Goal: Task Accomplishment & Management: Use online tool/utility

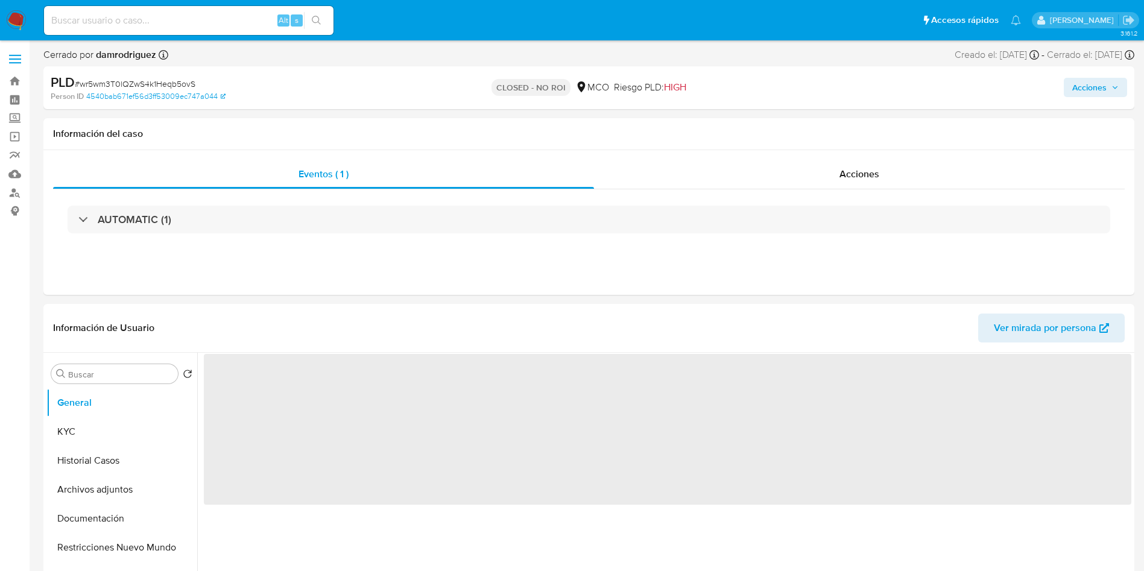
select select "10"
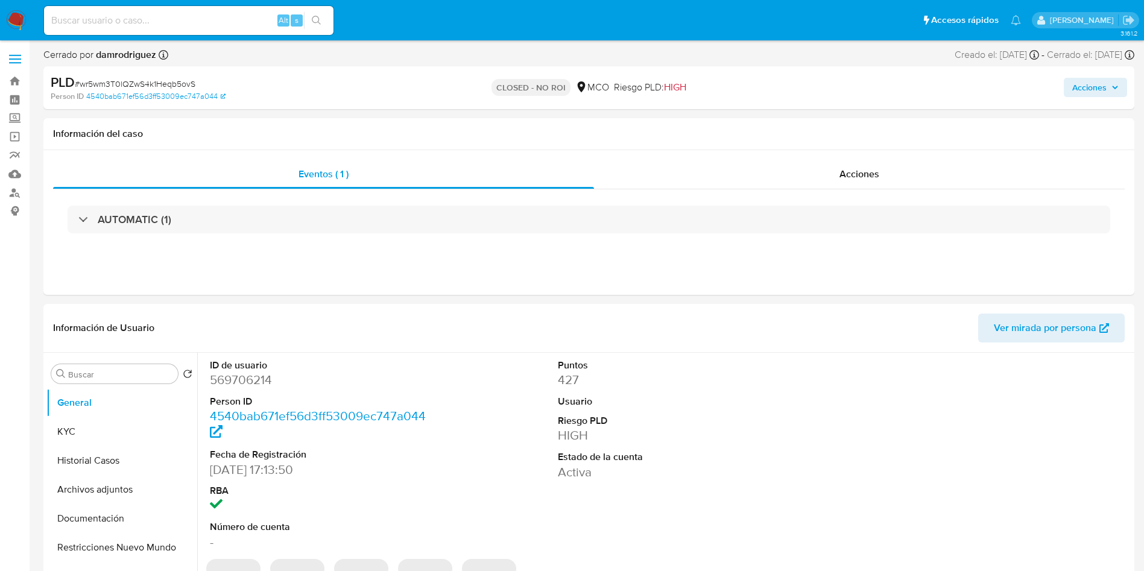
click at [9, 19] on img at bounding box center [16, 20] width 20 height 20
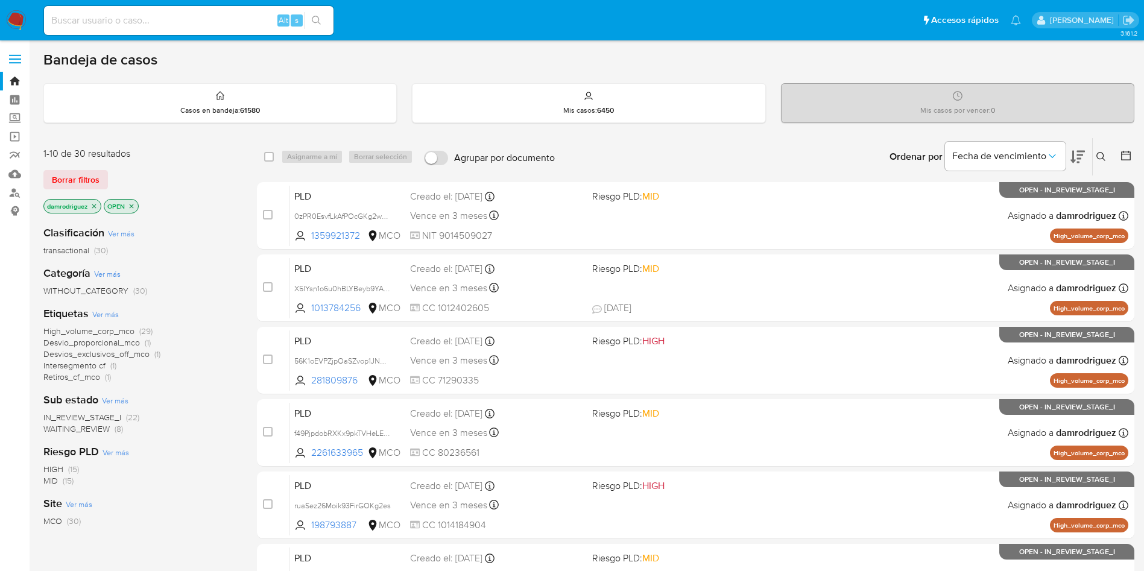
click at [223, 296] on div "WITHOUT_CATEGORY (30)" at bounding box center [140, 290] width 194 height 11
click at [1127, 151] on icon at bounding box center [1126, 156] width 10 height 10
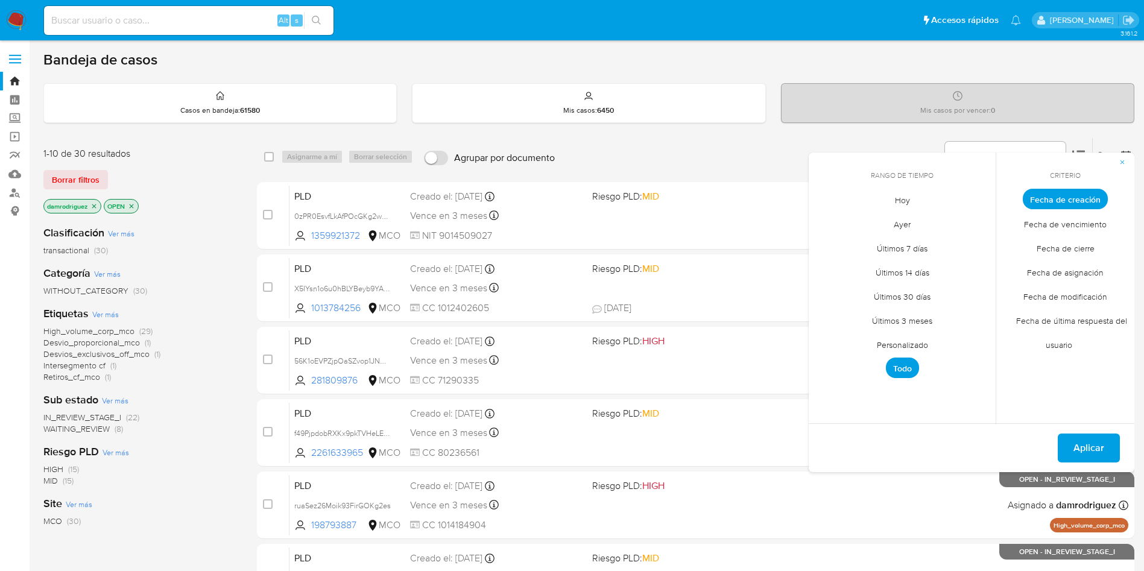
click at [897, 347] on span "Personalizado" at bounding box center [902, 344] width 77 height 25
click at [825, 217] on icon "Mes anterior" at bounding box center [827, 221] width 14 height 14
click at [906, 292] on button "10" at bounding box center [901, 289] width 19 height 19
click at [975, 286] on button "13" at bounding box center [974, 289] width 19 height 19
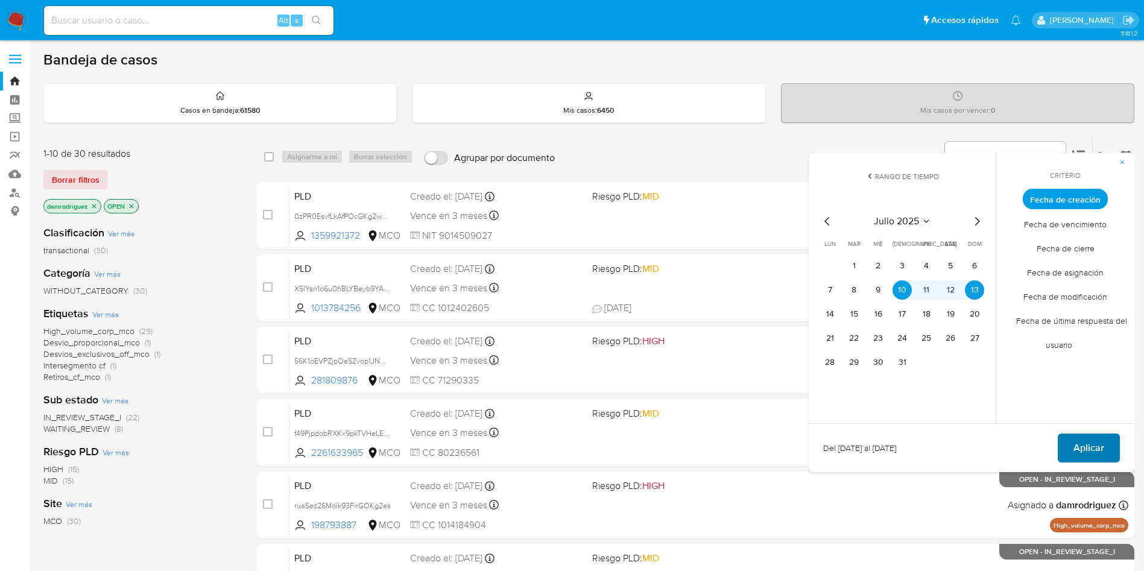
click at [1083, 446] on span "Aplicar" at bounding box center [1088, 448] width 31 height 27
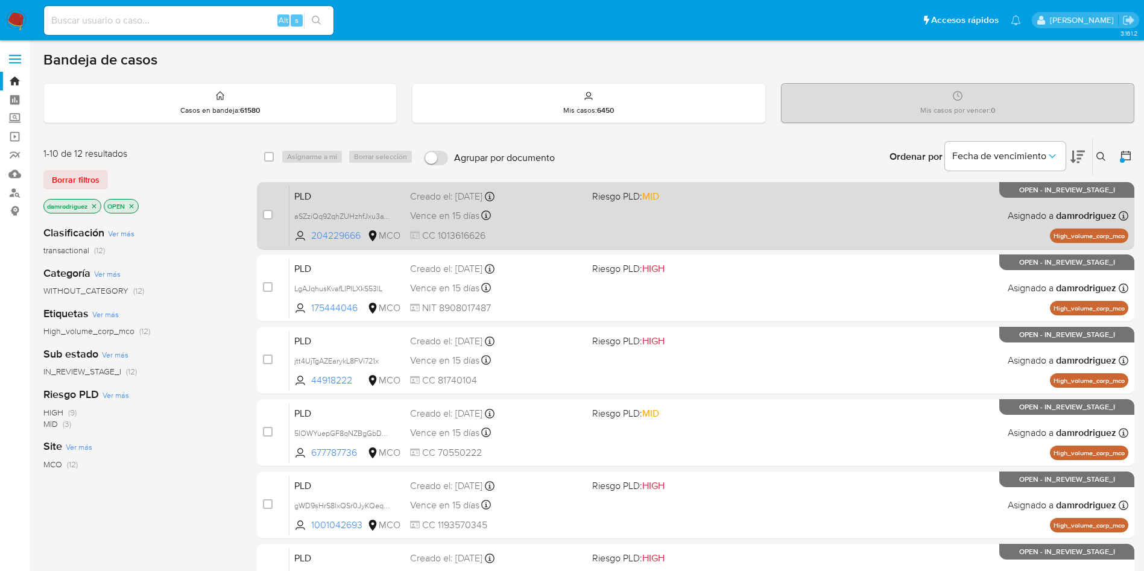
click at [332, 198] on span "PLD" at bounding box center [347, 195] width 106 height 16
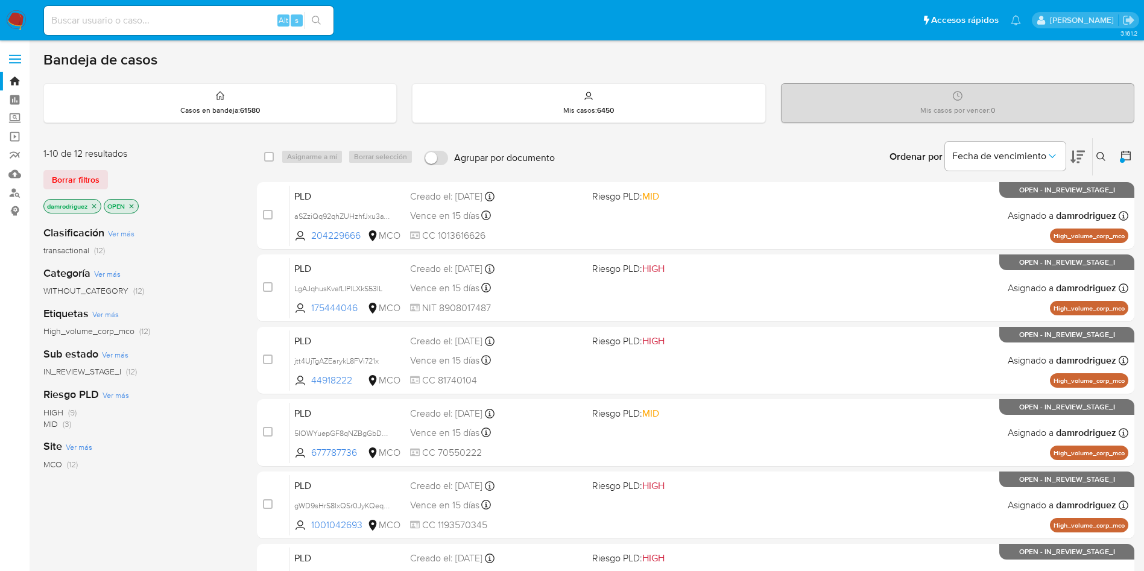
click at [1084, 149] on div "Ordenar por Fecha de vencimiento" at bounding box center [986, 156] width 212 height 37
click at [1084, 149] on icon at bounding box center [1077, 156] width 14 height 14
click at [1082, 153] on icon at bounding box center [1077, 156] width 14 height 14
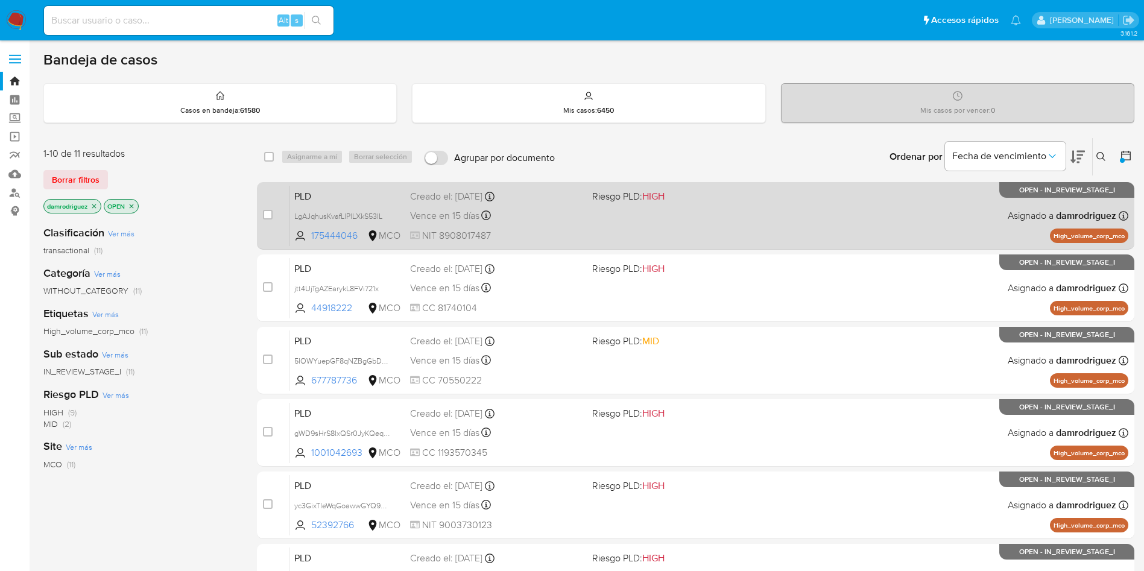
click at [329, 186] on div "PLD LgAJqhusKvafLlPlLXkS53lL 175444046 MCO Riesgo PLD: HIGH Creado el: 12/07/20…" at bounding box center [708, 215] width 839 height 61
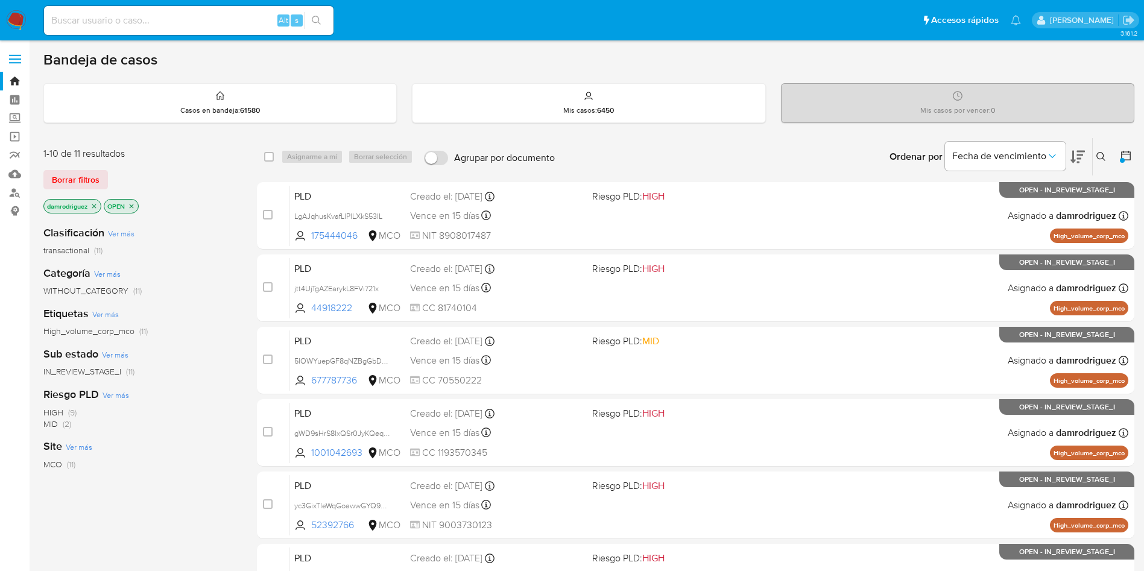
click at [99, 210] on p "damrodriguez" at bounding box center [72, 206] width 57 height 13
click at [95, 209] on icon "close-filter" at bounding box center [93, 206] width 7 height 7
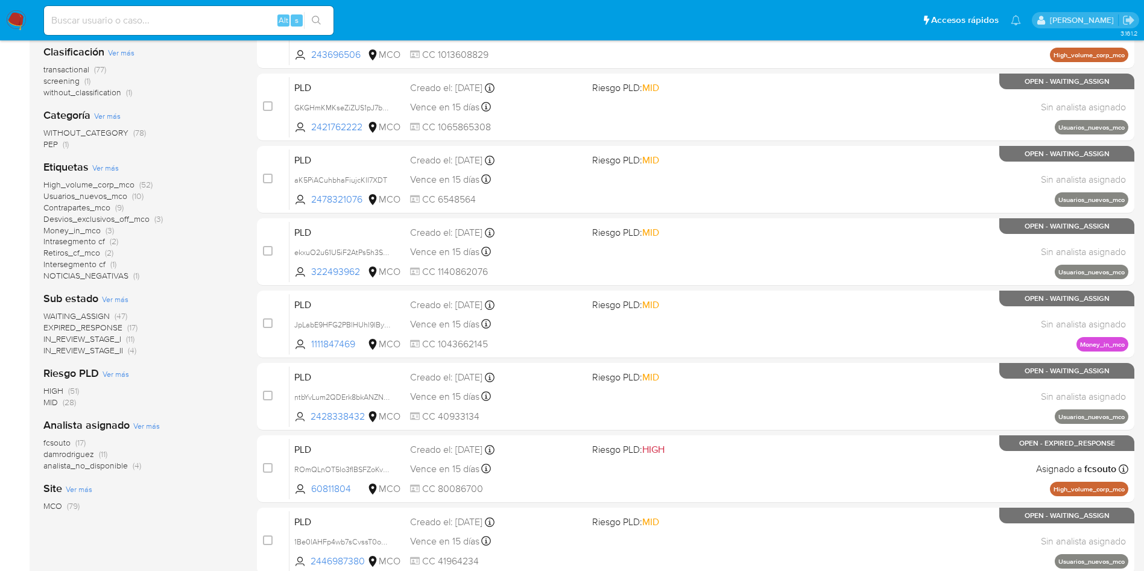
scroll to position [90, 0]
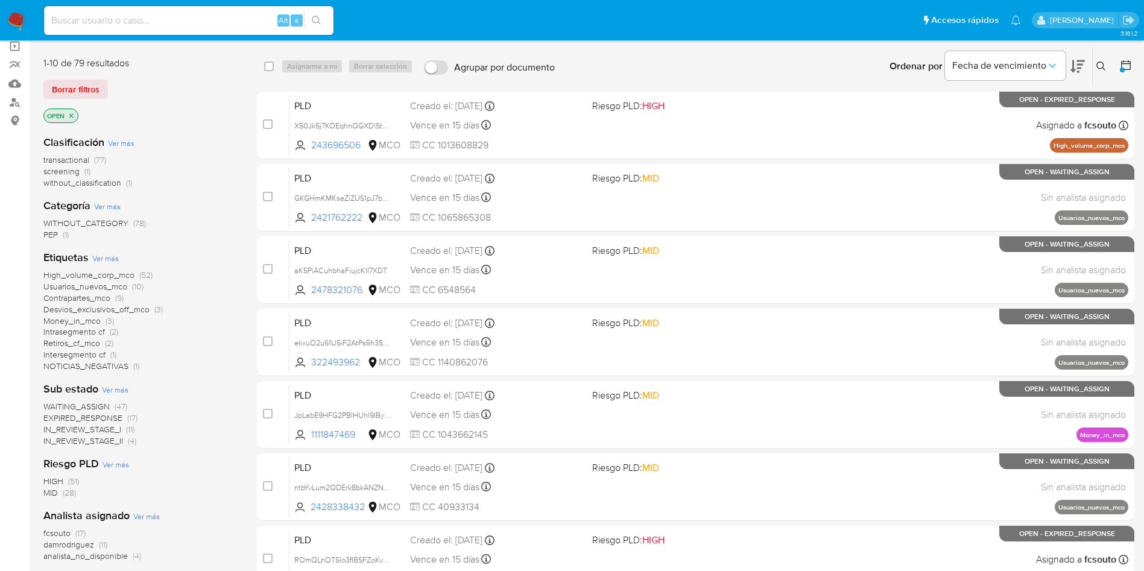
click at [77, 156] on span "transactional" at bounding box center [66, 160] width 46 height 12
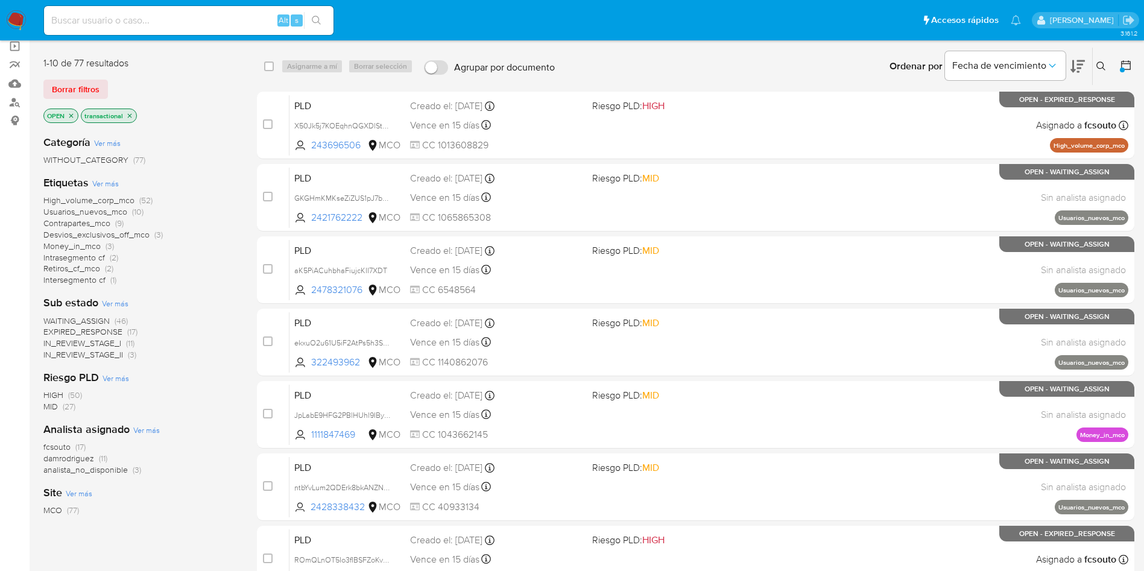
click at [92, 320] on span "WAITING_ASSIGN" at bounding box center [76, 321] width 66 height 12
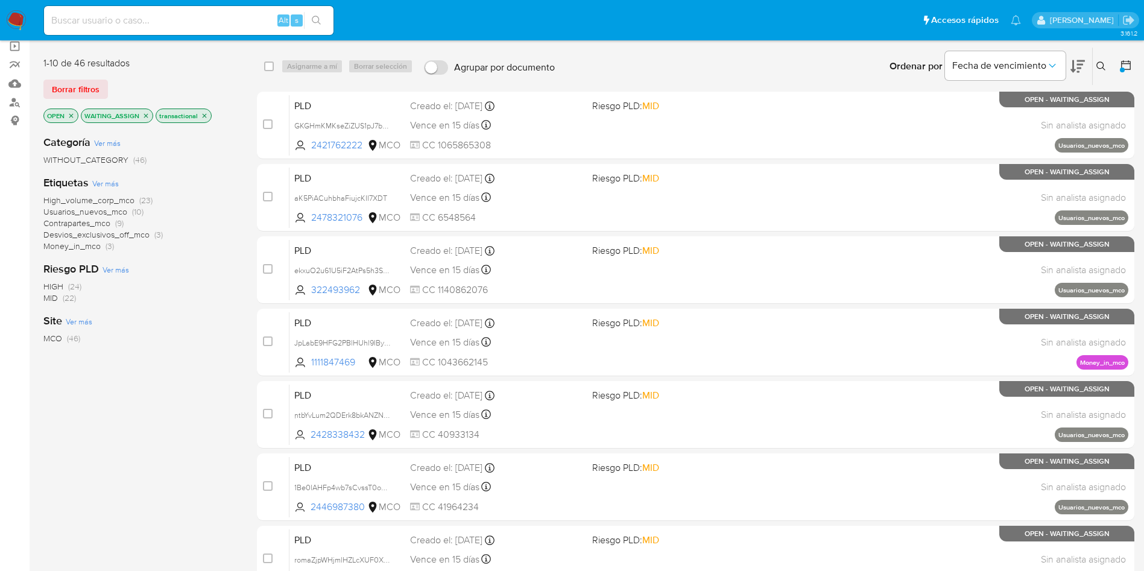
click at [148, 117] on icon "close-filter" at bounding box center [145, 115] width 7 height 7
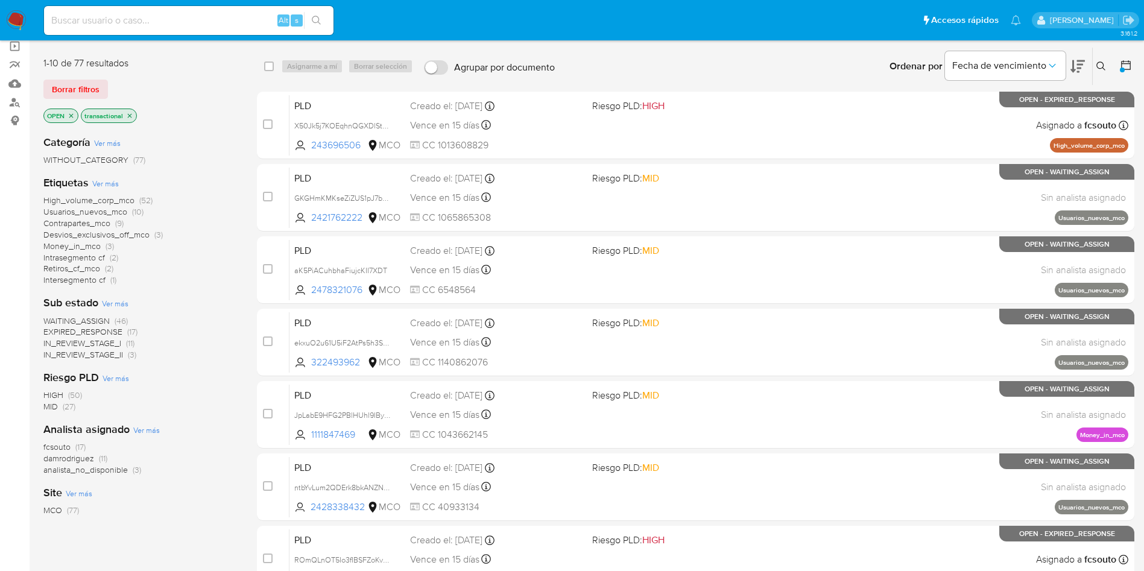
click at [74, 459] on span "damrodriguez" at bounding box center [68, 458] width 51 height 12
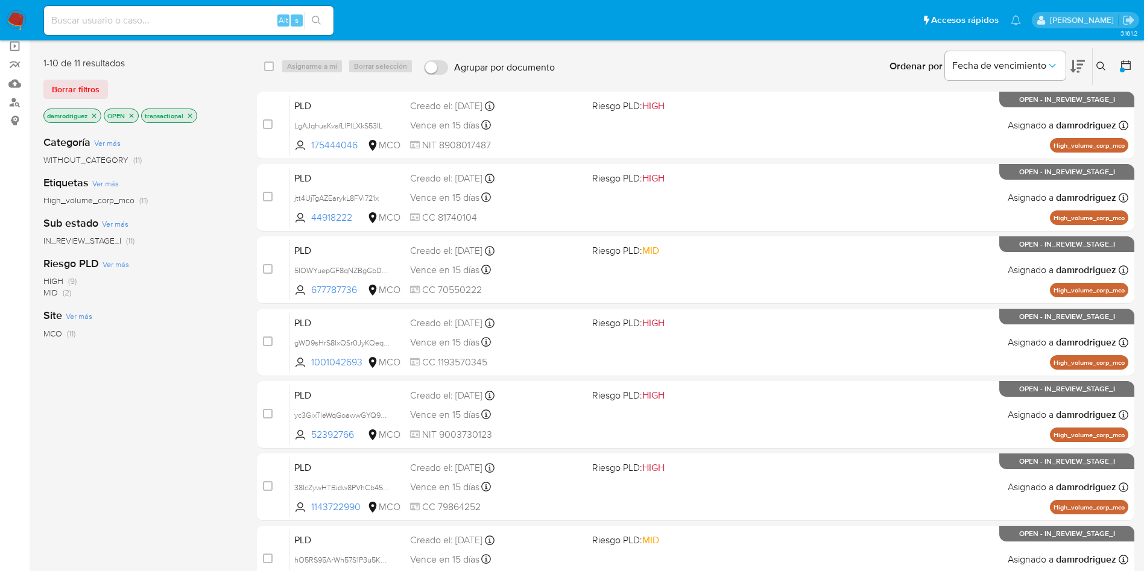
click at [20, 29] on img at bounding box center [16, 20] width 20 height 20
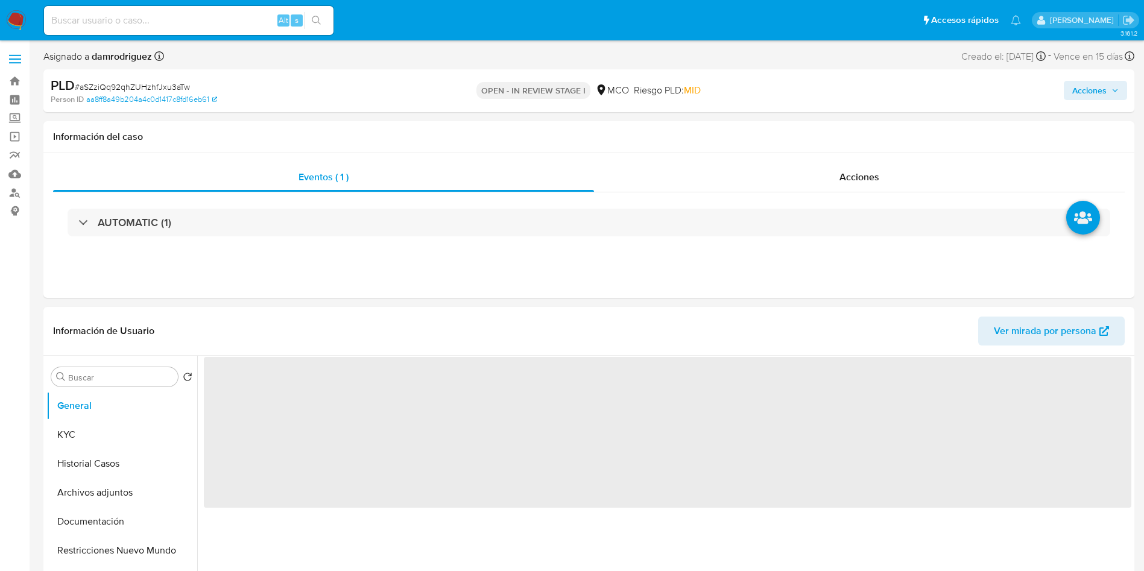
select select "10"
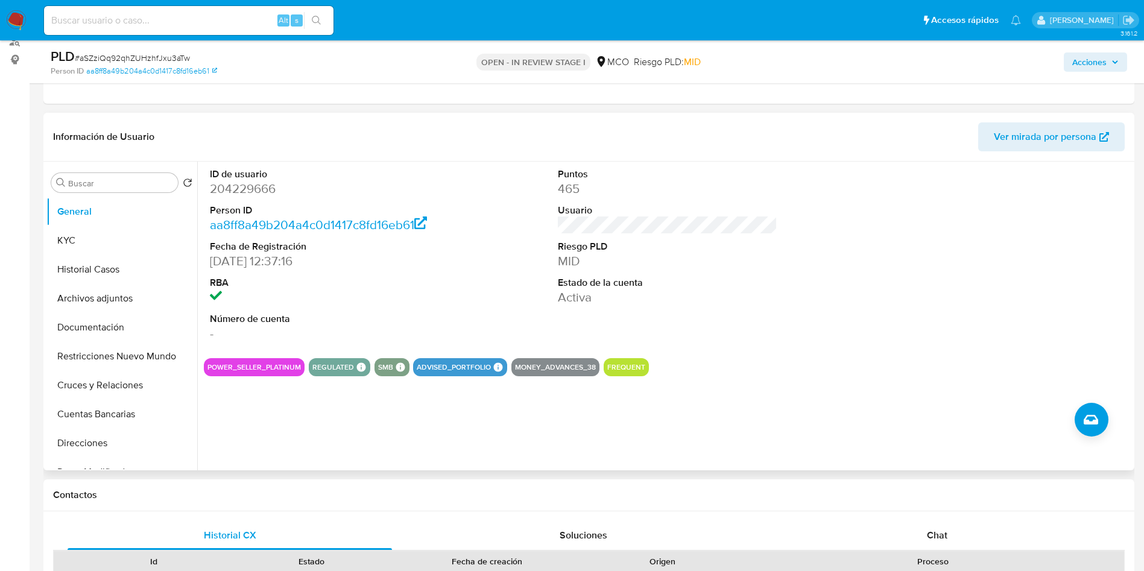
scroll to position [181, 0]
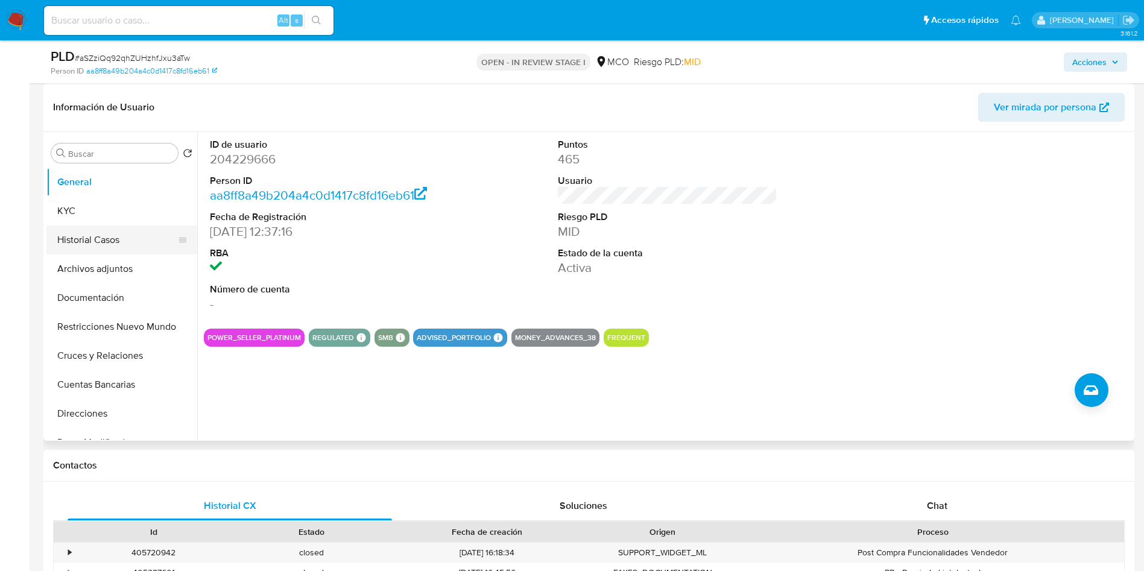
click at [110, 245] on button "Historial Casos" at bounding box center [116, 239] width 141 height 29
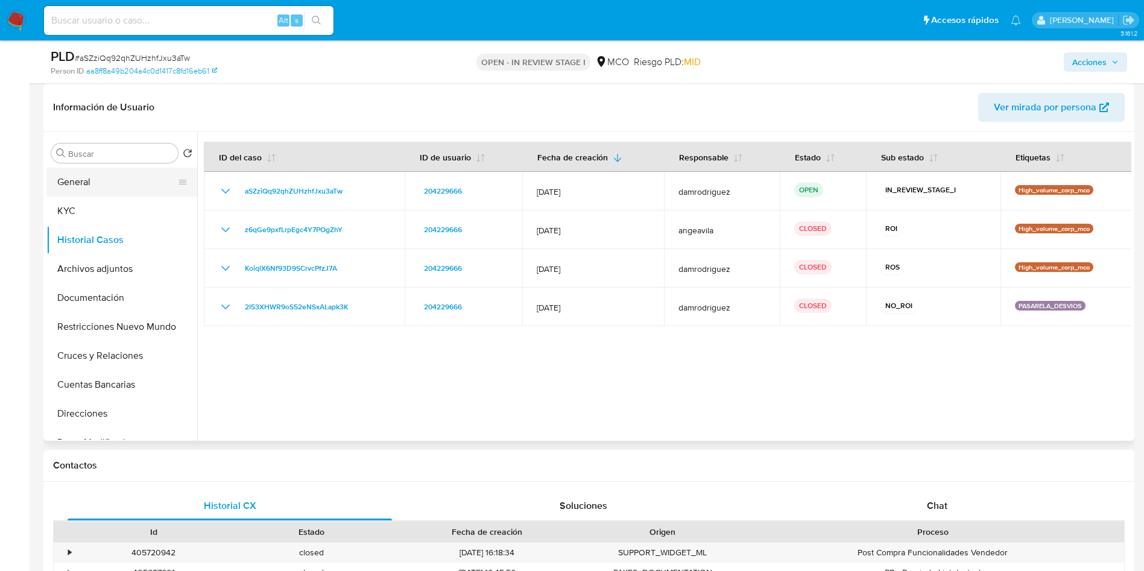
click at [82, 183] on button "General" at bounding box center [116, 182] width 141 height 29
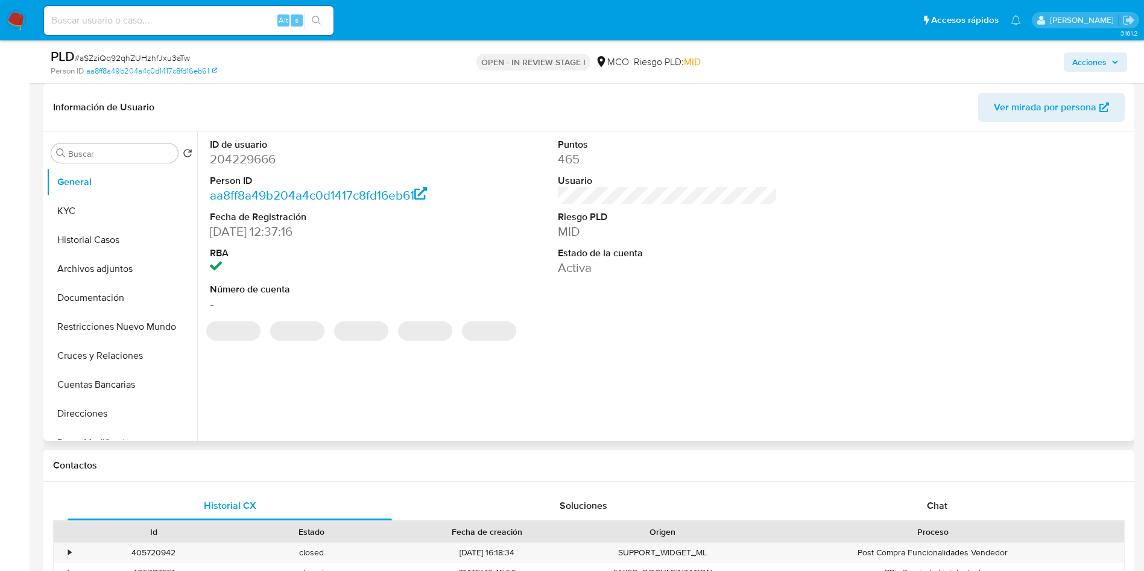
click at [247, 159] on dd "204229666" at bounding box center [320, 159] width 220 height 17
copy dd "204229666"
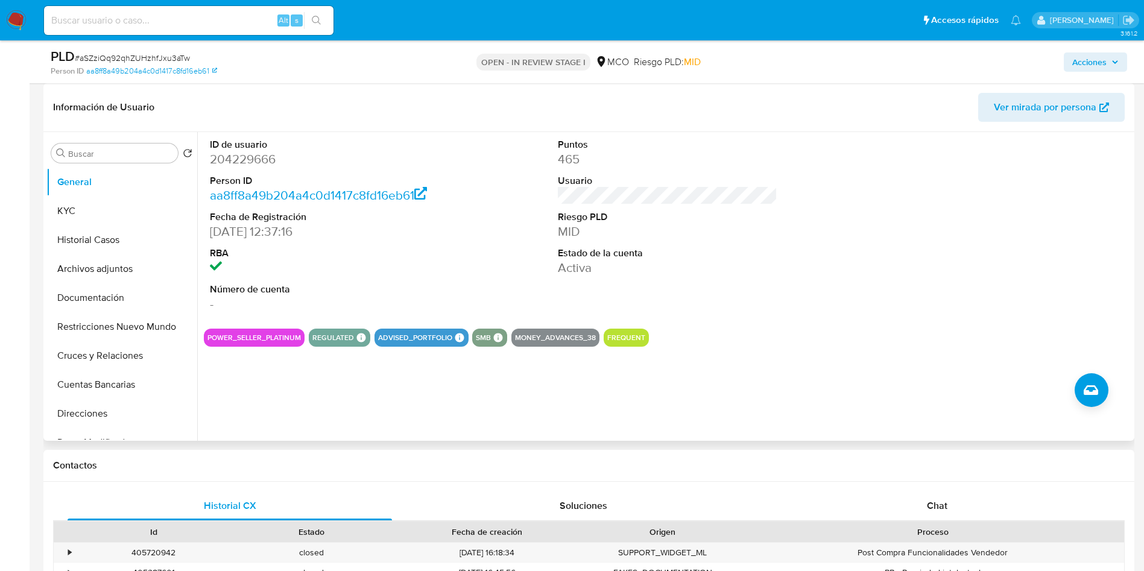
click at [252, 143] on dt "ID de usuario" at bounding box center [320, 144] width 220 height 13
click at [251, 162] on dd "204229666" at bounding box center [320, 159] width 220 height 17
copy dd "204229666"
click at [250, 159] on dd "204229666" at bounding box center [320, 159] width 220 height 17
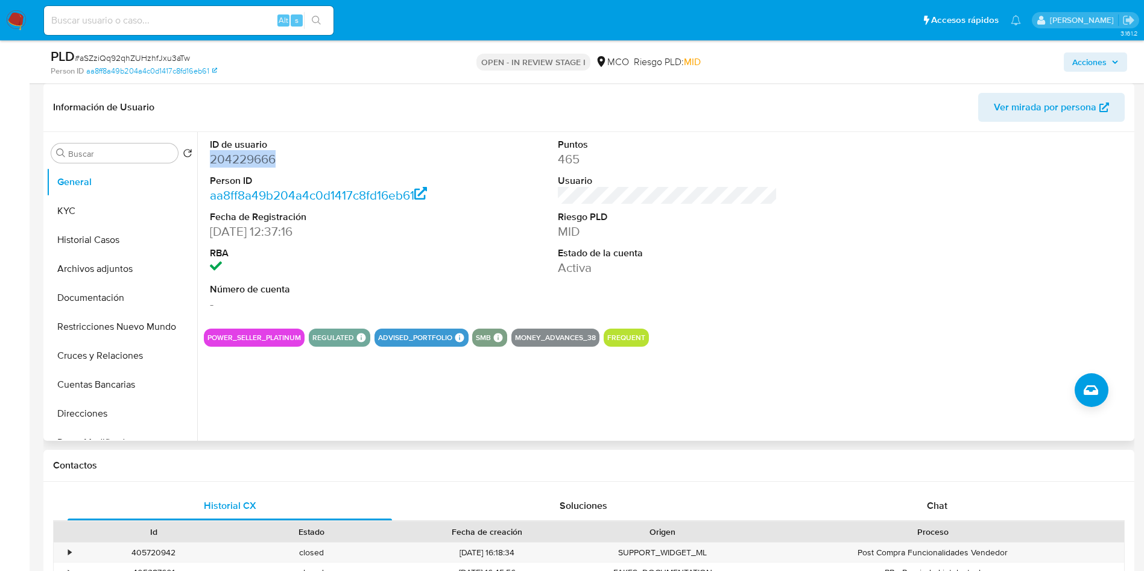
click at [250, 159] on dd "204229666" at bounding box center [320, 159] width 220 height 17
click at [433, 271] on div "ID de usuario 204229666 Person ID aa8ff8a49b204a4c0d1417c8fd16eb61 Fecha de Reg…" at bounding box center [320, 225] width 232 height 187
click at [234, 156] on dd "204229666" at bounding box center [320, 159] width 220 height 17
copy dd "204229666"
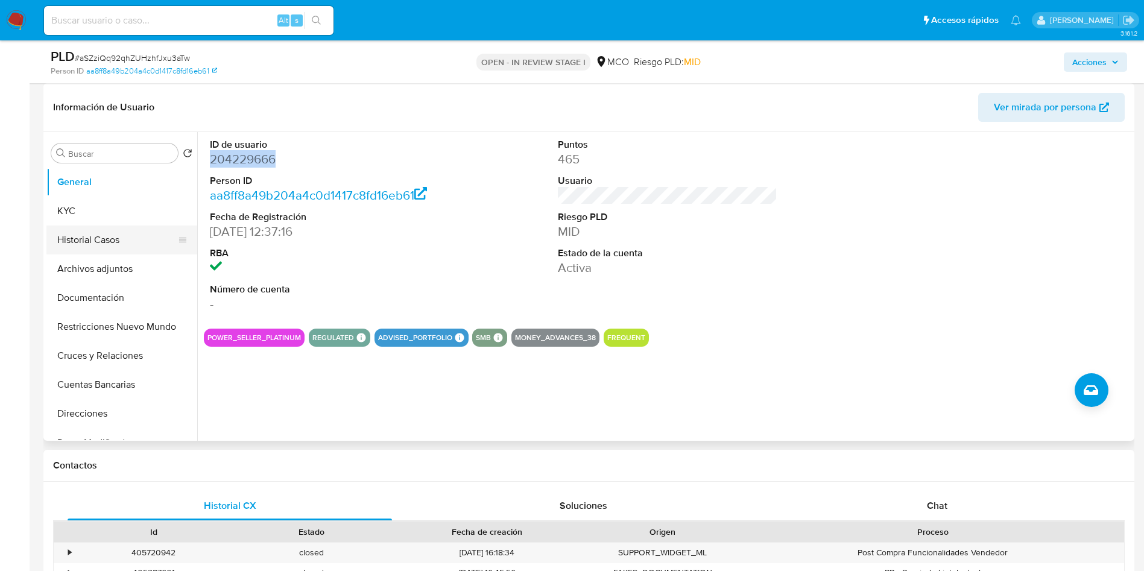
click at [95, 253] on button "Historial Casos" at bounding box center [116, 239] width 141 height 29
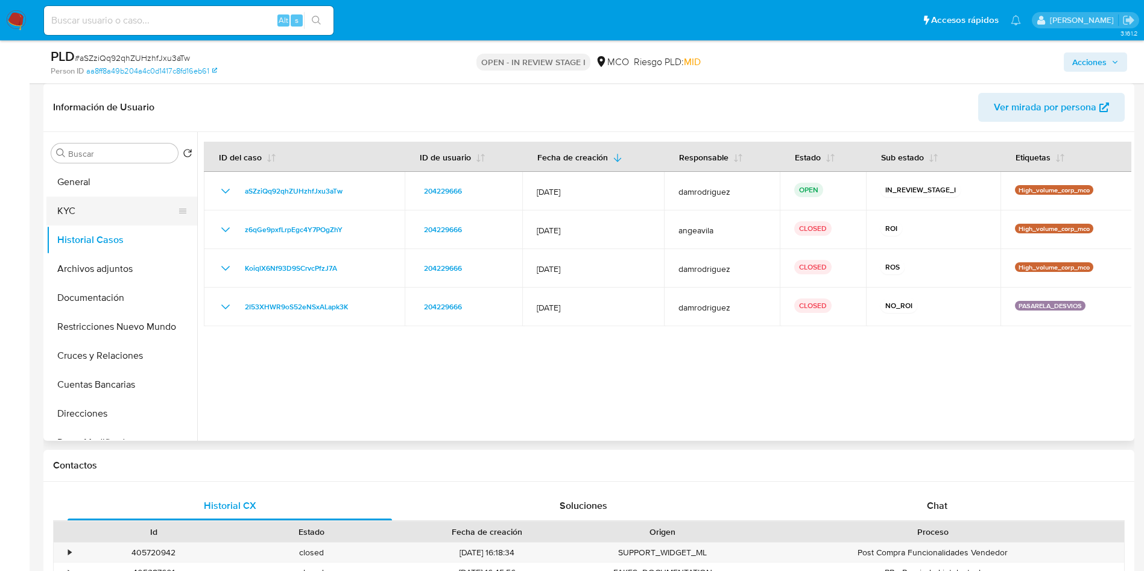
click at [112, 198] on button "KYC" at bounding box center [116, 211] width 141 height 29
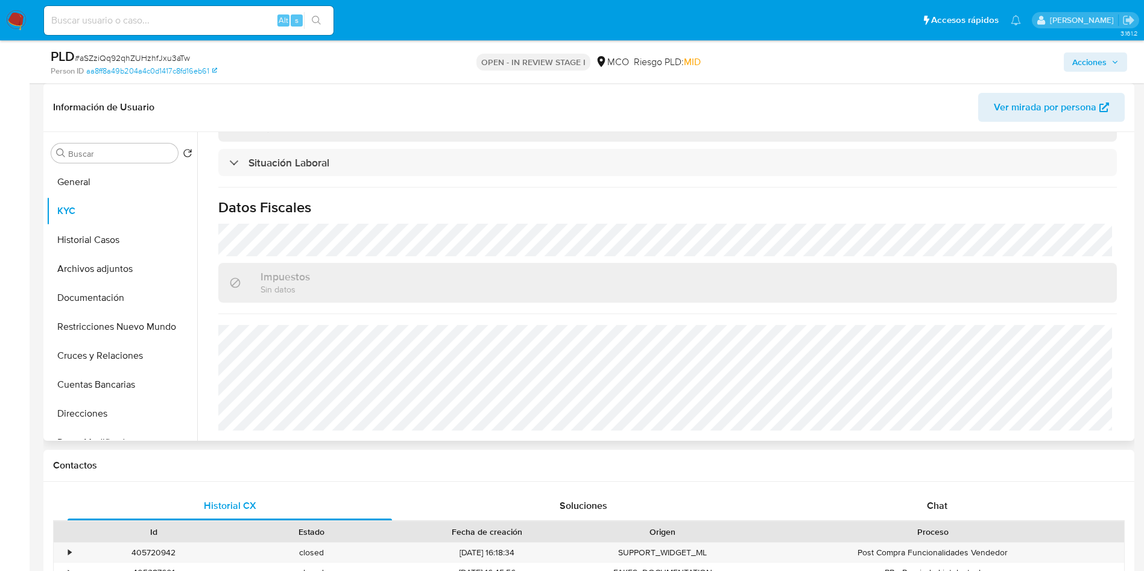
scroll to position [612, 0]
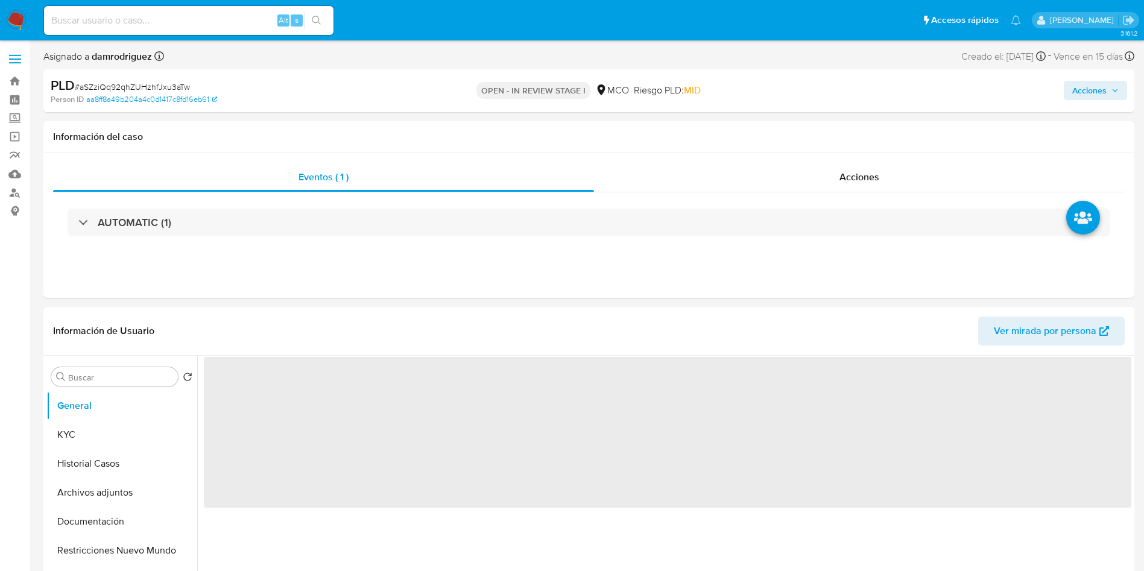
select select "10"
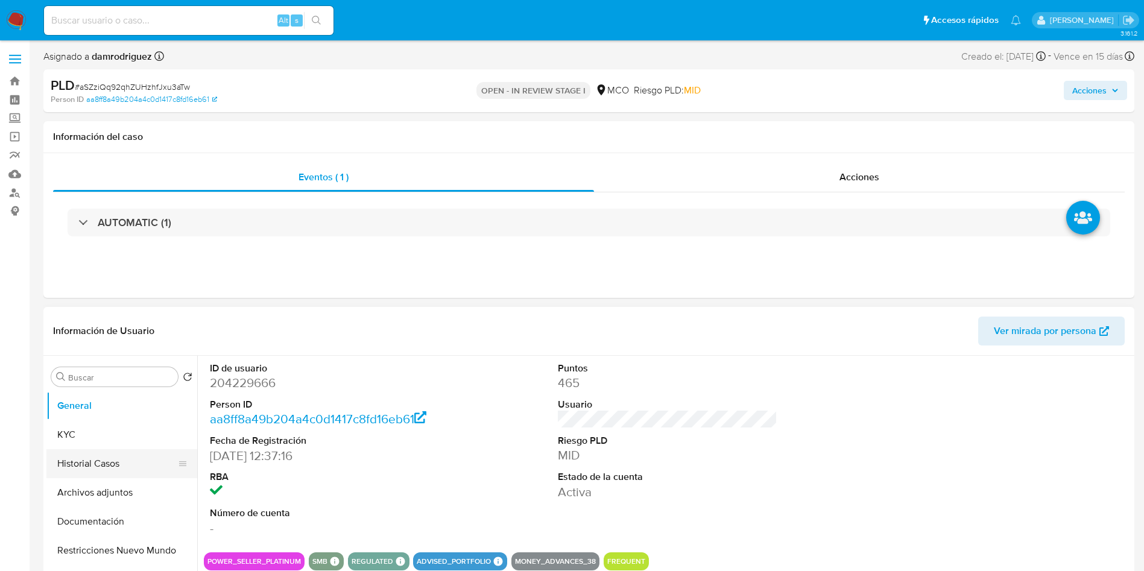
click at [110, 455] on button "Historial Casos" at bounding box center [116, 463] width 141 height 29
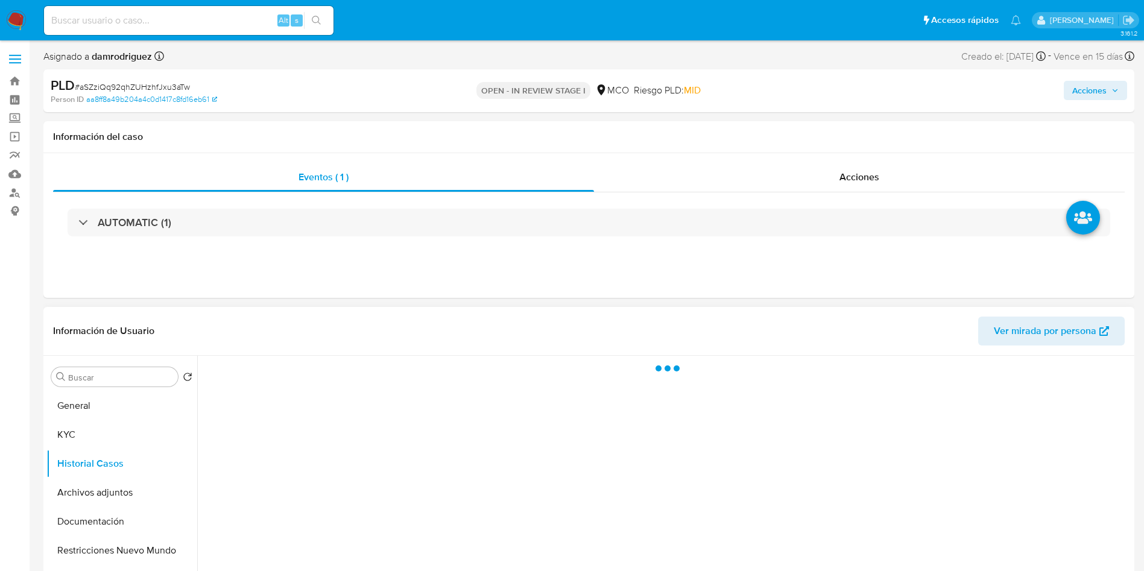
click at [309, 328] on header "Información de Usuario Ver mirada por persona" at bounding box center [588, 330] width 1071 height 29
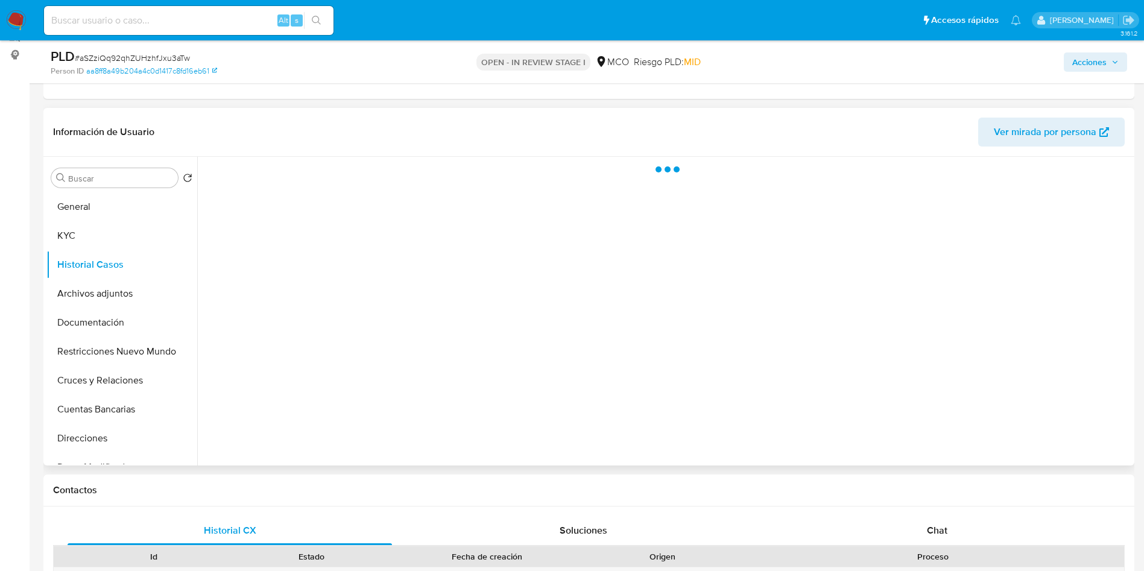
scroll to position [181, 0]
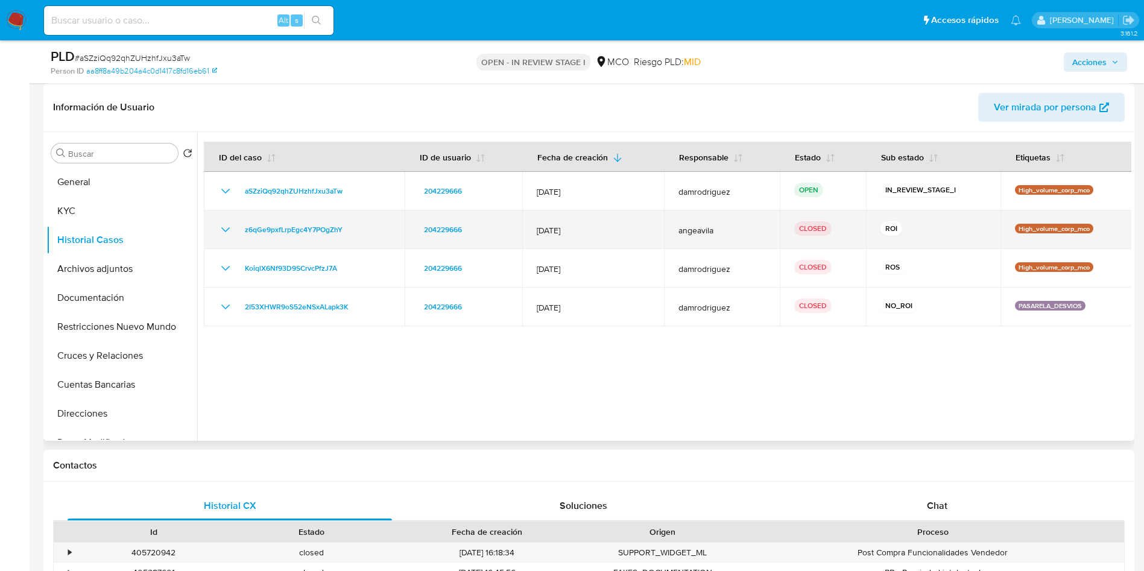
click at [223, 238] on td "z6qGe9pxfLrpEgc4Y7POgZhY" at bounding box center [304, 229] width 201 height 39
click at [222, 230] on icon "Mostrar/Ocultar" at bounding box center [225, 229] width 14 height 14
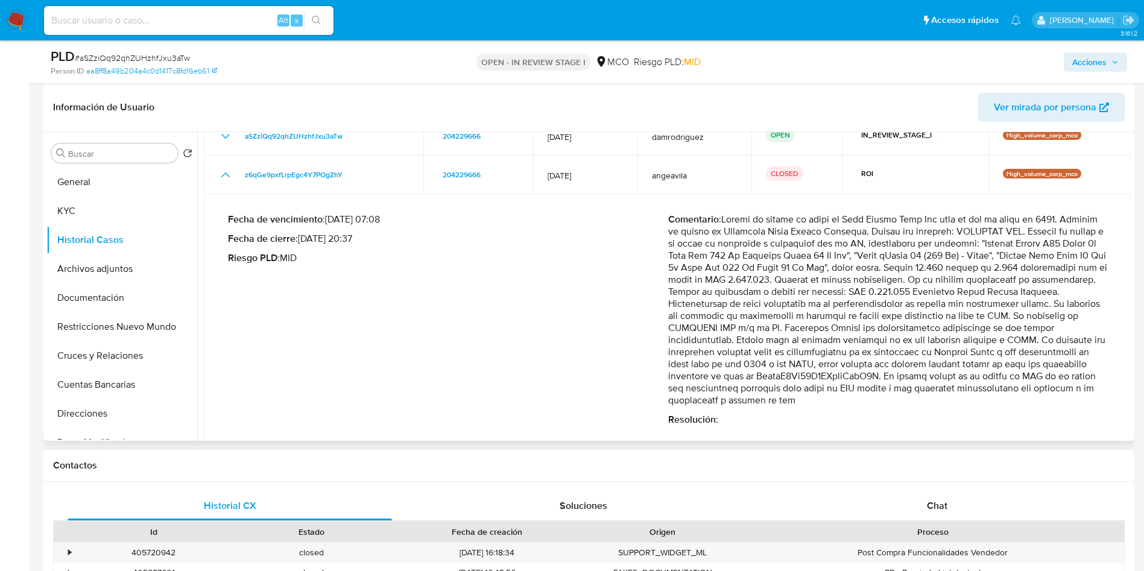
scroll to position [90, 0]
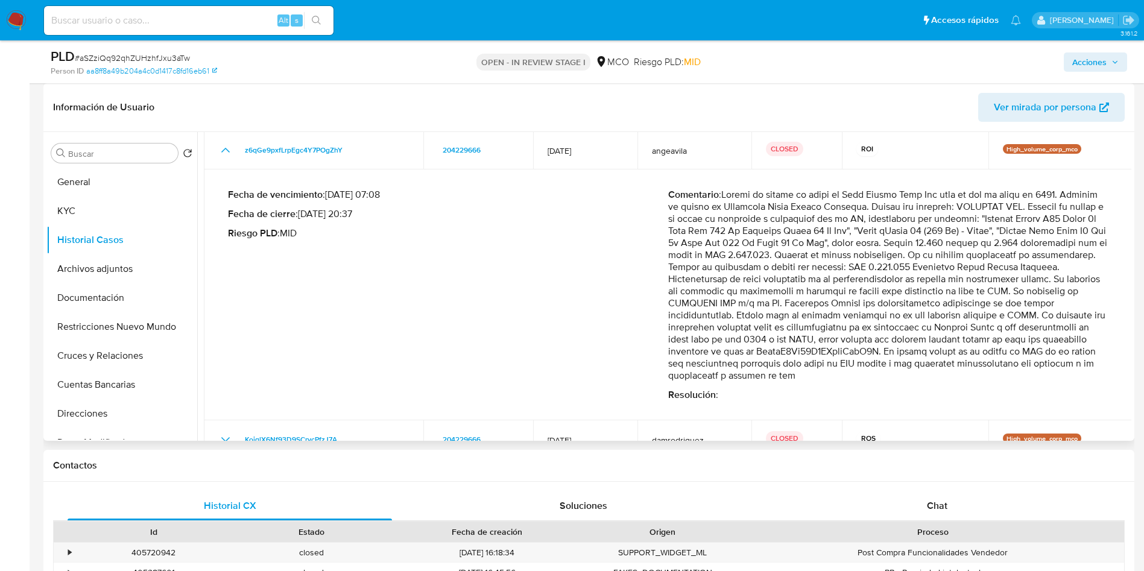
drag, startPoint x: 788, startPoint y: 282, endPoint x: 1040, endPoint y: 319, distance: 255.4
click at [945, 310] on p "Comentario :" at bounding box center [888, 285] width 440 height 193
drag, startPoint x: 697, startPoint y: 354, endPoint x: 1098, endPoint y: 357, distance: 400.3
click at [1097, 357] on p "Comentario :" at bounding box center [888, 285] width 440 height 193
drag, startPoint x: 671, startPoint y: 363, endPoint x: 869, endPoint y: 367, distance: 198.3
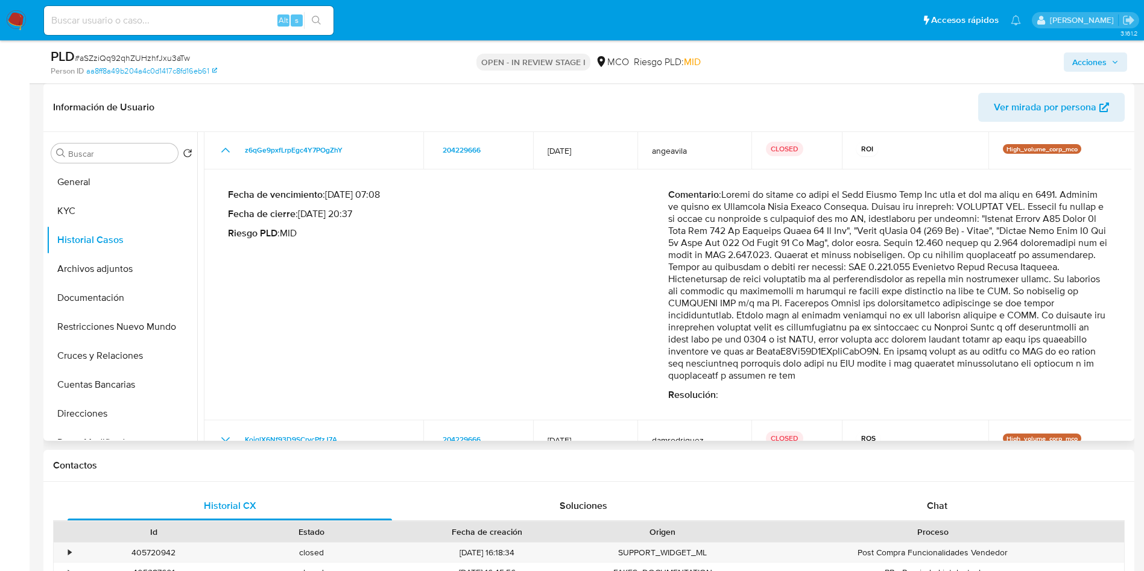
click at [869, 367] on p "Comentario :" at bounding box center [888, 285] width 440 height 193
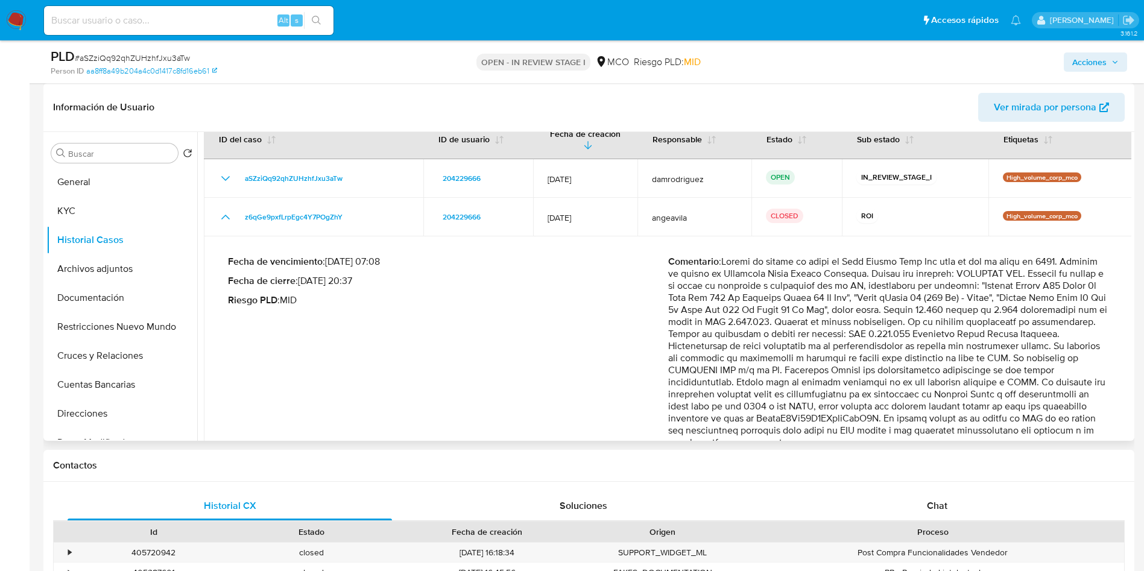
scroll to position [0, 0]
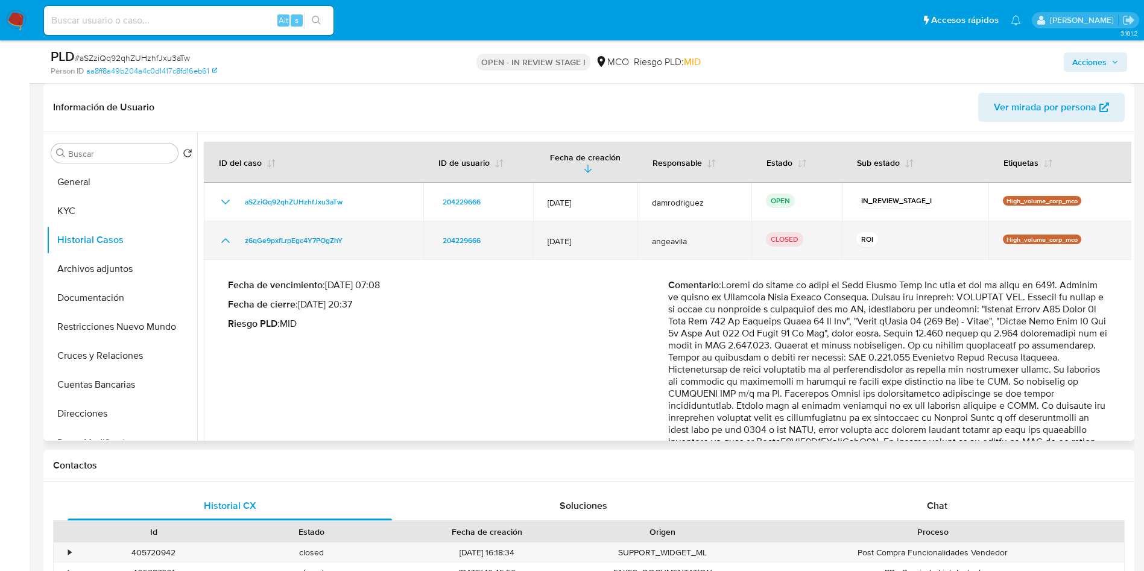
click at [221, 233] on icon "Mostrar/Ocultar" at bounding box center [225, 240] width 14 height 14
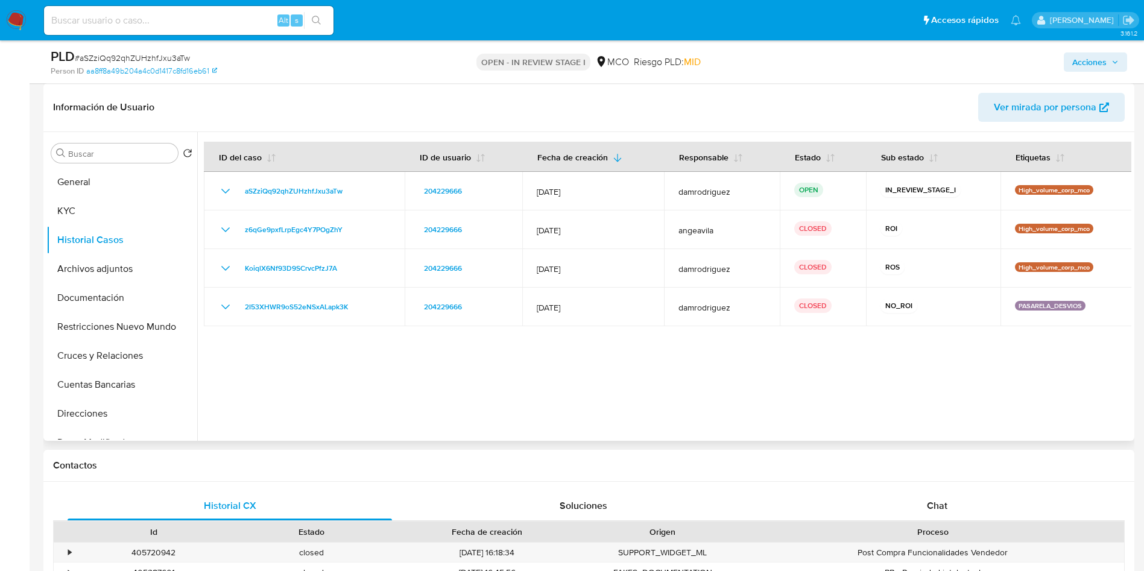
click at [538, 397] on div at bounding box center [664, 286] width 934 height 309
click at [1100, 62] on span "Acciones" at bounding box center [1089, 61] width 34 height 19
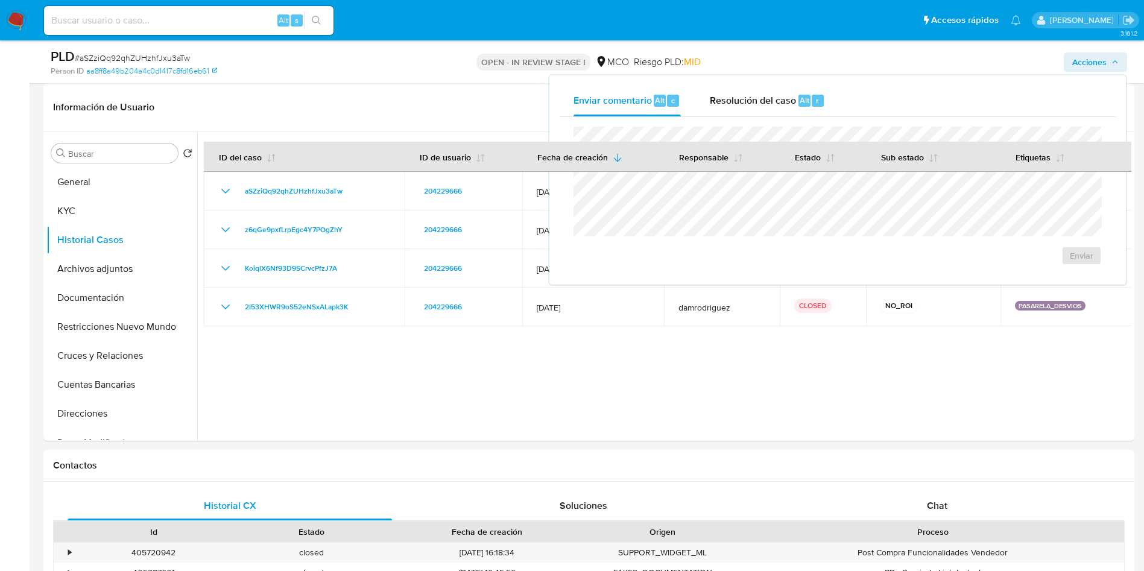
click at [849, 82] on div "Enviar comentario Alt c Resolución del caso Alt r Enviar" at bounding box center [837, 179] width 576 height 209
click at [700, 98] on button "Resolución del caso Alt r" at bounding box center [767, 100] width 144 height 31
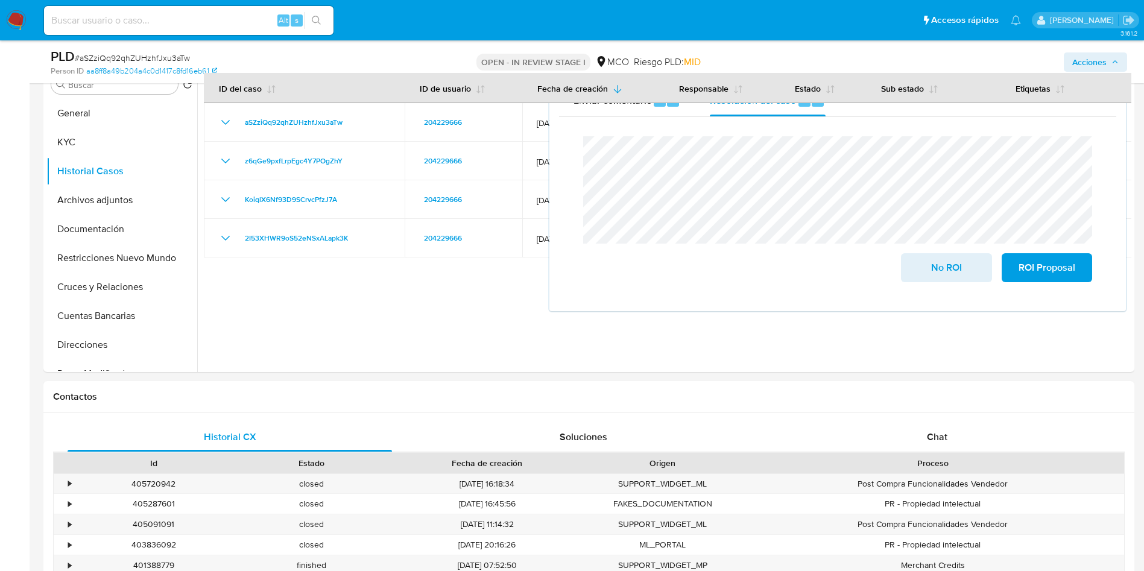
scroll to position [90, 0]
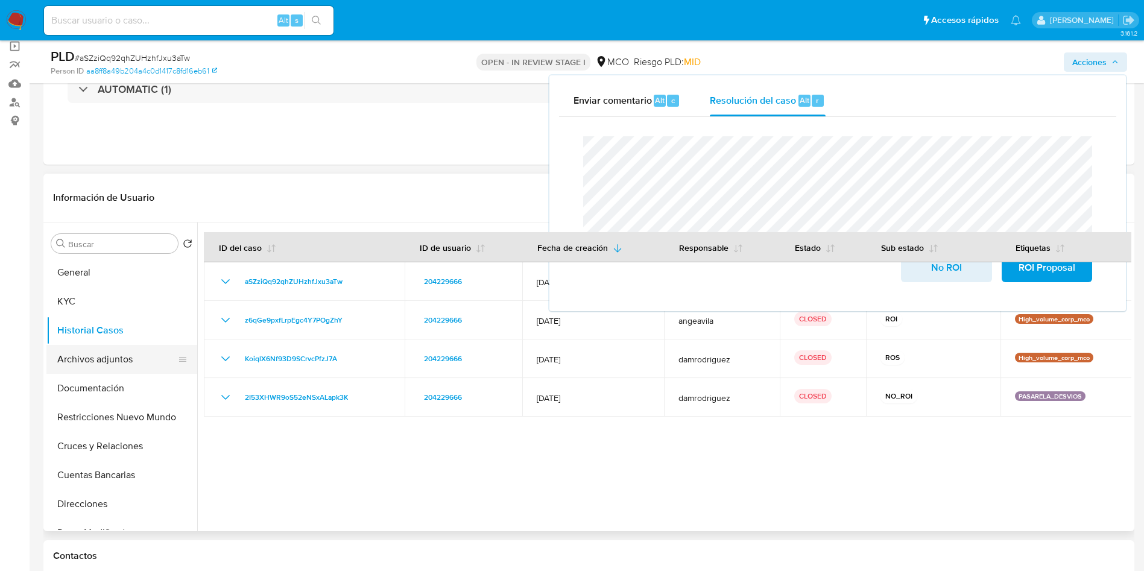
click at [95, 351] on button "Archivos adjuntos" at bounding box center [116, 359] width 141 height 29
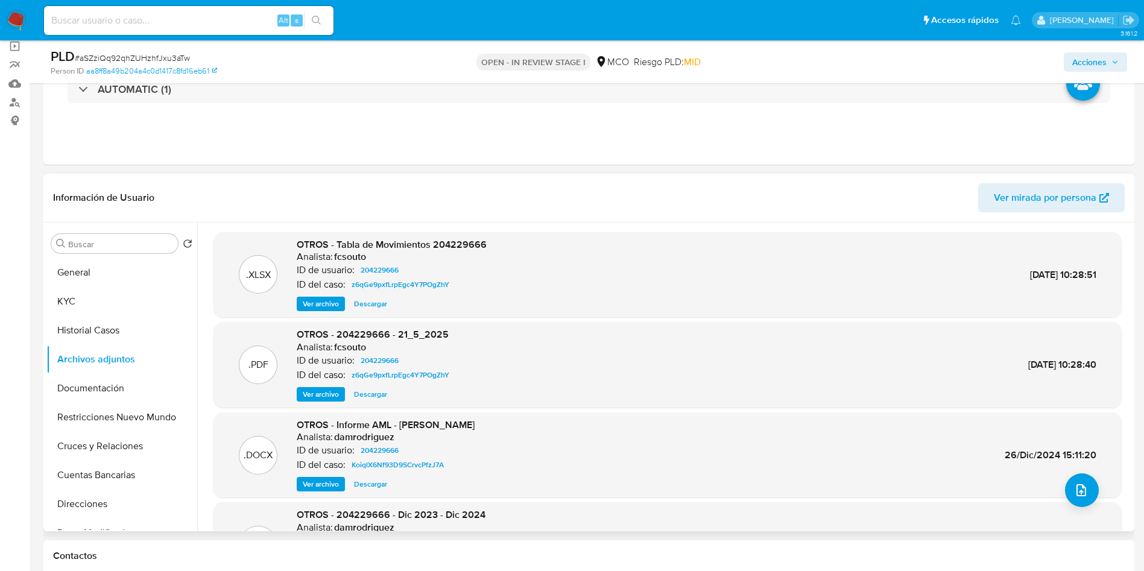
click at [531, 195] on header "Información de Usuario Ver mirada por persona" at bounding box center [588, 197] width 1071 height 29
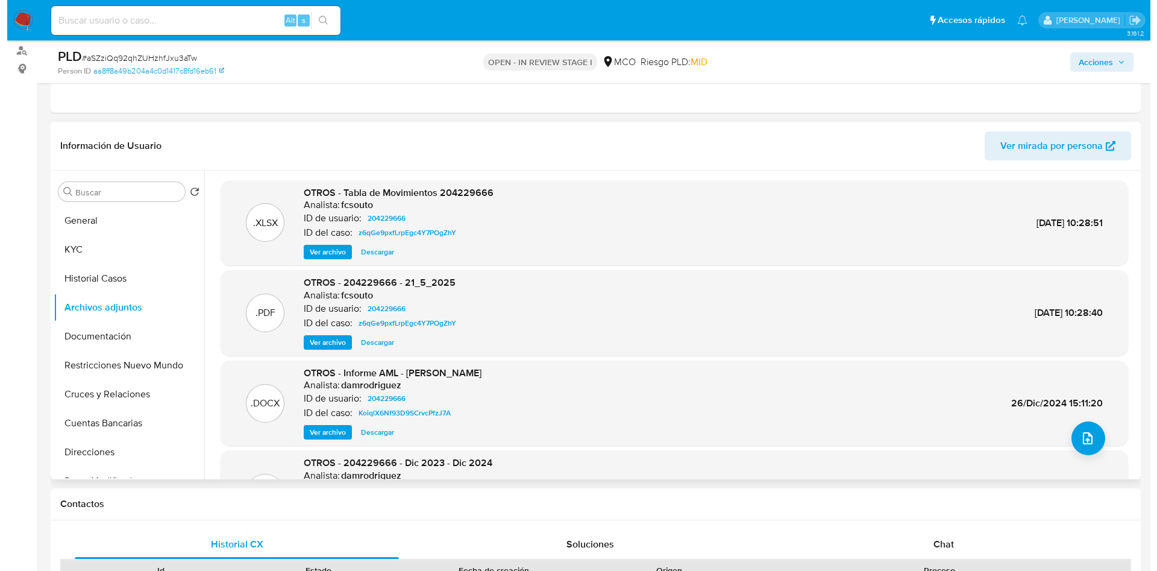
scroll to position [181, 0]
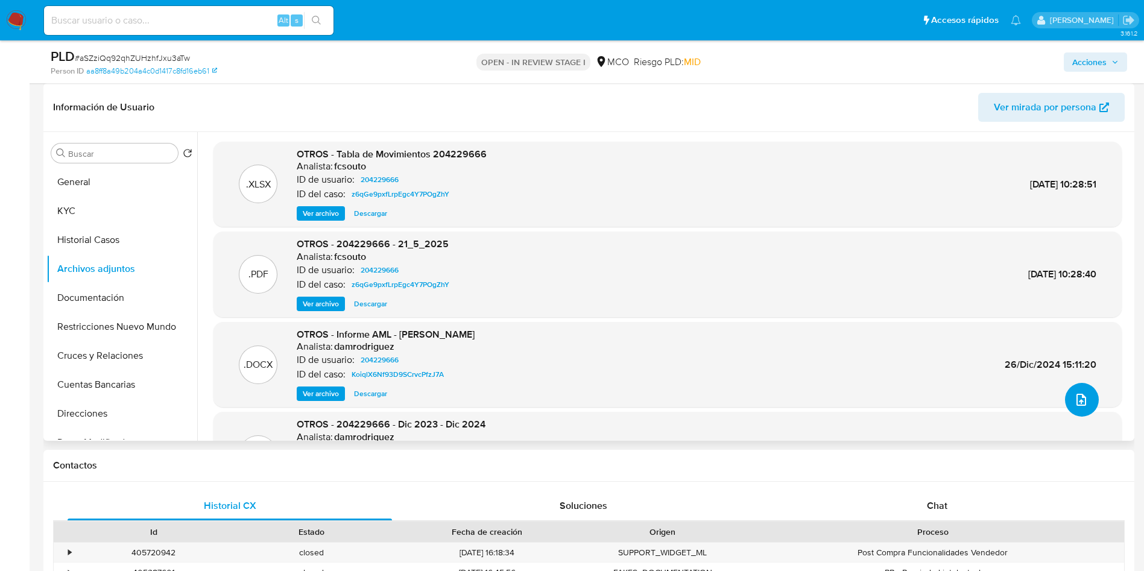
click at [1076, 398] on icon "upload-file" at bounding box center [1081, 400] width 10 height 12
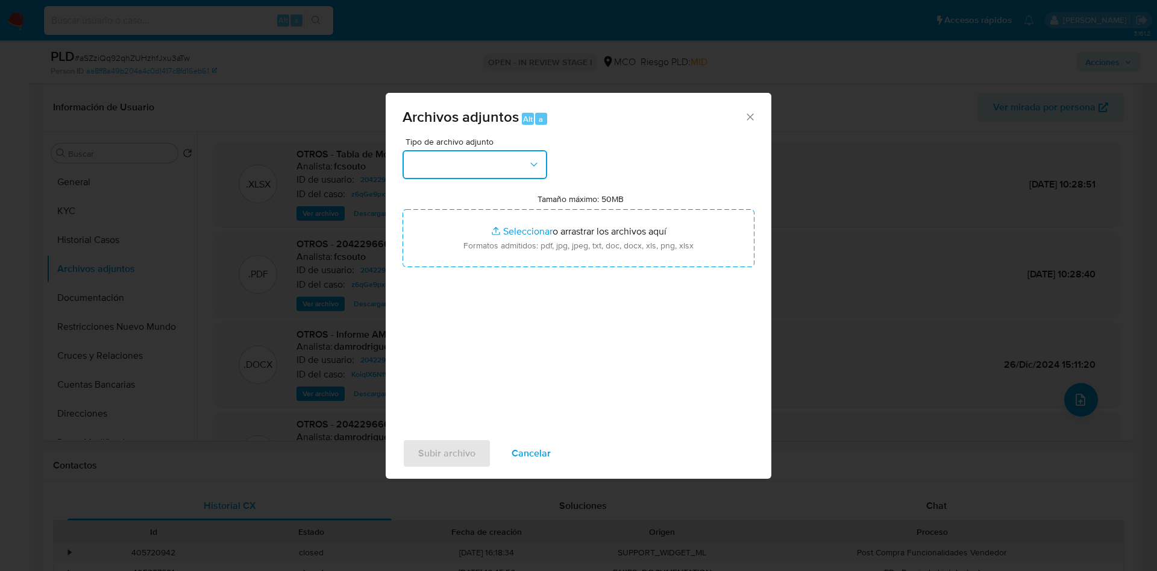
click at [475, 178] on button "button" at bounding box center [475, 164] width 145 height 29
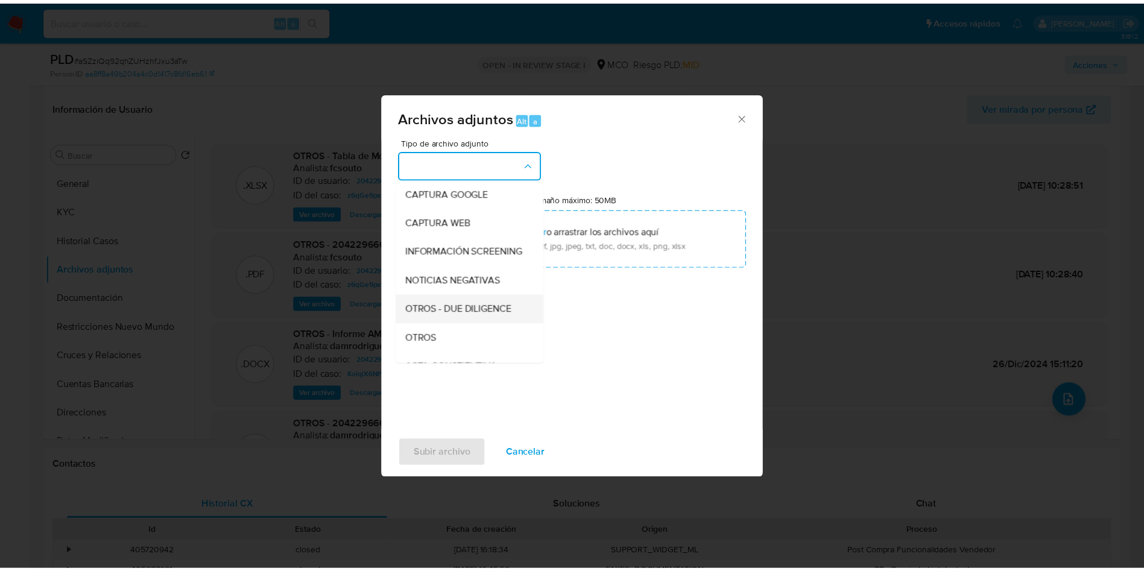
scroll to position [90, 0]
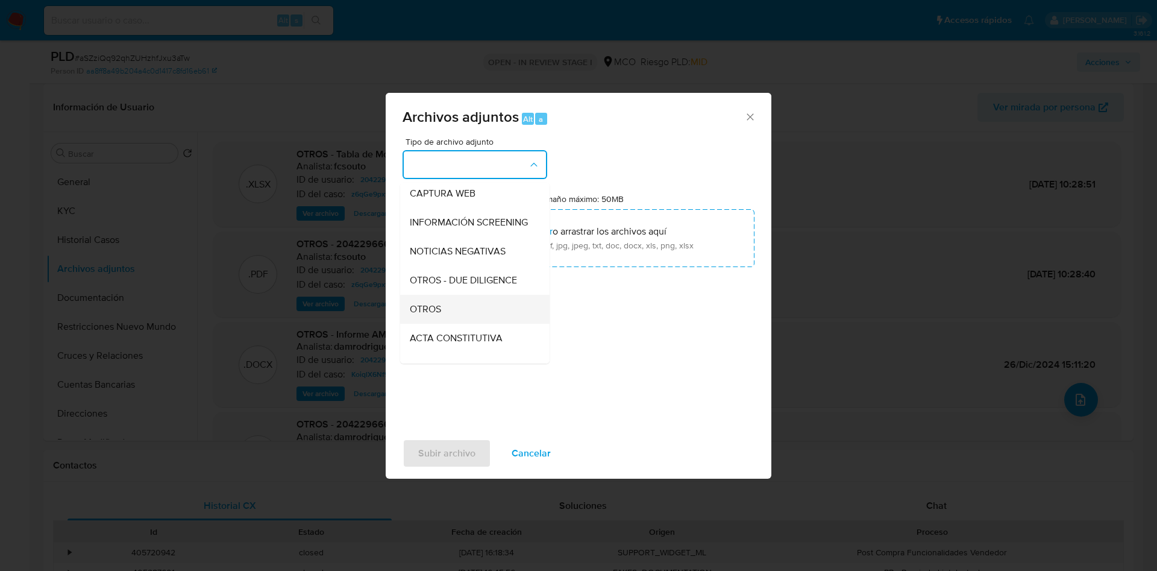
click at [458, 321] on div "OTROS" at bounding box center [471, 309] width 123 height 29
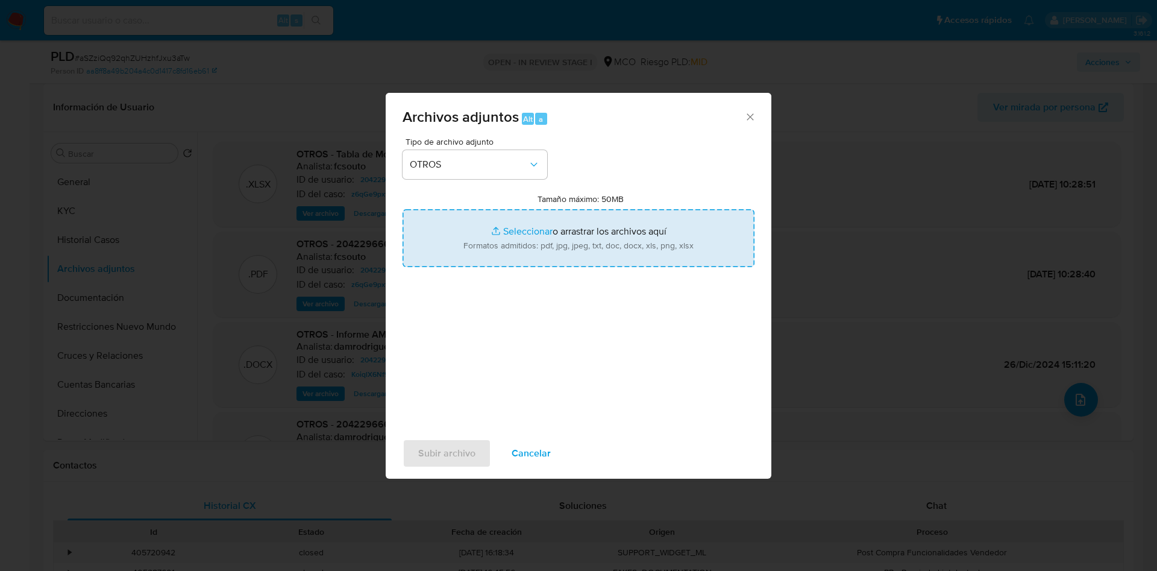
click at [484, 250] on input "Tamaño máximo: 50MB Seleccionar archivos" at bounding box center [579, 238] width 352 height 58
type input "C:\fakepath\204229666 - 25_09_2025.pdf"
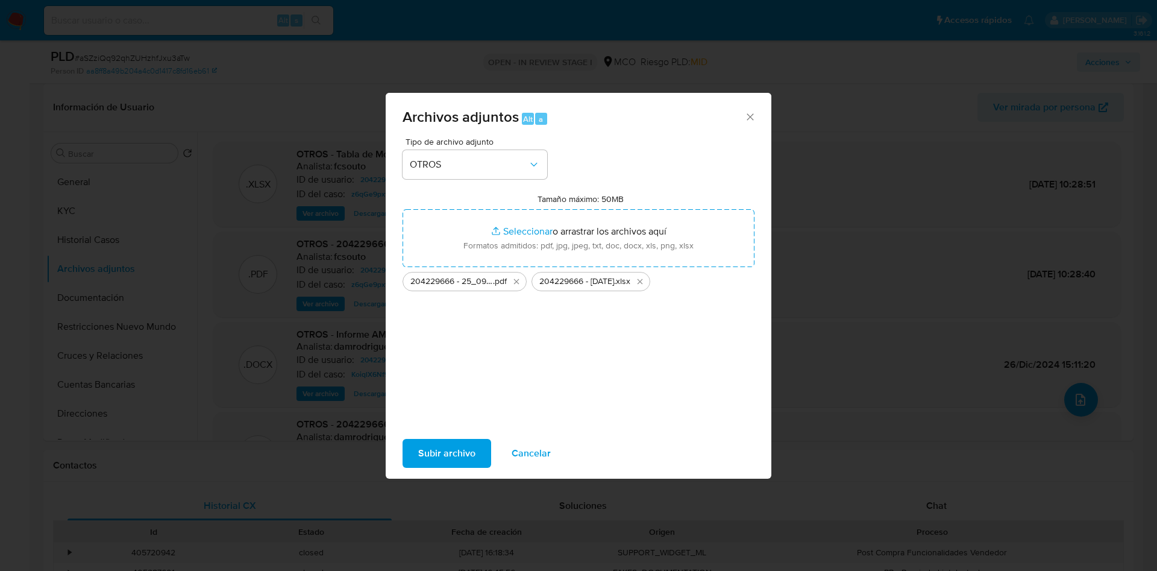
click at [437, 458] on span "Subir archivo" at bounding box center [446, 453] width 57 height 27
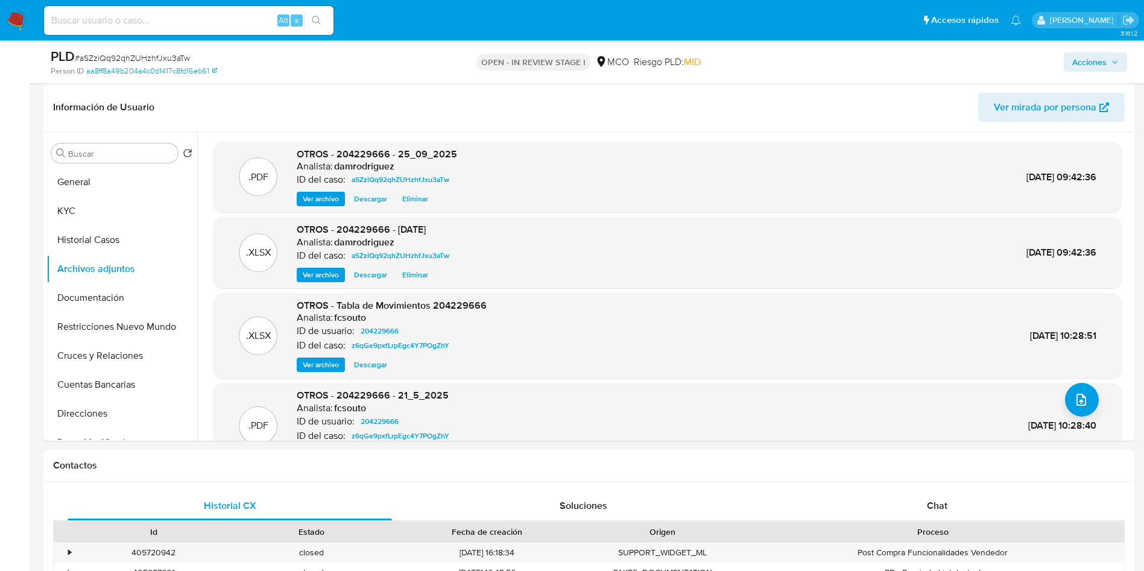
click at [1089, 56] on span "Acciones" at bounding box center [1089, 61] width 34 height 19
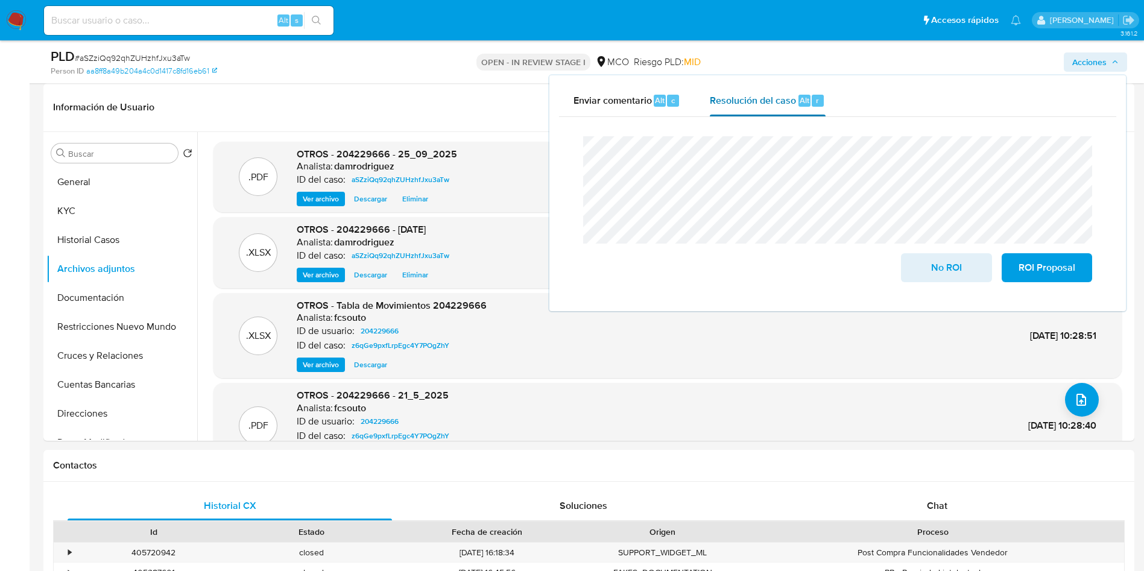
click at [778, 102] on span "Resolución del caso" at bounding box center [753, 100] width 86 height 14
click at [930, 266] on span "No ROI" at bounding box center [945, 267] width 59 height 27
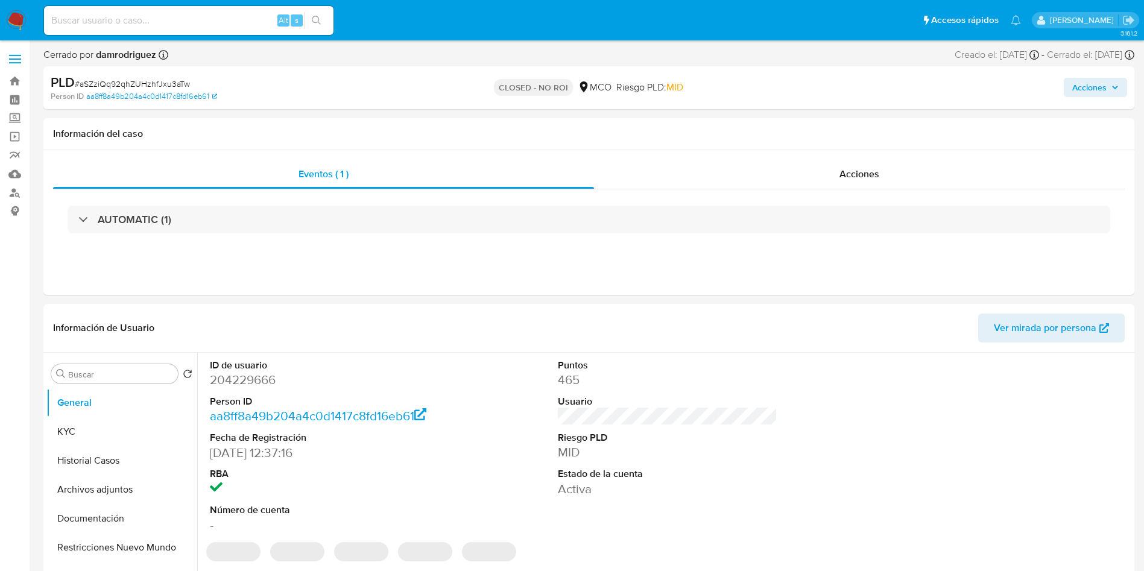
select select "10"
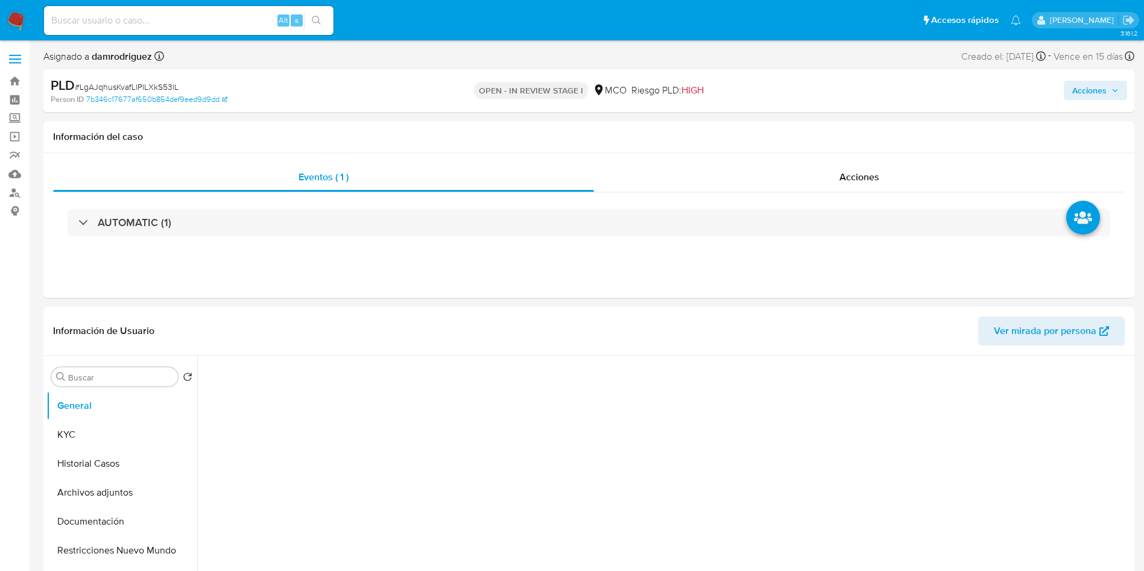
select select "10"
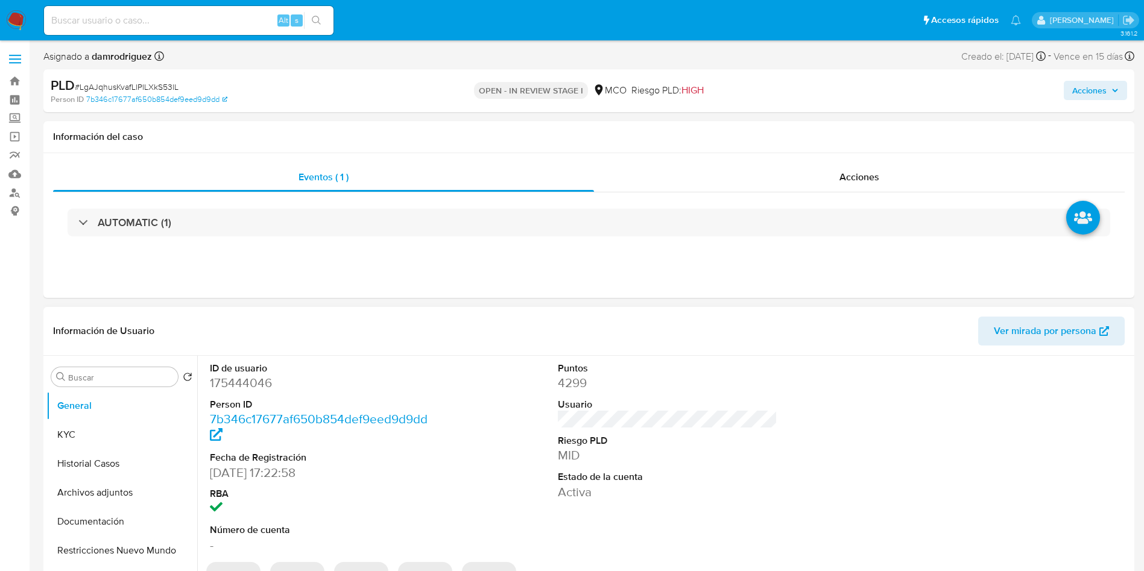
click at [237, 379] on dd "175444046" at bounding box center [320, 382] width 220 height 17
copy dd "175444046"
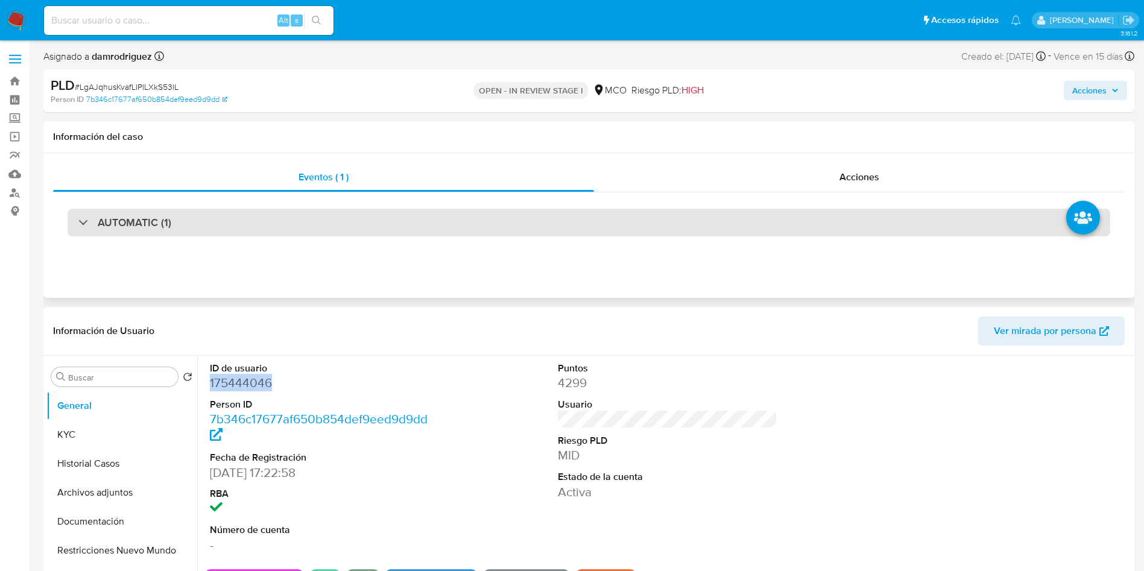
copy dd "175444046"
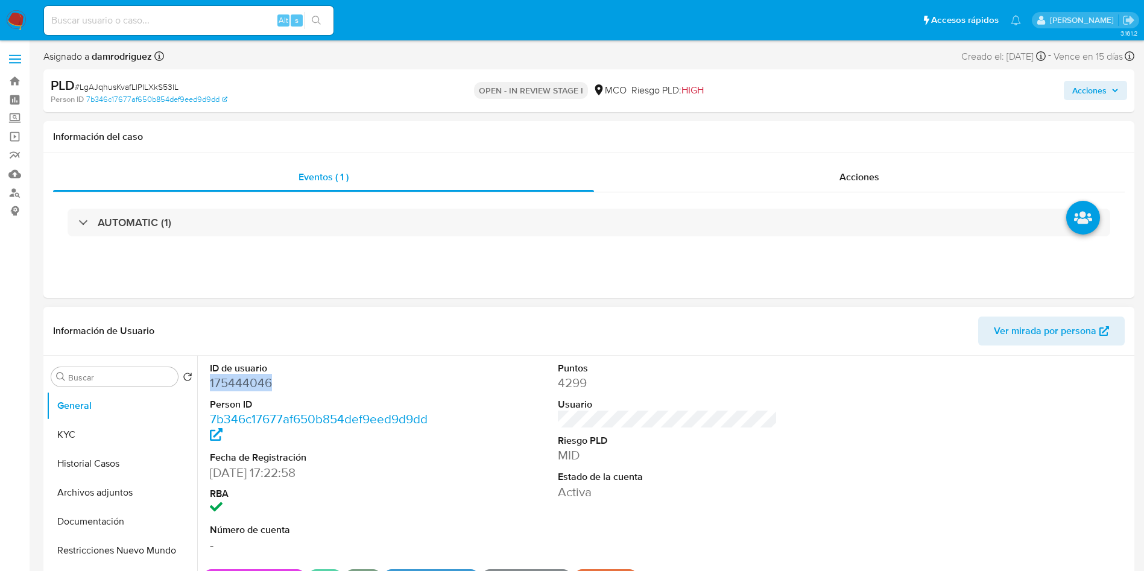
click at [250, 384] on dd "175444046" at bounding box center [320, 382] width 220 height 17
click at [159, 20] on input at bounding box center [188, 21] width 289 height 16
paste input "NFL4q1QqZMWTgA2gzn9H9DqF"
type input "NFL4q1QqZMWTgA2gzn9H9DqF"
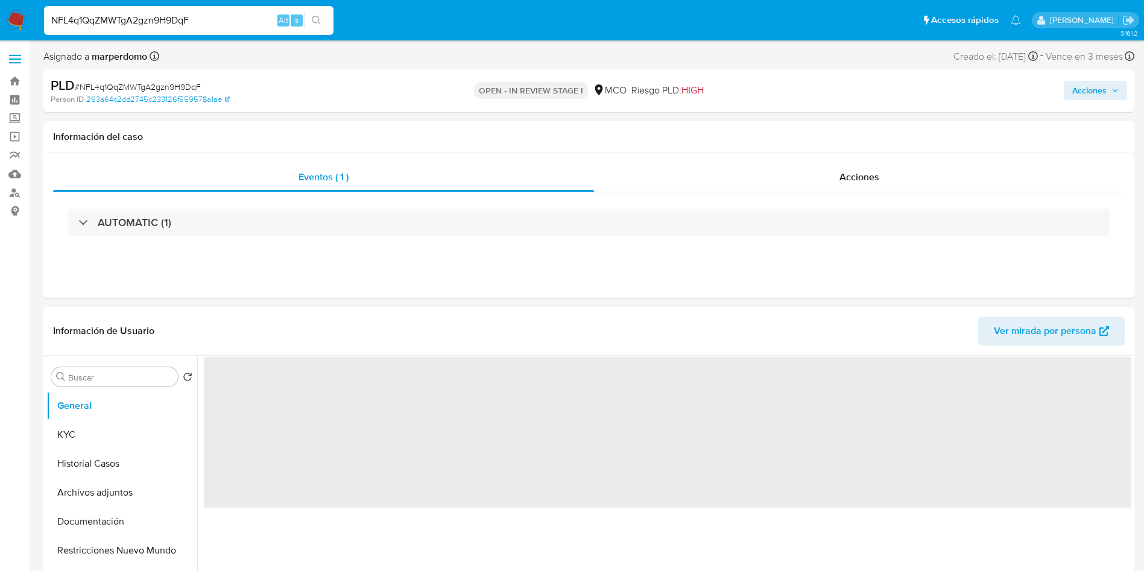
select select "10"
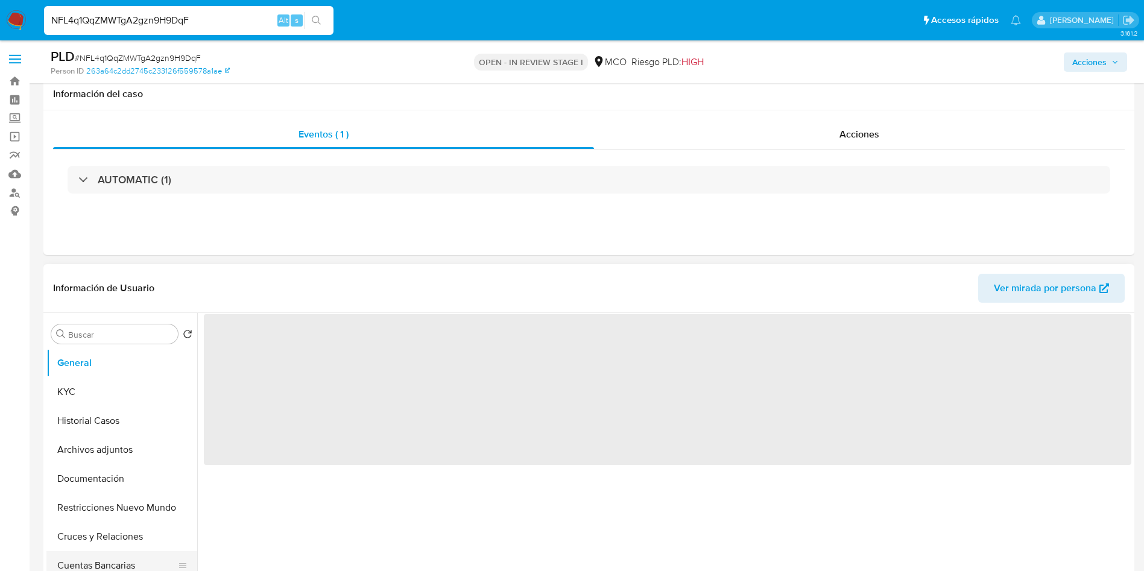
scroll to position [271, 0]
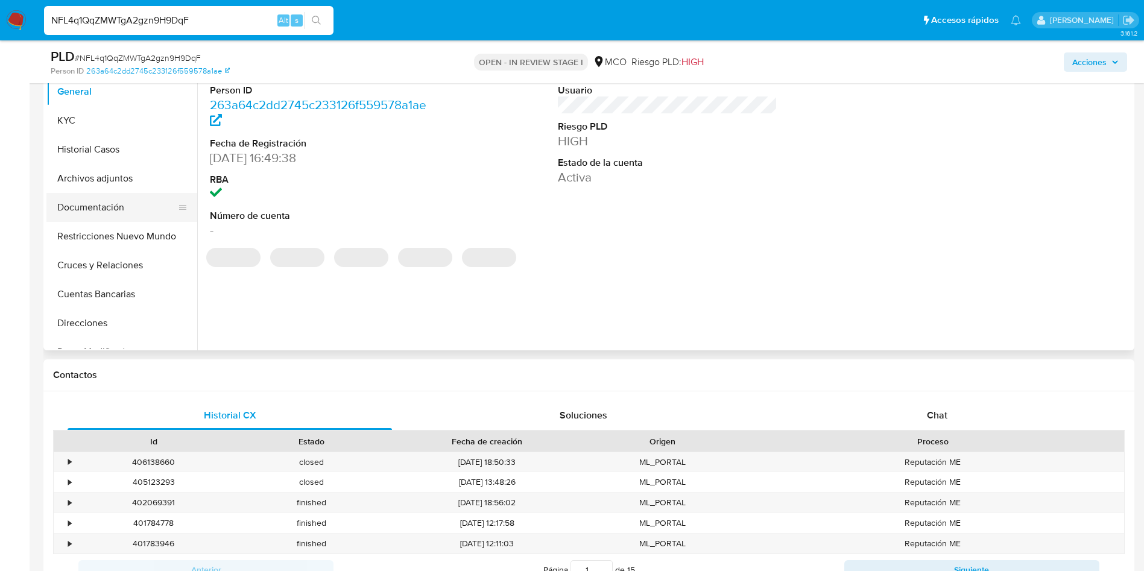
click at [101, 201] on button "Documentación" at bounding box center [116, 207] width 141 height 29
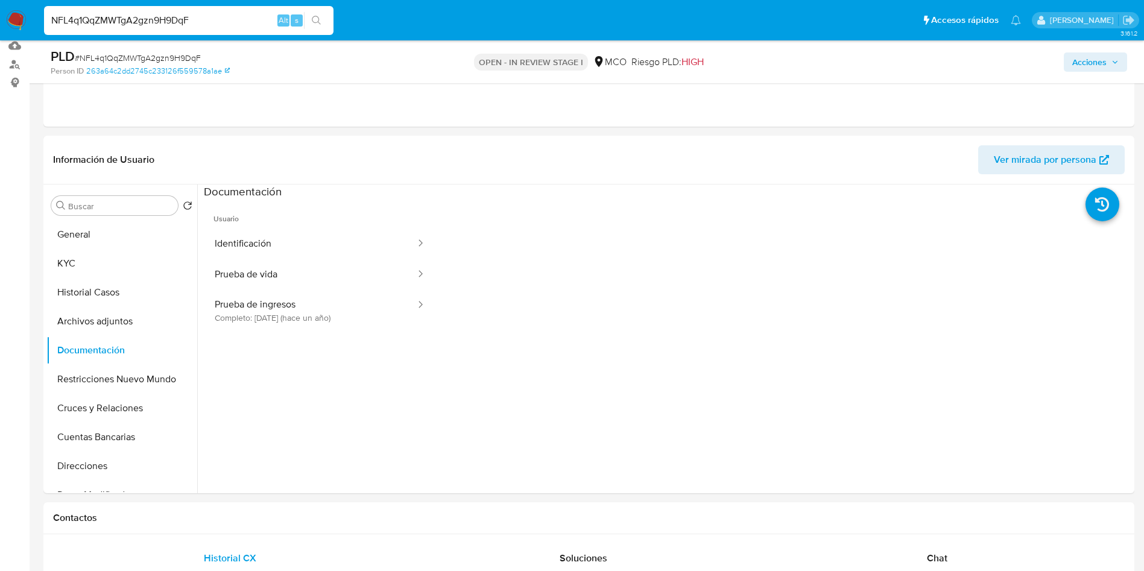
scroll to position [90, 0]
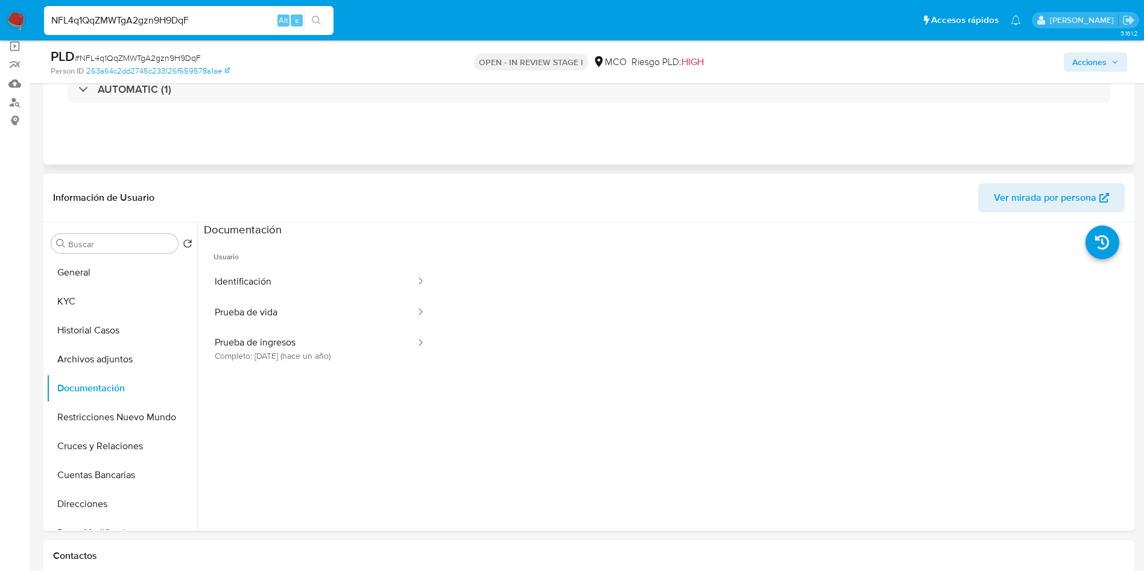
click at [527, 139] on div "Eventos ( 1 ) Acciones AUTOMATIC (1)" at bounding box center [588, 92] width 1090 height 145
click at [24, 16] on img at bounding box center [16, 20] width 20 height 20
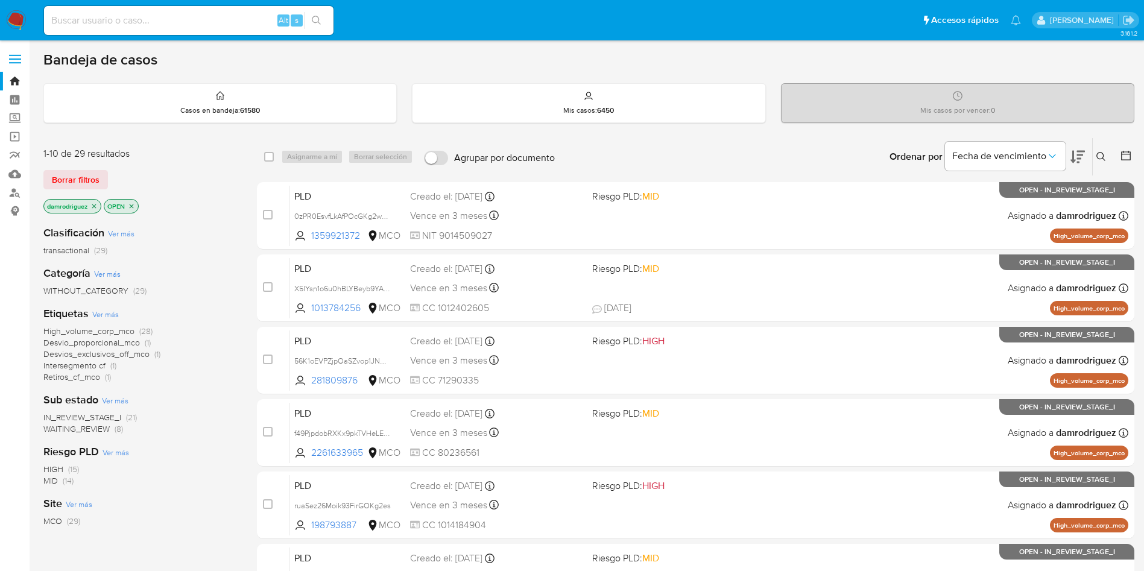
drag, startPoint x: 99, startPoint y: 207, endPoint x: 85, endPoint y: 195, distance: 18.8
click at [85, 195] on div "1-10 de 29 resultados Borrar filtros damrodriguez OPEN" at bounding box center [139, 181] width 193 height 69
click at [96, 205] on icon "close-filter" at bounding box center [93, 206] width 7 height 7
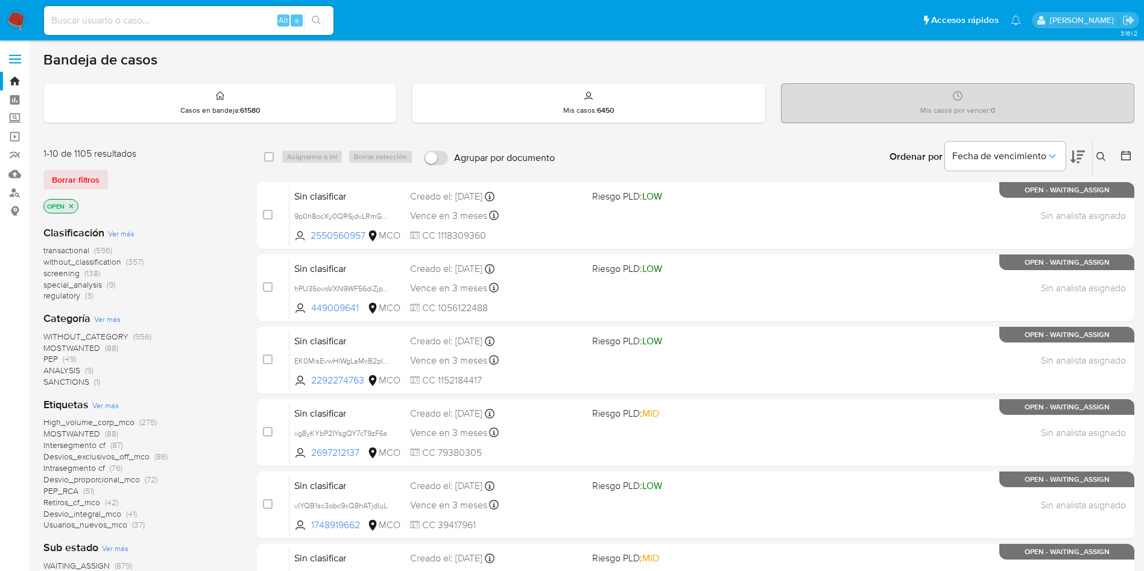
click at [68, 270] on span "screening" at bounding box center [61, 273] width 36 height 12
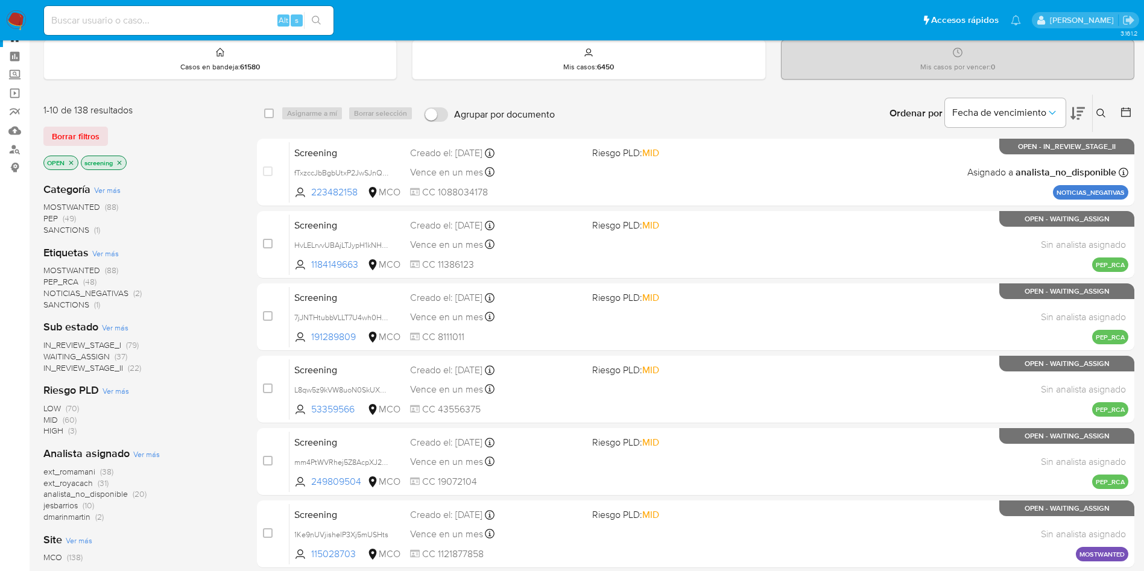
scroll to position [61, 0]
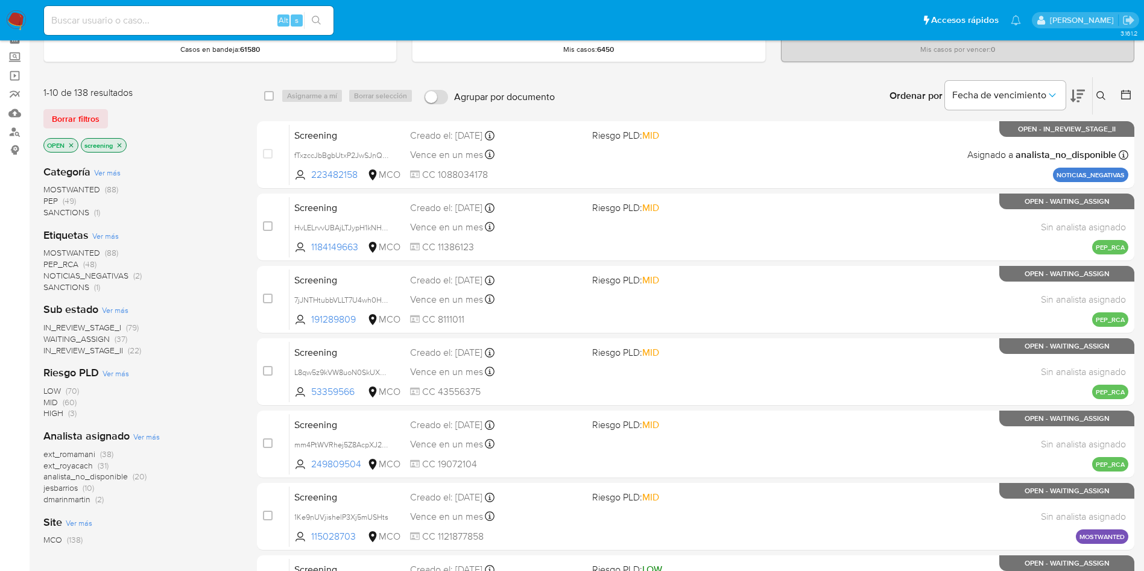
click at [105, 324] on span "IN_REVIEW_STAGE_I" at bounding box center [82, 327] width 78 height 12
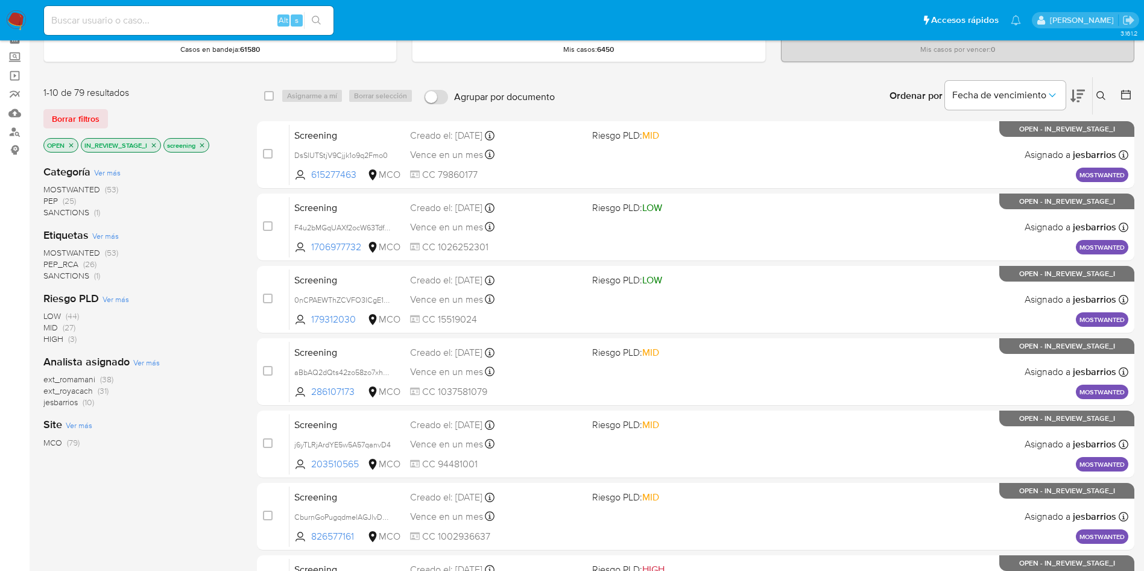
click at [157, 145] on icon "close-filter" at bounding box center [153, 145] width 7 height 7
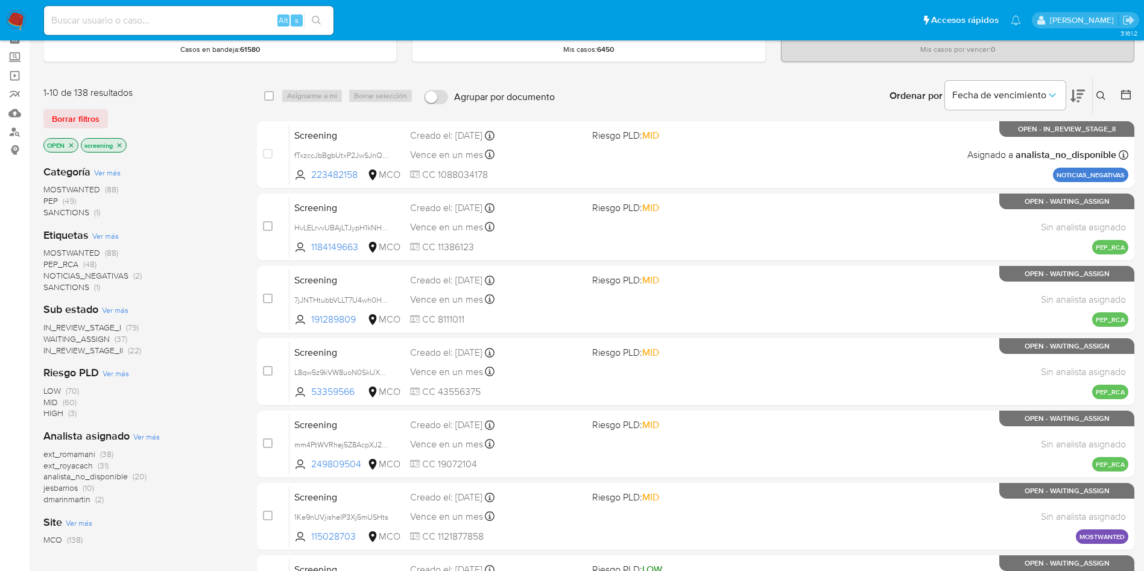
click at [99, 351] on span "IN_REVIEW_STAGE_II" at bounding box center [83, 350] width 80 height 12
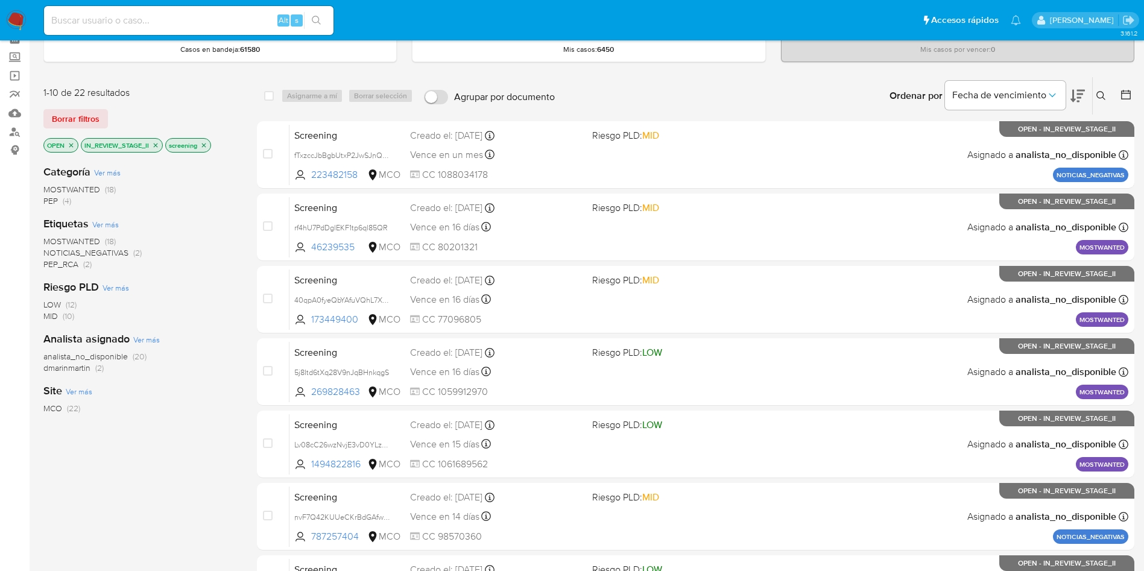
click at [1080, 93] on icon at bounding box center [1077, 96] width 14 height 13
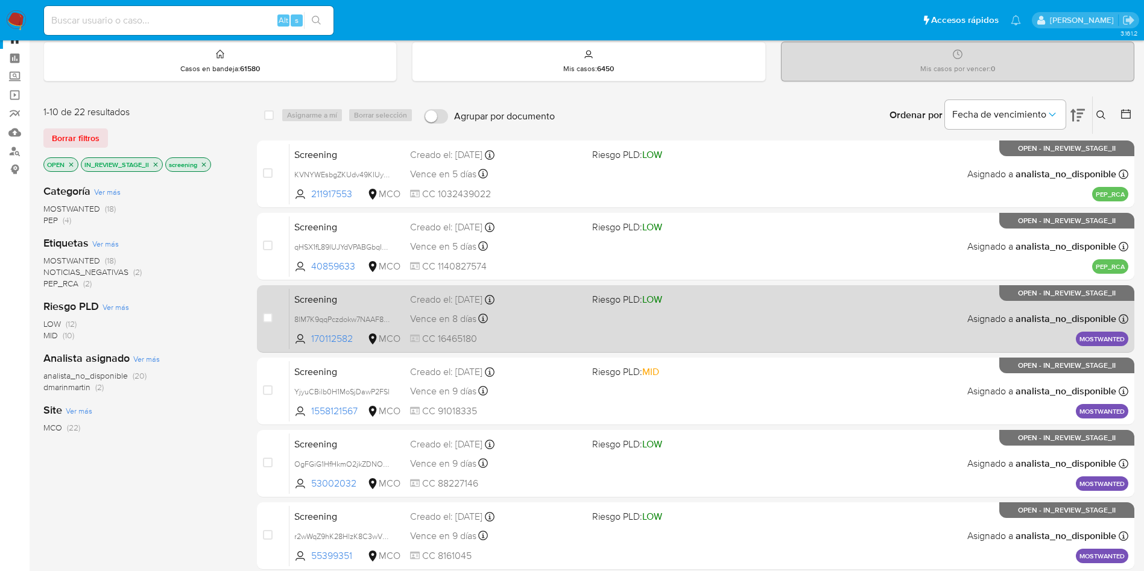
scroll to position [41, 0]
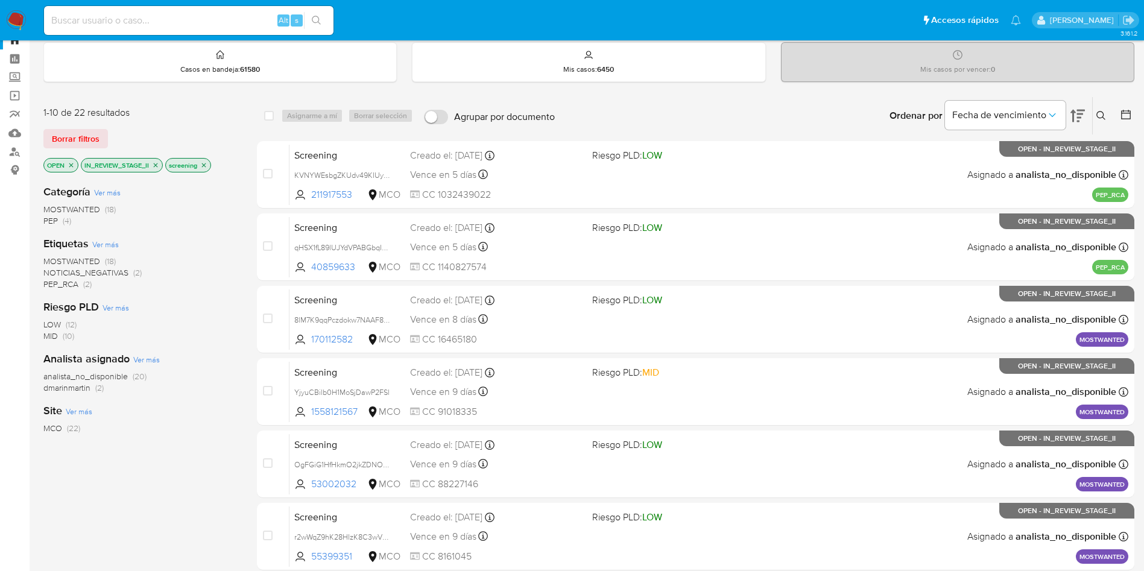
click at [22, 24] on img at bounding box center [16, 20] width 20 height 20
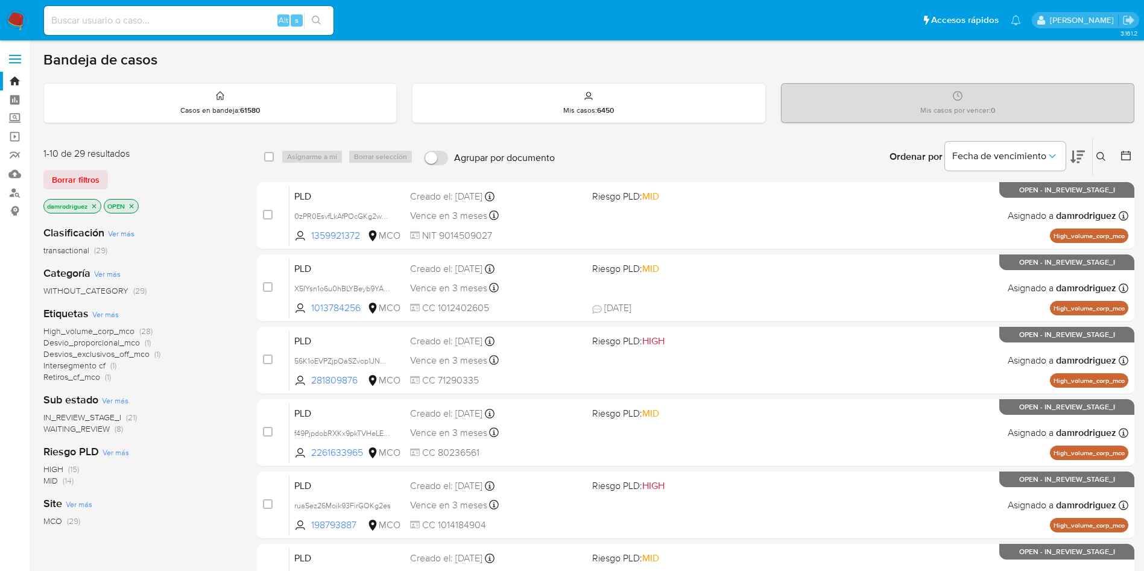
click at [97, 205] on icon "close-filter" at bounding box center [93, 206] width 7 height 7
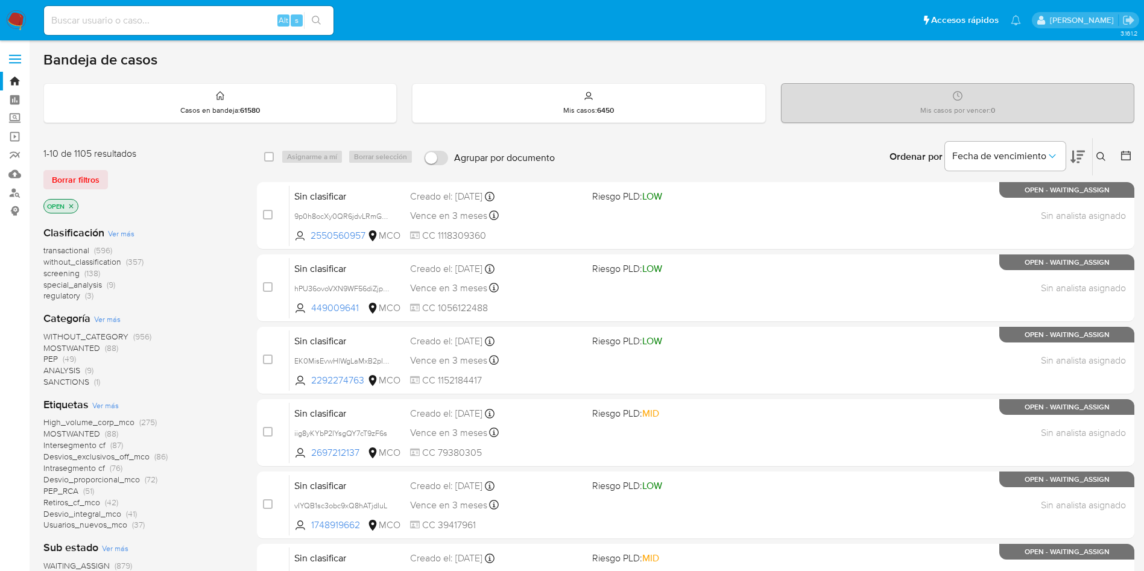
click at [77, 272] on span "screening" at bounding box center [61, 273] width 36 height 12
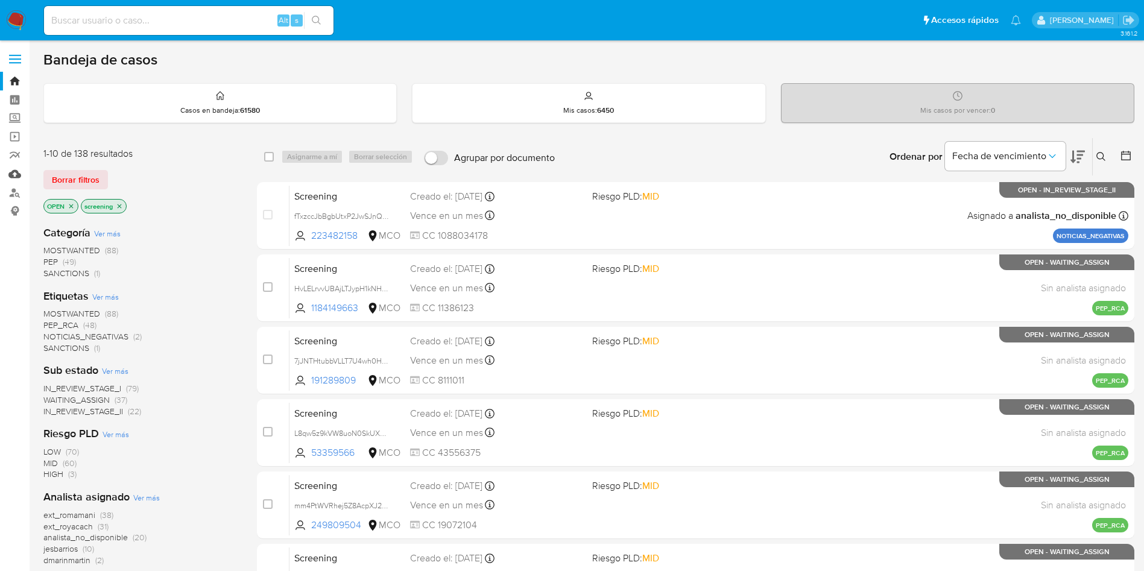
click at [15, 169] on link "Mulan" at bounding box center [71, 174] width 143 height 19
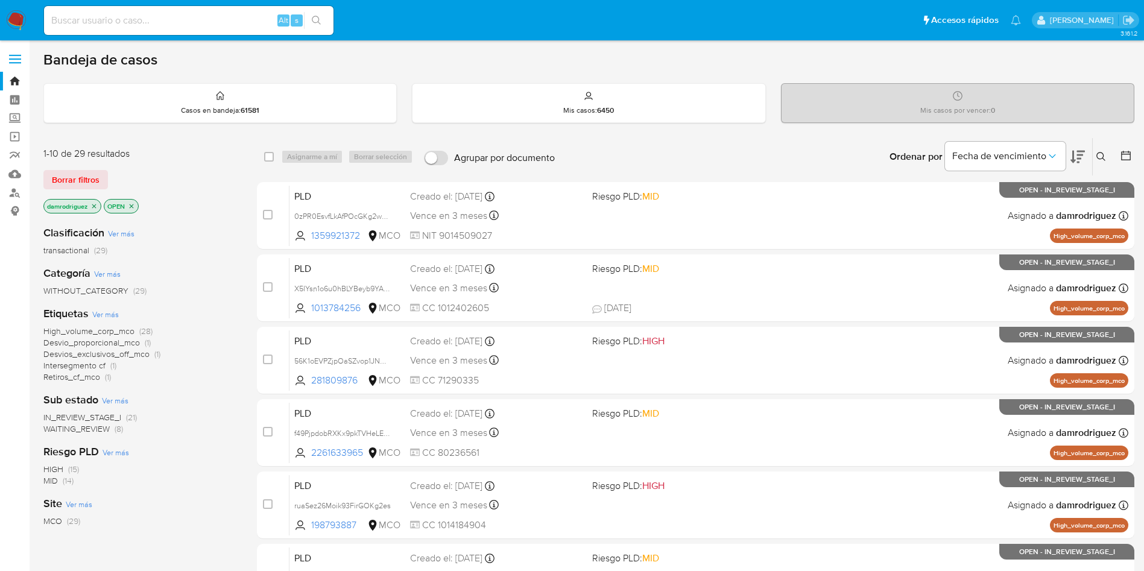
click at [193, 209] on div "damrodriguez OPEN" at bounding box center [139, 207] width 193 height 17
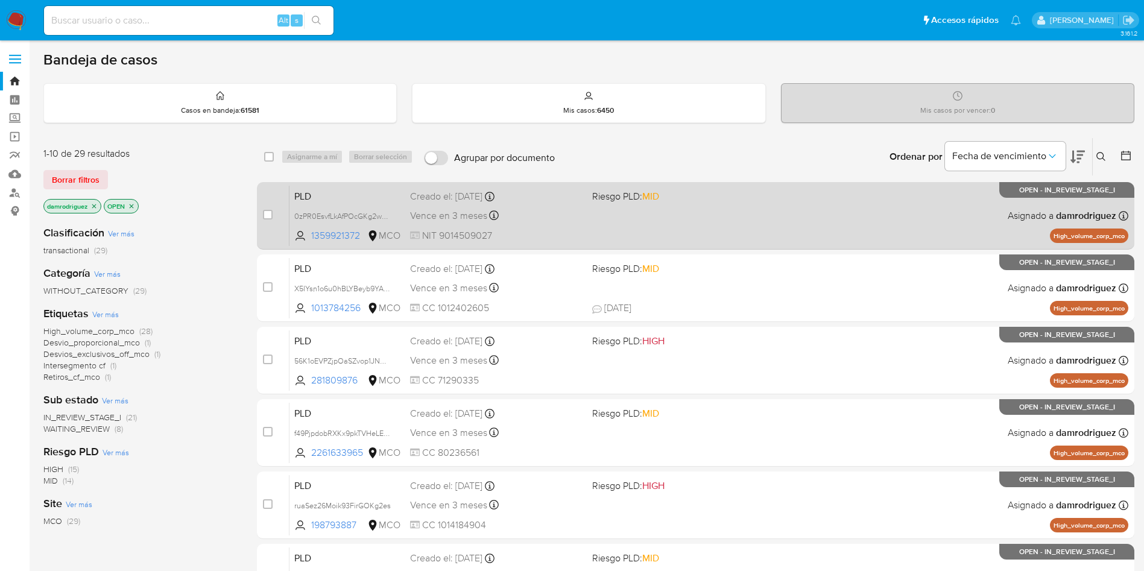
click at [301, 201] on span "PLD" at bounding box center [347, 195] width 106 height 16
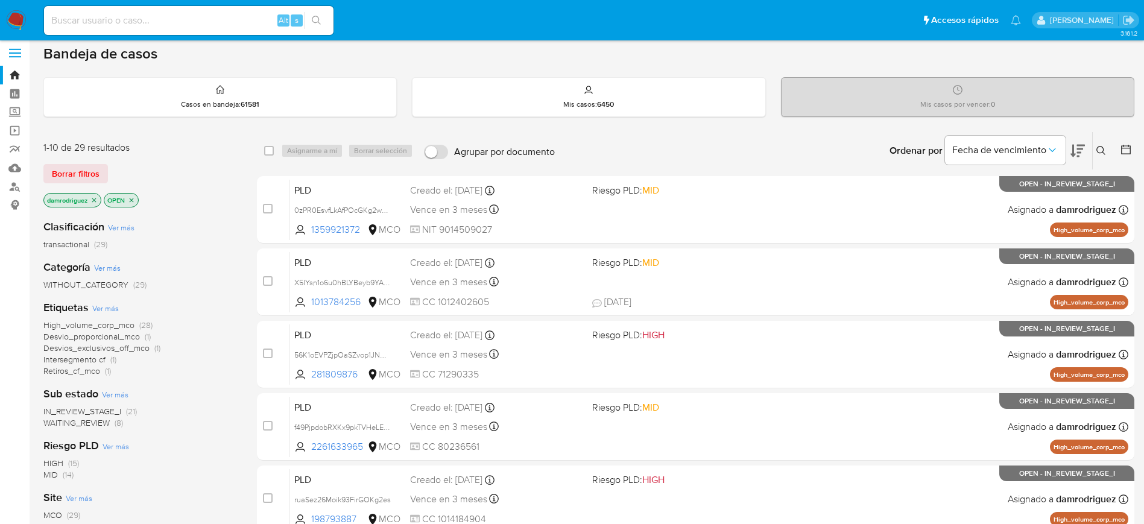
scroll to position [90, 0]
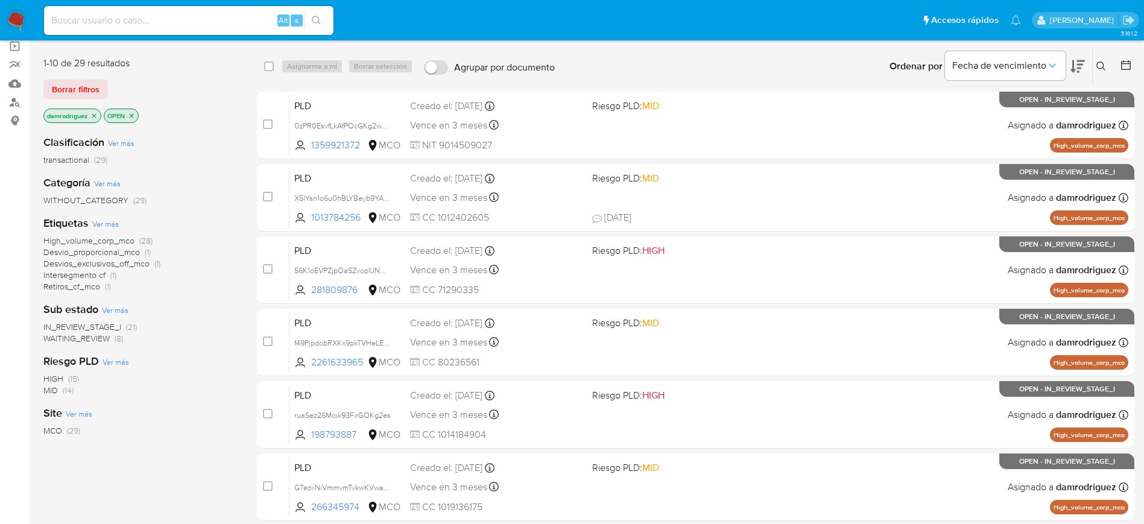
click at [96, 118] on icon "close-filter" at bounding box center [93, 115] width 7 height 7
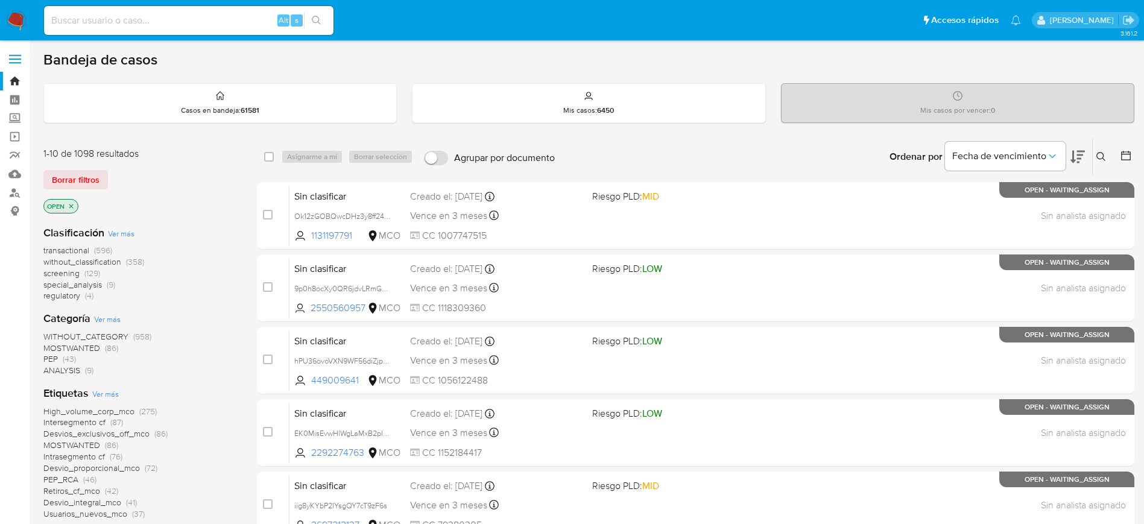
click at [74, 205] on icon "close-filter" at bounding box center [71, 206] width 7 height 7
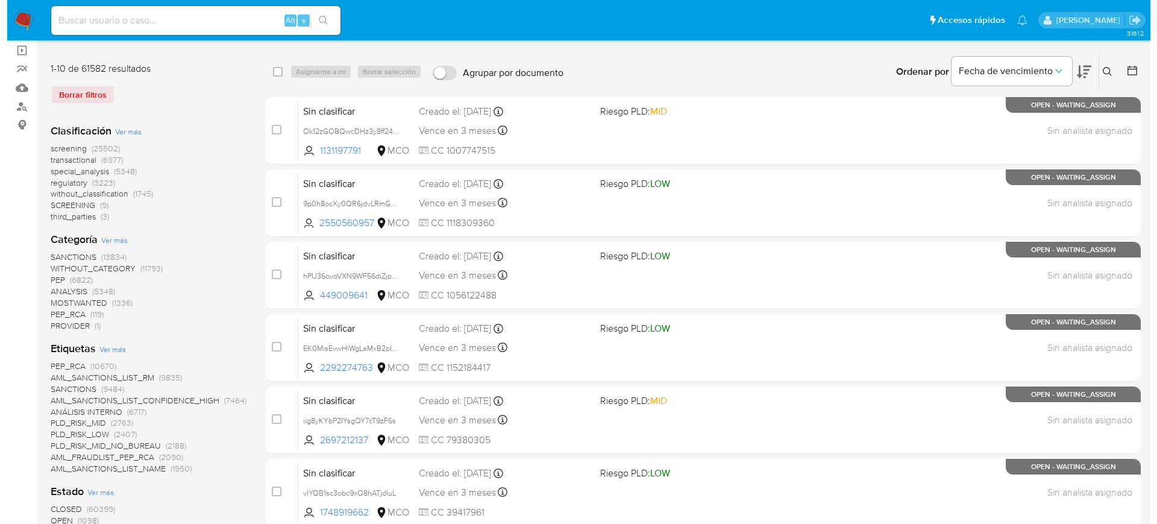
scroll to position [177, 0]
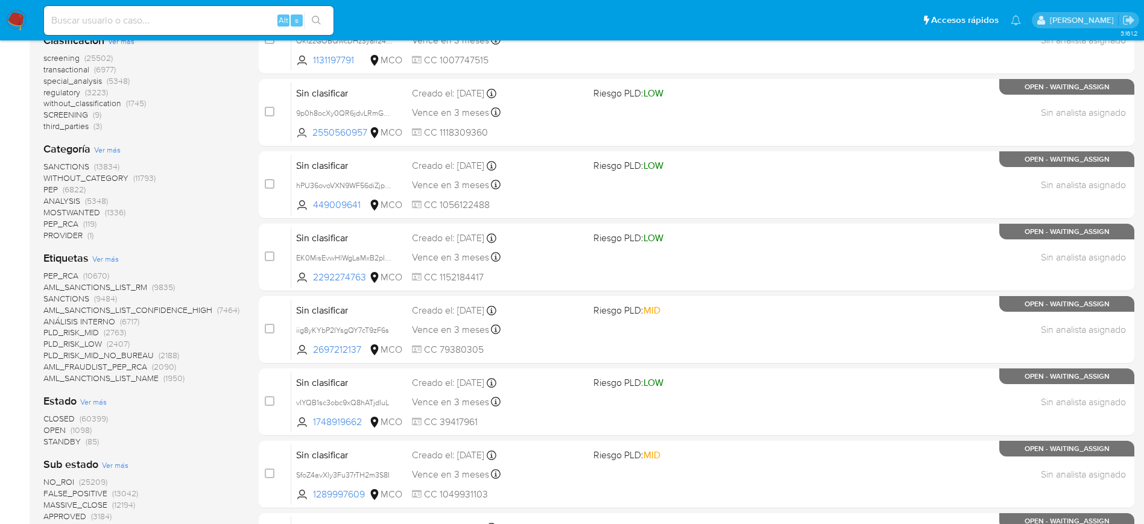
click at [107, 257] on span "Ver más" at bounding box center [105, 258] width 27 height 11
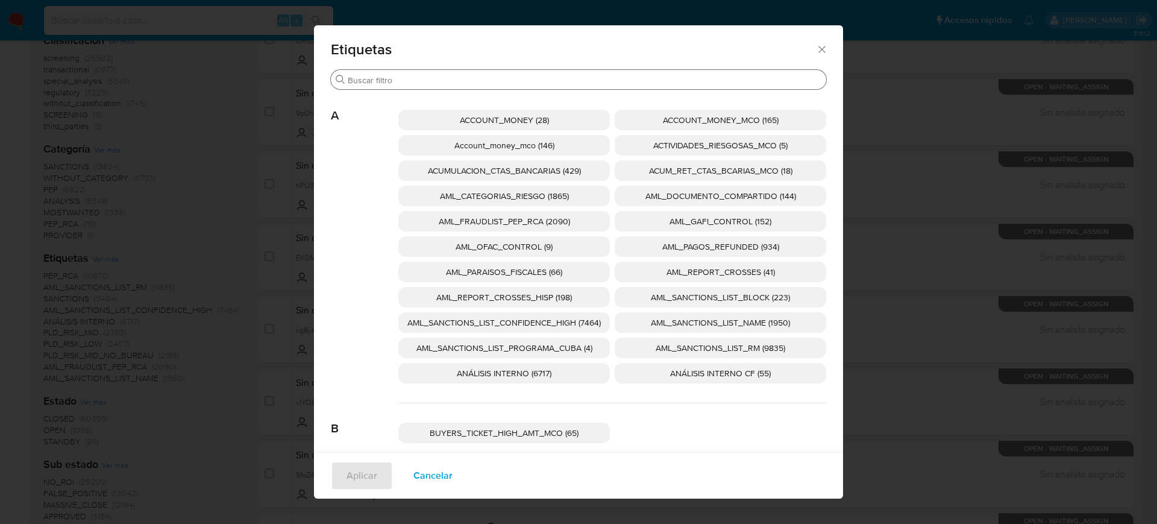
click at [685, 85] on input "Buscar" at bounding box center [585, 80] width 474 height 11
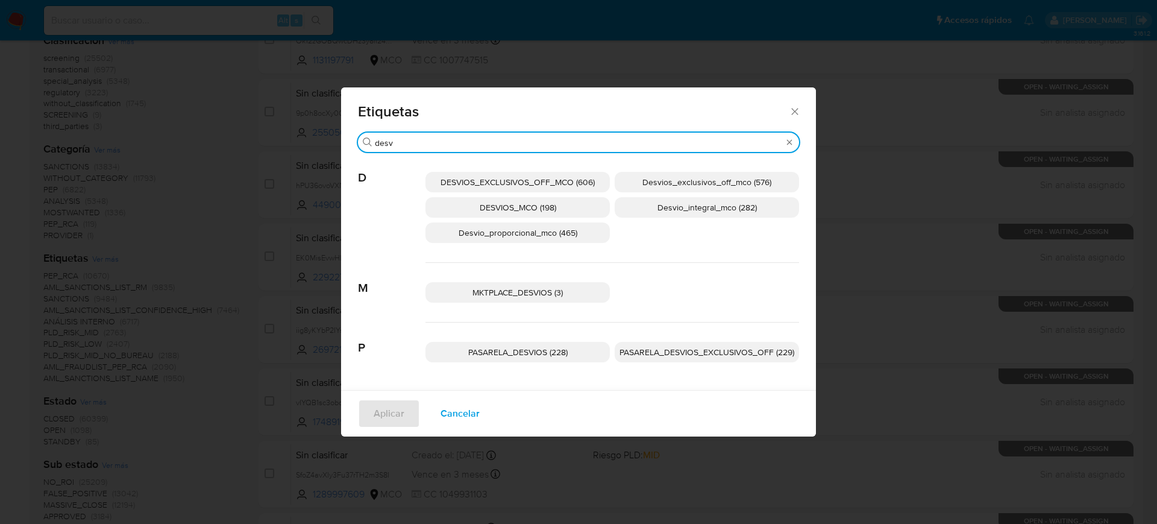
type input "desv"
click at [573, 177] on span "DESVIOS_EXCLUSIVOS_OFF_MCO (606)" at bounding box center [518, 182] width 154 height 12
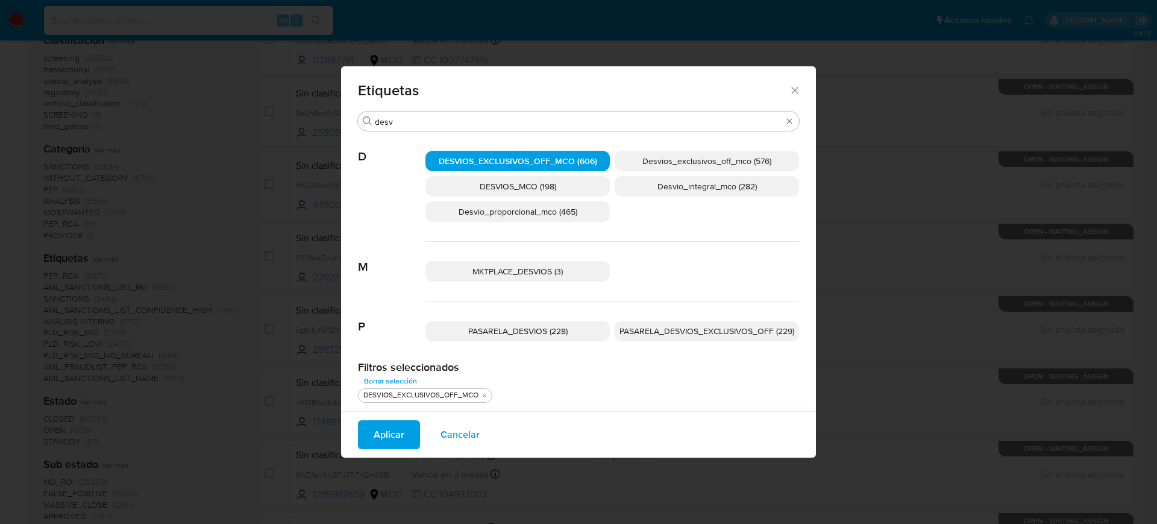
click at [380, 436] on span "Aplicar" at bounding box center [389, 434] width 31 height 27
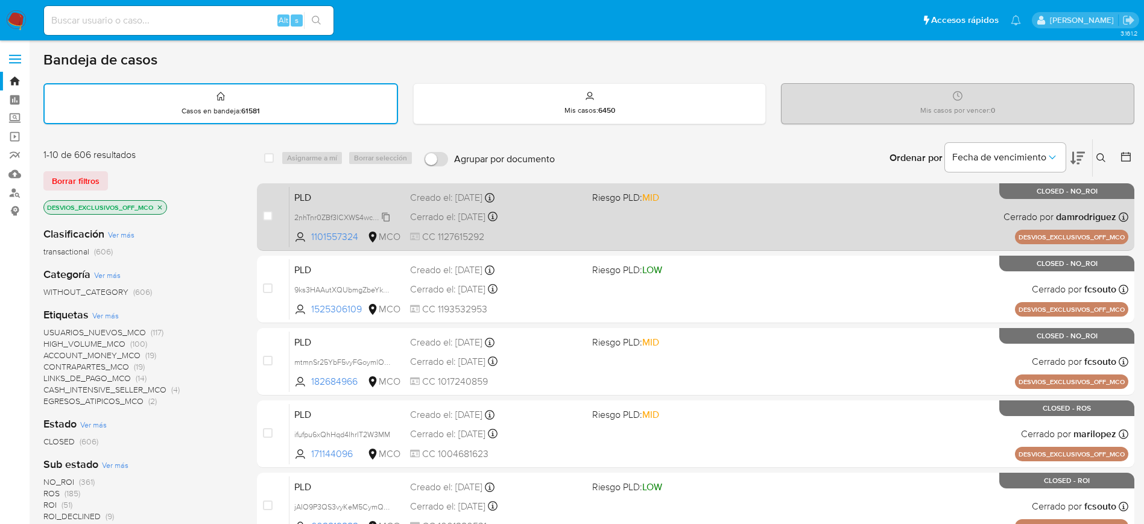
click at [345, 217] on span "2nhTnr0ZBf3ICXWS4wctoXCS" at bounding box center [343, 216] width 99 height 13
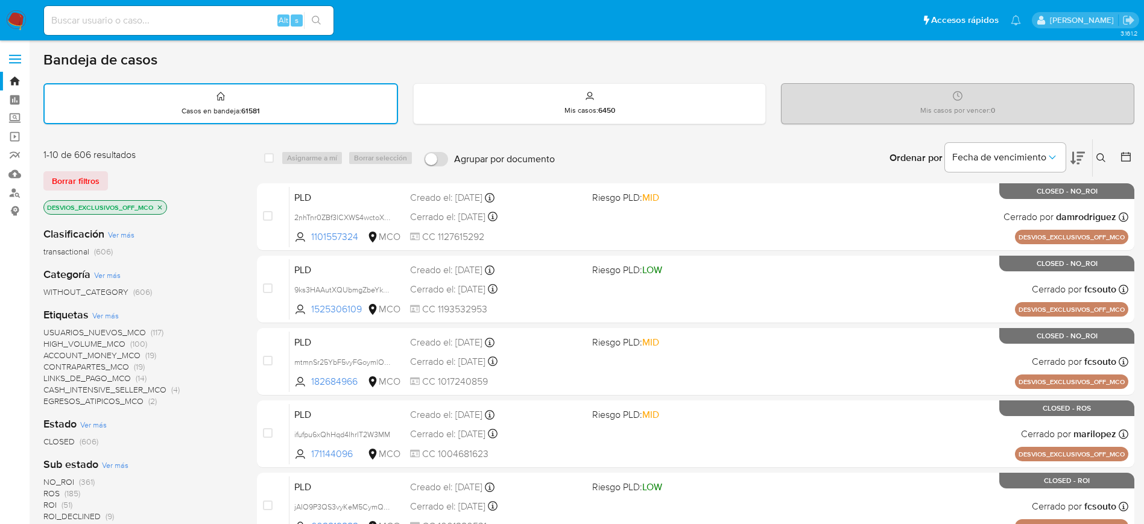
click at [1087, 151] on div "Ordenar por Fecha de vencimiento" at bounding box center [986, 157] width 212 height 37
click at [1075, 161] on icon at bounding box center [1077, 158] width 14 height 13
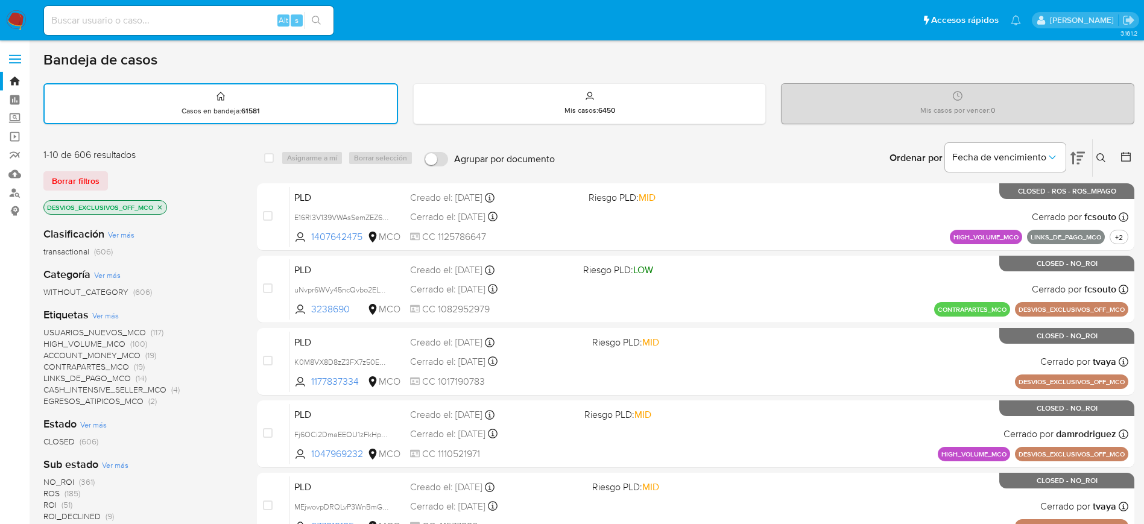
click at [1078, 152] on icon at bounding box center [1077, 158] width 14 height 13
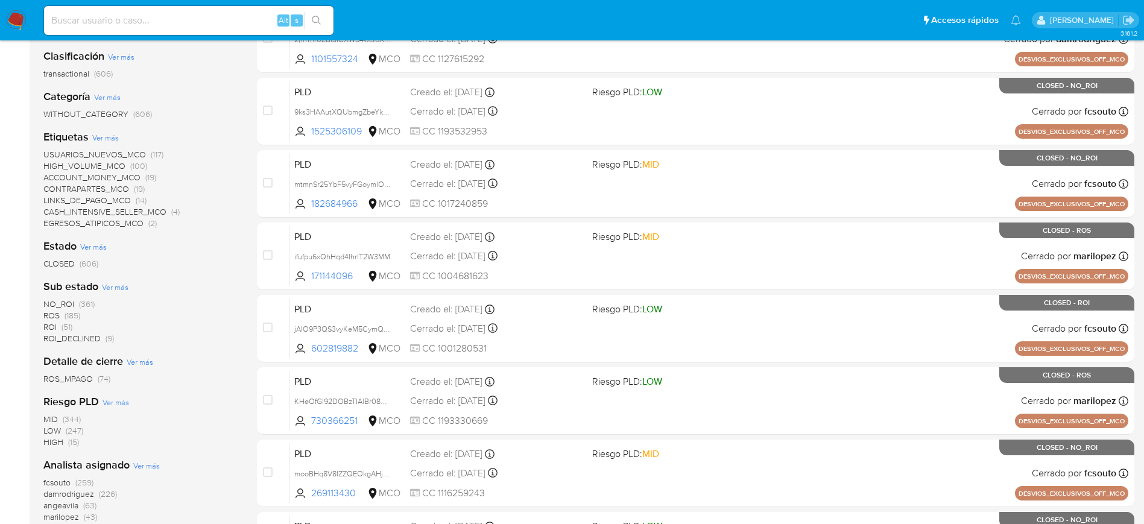
scroll to position [111, 0]
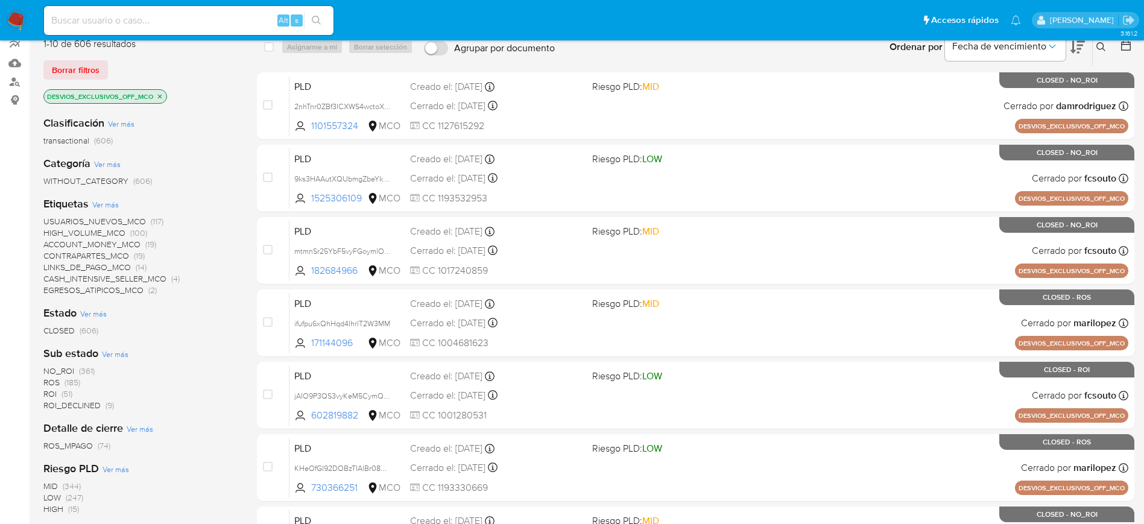
click at [161, 95] on icon "close-filter" at bounding box center [159, 96] width 7 height 7
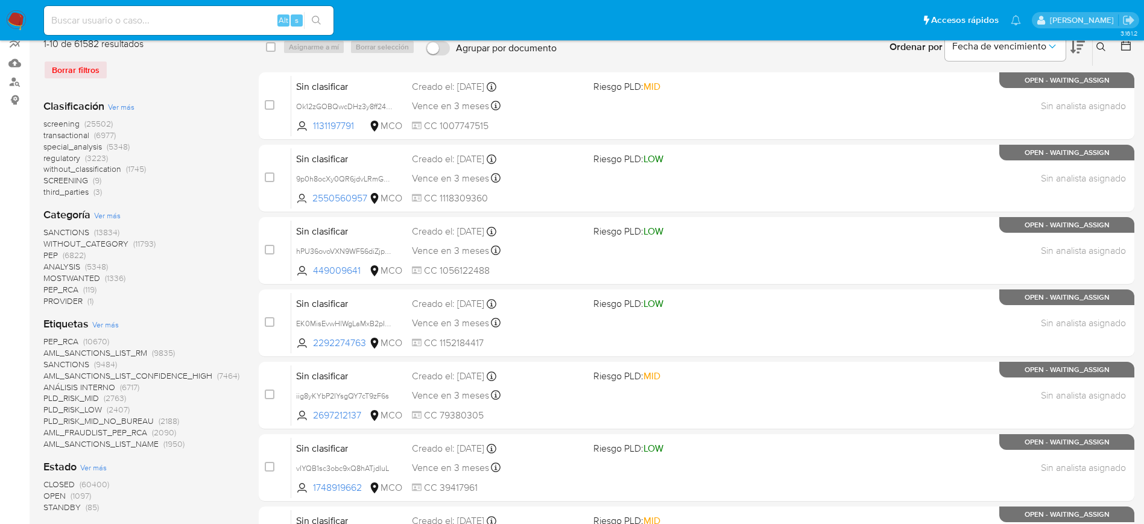
click at [104, 326] on span "Ver más" at bounding box center [105, 324] width 27 height 11
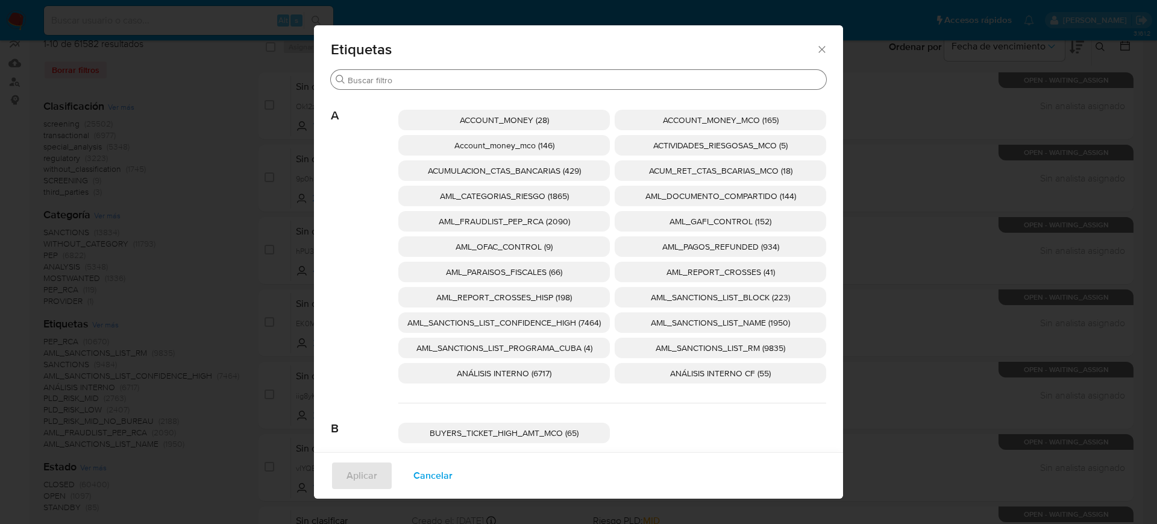
click at [602, 77] on input "Buscar" at bounding box center [585, 80] width 474 height 11
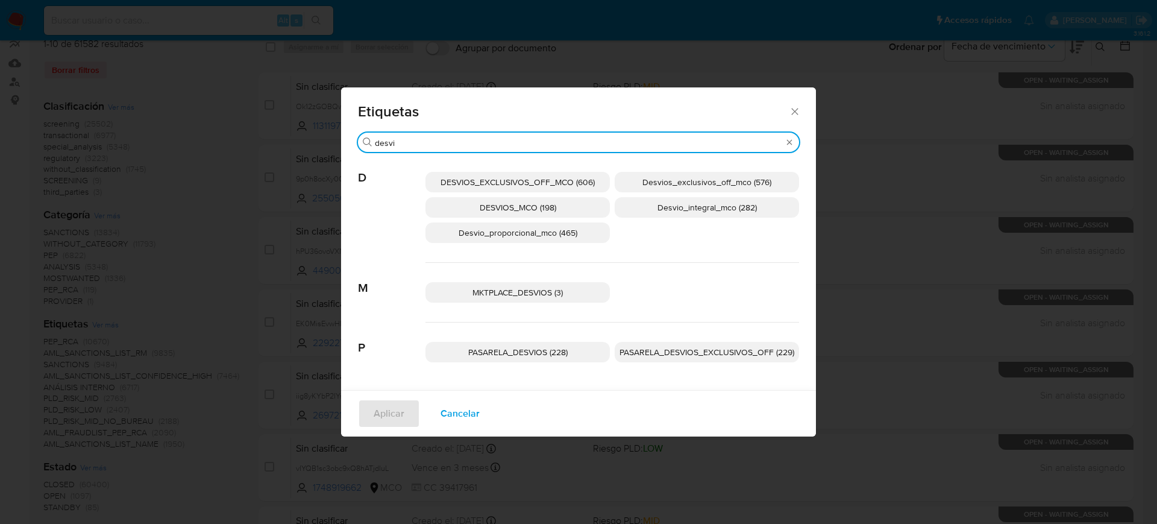
type input "desvi"
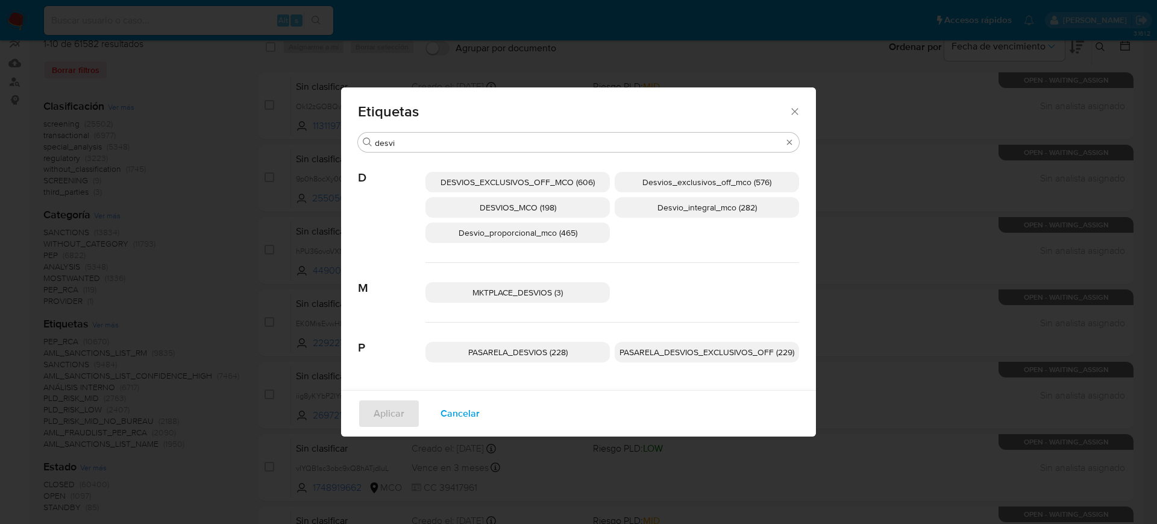
click at [701, 178] on span "Desvios_exclusivos_off_mco (576)" at bounding box center [707, 182] width 129 height 12
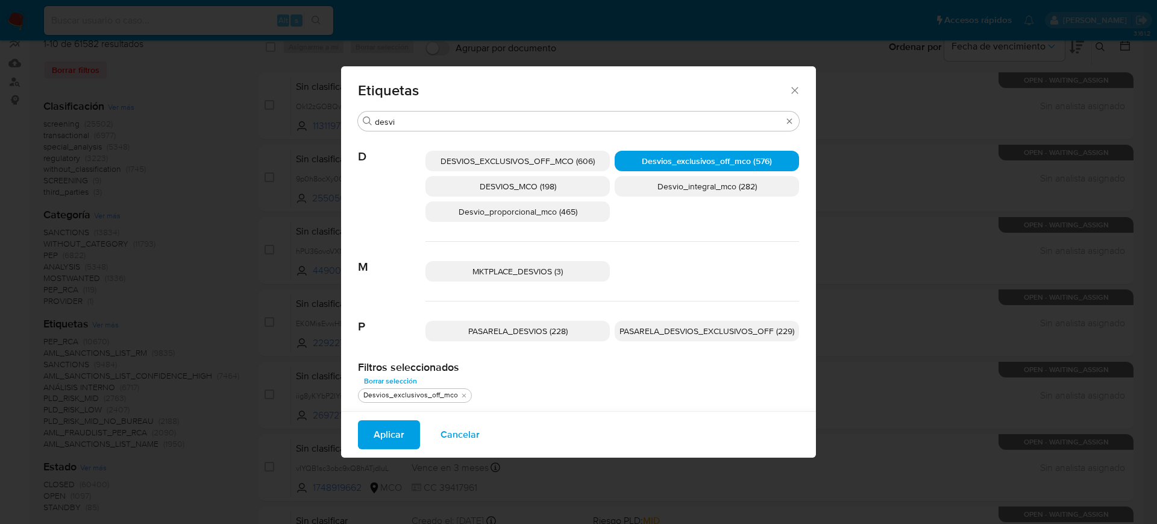
click at [403, 444] on button "Aplicar" at bounding box center [389, 434] width 62 height 29
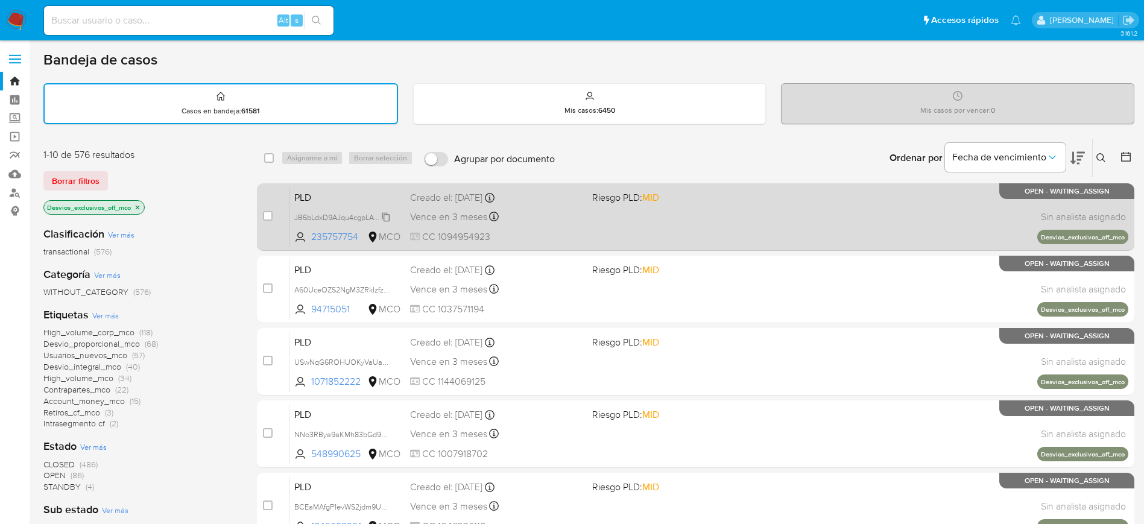
click at [348, 218] on span "JB6bLdxD9AJqu4cgpLAYoK5F" at bounding box center [344, 216] width 100 height 13
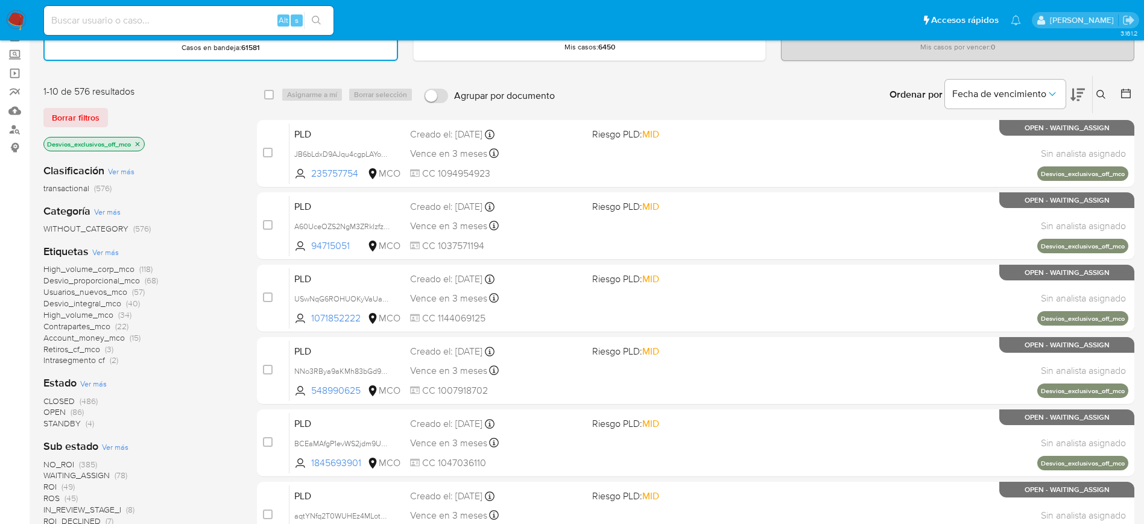
scroll to position [90, 0]
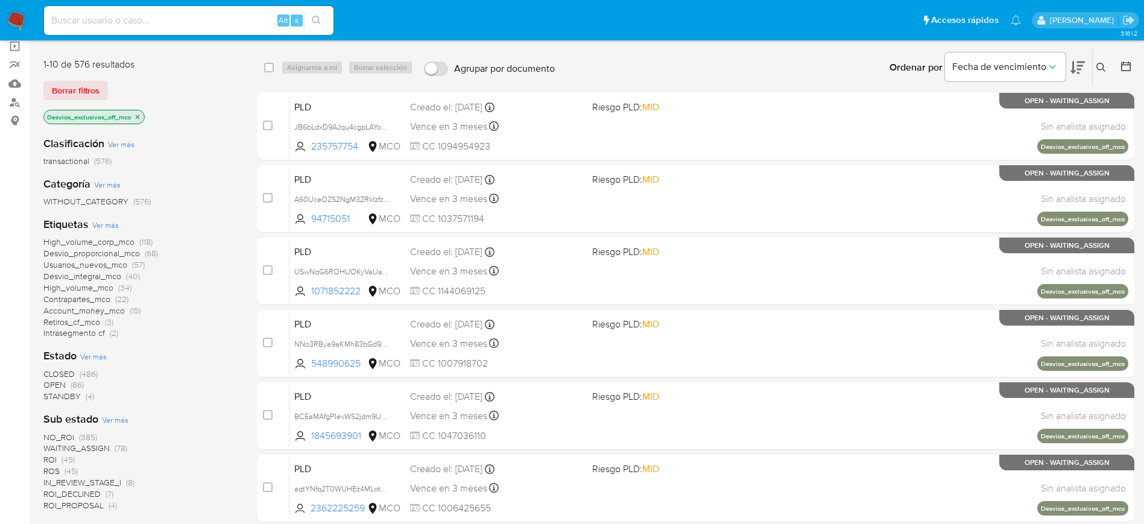
click at [90, 320] on span "Retiros_cf_mco" at bounding box center [71, 322] width 57 height 12
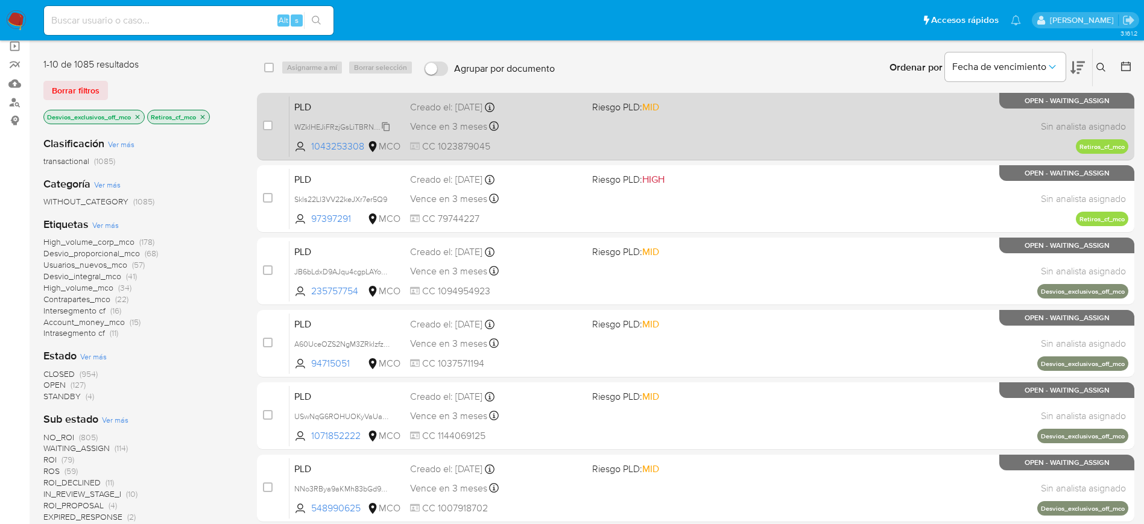
click at [322, 124] on span "WZkIHEJiFRzjGsLiTBRNbuMX" at bounding box center [343, 125] width 99 height 13
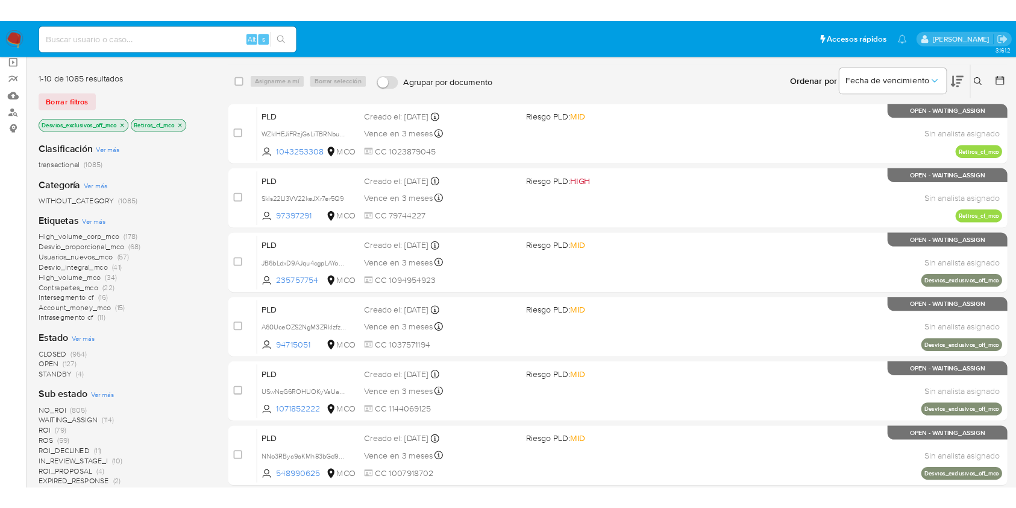
scroll to position [90, 0]
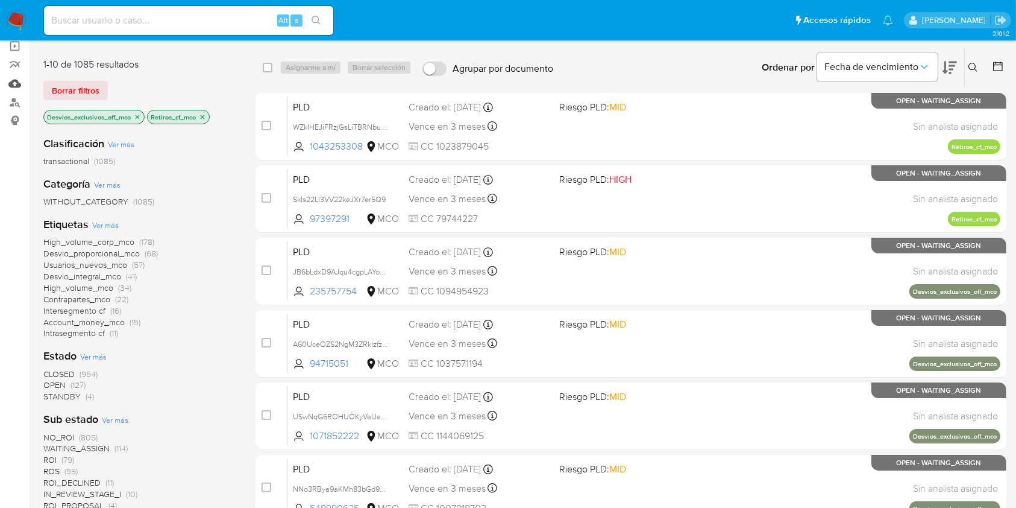
click at [14, 84] on link "Mulan" at bounding box center [71, 83] width 143 height 19
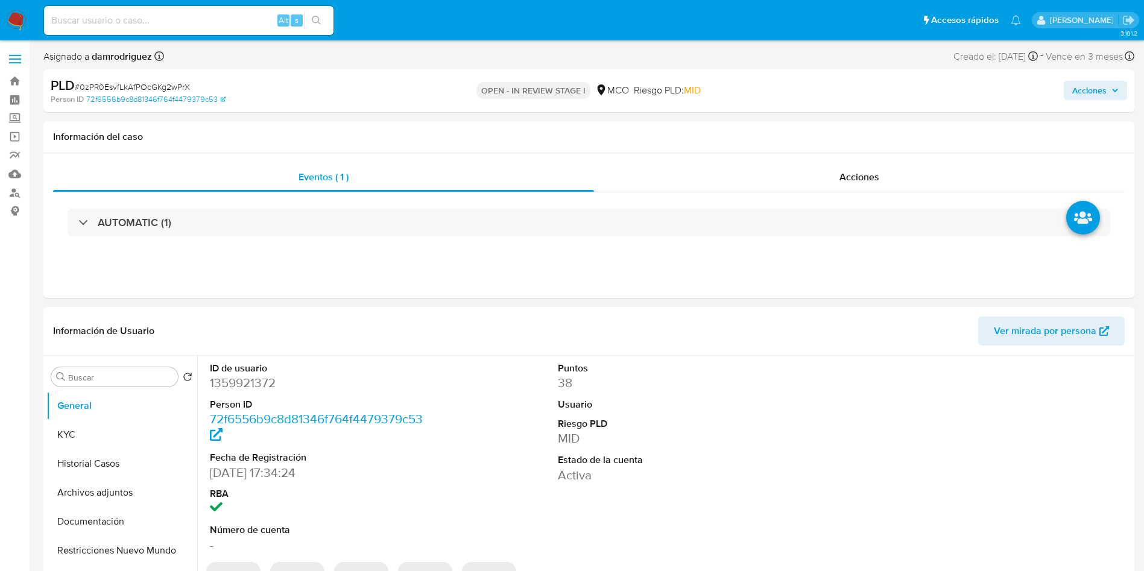
select select "10"
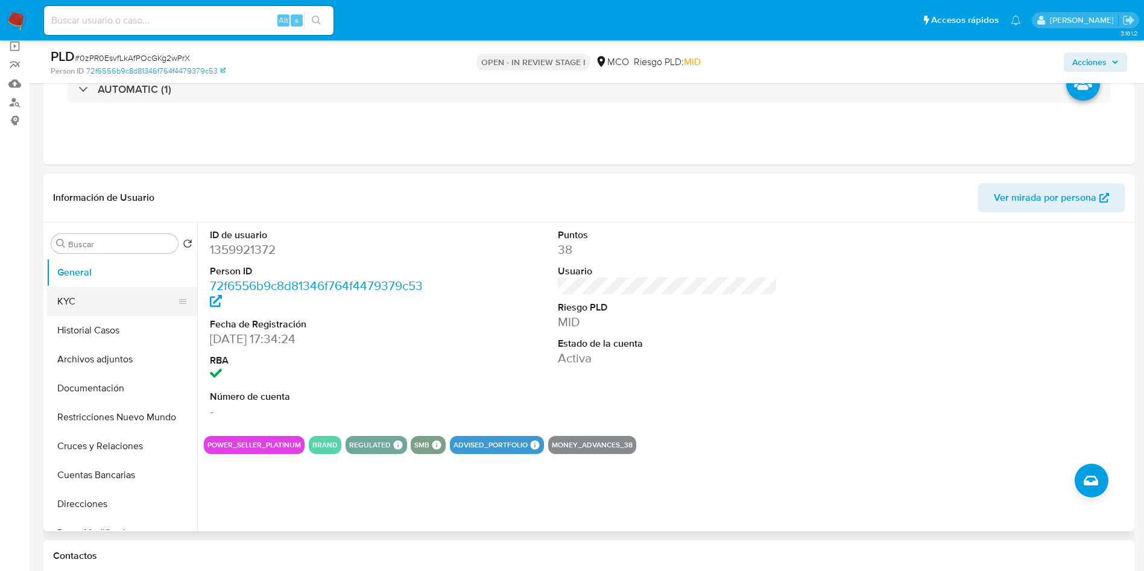
click at [102, 300] on button "KYC" at bounding box center [116, 301] width 141 height 29
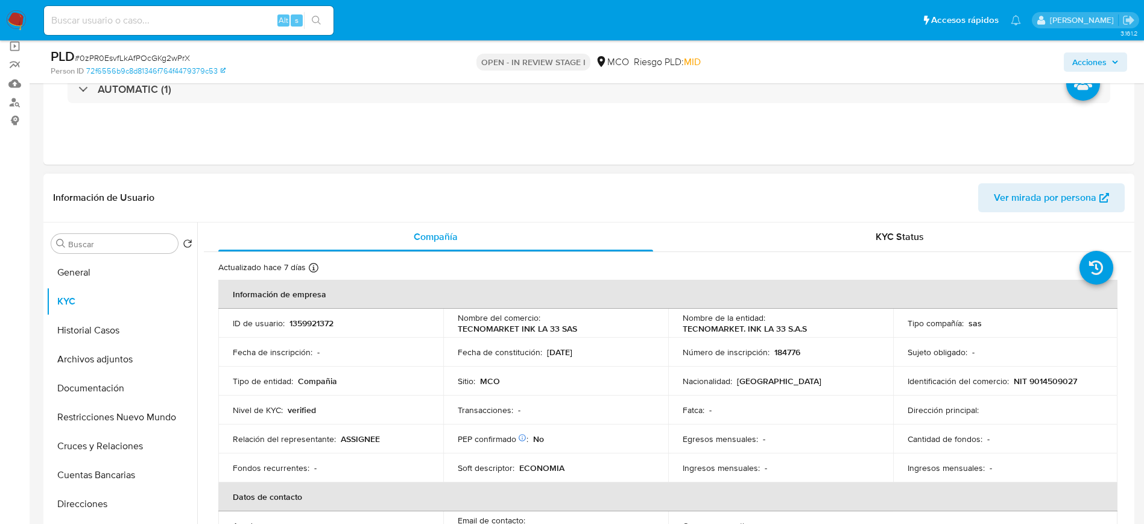
click at [600, 308] on th "Información de empresa" at bounding box center [667, 294] width 899 height 29
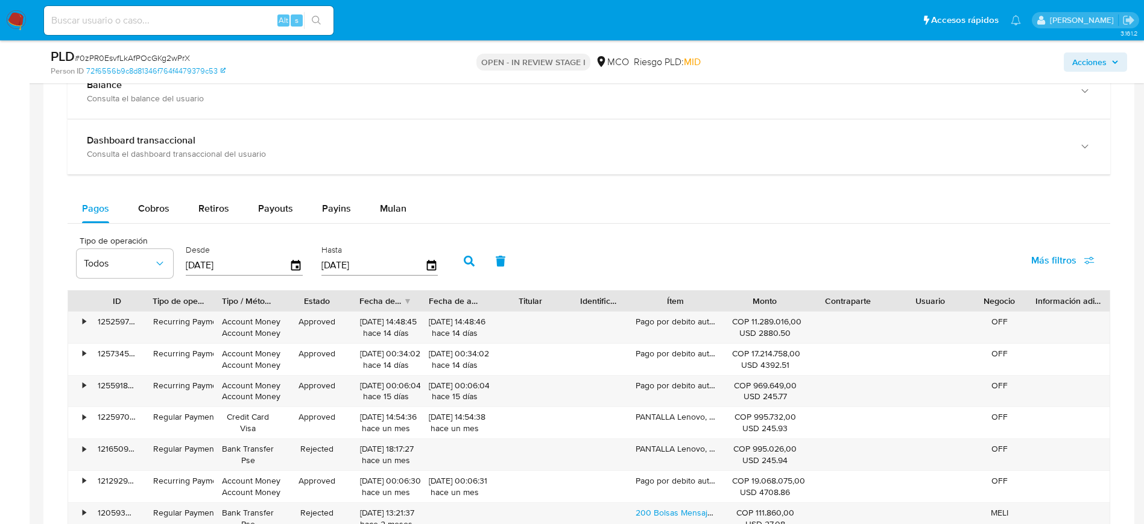
scroll to position [995, 0]
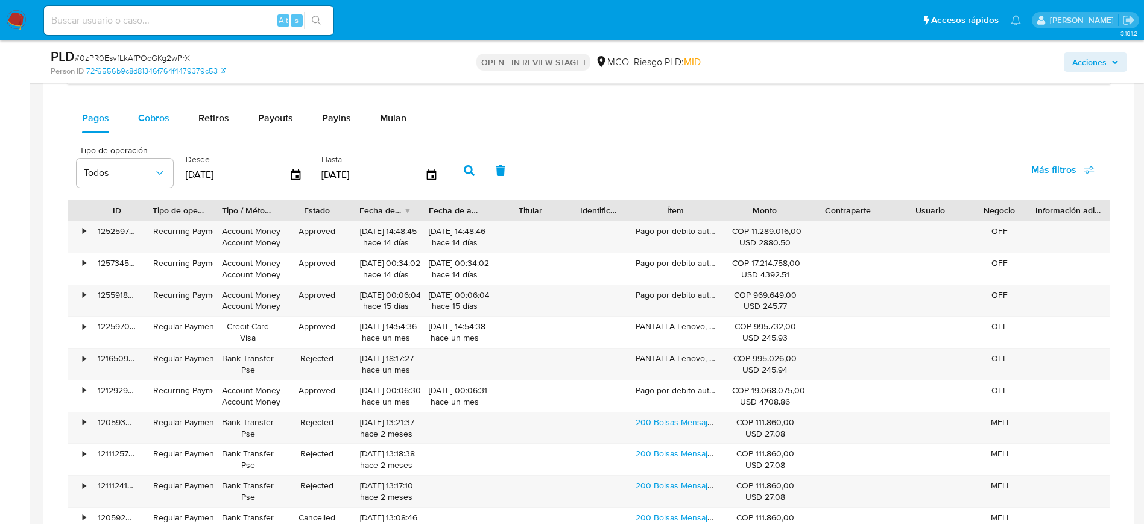
click at [156, 116] on span "Cobros" at bounding box center [153, 118] width 31 height 14
select select "10"
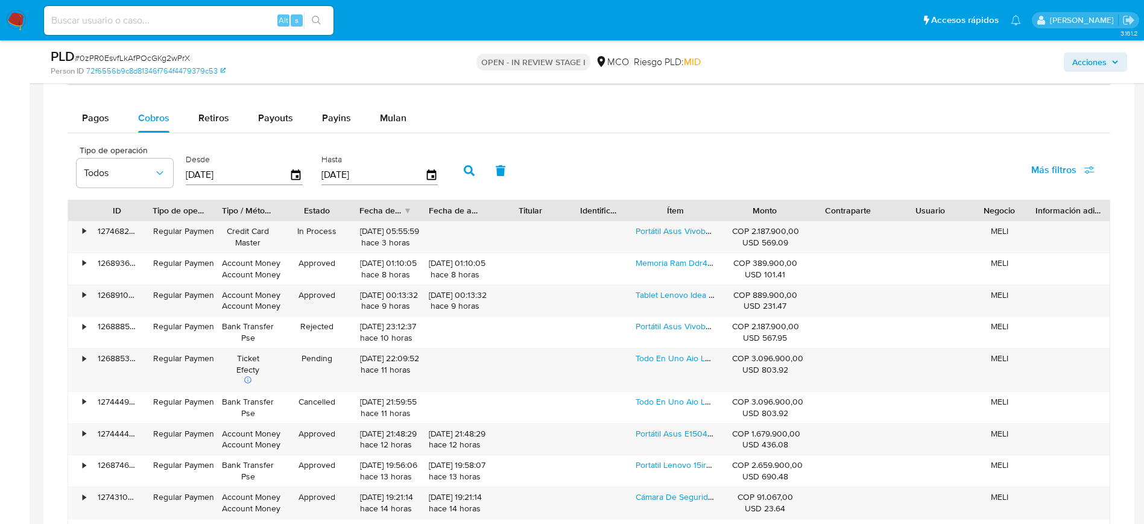
scroll to position [1085, 0]
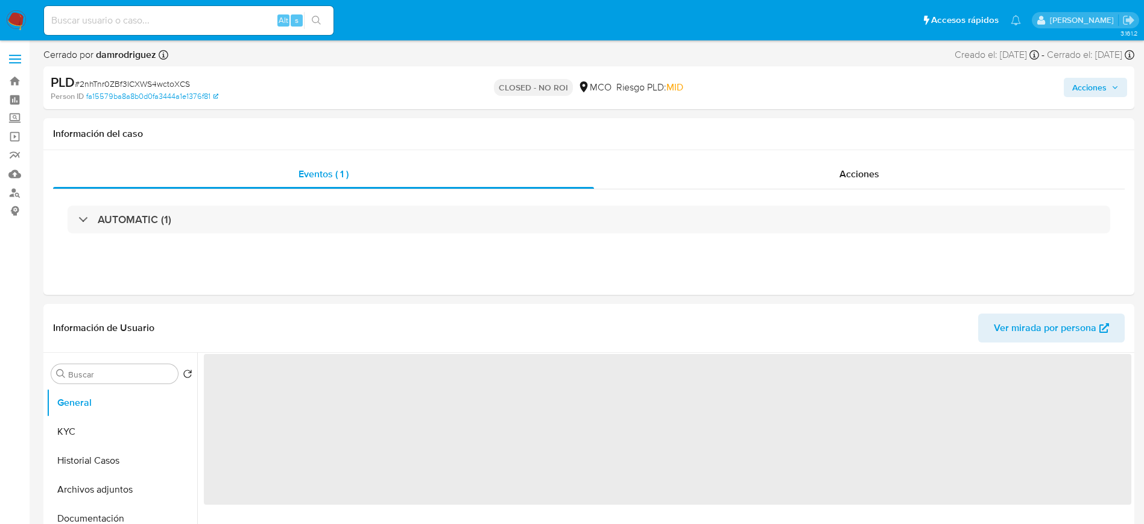
select select "10"
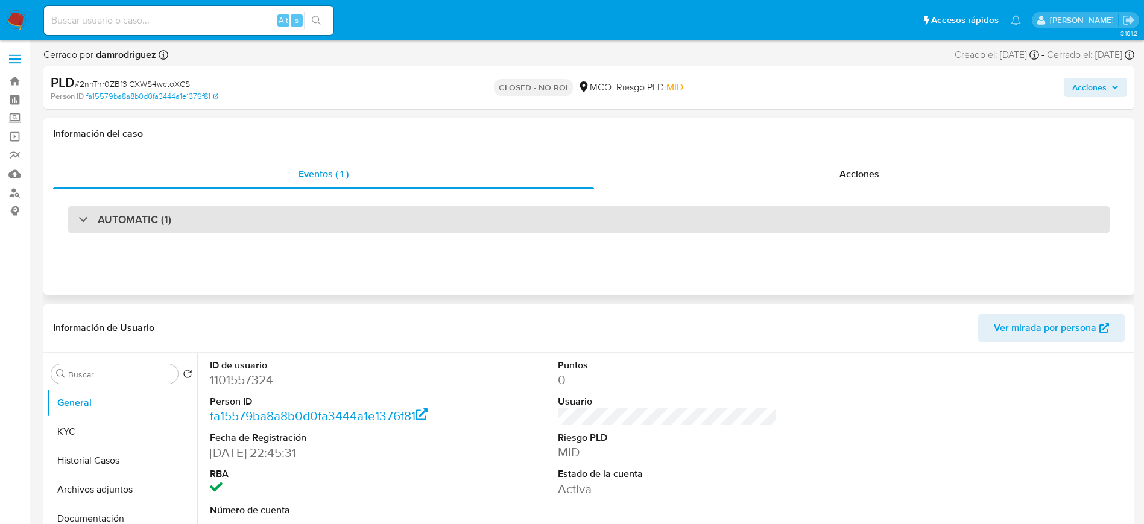
click at [418, 207] on div "AUTOMATIC (1)" at bounding box center [589, 220] width 1042 height 28
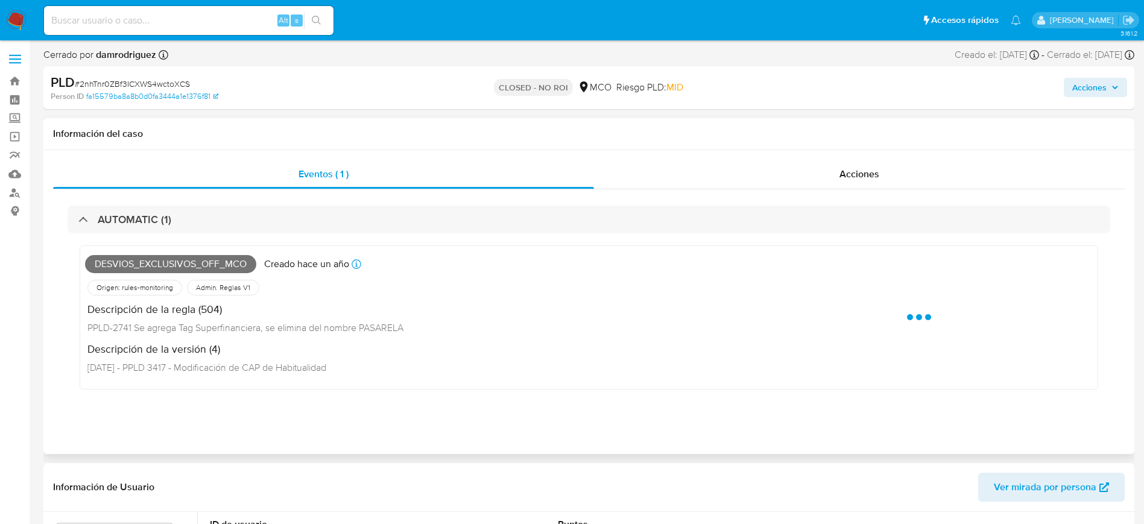
click at [452, 276] on div "DESVIOS_EXCLUSIVOS_OFF_MCO Creado hace un año Creado: 16/08/2024 18:05:17" at bounding box center [415, 264] width 660 height 27
drag, startPoint x: 308, startPoint y: 221, endPoint x: 432, endPoint y: 182, distance: 130.2
click at [308, 223] on div "AUTOMATIC (1)" at bounding box center [589, 220] width 1042 height 28
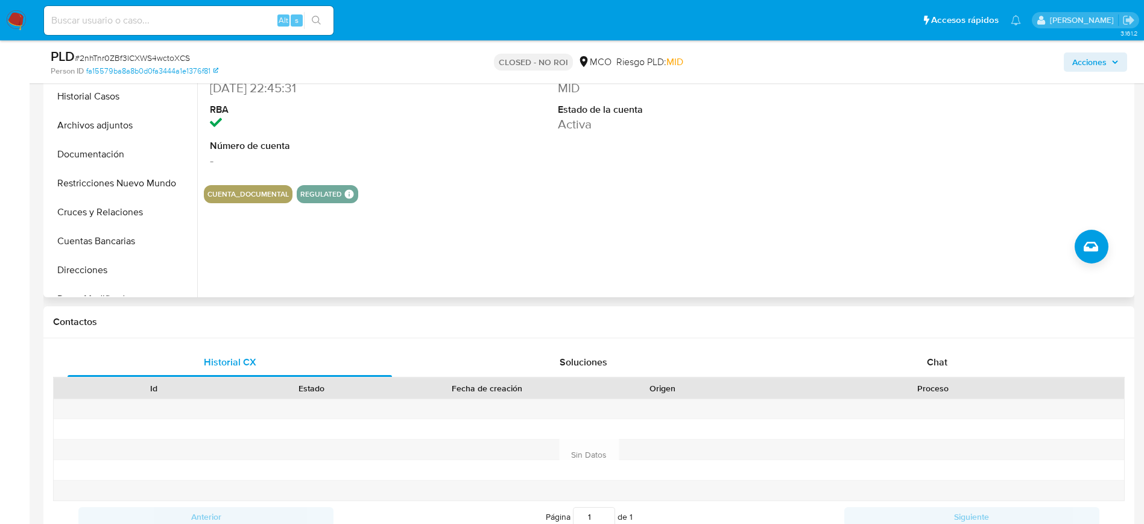
scroll to position [181, 0]
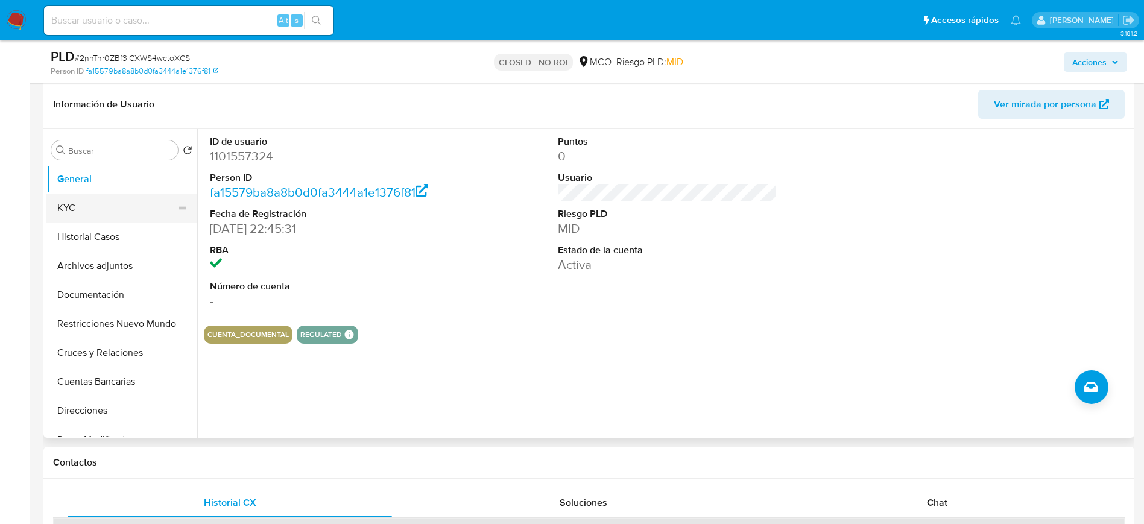
click at [76, 203] on button "KYC" at bounding box center [116, 208] width 141 height 29
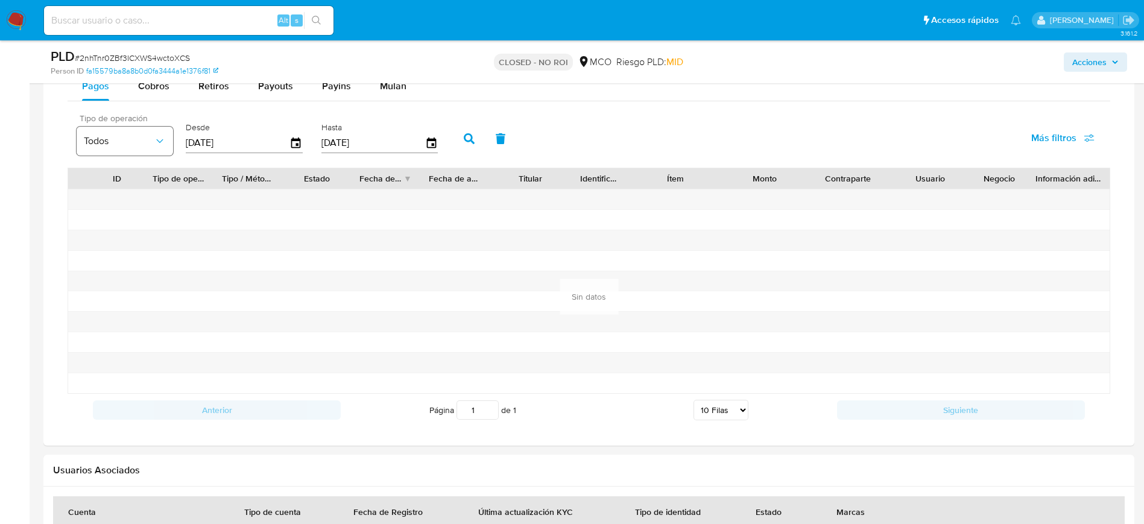
scroll to position [904, 0]
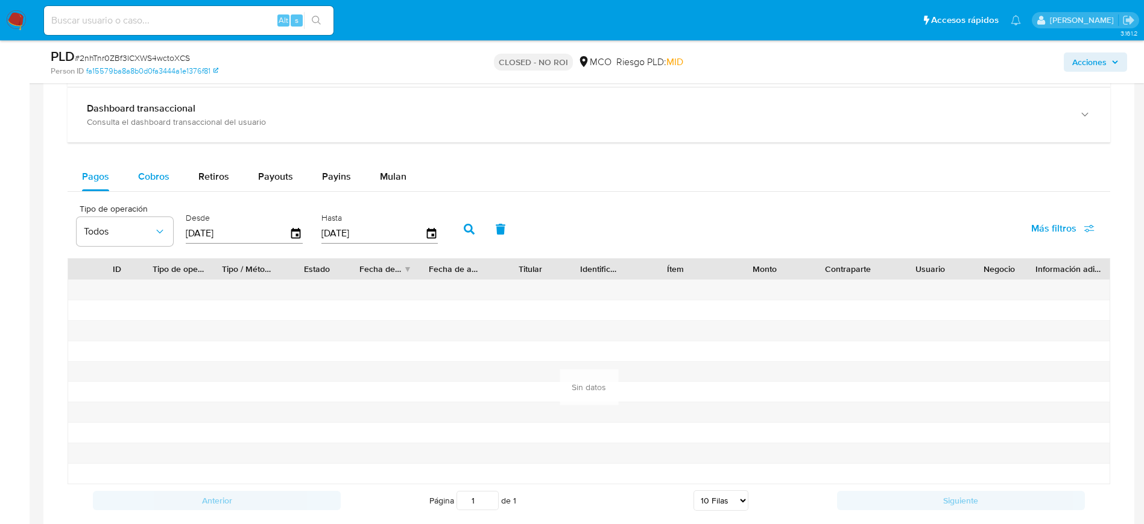
click at [156, 177] on span "Cobros" at bounding box center [153, 176] width 31 height 14
select select "10"
click at [295, 237] on icon "button" at bounding box center [296, 233] width 21 height 21
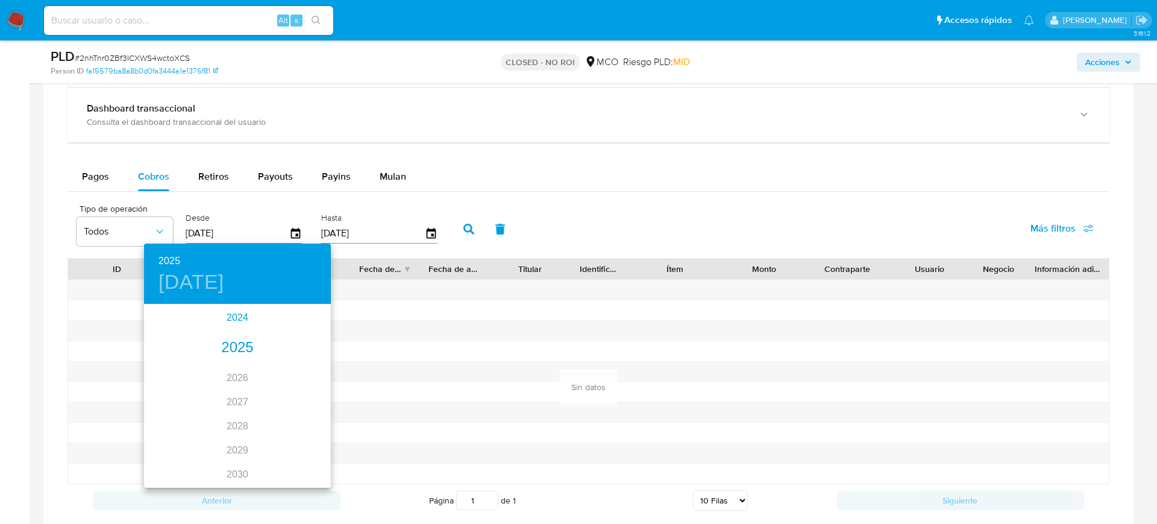
click at [240, 319] on div "2024" at bounding box center [237, 318] width 187 height 24
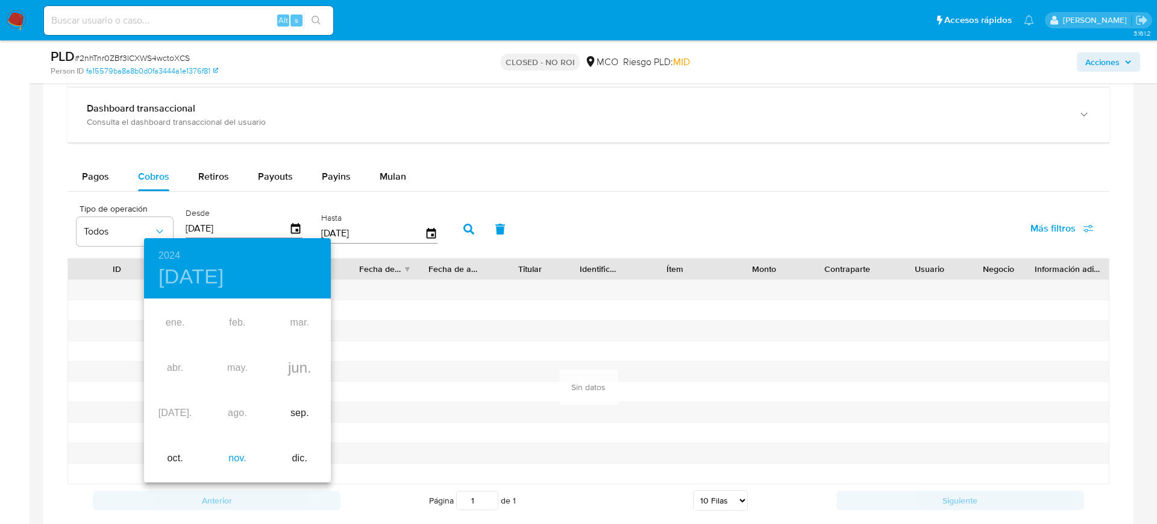
click at [249, 459] on div "nov." at bounding box center [237, 458] width 62 height 45
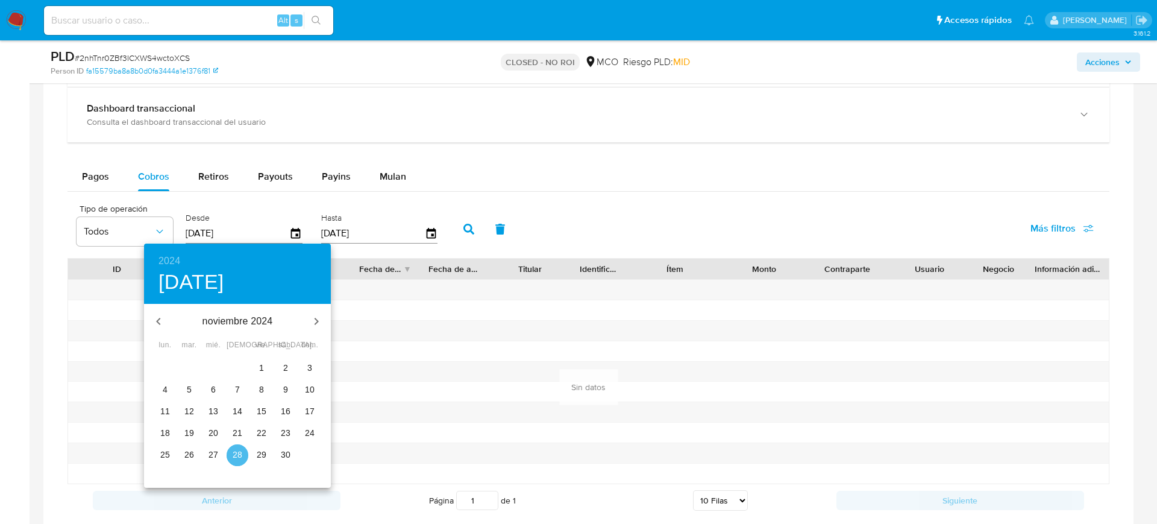
click at [236, 453] on p "28" at bounding box center [238, 454] width 10 height 12
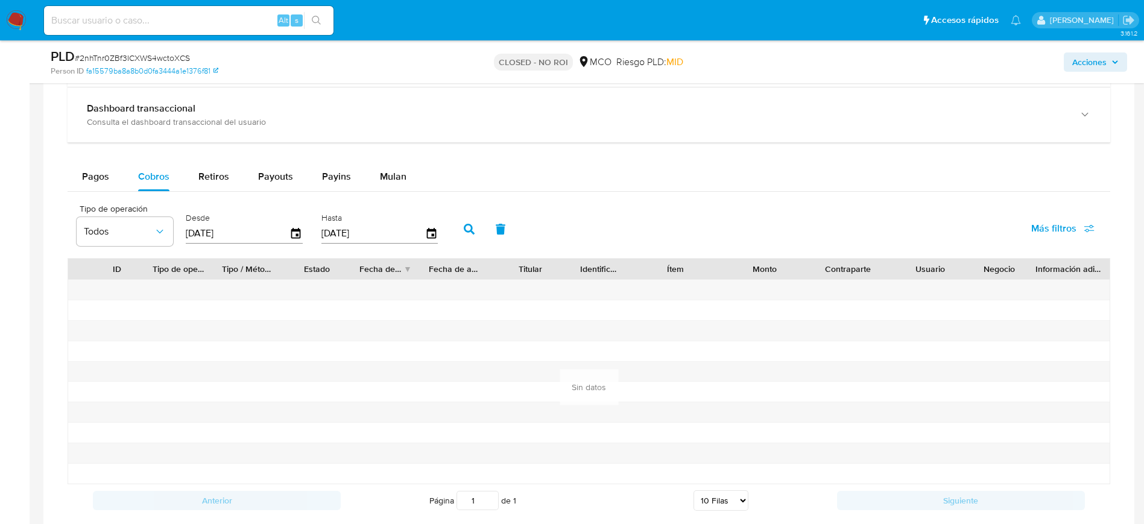
click at [467, 232] on icon "button" at bounding box center [469, 229] width 11 height 11
click at [296, 230] on icon "button" at bounding box center [296, 233] width 10 height 11
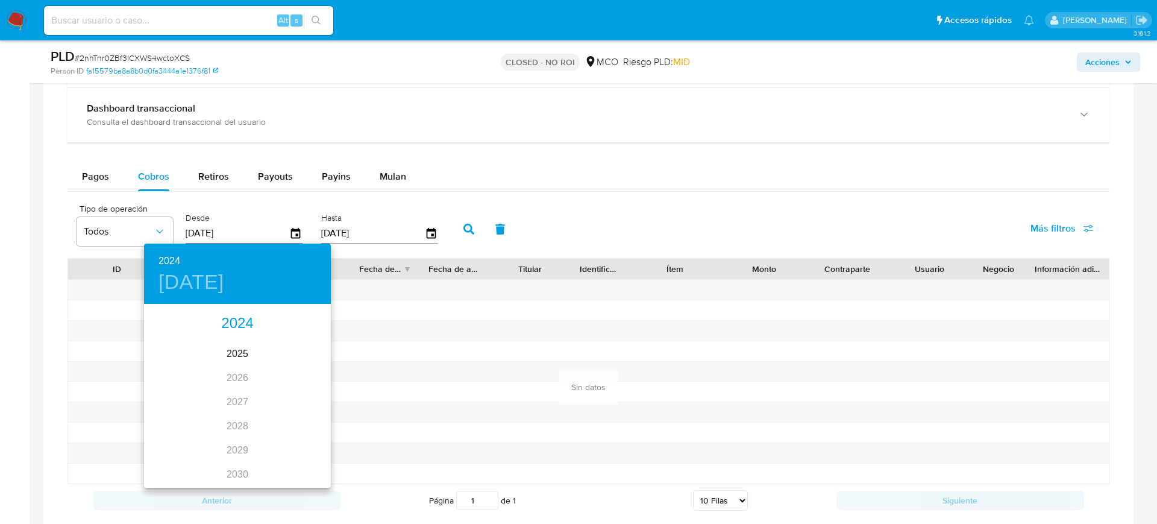
click at [227, 324] on div "2024" at bounding box center [237, 324] width 187 height 24
click at [300, 416] on div "sep." at bounding box center [300, 418] width 62 height 45
type input "28/09/2024"
click at [282, 455] on p "28" at bounding box center [286, 454] width 10 height 12
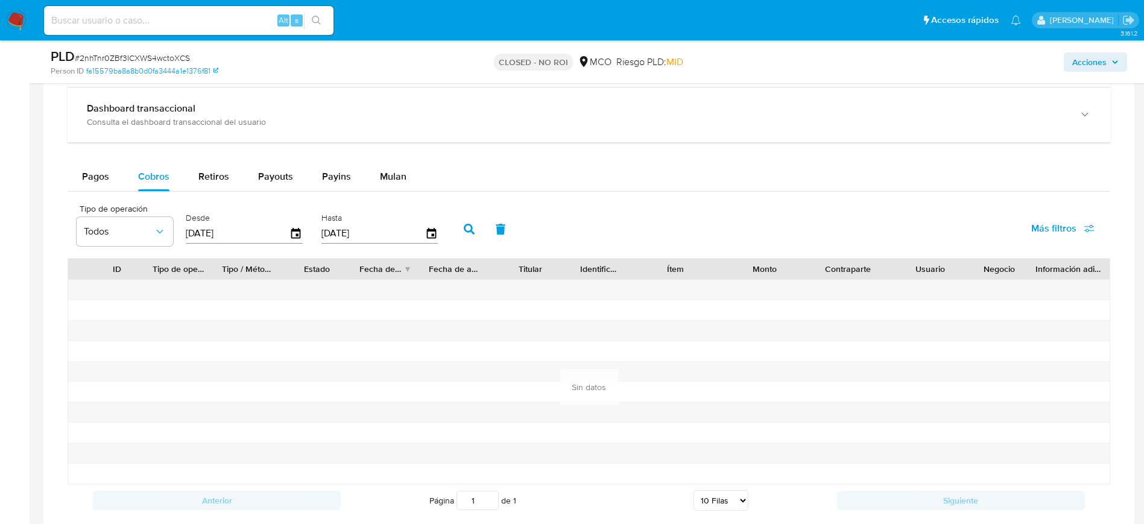
click at [471, 233] on icon "button" at bounding box center [469, 229] width 11 height 11
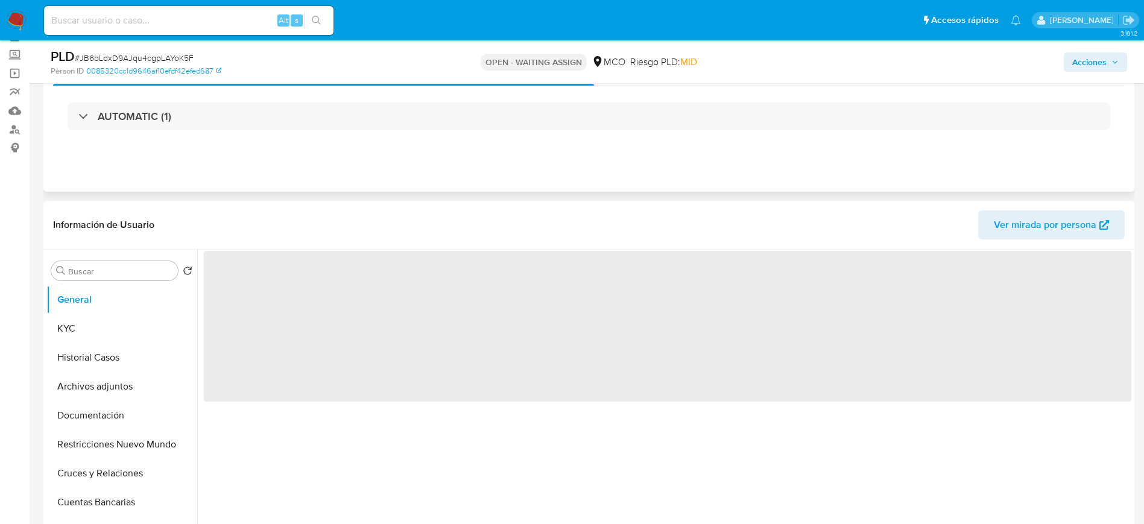
scroll to position [90, 0]
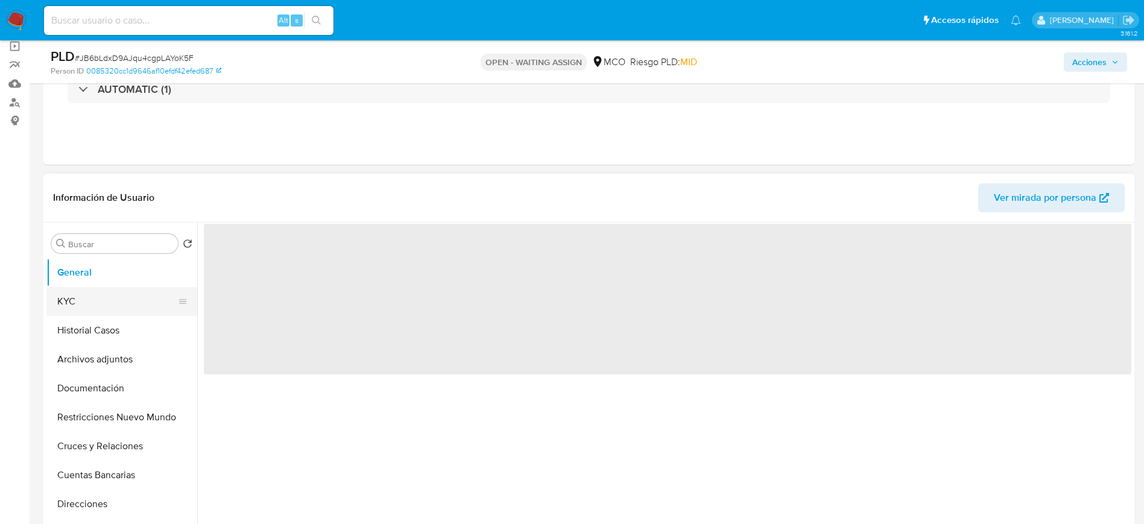
click at [98, 300] on button "KYC" at bounding box center [116, 301] width 141 height 29
select select "10"
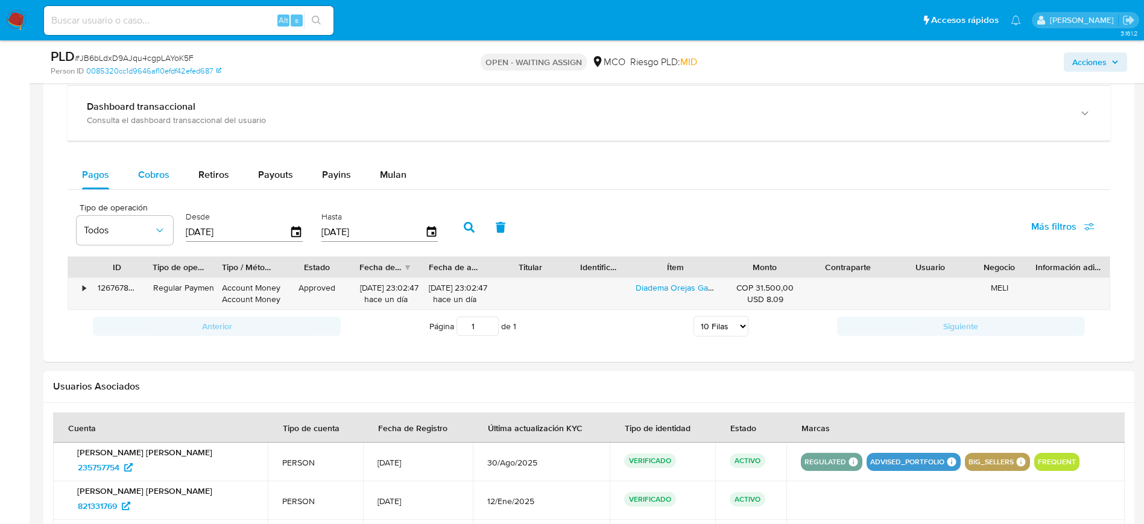
scroll to position [814, 0]
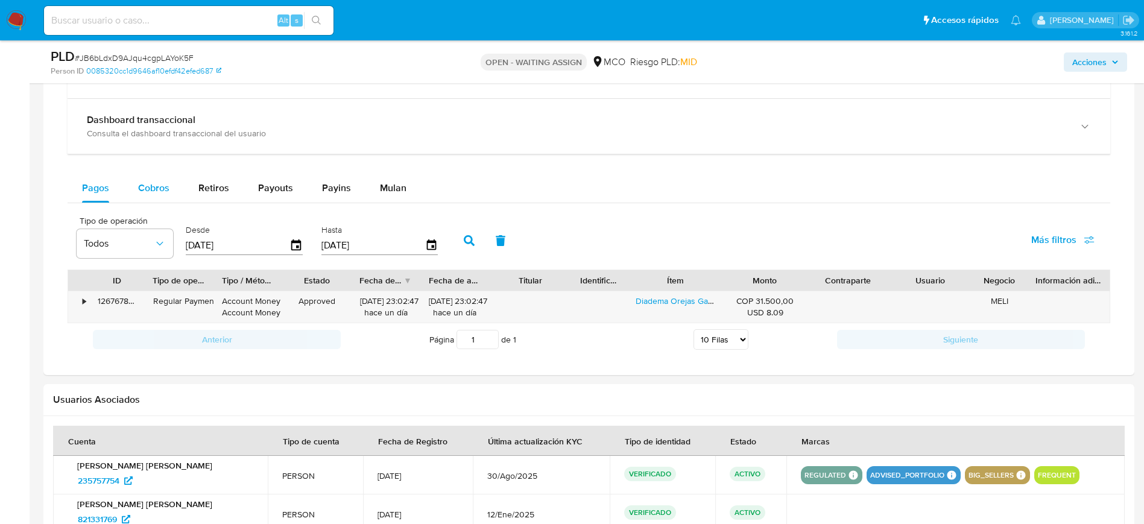
click at [145, 184] on span "Cobros" at bounding box center [153, 188] width 31 height 14
select select "10"
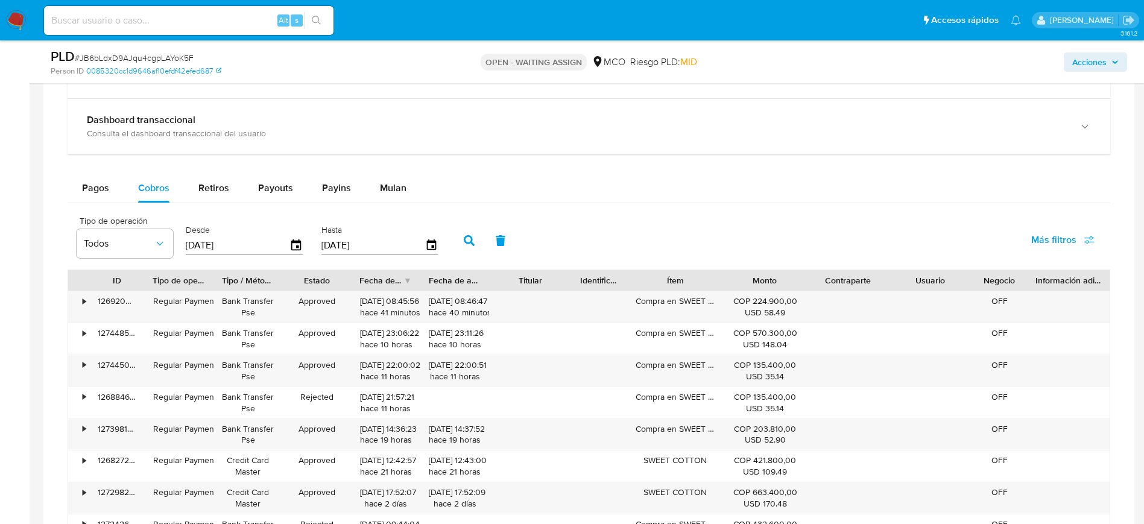
scroll to position [904, 0]
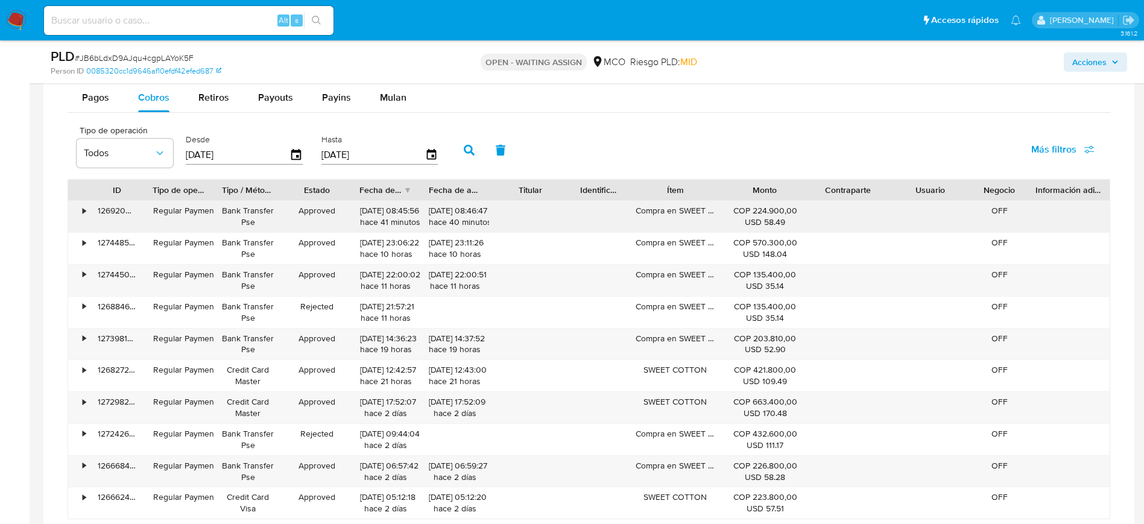
click at [685, 216] on div "Compra en SWEET COTTON" at bounding box center [675, 216] width 96 height 31
click at [673, 213] on div "Compra en SWEET COTTON" at bounding box center [675, 216] width 96 height 31
click at [670, 212] on div "Compra en SWEET COTTON" at bounding box center [675, 216] width 96 height 31
drag, startPoint x: 643, startPoint y: 212, endPoint x: 714, endPoint y: 213, distance: 71.1
click at [713, 213] on div "Compra en SWEET COTTON" at bounding box center [675, 216] width 96 height 31
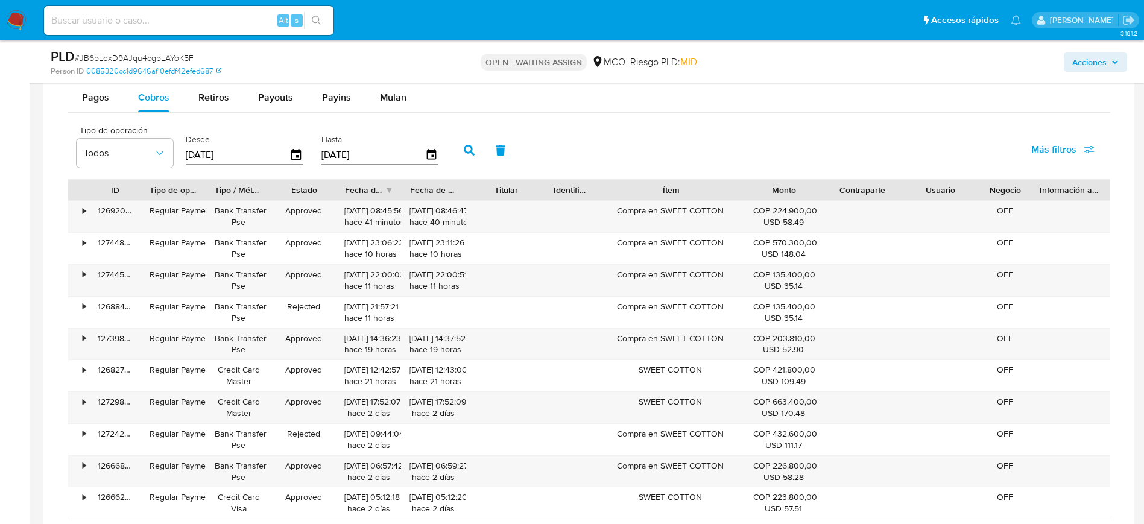
drag, startPoint x: 720, startPoint y: 194, endPoint x: 773, endPoint y: 197, distance: 53.1
click at [775, 197] on div "ID Tipo de operación Tipo / Método Estado Fecha de creación Fecha de aprobación…" at bounding box center [588, 190] width 1041 height 20
click at [620, 214] on div "Compra en SWEET COTTON" at bounding box center [670, 216] width 151 height 31
drag, startPoint x: 616, startPoint y: 209, endPoint x: 729, endPoint y: 210, distance: 112.7
click at [729, 210] on div "Compra en SWEET COTTON" at bounding box center [670, 216] width 151 height 31
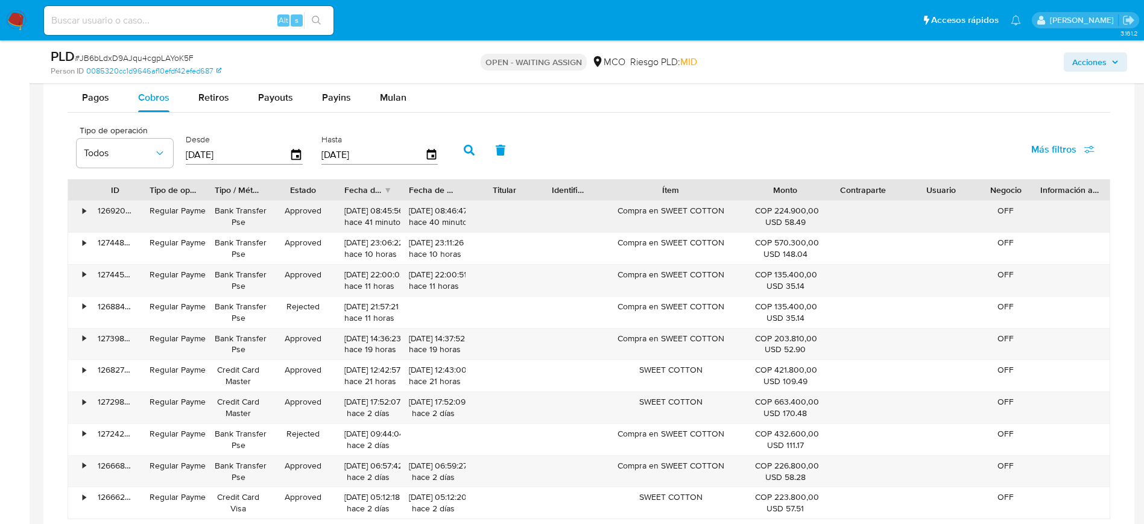
click at [731, 210] on div "Compra en SWEET COTTON" at bounding box center [670, 216] width 151 height 31
drag, startPoint x: 716, startPoint y: 212, endPoint x: 625, endPoint y: 218, distance: 91.2
click at [625, 218] on div "Compra en SWEET COTTON" at bounding box center [670, 216] width 151 height 31
click at [644, 218] on div "Compra en SWEET COTTON" at bounding box center [670, 216] width 151 height 31
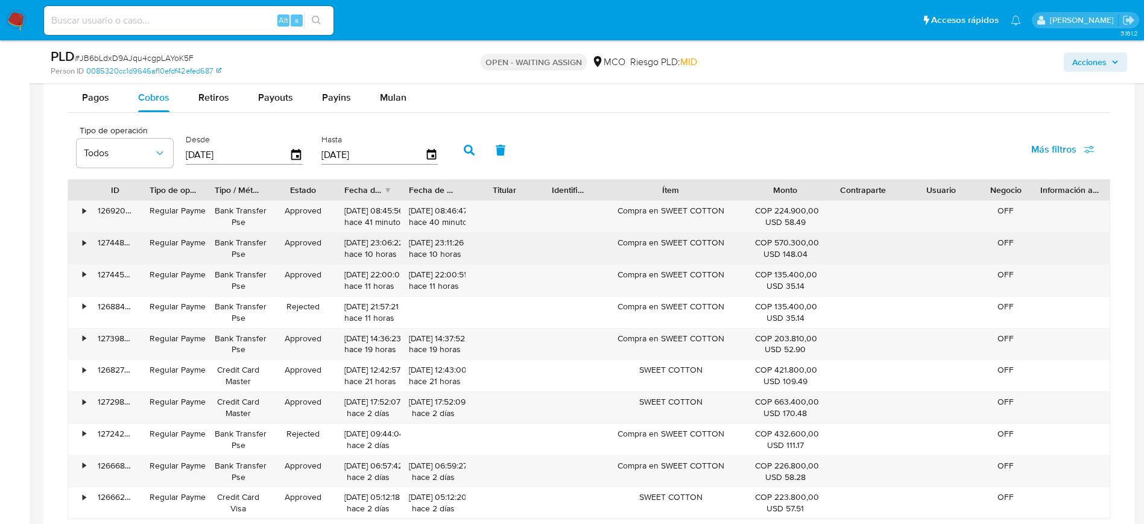
drag, startPoint x: 662, startPoint y: 230, endPoint x: 676, endPoint y: 239, distance: 16.9
click at [676, 239] on div "• 126920352763 Regular Payment Bank Transfer Pse Approved 25/09/2025 08:45:56 h…" at bounding box center [589, 359] width 1042 height 319
click at [664, 240] on div "Compra en SWEET COTTON" at bounding box center [670, 248] width 151 height 31
drag, startPoint x: 637, startPoint y: 245, endPoint x: 723, endPoint y: 247, distance: 86.2
click at [723, 247] on div "Compra en SWEET COTTON" at bounding box center [670, 248] width 151 height 31
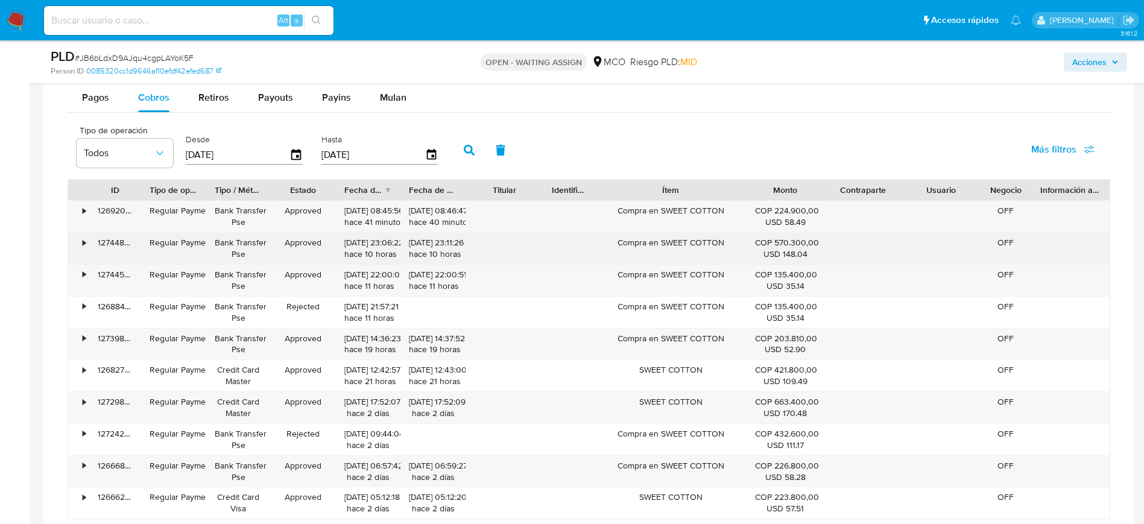
click at [725, 245] on div "Compra en SWEET COTTON" at bounding box center [670, 248] width 151 height 31
drag, startPoint x: 727, startPoint y: 244, endPoint x: 617, endPoint y: 243, distance: 110.3
click at [617, 243] on div "Compra en SWEET COTTON" at bounding box center [670, 248] width 151 height 31
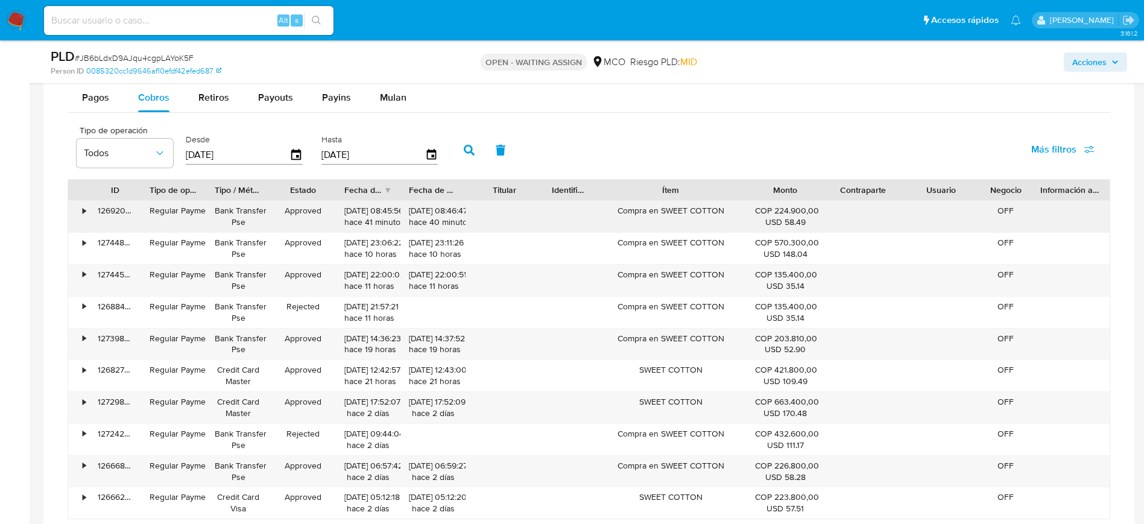
click at [637, 209] on div "Compra en SWEET COTTON" at bounding box center [670, 216] width 151 height 31
drag, startPoint x: 616, startPoint y: 212, endPoint x: 736, endPoint y: 215, distance: 120.0
click at [736, 215] on div "Compra en SWEET COTTON" at bounding box center [670, 216] width 151 height 31
click at [740, 204] on div "Compra en SWEET COTTON" at bounding box center [670, 216] width 151 height 31
drag, startPoint x: 695, startPoint y: 207, endPoint x: 680, endPoint y: 207, distance: 15.1
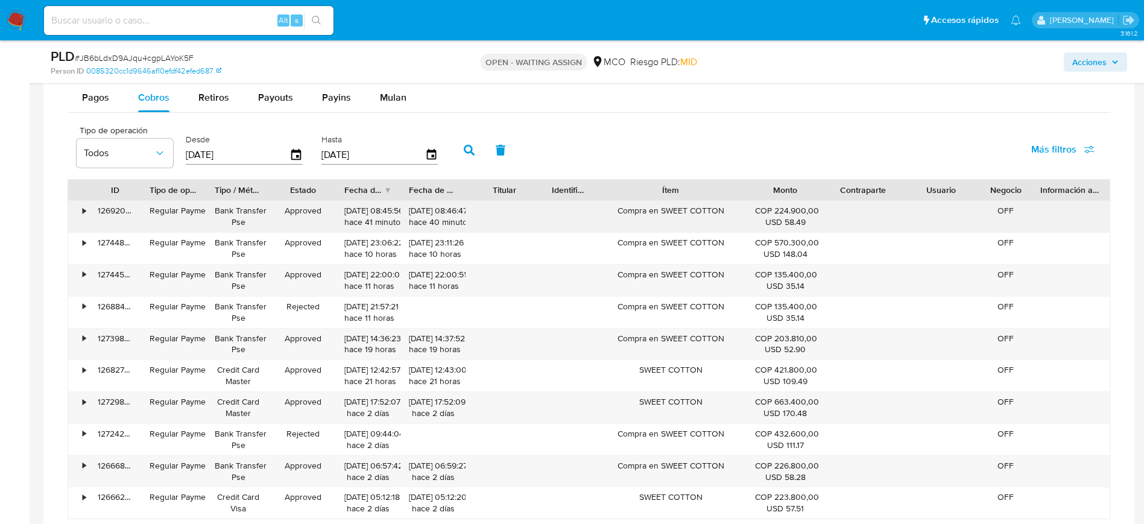
click at [685, 207] on div "Compra en SWEET COTTON" at bounding box center [670, 216] width 151 height 31
click at [749, 218] on div "• 126920352763 Regular Payment Bank Transfer Pse Approved 25/09/2025 08:45:56 h…" at bounding box center [588, 216] width 1041 height 31
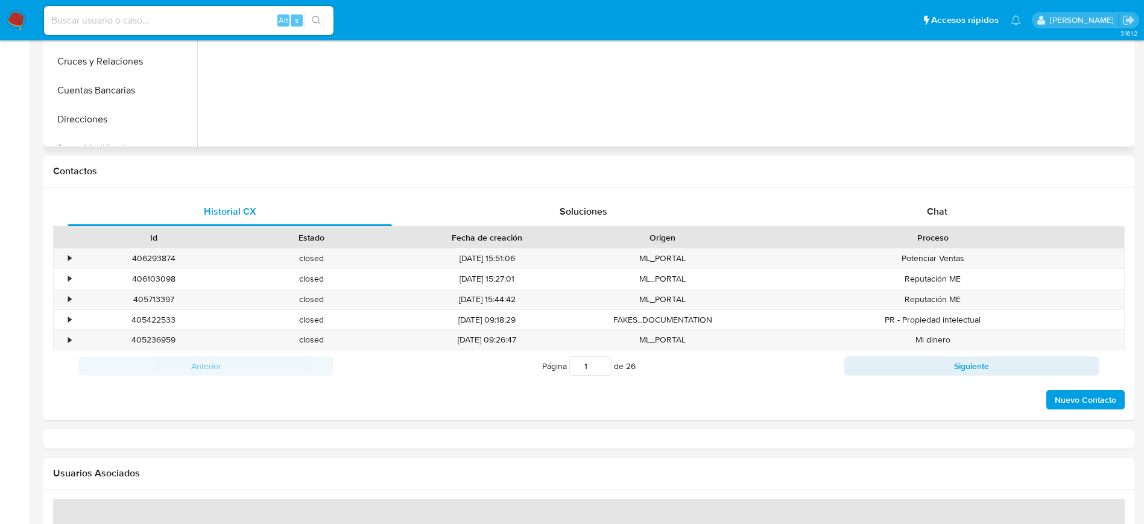
select select "10"
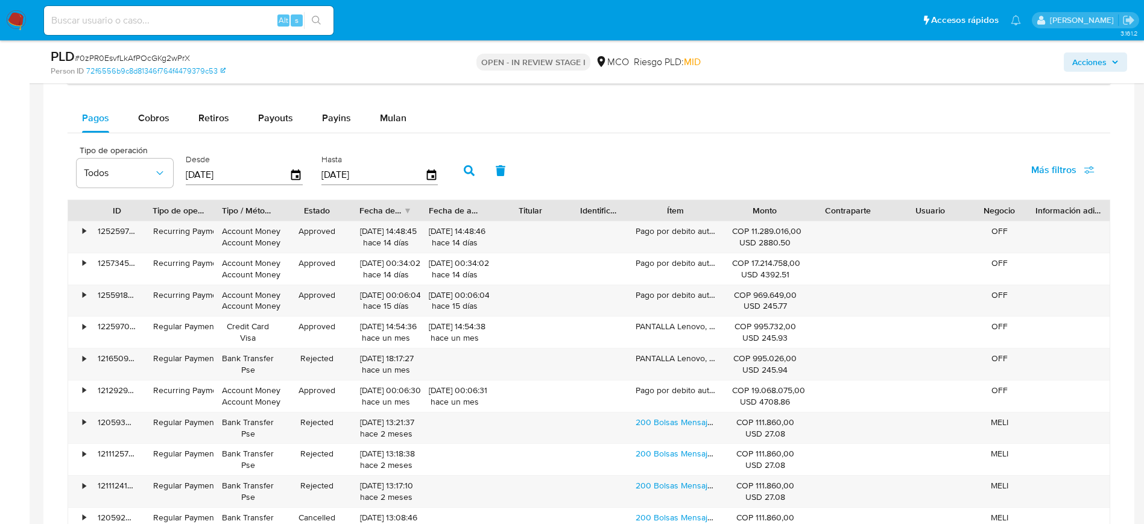
scroll to position [1085, 0]
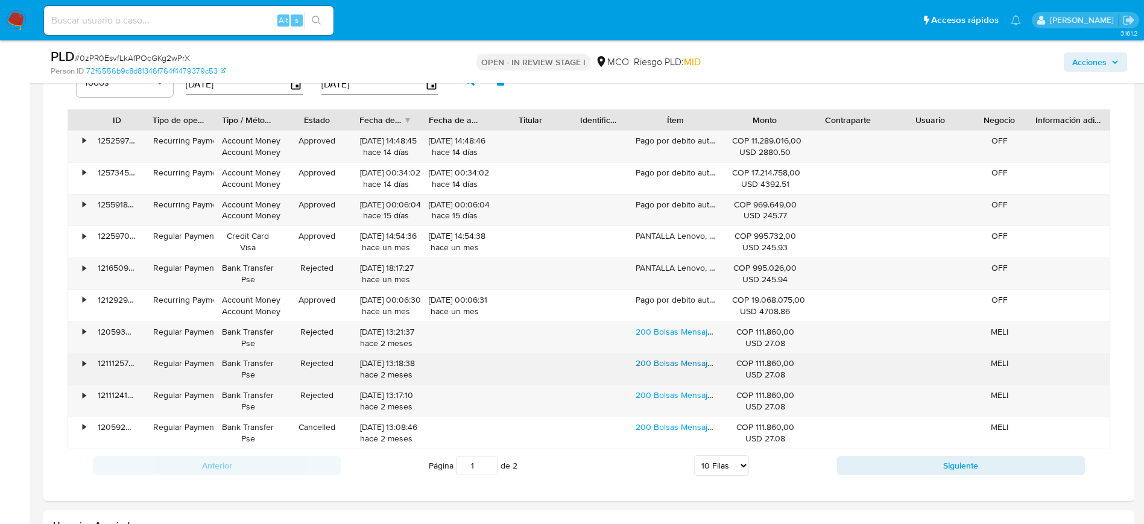
click at [650, 365] on link "200 Bolsas Mensajería Medianas (30x41cm) Mercado Libre" at bounding box center [744, 363] width 219 height 12
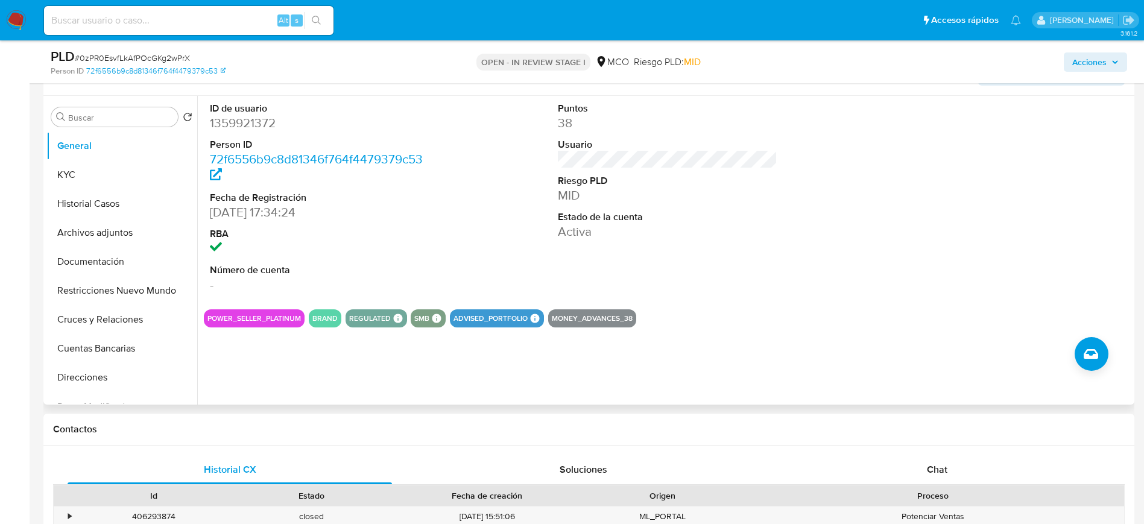
scroll to position [181, 0]
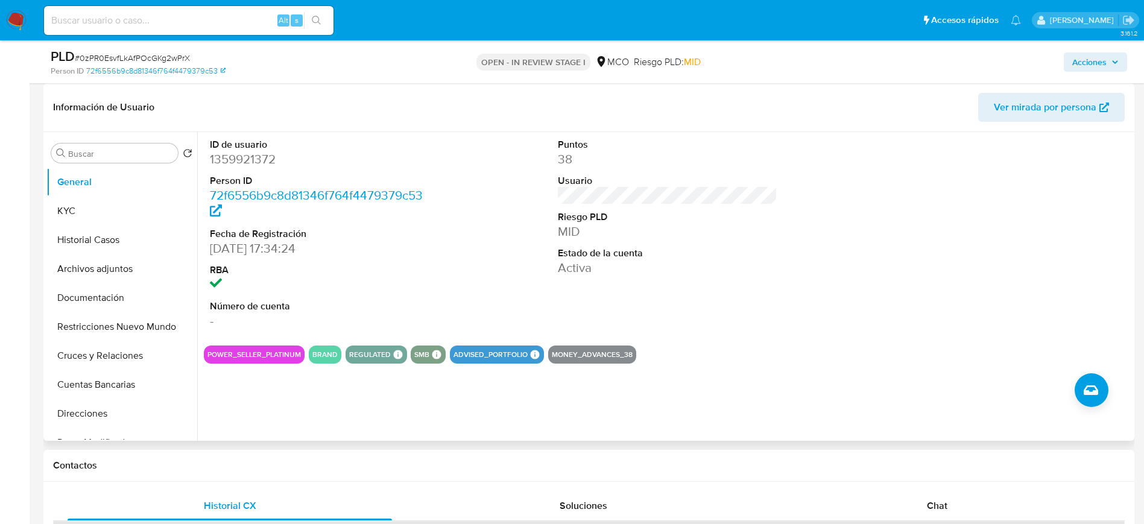
click at [406, 225] on dl "ID de usuario 1359921372 Person ID 72f6556b9c8d81346f764f4479379c53 Fecha de Re…" at bounding box center [320, 234] width 220 height 192
drag, startPoint x: 209, startPoint y: 145, endPoint x: 306, endPoint y: 160, distance: 98.2
click at [305, 160] on div "ID de usuario 1359921372 Person ID 72f6556b9c8d81346f764f4479379c53 Fecha de Re…" at bounding box center [320, 234] width 232 height 204
click at [306, 160] on dd "1359921372" at bounding box center [320, 159] width 220 height 17
click at [456, 234] on div "ID de usuario 1359921372 Person ID 72f6556b9c8d81346f764f4479379c53 Fecha de Re…" at bounding box center [667, 234] width 927 height 204
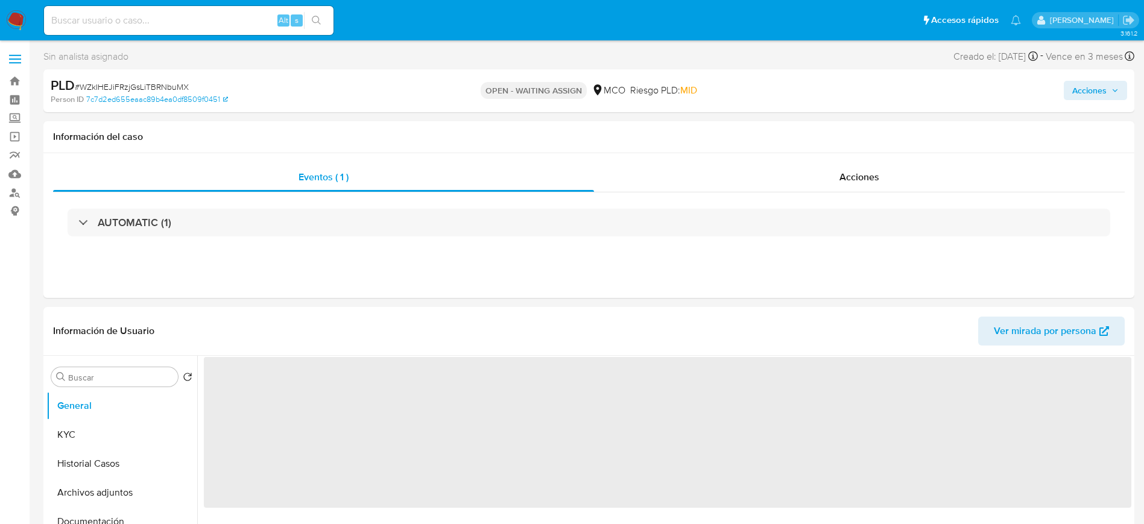
select select "10"
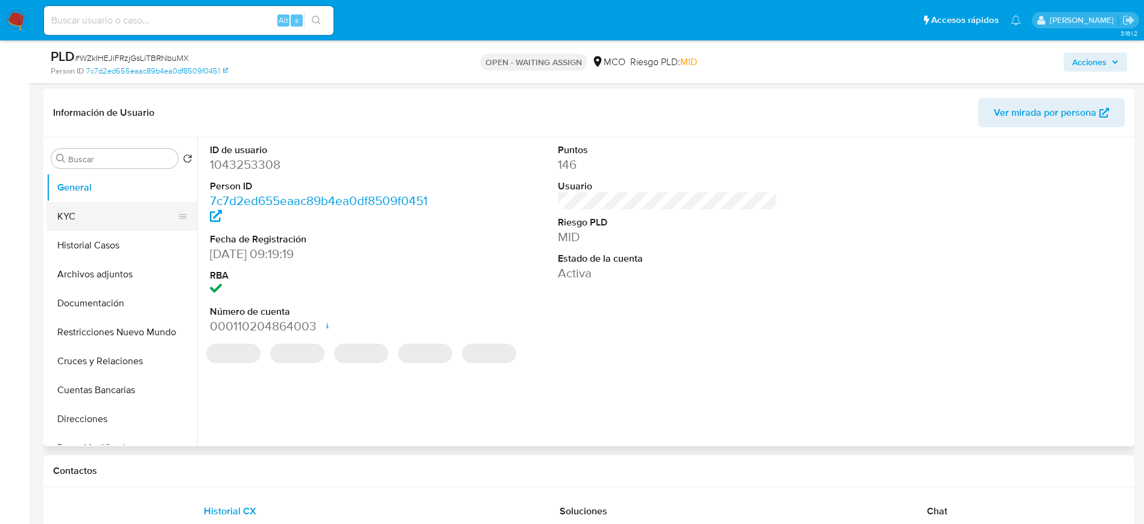
scroll to position [181, 0]
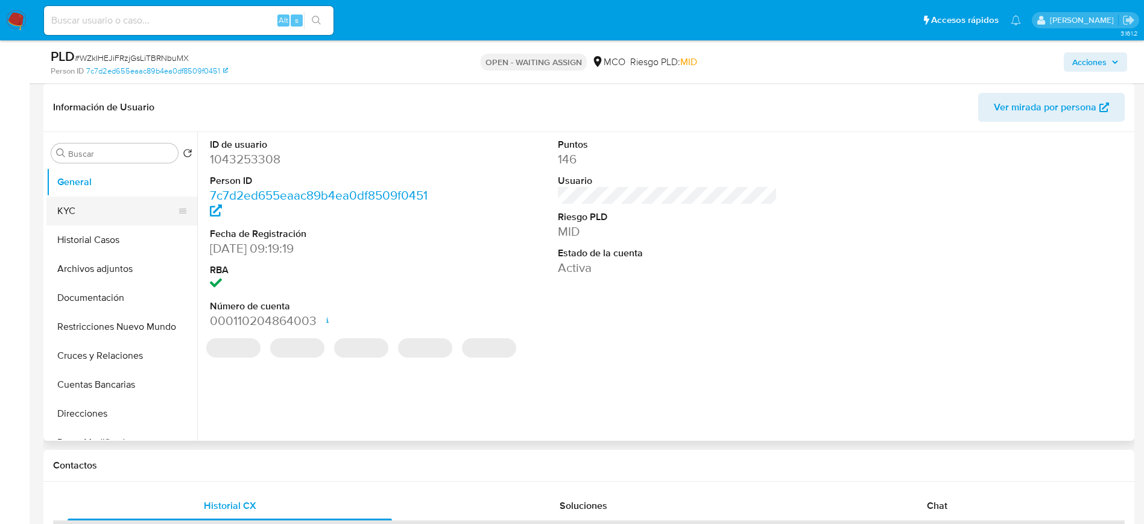
click at [83, 209] on button "KYC" at bounding box center [116, 211] width 141 height 29
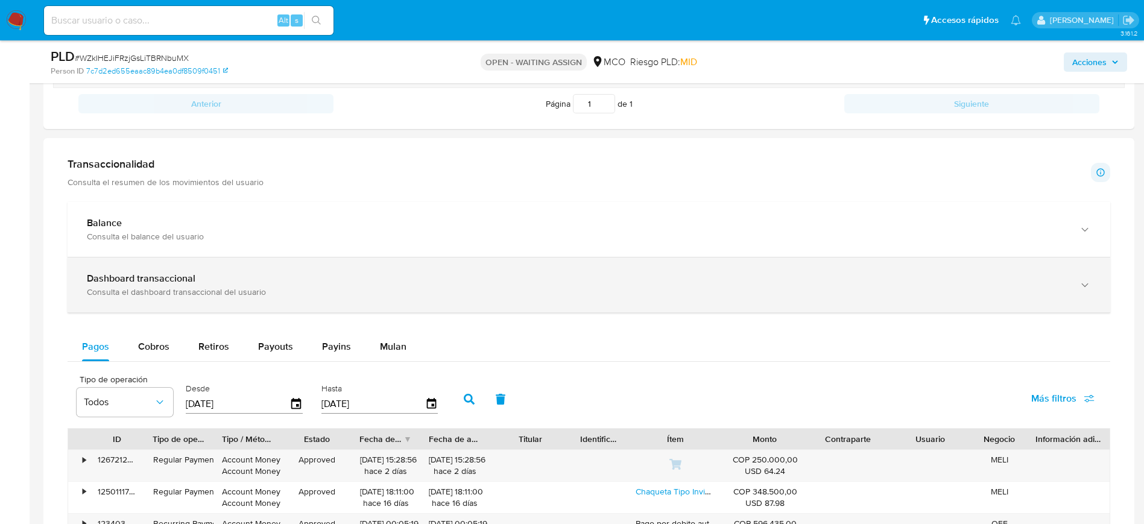
scroll to position [723, 0]
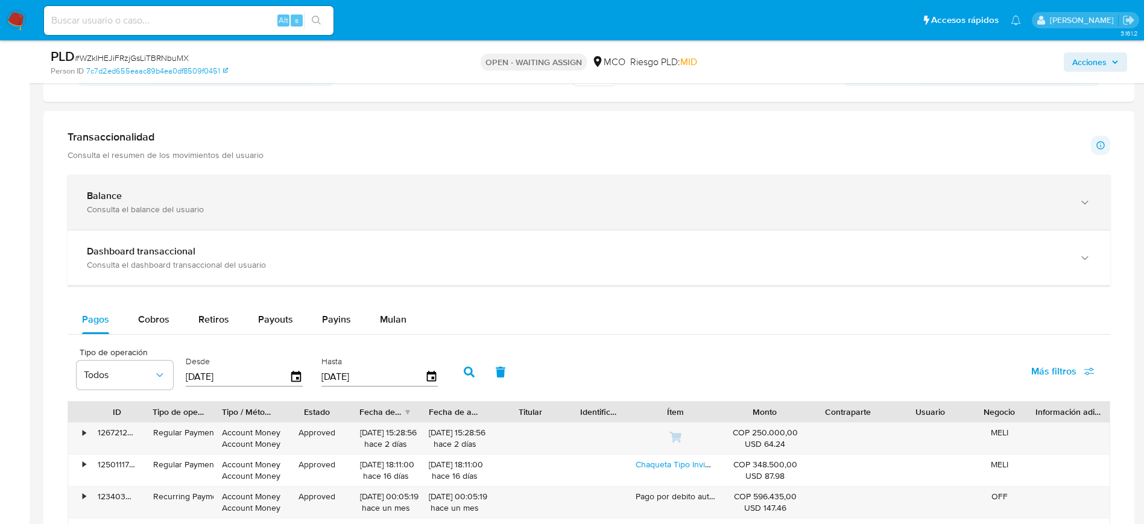
click at [239, 206] on div "Consulta el balance del usuario" at bounding box center [577, 209] width 980 height 11
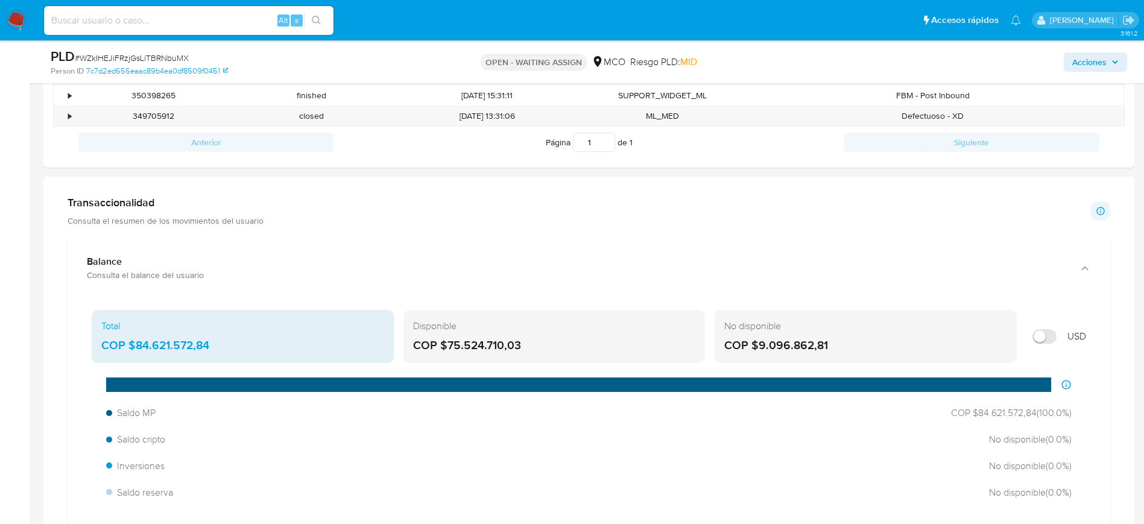
scroll to position [633, 0]
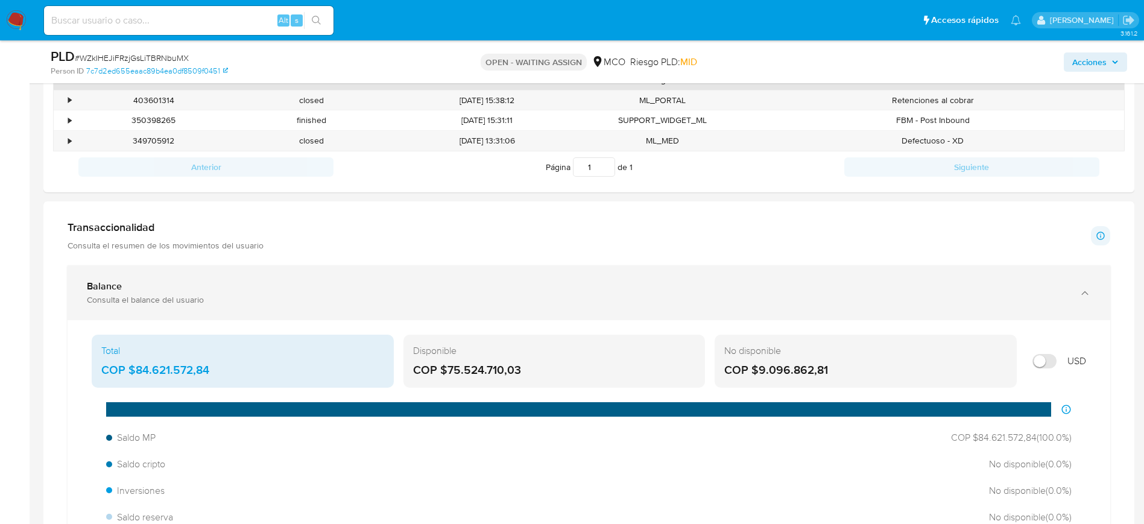
click at [204, 292] on div "Balance" at bounding box center [577, 286] width 980 height 12
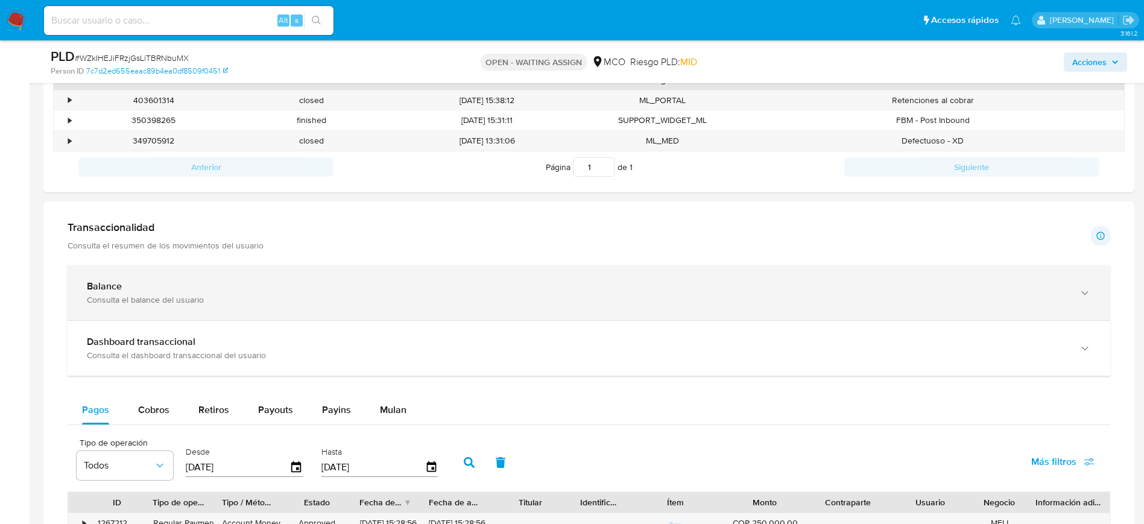
click at [141, 288] on div "Balance" at bounding box center [577, 286] width 980 height 12
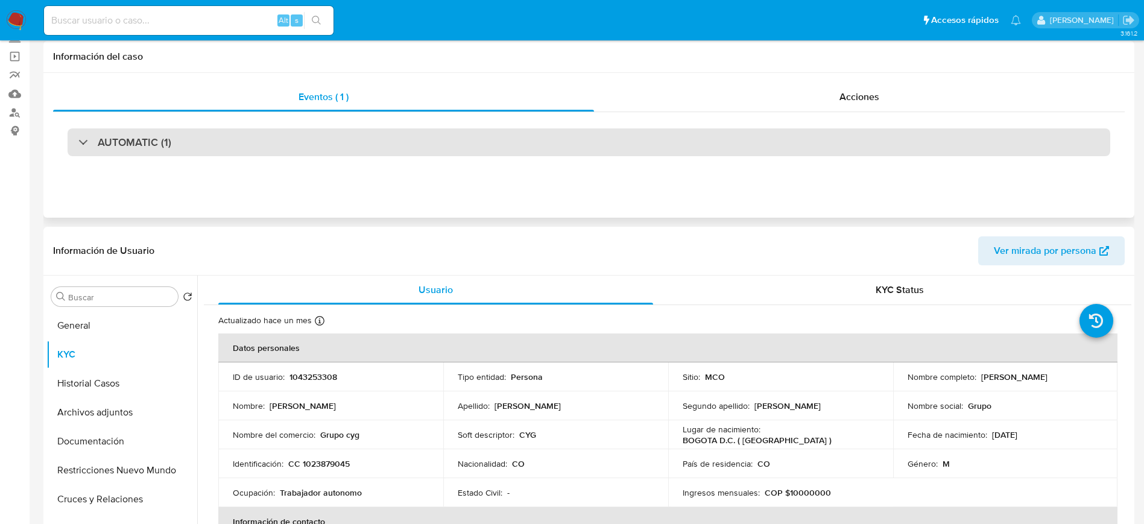
scroll to position [0, 0]
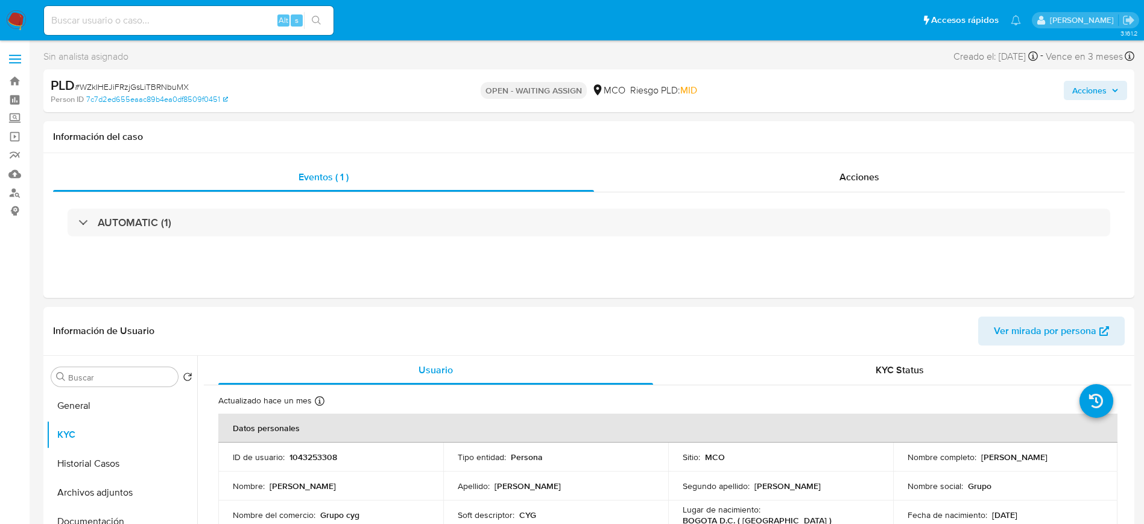
click at [13, 11] on img at bounding box center [16, 20] width 20 height 20
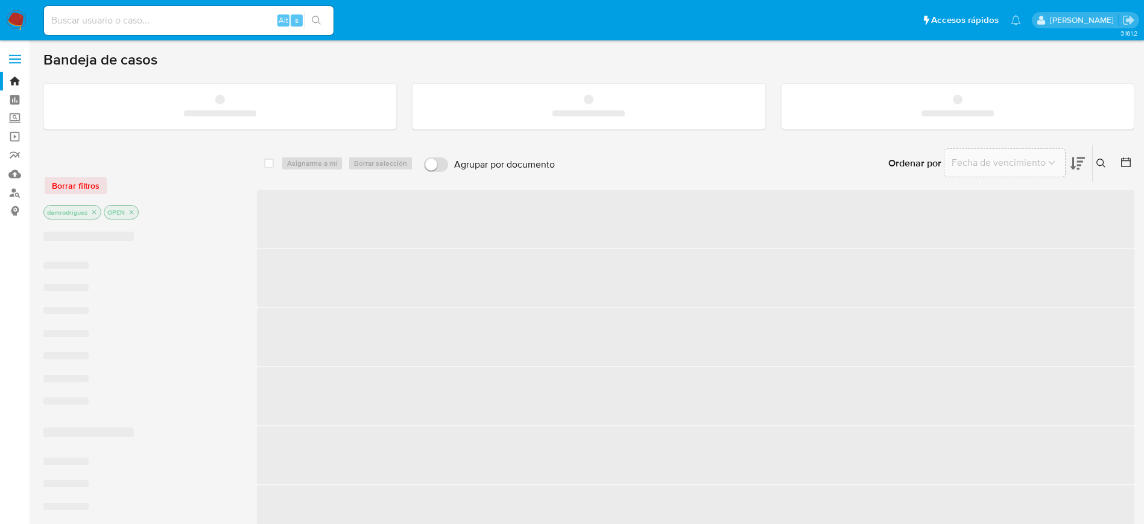
click at [608, 26] on ul "Pausado Ver notificaciones Alt s Accesos rápidos Presiona las siguientes teclas…" at bounding box center [532, 20] width 989 height 30
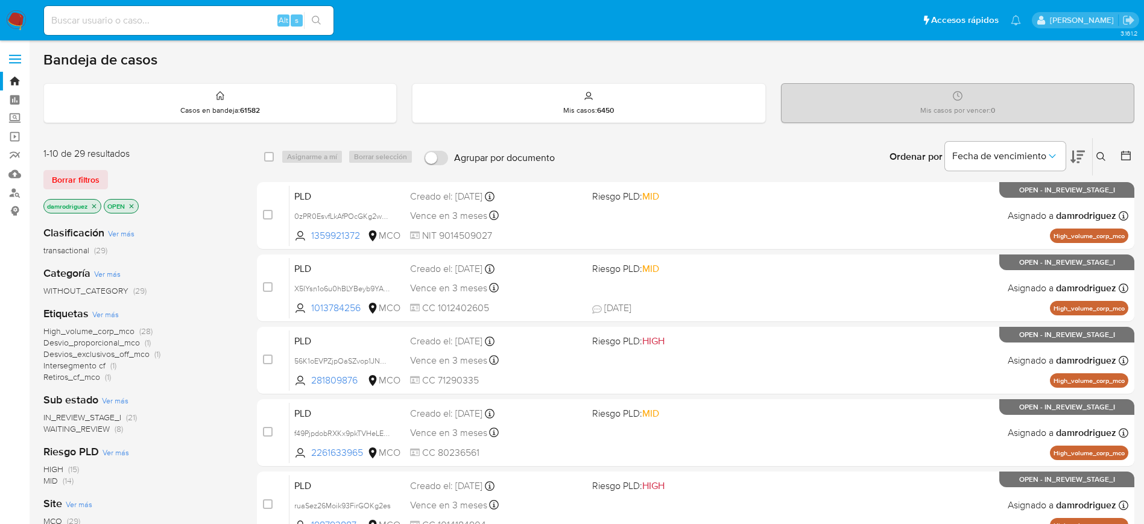
click at [205, 242] on div "Clasificación Ver más transactional (29)" at bounding box center [140, 240] width 194 height 31
click at [192, 236] on div "Clasificación Ver más transactional (29)" at bounding box center [140, 240] width 194 height 31
click at [233, 335] on div "High_volume_corp_mco (28) Desvio_proporcional_mco (1) Desvios_exclusivos_off_mc…" at bounding box center [140, 354] width 194 height 57
click at [1128, 159] on icon at bounding box center [1125, 155] width 12 height 12
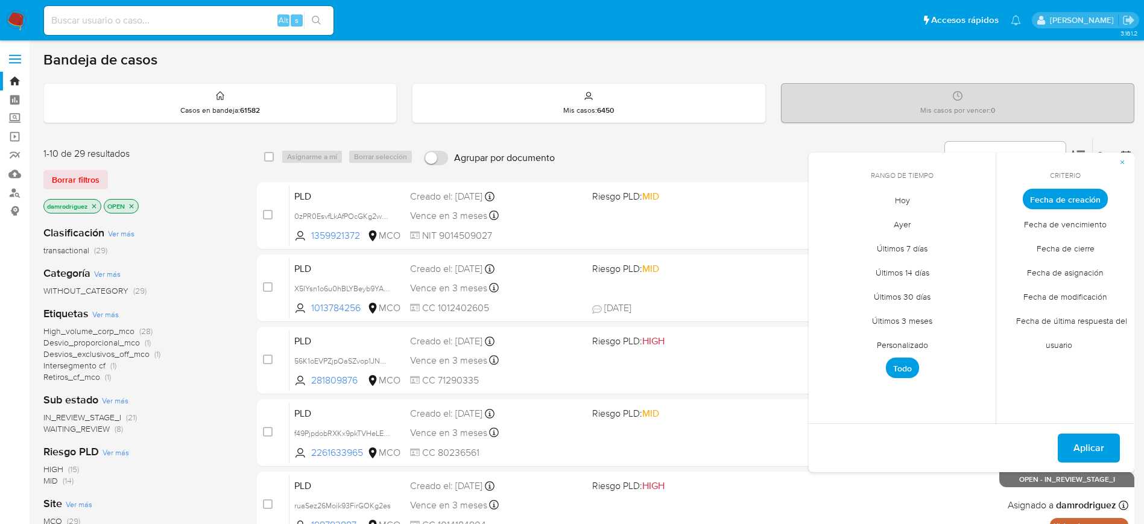
click at [926, 347] on span "Personalizado" at bounding box center [902, 344] width 77 height 25
click at [829, 220] on icon "Mes anterior" at bounding box center [827, 221] width 14 height 14
click at [828, 220] on icon "Mes anterior" at bounding box center [827, 221] width 14 height 14
click at [901, 291] on button "10" at bounding box center [901, 289] width 19 height 19
click at [955, 287] on button "12" at bounding box center [949, 289] width 19 height 19
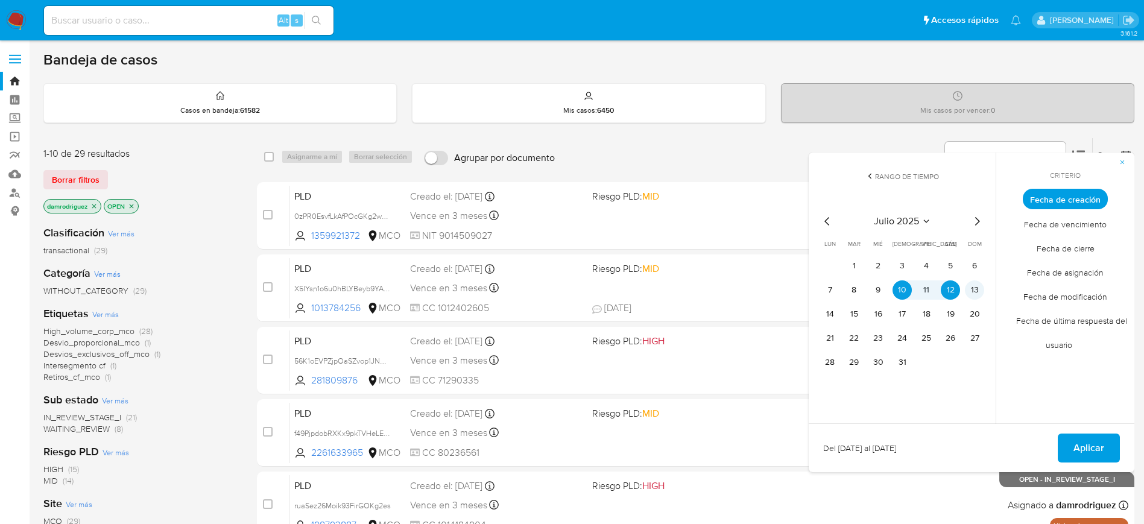
click at [980, 291] on button "13" at bounding box center [974, 289] width 19 height 19
click at [907, 285] on button "10" at bounding box center [901, 289] width 19 height 19
click at [1090, 448] on span "Aplicar" at bounding box center [1088, 448] width 31 height 27
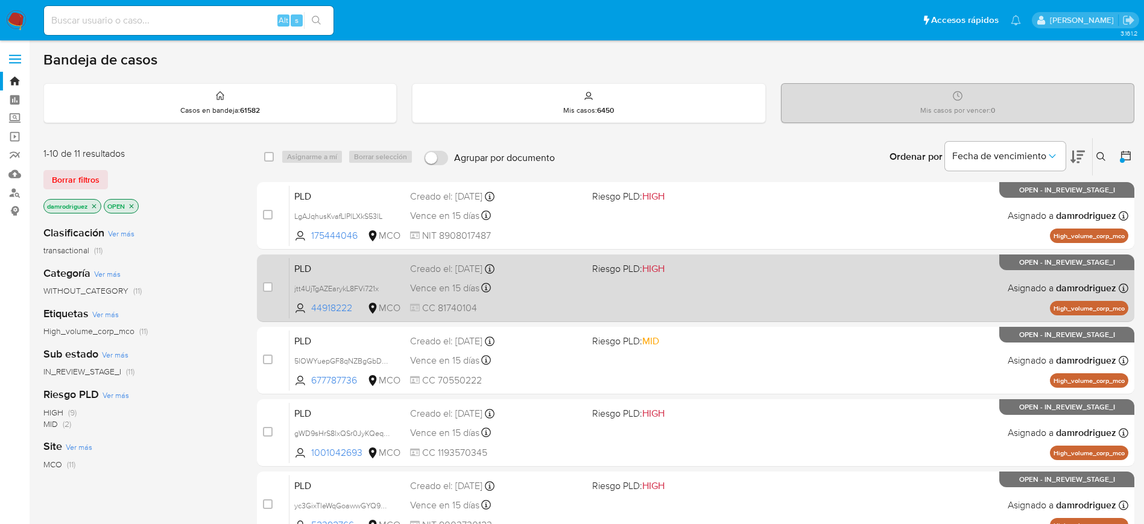
click at [349, 268] on span "PLD" at bounding box center [347, 268] width 106 height 16
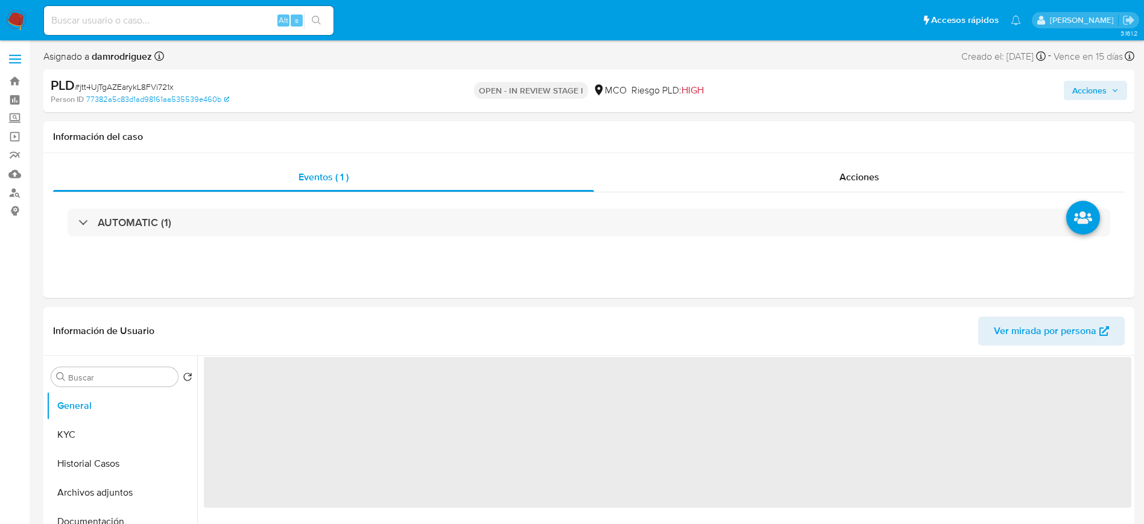
click at [429, 55] on div "Asignado a damrodriguez Asignado el: [DATE] 15:27:09 Creado el: [DATE] Creado e…" at bounding box center [588, 58] width 1090 height 21
select select "10"
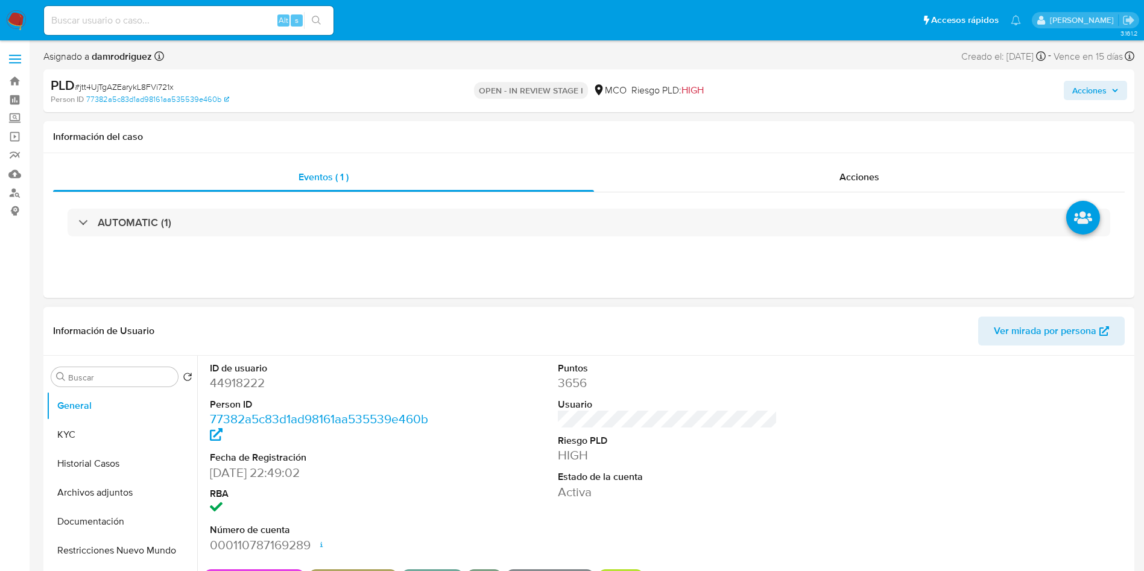
drag, startPoint x: 407, startPoint y: 329, endPoint x: 385, endPoint y: 313, distance: 27.1
click at [408, 329] on header "Información de Usuario Ver mirada por persona" at bounding box center [588, 330] width 1071 height 29
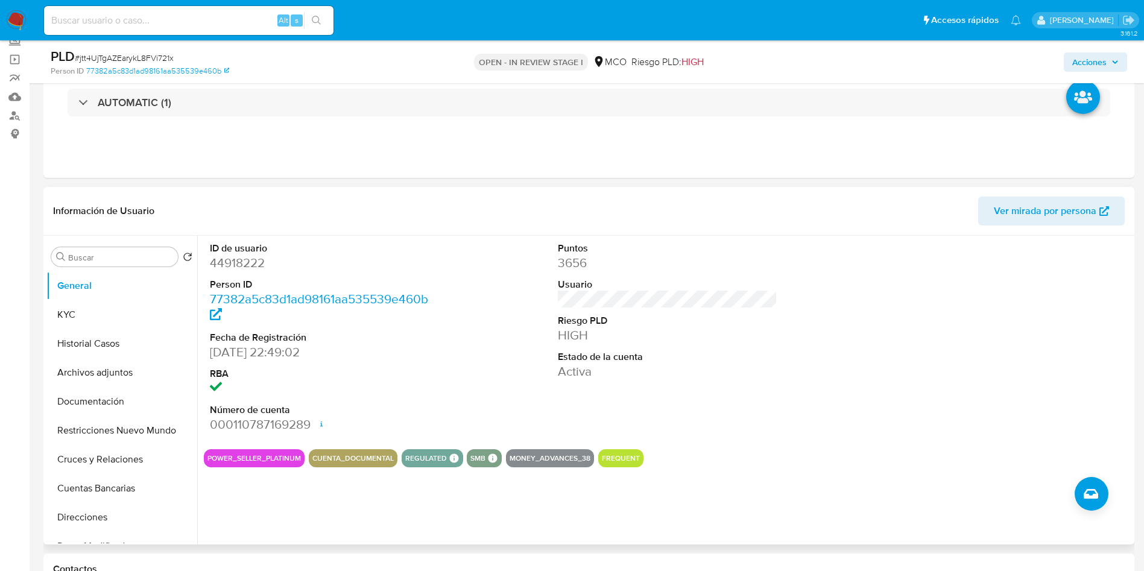
scroll to position [90, 0]
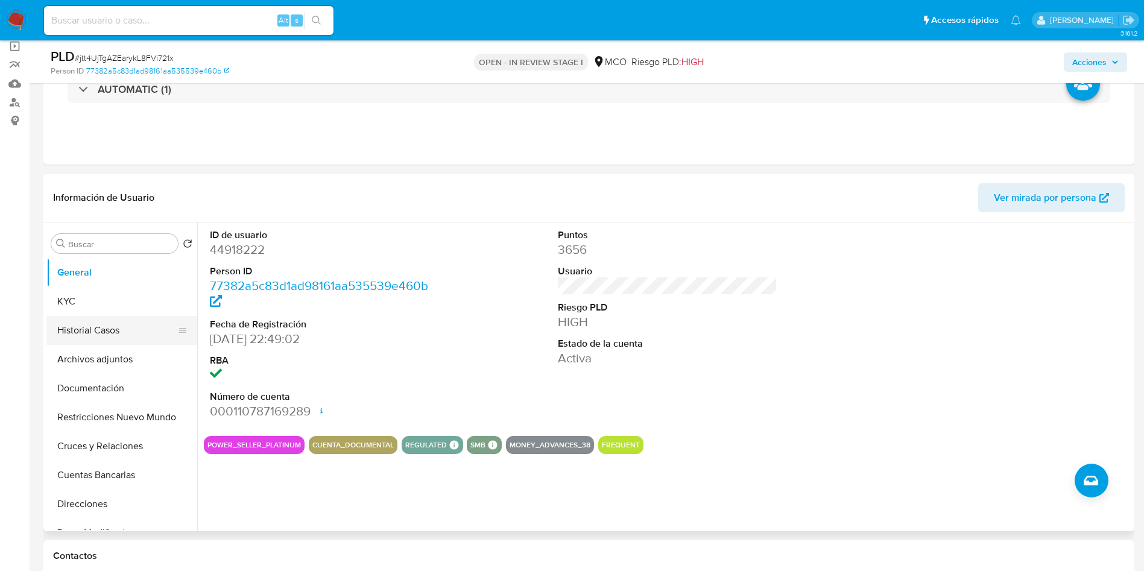
click at [121, 330] on button "Historial Casos" at bounding box center [116, 330] width 141 height 29
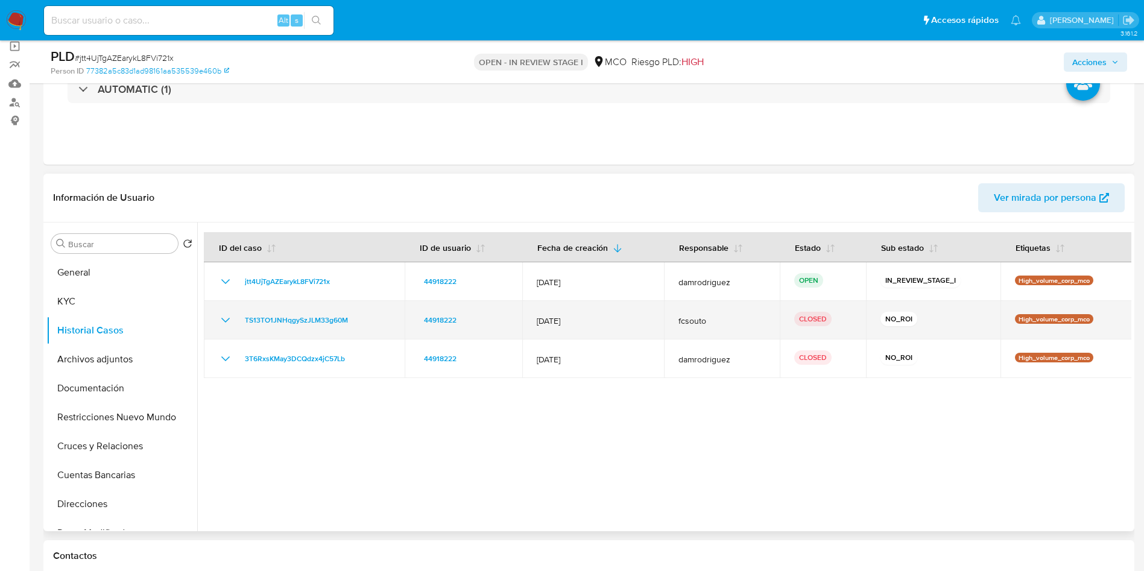
click at [224, 319] on icon "Mostrar/Ocultar" at bounding box center [225, 320] width 8 height 5
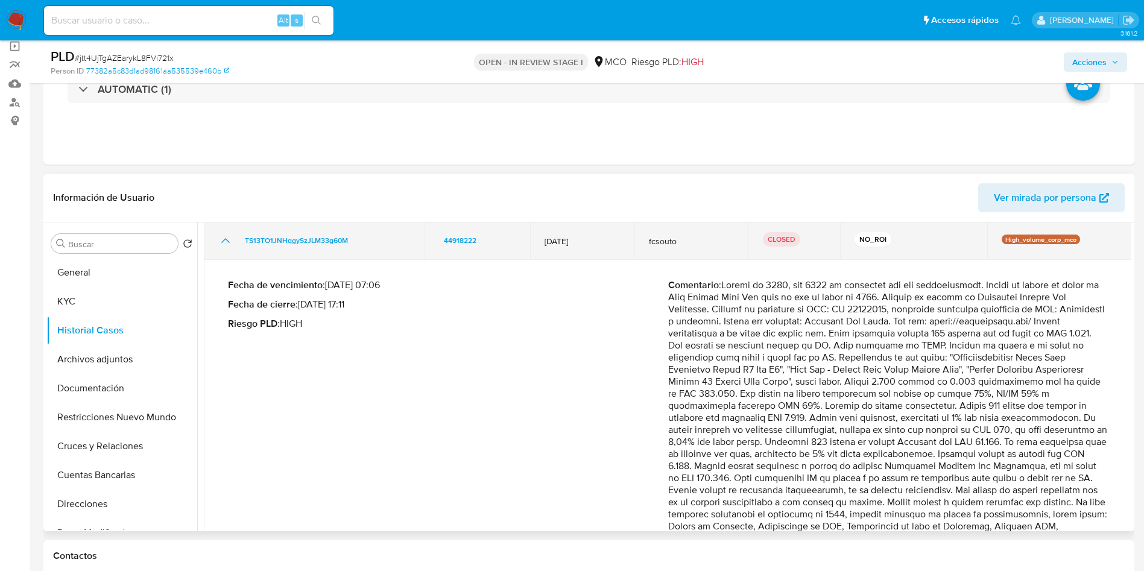
click at [222, 234] on icon "Mostrar/Ocultar" at bounding box center [225, 240] width 14 height 14
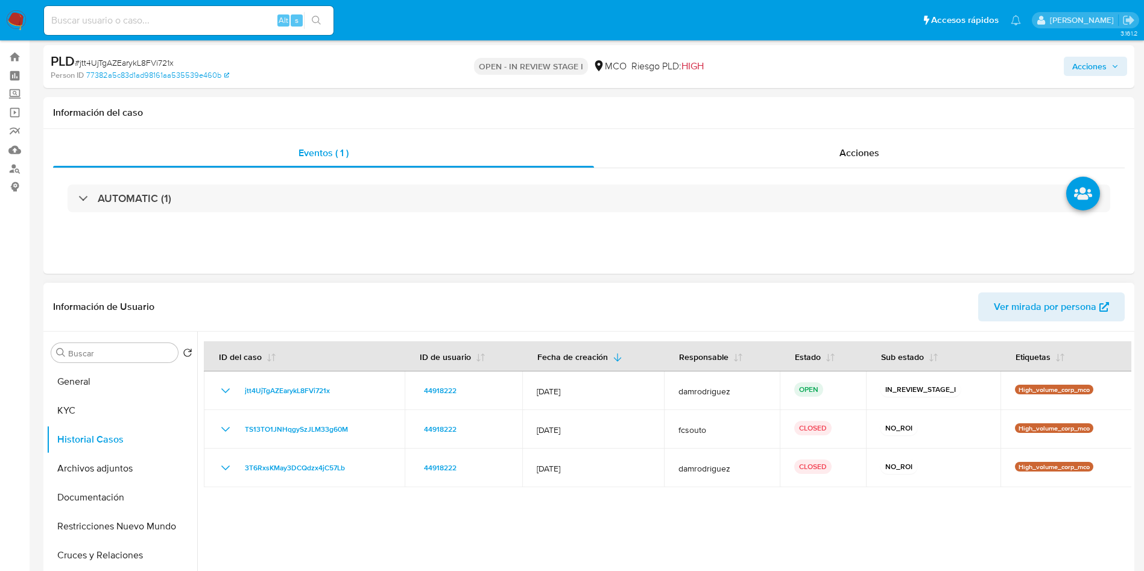
scroll to position [0, 0]
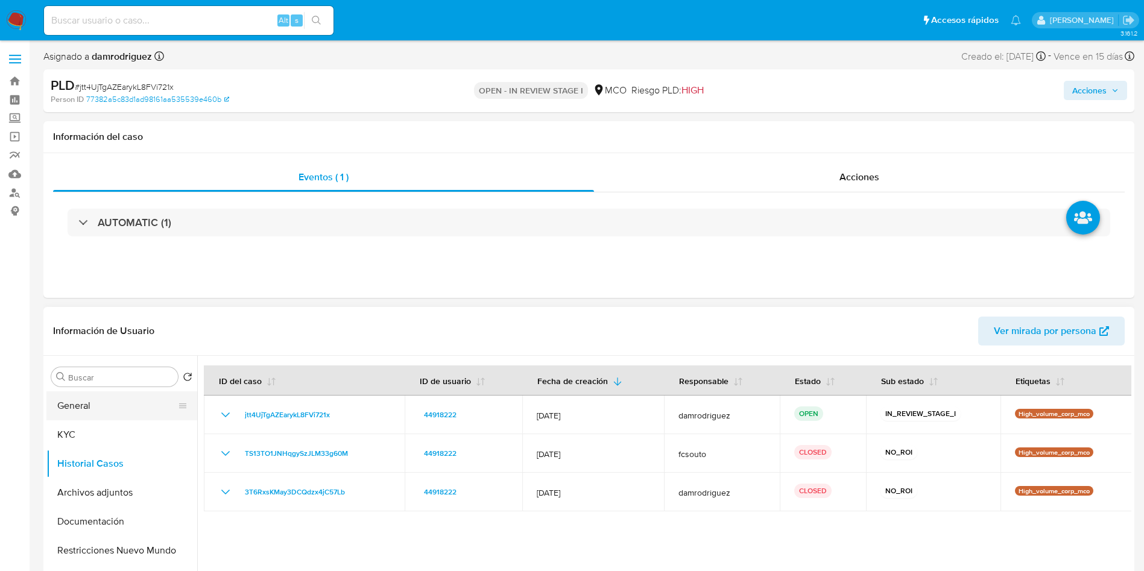
click at [74, 407] on button "General" at bounding box center [116, 405] width 141 height 29
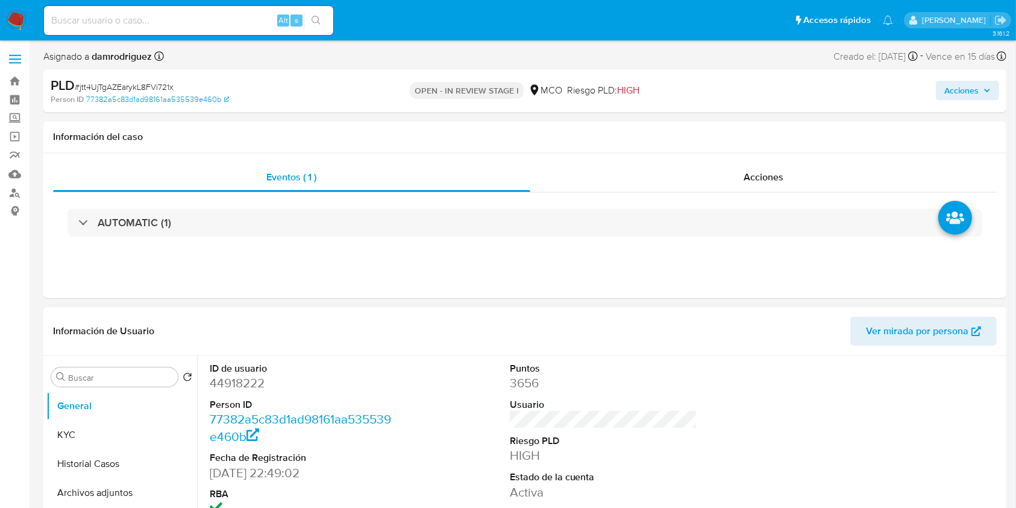
click at [460, 353] on div "Información de Usuario Ver mirada por persona" at bounding box center [524, 331] width 963 height 49
click at [225, 383] on dd "44918222" at bounding box center [304, 382] width 188 height 17
click at [354, 351] on div "Información de Usuario Ver mirada por persona" at bounding box center [524, 331] width 963 height 49
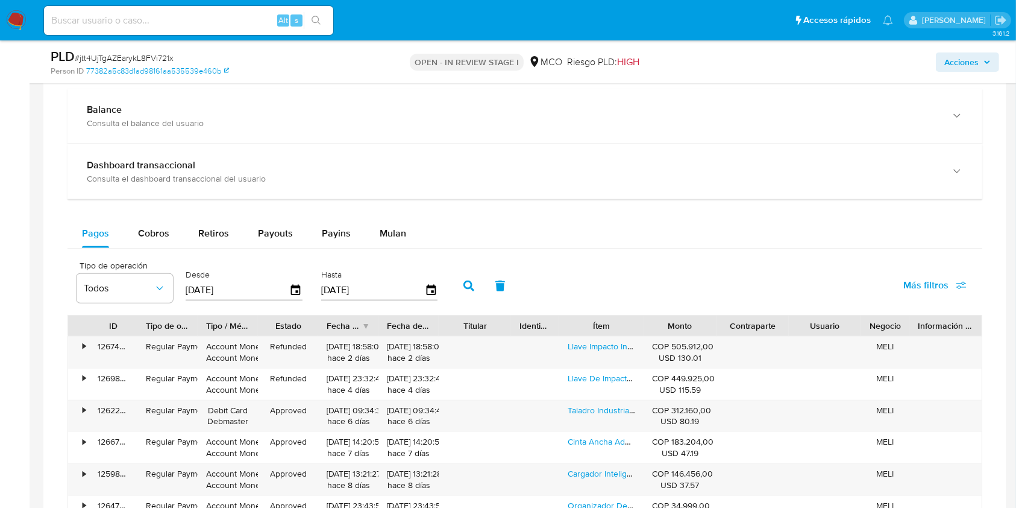
scroll to position [884, 0]
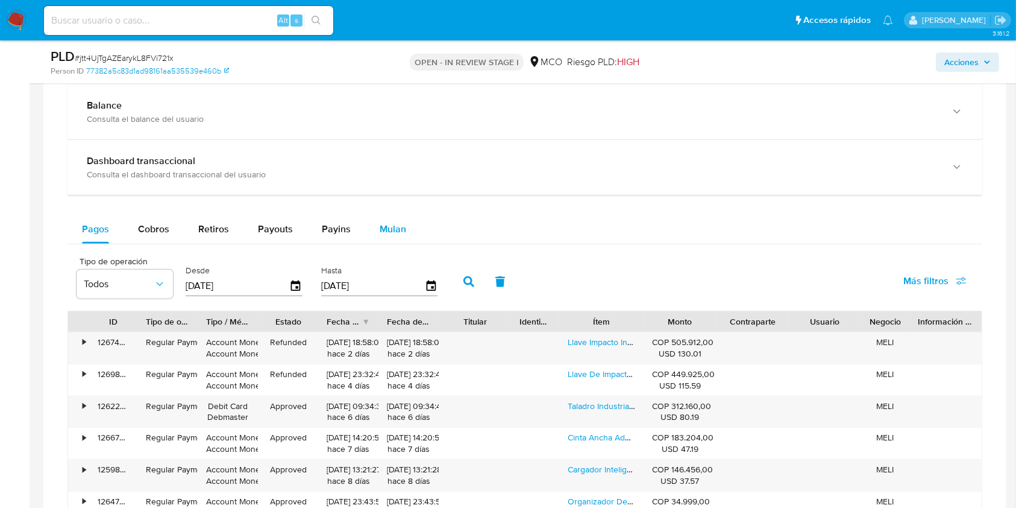
click at [371, 224] on button "Mulan" at bounding box center [392, 229] width 55 height 29
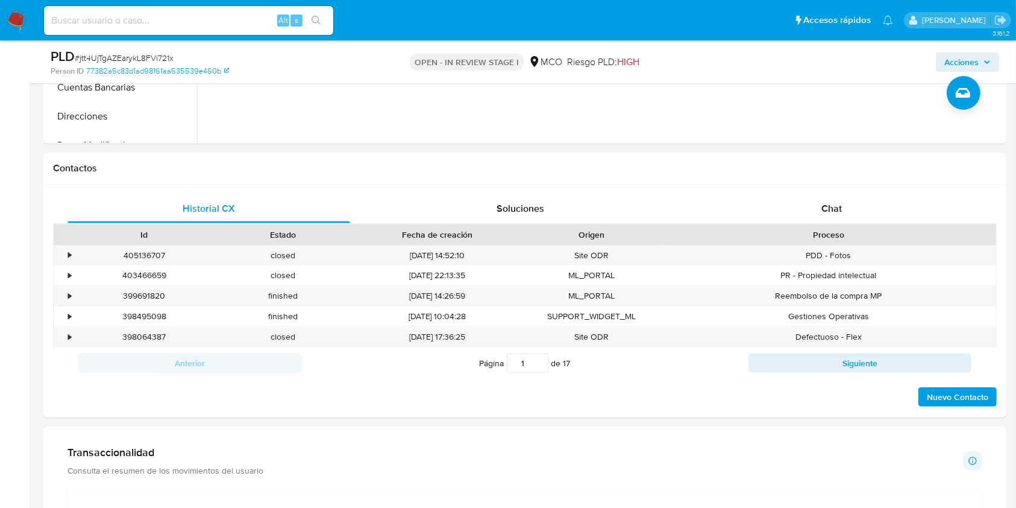
scroll to position [0, 0]
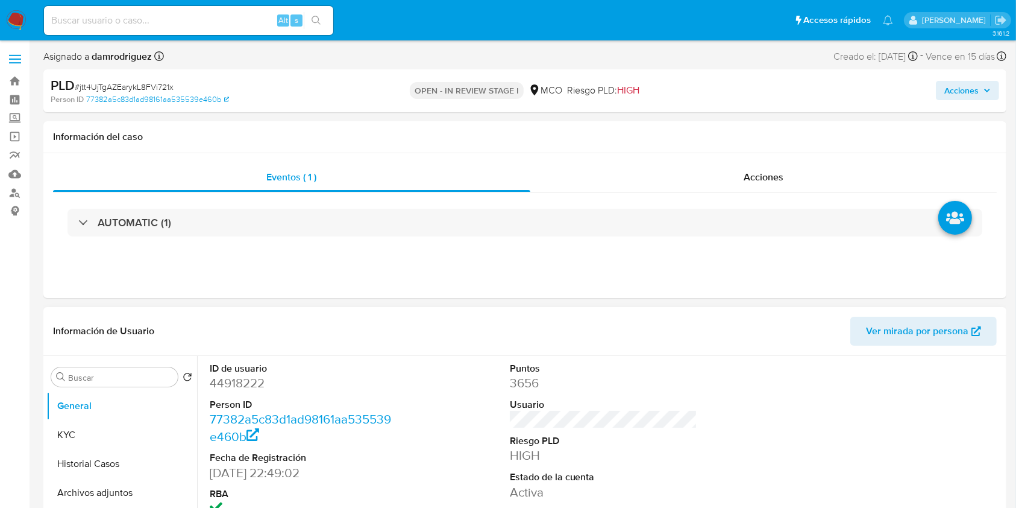
click at [240, 386] on dd "44918222" at bounding box center [304, 382] width 188 height 17
copy dd "44918222"
click at [261, 121] on div "Información del caso" at bounding box center [524, 137] width 963 height 32
click at [241, 383] on dd "44918222" at bounding box center [304, 382] width 188 height 17
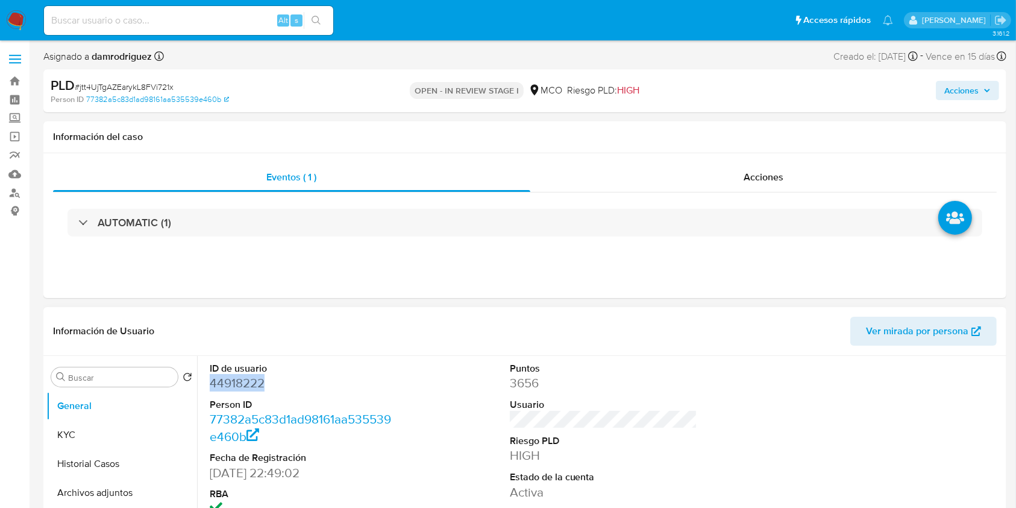
click at [241, 383] on dd "44918222" at bounding box center [304, 382] width 188 height 17
copy dd "44918222"
click at [236, 382] on dd "44918222" at bounding box center [304, 382] width 188 height 17
click at [236, 380] on dd "44918222" at bounding box center [304, 382] width 188 height 17
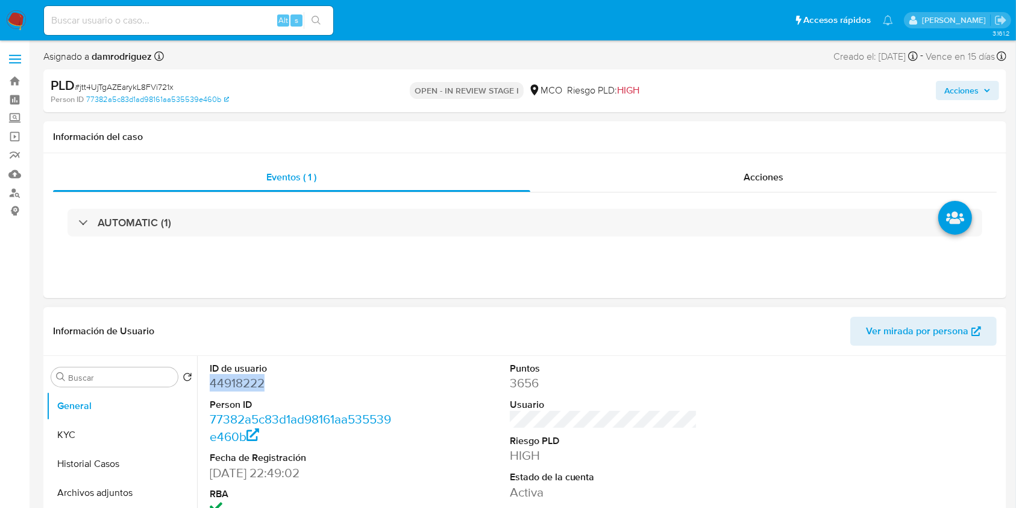
click at [236, 380] on dd "44918222" at bounding box center [304, 382] width 188 height 17
click at [236, 384] on dd "44918222" at bounding box center [304, 382] width 188 height 17
click at [233, 386] on dd "44918222" at bounding box center [304, 382] width 188 height 17
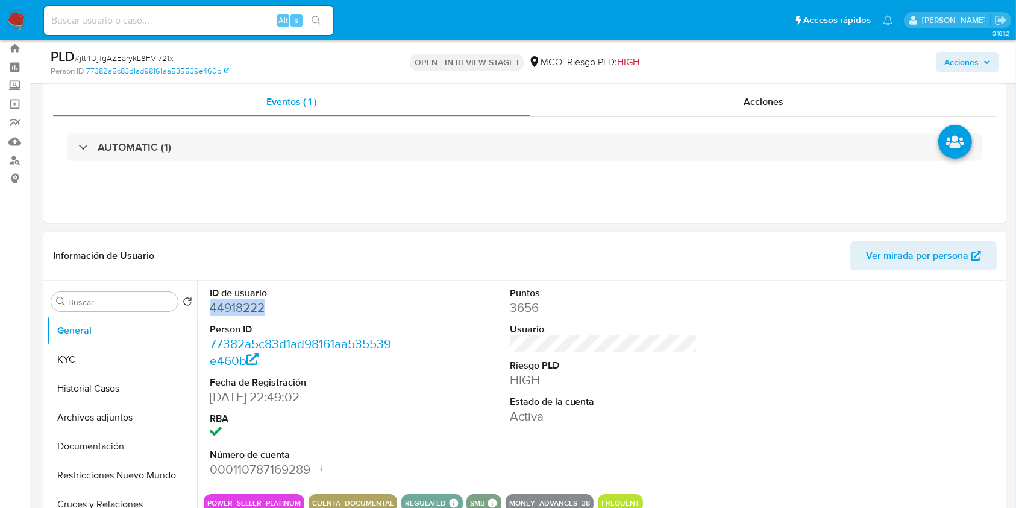
scroll to position [160, 0]
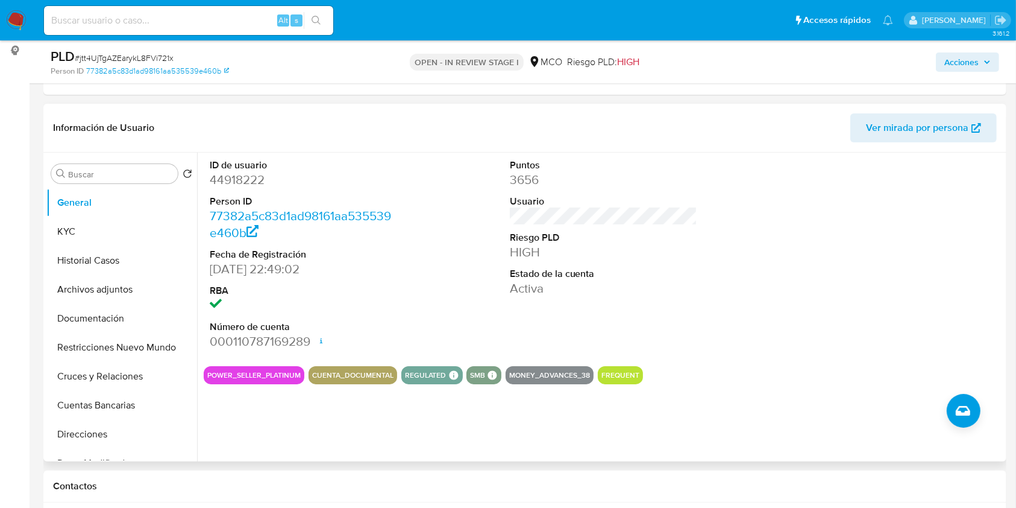
click at [433, 263] on div "ID de usuario 44918222 Person ID 77382a5c83d1ad98161aa535539e460b Fecha de Regi…" at bounding box center [604, 255] width 800 height 204
drag, startPoint x: 241, startPoint y: 181, endPoint x: 269, endPoint y: 180, distance: 27.8
click at [269, 180] on dd "44918222" at bounding box center [304, 179] width 188 height 17
click at [367, 182] on dd "44918222" at bounding box center [304, 179] width 188 height 17
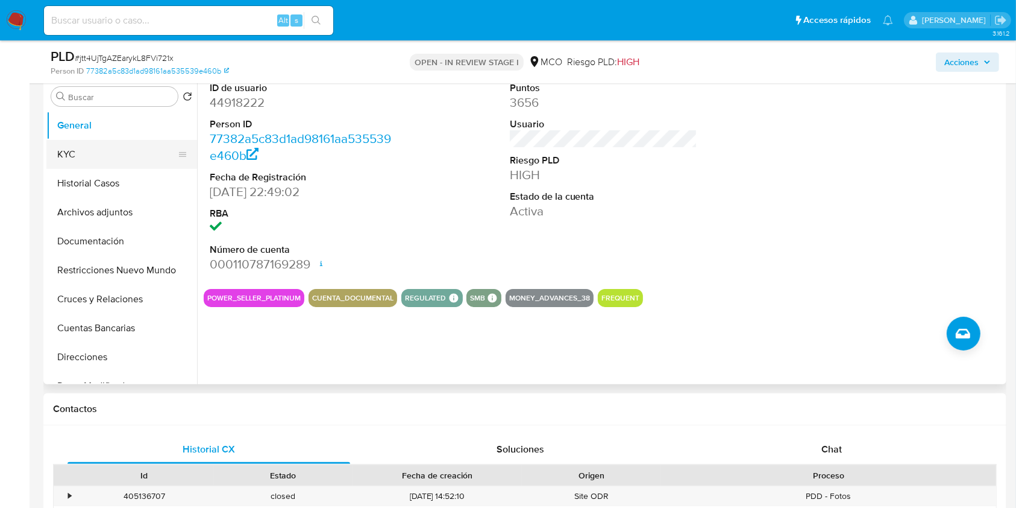
scroll to position [116, 0]
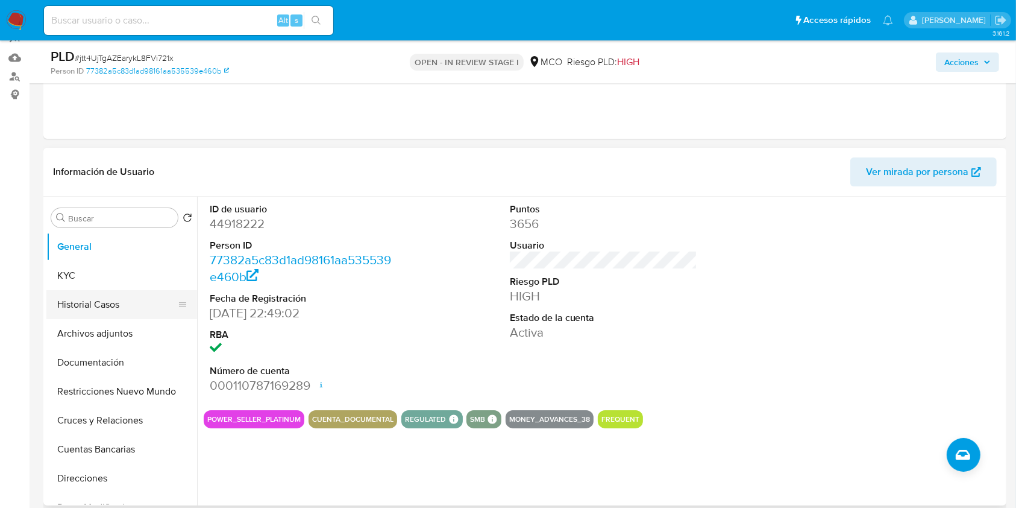
click at [104, 301] on button "Historial Casos" at bounding box center [116, 304] width 141 height 29
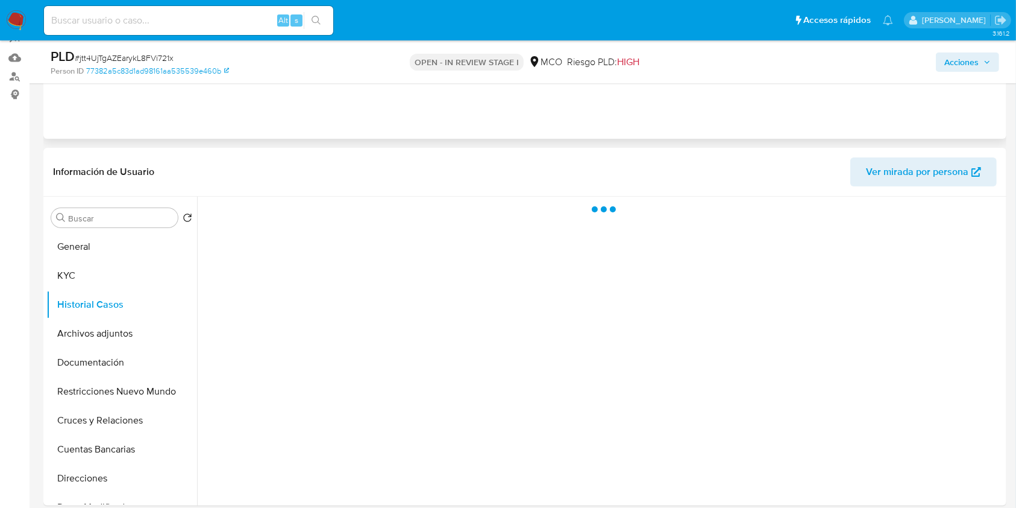
scroll to position [197, 0]
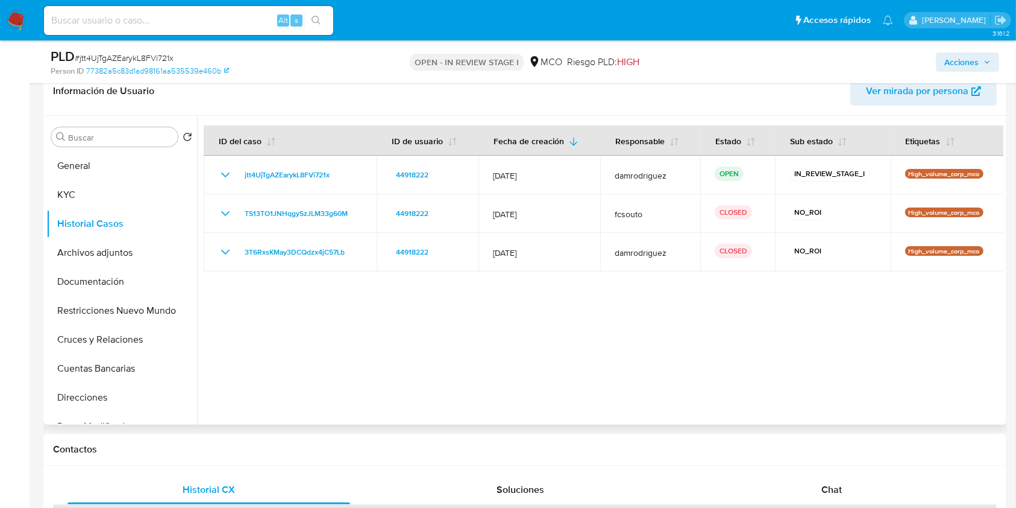
click at [776, 93] on header "Información de Usuario Ver mirada por persona" at bounding box center [525, 91] width 944 height 29
click at [89, 194] on button "KYC" at bounding box center [116, 194] width 141 height 29
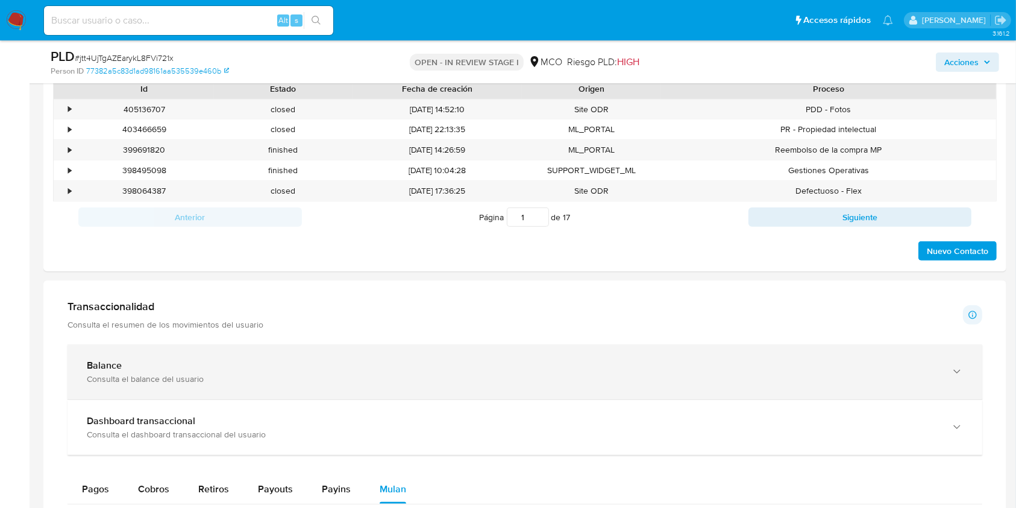
scroll to position [679, 0]
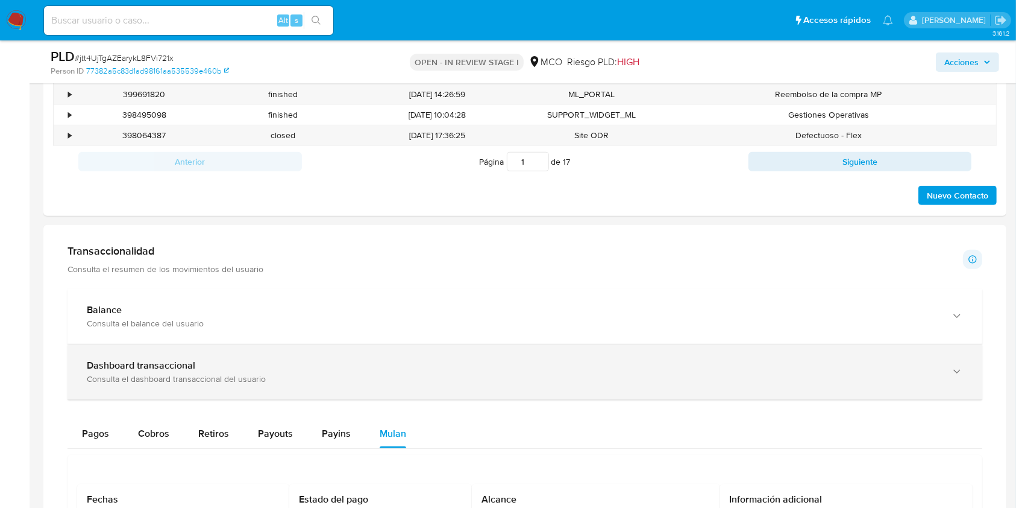
click at [178, 359] on b "Dashboard transaccional" at bounding box center [141, 365] width 109 height 14
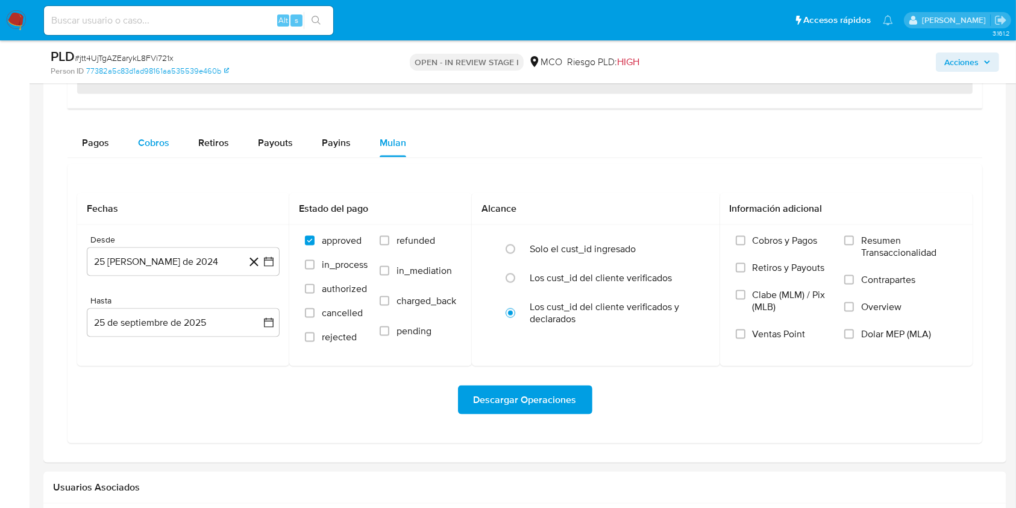
scroll to position [1644, 0]
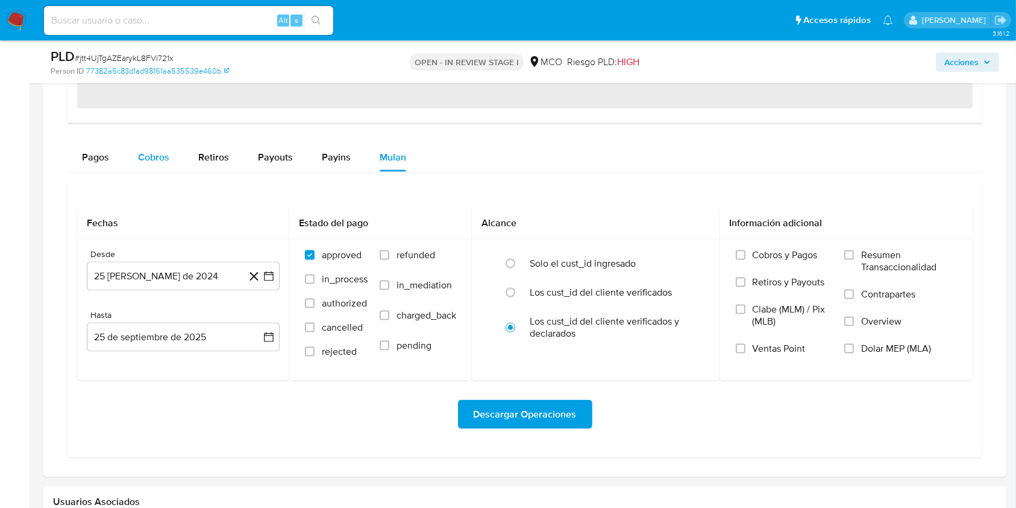
click at [157, 158] on span "Cobros" at bounding box center [153, 157] width 31 height 14
select select "10"
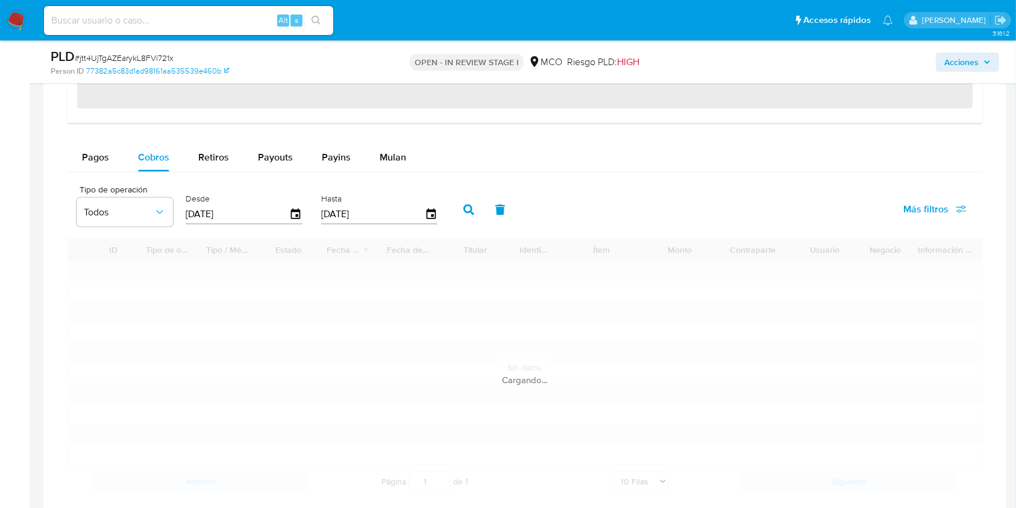
scroll to position [1724, 0]
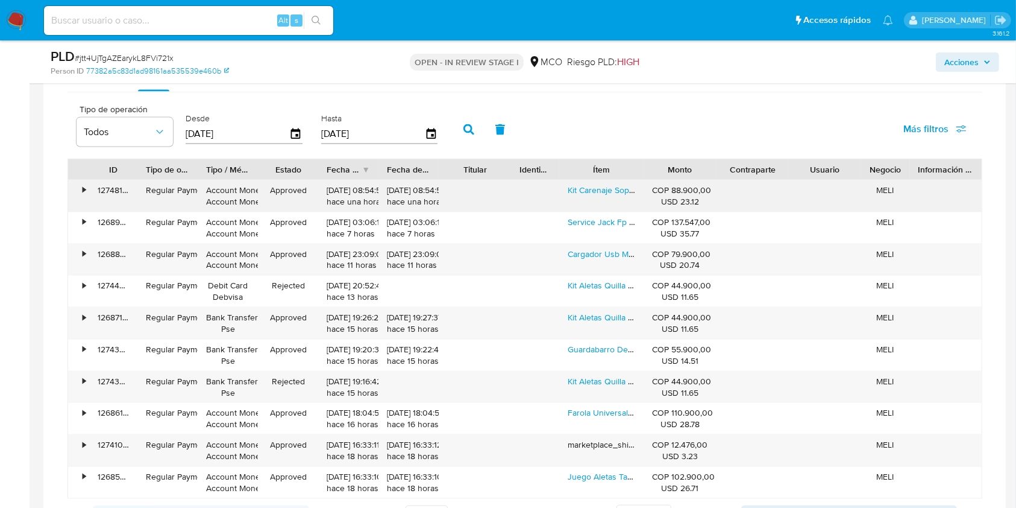
drag, startPoint x: 881, startPoint y: 186, endPoint x: 892, endPoint y: 190, distance: 11.9
click at [892, 190] on div "MELI" at bounding box center [885, 189] width 31 height 11
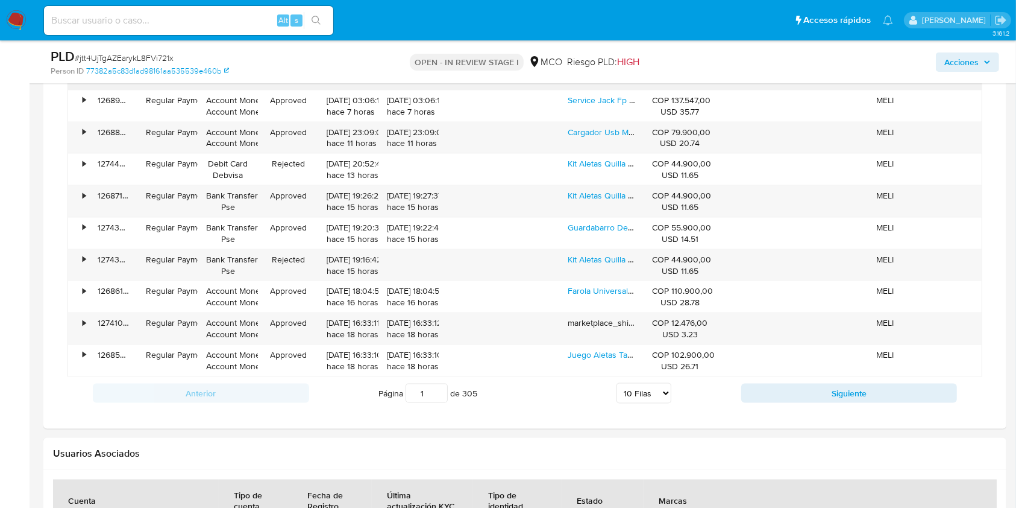
scroll to position [1644, 0]
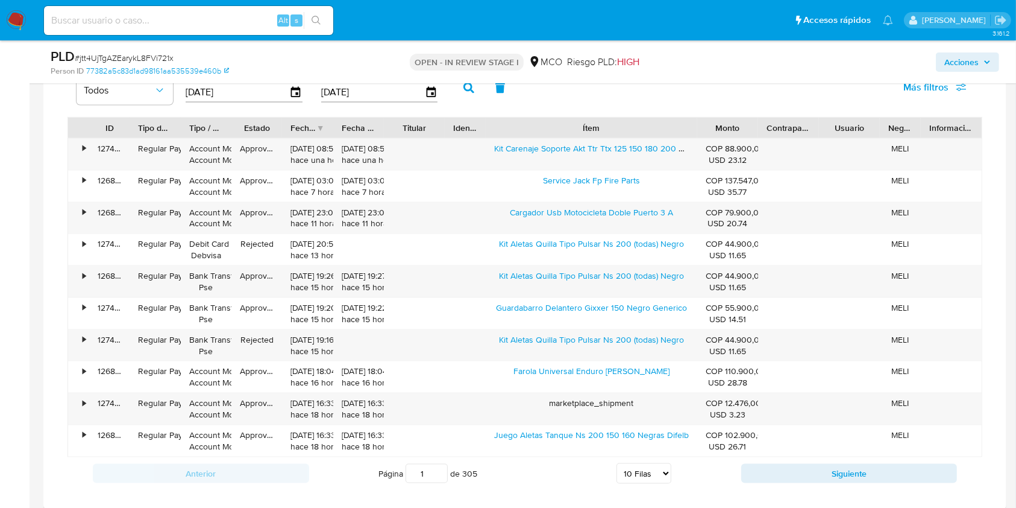
drag, startPoint x: 694, startPoint y: 131, endPoint x: 773, endPoint y: 124, distance: 78.6
click at [773, 124] on div "ID Tipo de operación Tipo / Método Estado Fecha de creación Fecha de aprobación…" at bounding box center [525, 128] width 914 height 20
drag, startPoint x: 496, startPoint y: 275, endPoint x: 701, endPoint y: 277, distance: 205.6
click at [701, 277] on div "• 126871313961 Regular Payment Bank Transfer Pse Approved 24/09/2025 19:26:28 h…" at bounding box center [525, 281] width 914 height 31
click at [675, 216] on div "• 126888266947 Regular Payment Account Money Account Money Approved 24/09/2025 …" at bounding box center [525, 218] width 914 height 31
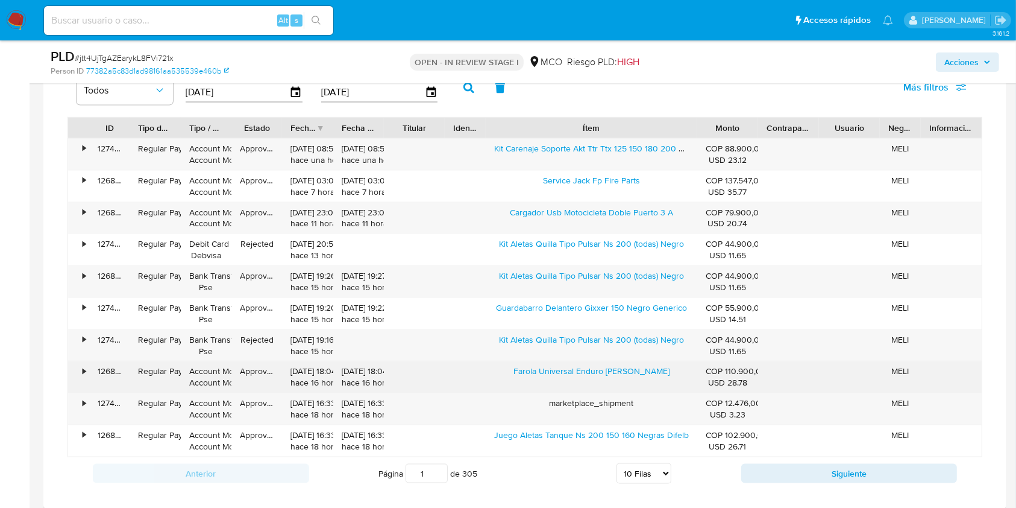
drag, startPoint x: 503, startPoint y: 374, endPoint x: 686, endPoint y: 379, distance: 182.7
click at [685, 379] on div "Farola Universal Enduro Blanca Okla" at bounding box center [592, 376] width 212 height 31
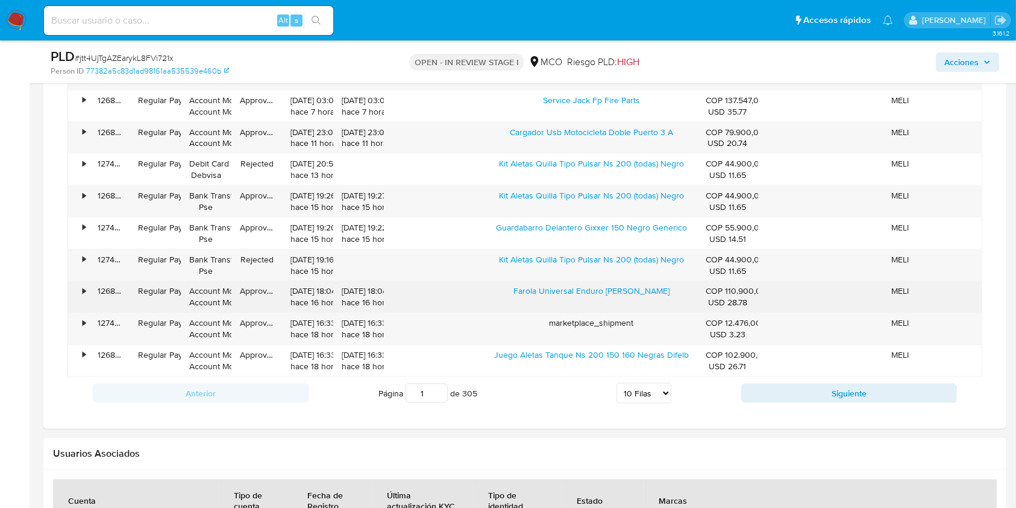
drag, startPoint x: 506, startPoint y: 296, endPoint x: 661, endPoint y: 297, distance: 154.9
click at [661, 297] on div "Farola Universal Enduro Blanca Okla" at bounding box center [592, 296] width 212 height 31
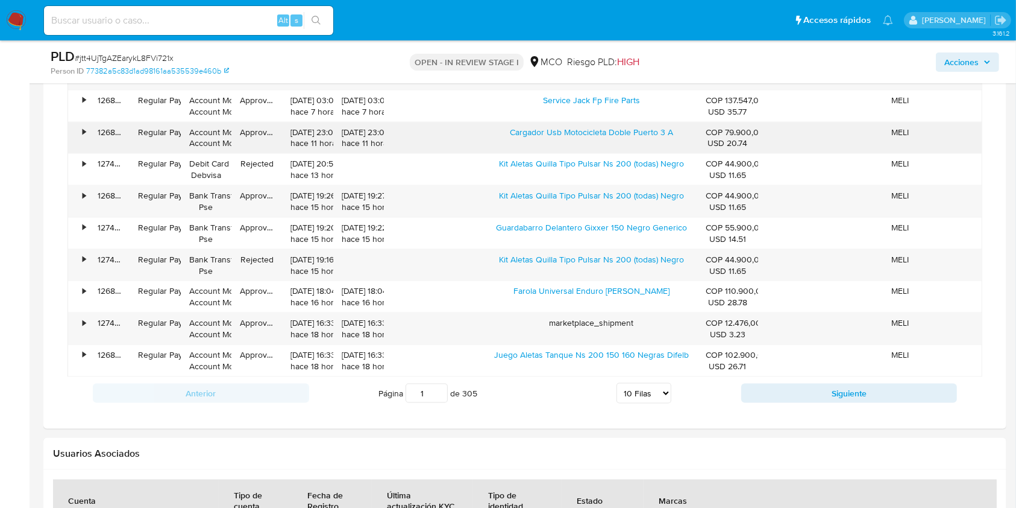
drag, startPoint x: 504, startPoint y: 134, endPoint x: 657, endPoint y: 142, distance: 153.3
click at [657, 142] on div "Cargador Usb Motocicleta Doble Puerto 3 A" at bounding box center [592, 137] width 212 height 31
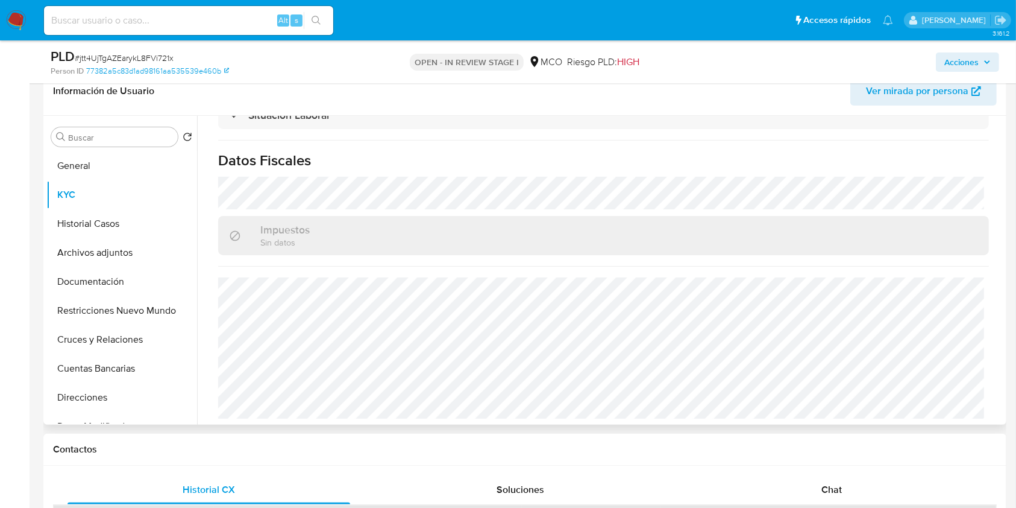
scroll to position [405, 0]
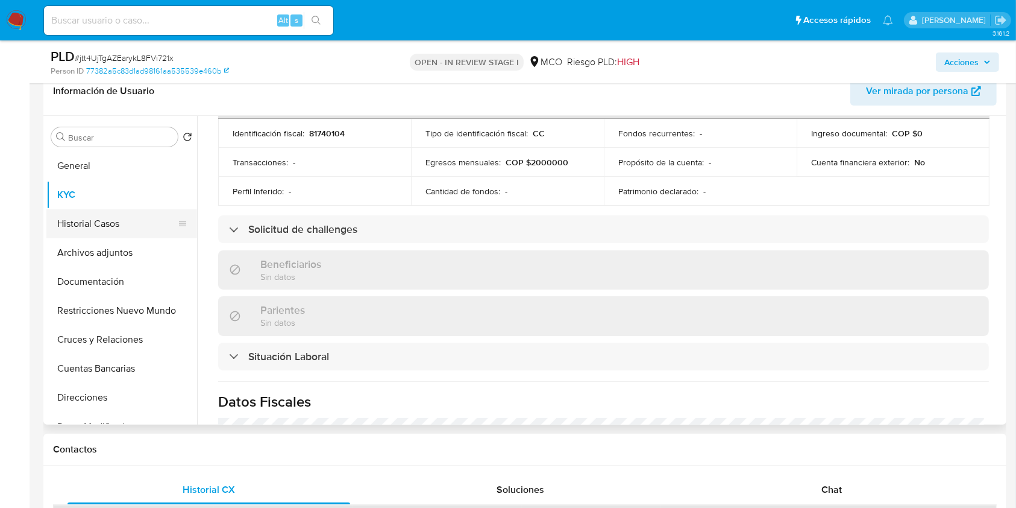
click at [125, 229] on button "Historial Casos" at bounding box center [116, 223] width 141 height 29
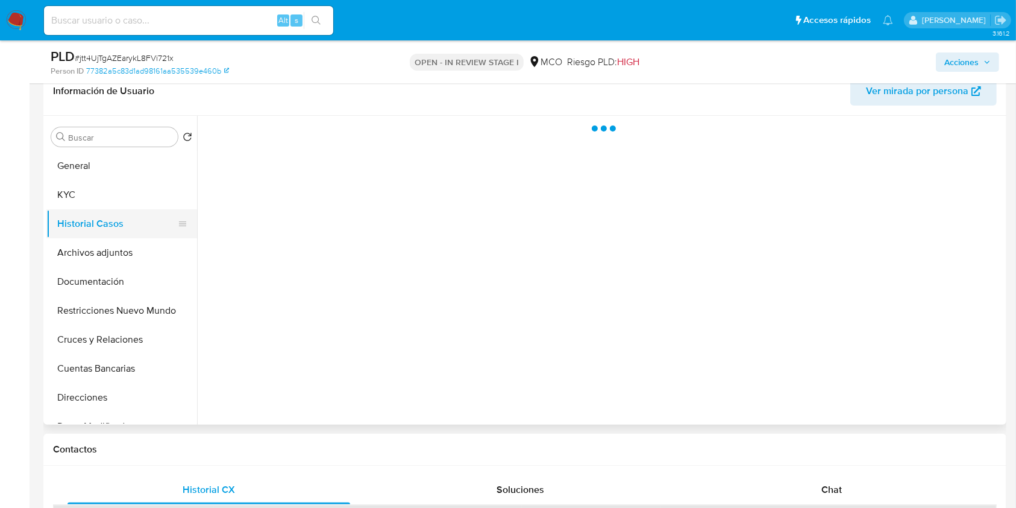
scroll to position [0, 0]
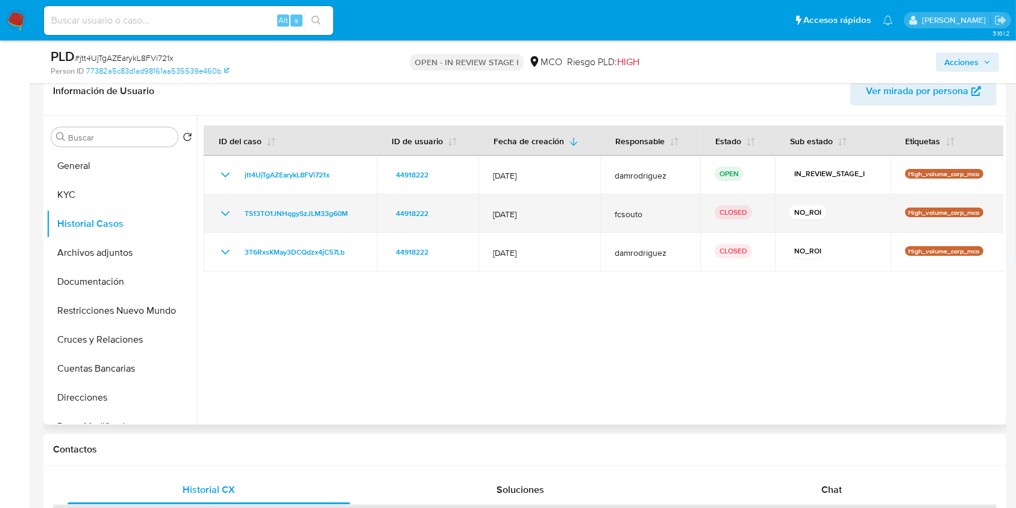
click at [229, 207] on icon "Mostrar/Ocultar" at bounding box center [225, 213] width 14 height 14
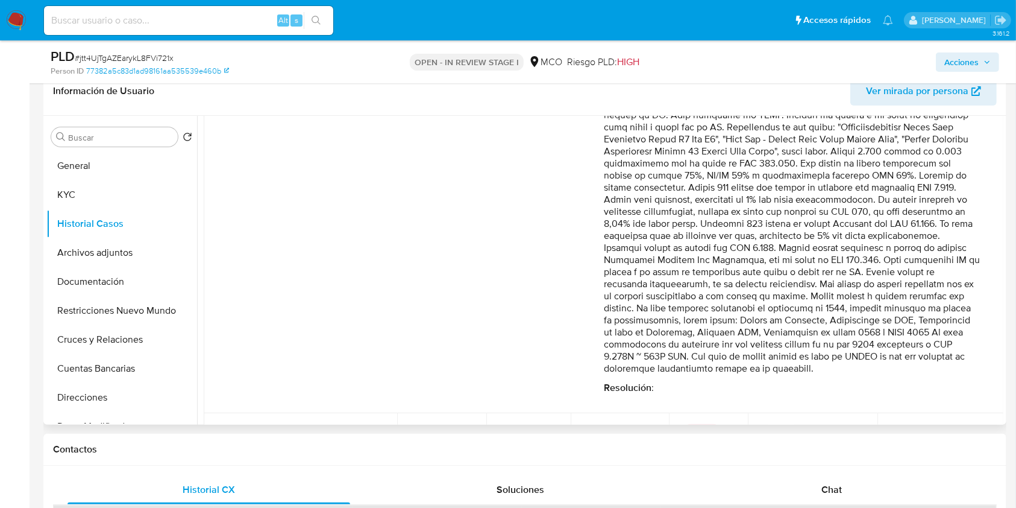
scroll to position [241, 0]
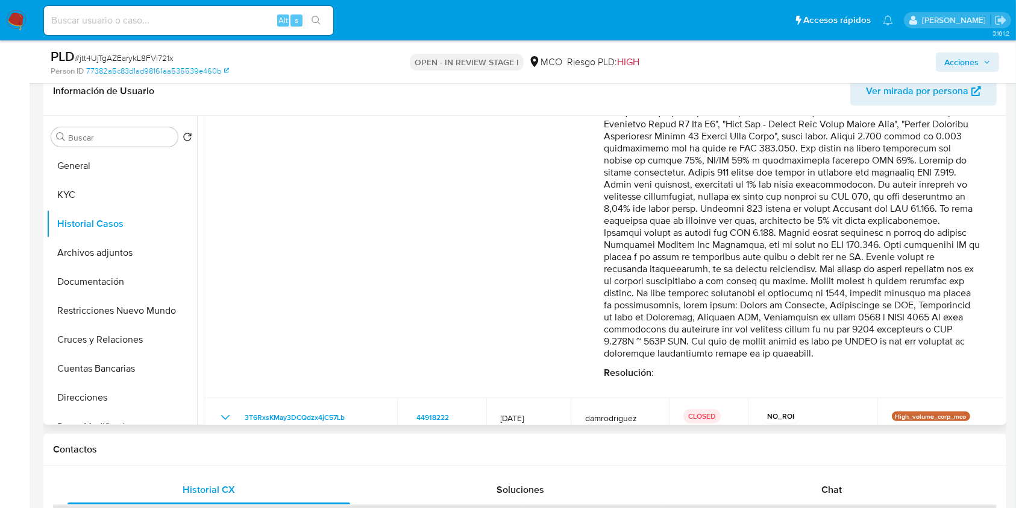
drag, startPoint x: 713, startPoint y: 247, endPoint x: 851, endPoint y: 303, distance: 149.6
click at [789, 300] on p "Comentario :" at bounding box center [792, 191] width 376 height 338
click at [882, 307] on p "Comentario :" at bounding box center [792, 191] width 376 height 338
drag, startPoint x: 770, startPoint y: 303, endPoint x: 839, endPoint y: 303, distance: 68.7
click at [776, 303] on p "Comentario :" at bounding box center [792, 191] width 376 height 338
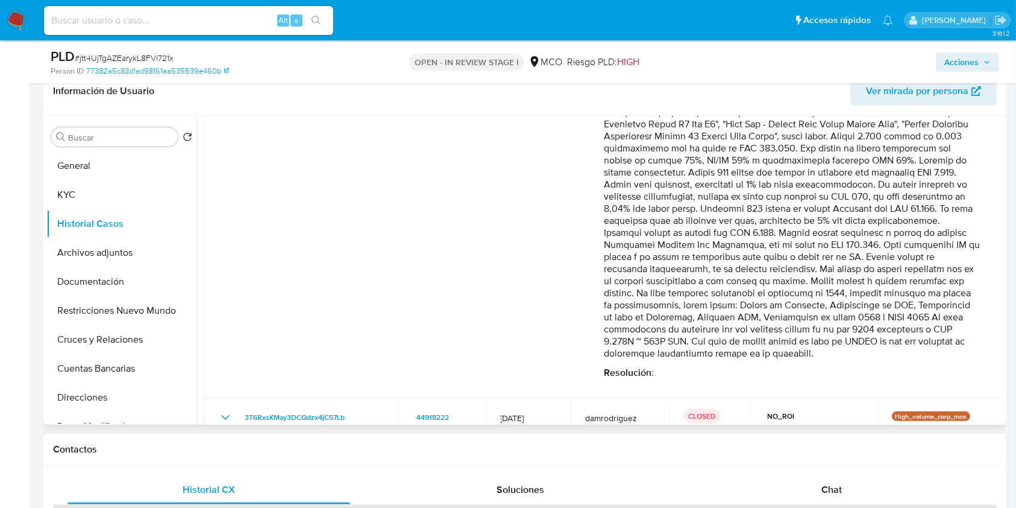
drag, startPoint x: 848, startPoint y: 303, endPoint x: 855, endPoint y: 304, distance: 7.3
click at [855, 304] on p "Comentario :" at bounding box center [792, 191] width 376 height 338
drag, startPoint x: 878, startPoint y: 303, endPoint x: 945, endPoint y: 303, distance: 67.5
click at [945, 303] on p "Comentario :" at bounding box center [792, 191] width 376 height 338
drag, startPoint x: 628, startPoint y: 319, endPoint x: 693, endPoint y: 319, distance: 65.1
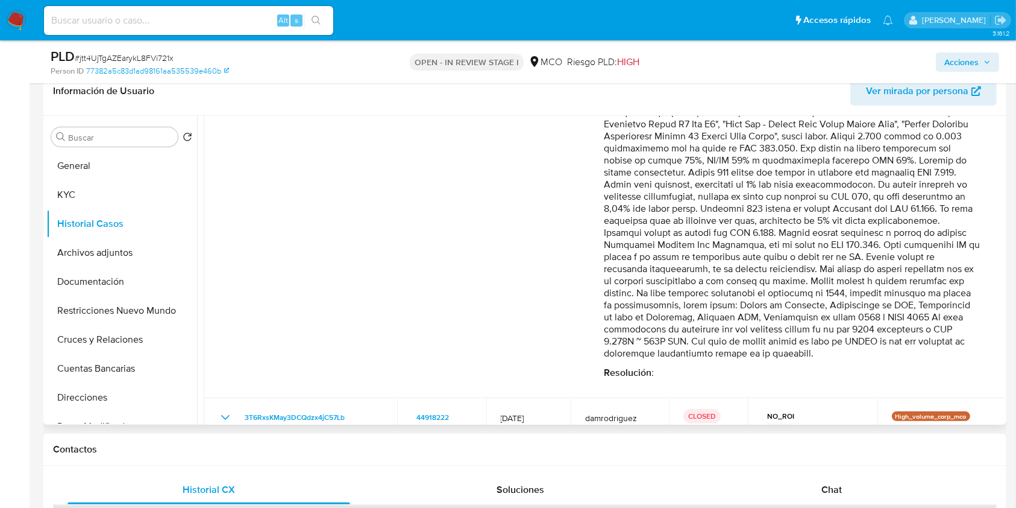
click at [693, 319] on p "Comentario :" at bounding box center [792, 191] width 376 height 338
drag, startPoint x: 725, startPoint y: 318, endPoint x: 816, endPoint y: 320, distance: 91.6
click at [816, 320] on p "Comentario :" at bounding box center [792, 191] width 376 height 338
drag, startPoint x: 867, startPoint y: 319, endPoint x: 895, endPoint y: 321, distance: 27.2
click at [895, 321] on p "Comentario :" at bounding box center [792, 191] width 376 height 338
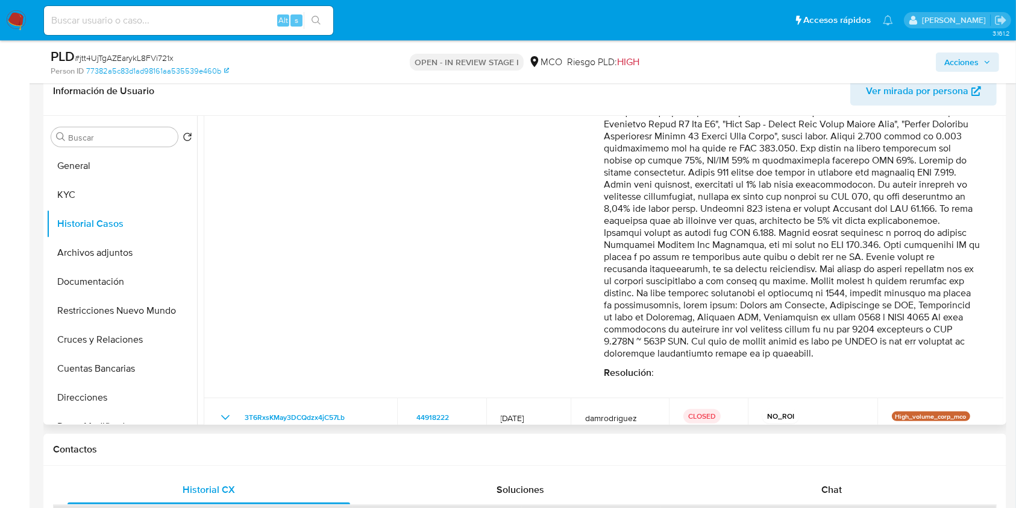
click at [960, 318] on p "Comentario :" at bounding box center [792, 191] width 376 height 338
drag, startPoint x: 615, startPoint y: 330, endPoint x: 655, endPoint y: 330, distance: 39.2
click at [655, 330] on p "Comentario :" at bounding box center [792, 191] width 376 height 338
drag, startPoint x: 662, startPoint y: 330, endPoint x: 705, endPoint y: 328, distance: 42.8
click at [705, 328] on p "Comentario :" at bounding box center [792, 191] width 376 height 338
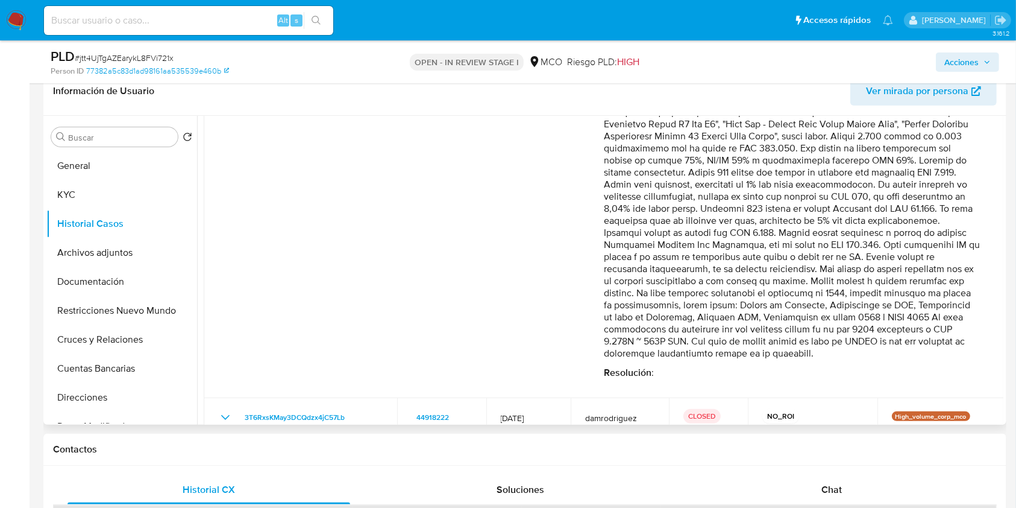
drag, startPoint x: 768, startPoint y: 333, endPoint x: 901, endPoint y: 326, distance: 133.4
click at [898, 327] on p "Comentario :" at bounding box center [792, 191] width 376 height 338
drag, startPoint x: 907, startPoint y: 329, endPoint x: 949, endPoint y: 330, distance: 42.8
click at [949, 330] on p "Comentario :" at bounding box center [792, 191] width 376 height 338
drag, startPoint x: 638, startPoint y: 341, endPoint x: 648, endPoint y: 340, distance: 9.7
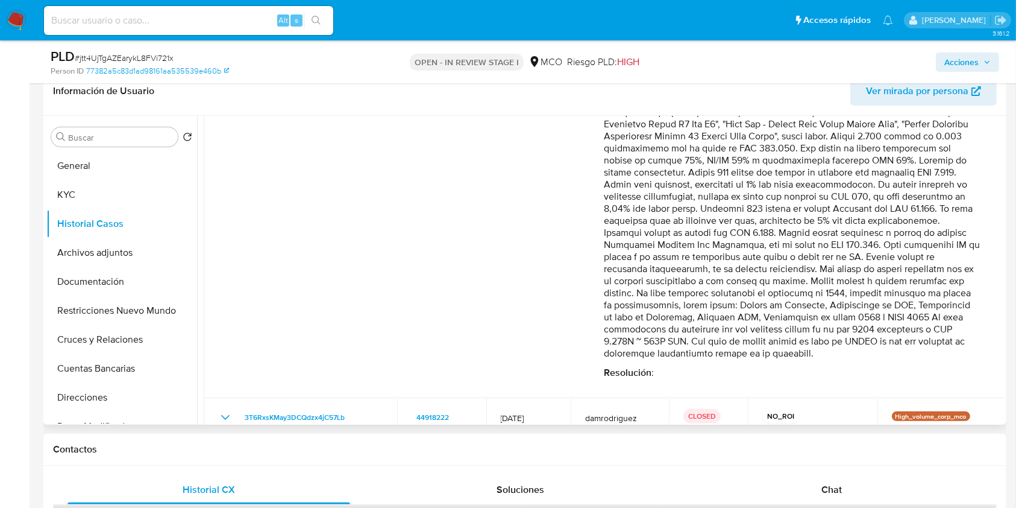
click at [648, 340] on p "Comentario :" at bounding box center [792, 191] width 376 height 338
click at [122, 255] on button "Archivos adjuntos" at bounding box center [116, 252] width 141 height 29
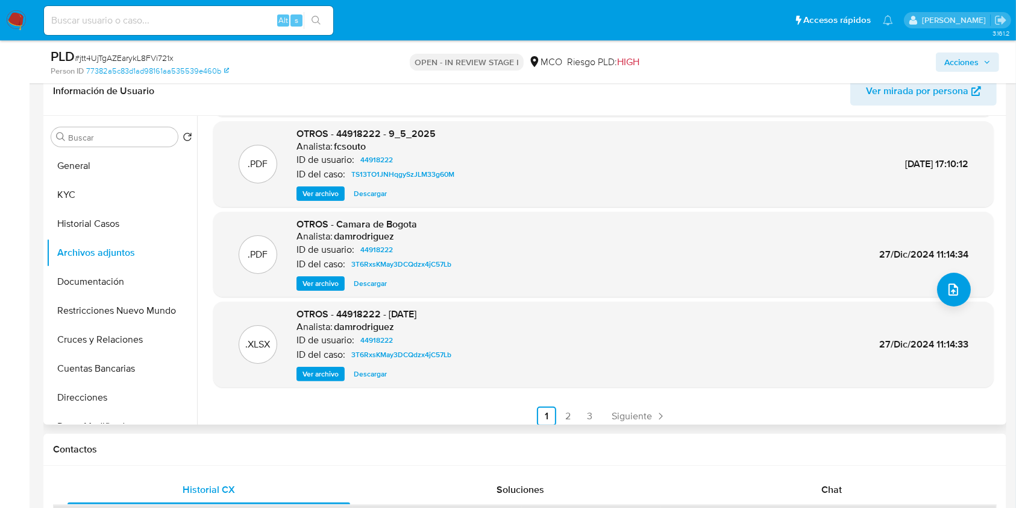
scroll to position [101, 0]
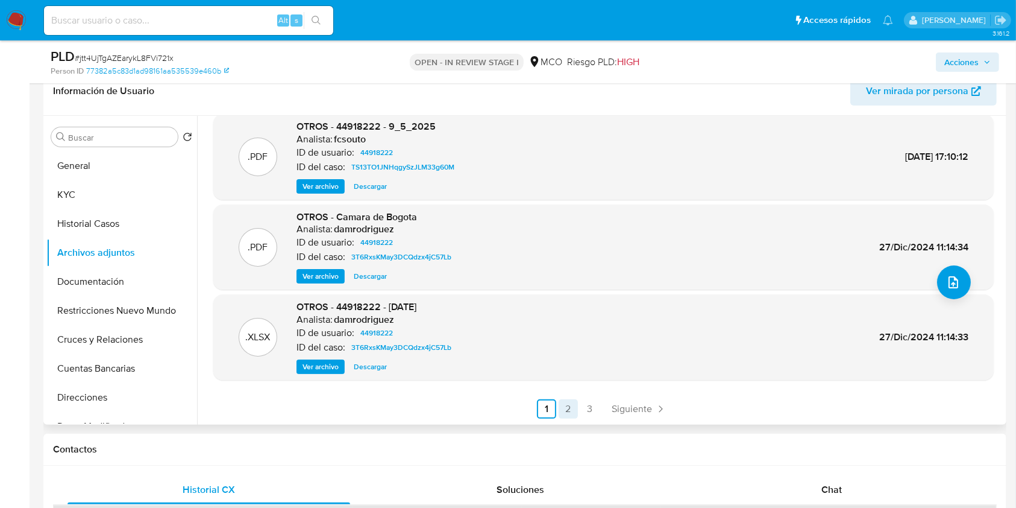
click at [565, 408] on link "2" at bounding box center [568, 408] width 19 height 19
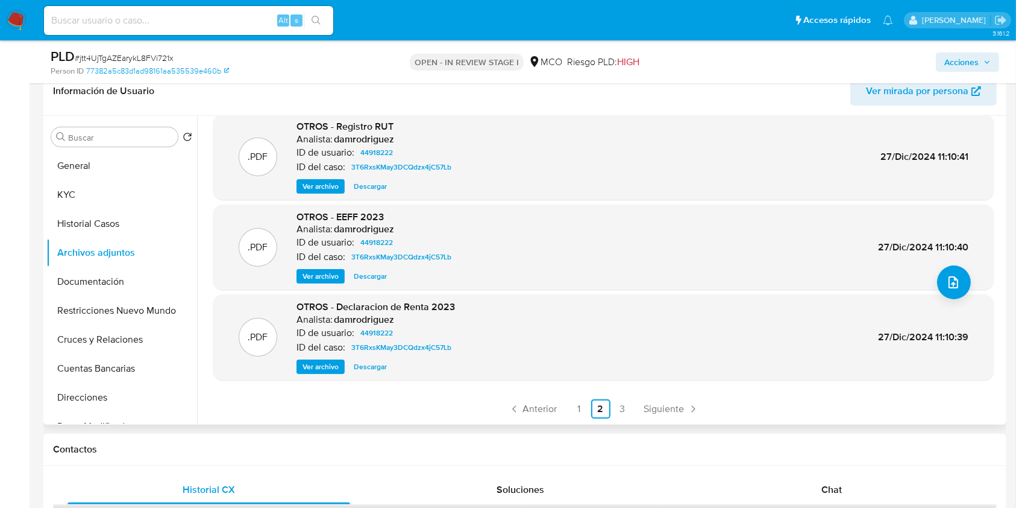
click at [320, 370] on span "Ver archivo" at bounding box center [321, 366] width 36 height 12
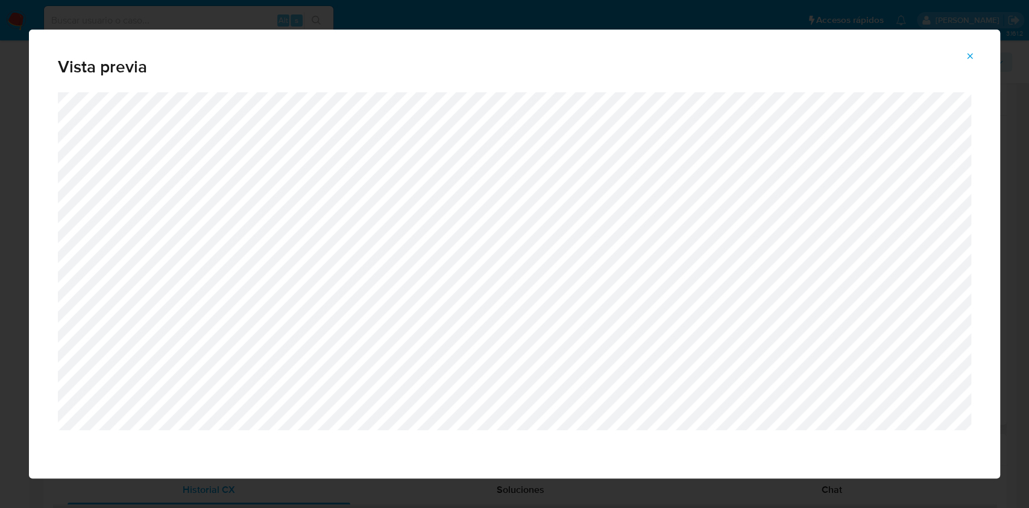
click at [971, 51] on span "Attachment preview" at bounding box center [970, 56] width 10 height 17
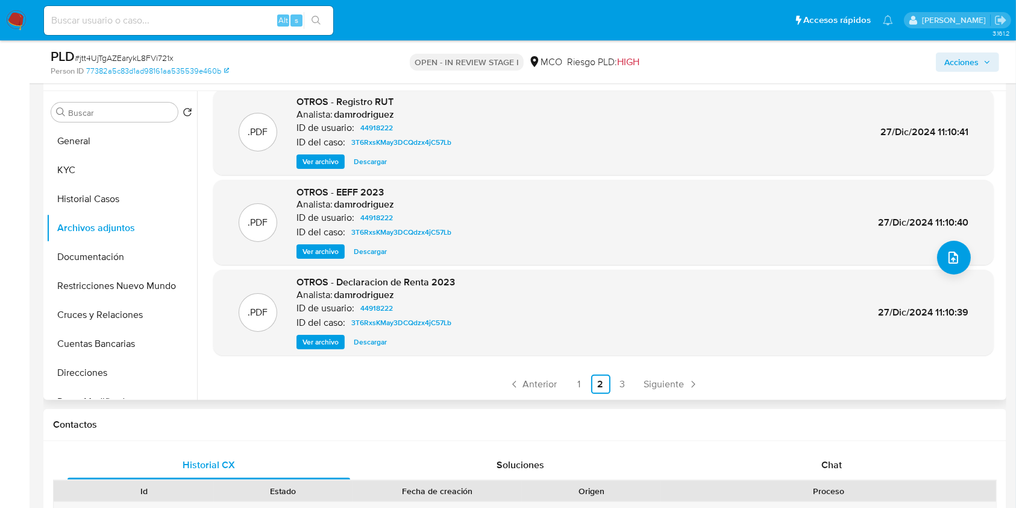
scroll to position [116, 0]
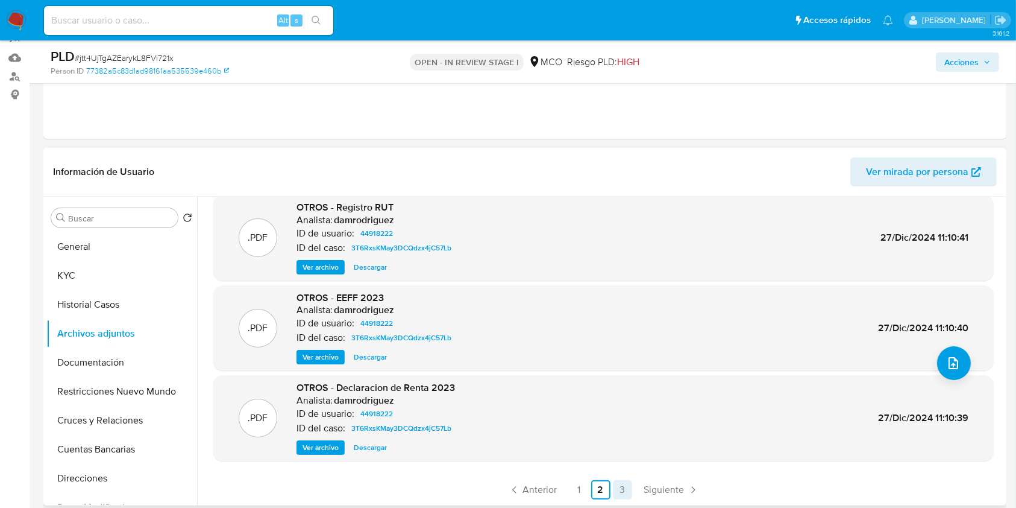
click at [615, 485] on link "3" at bounding box center [622, 489] width 19 height 19
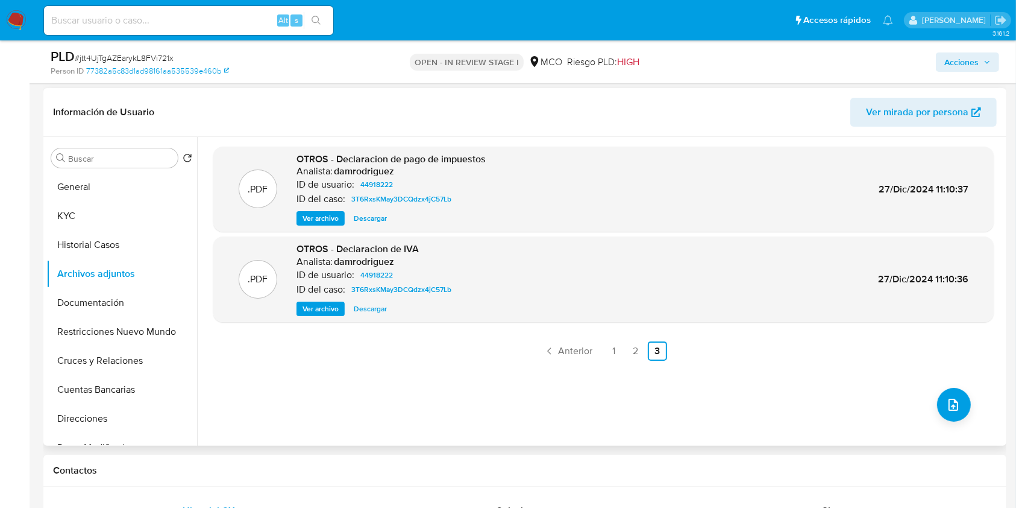
scroll to position [197, 0]
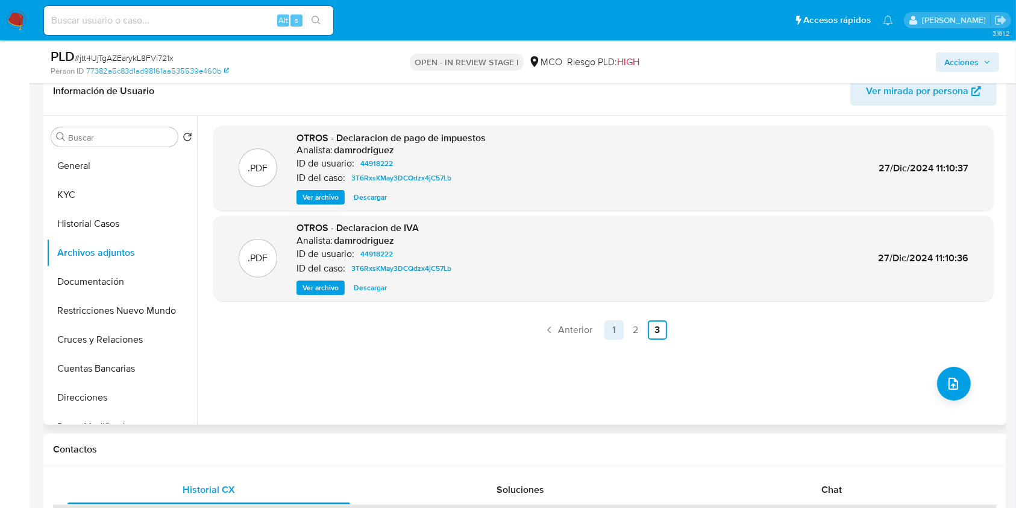
click at [617, 326] on link "1" at bounding box center [614, 329] width 19 height 19
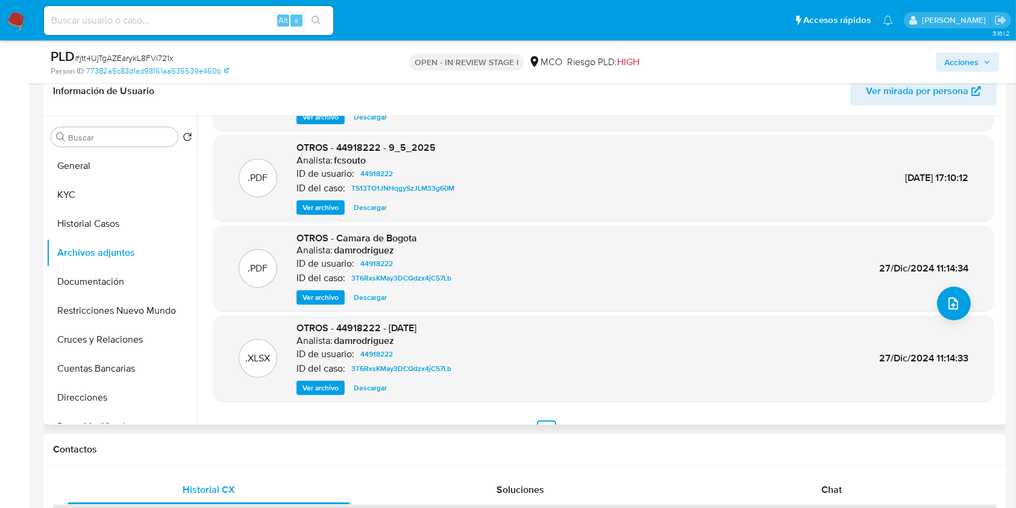
scroll to position [101, 0]
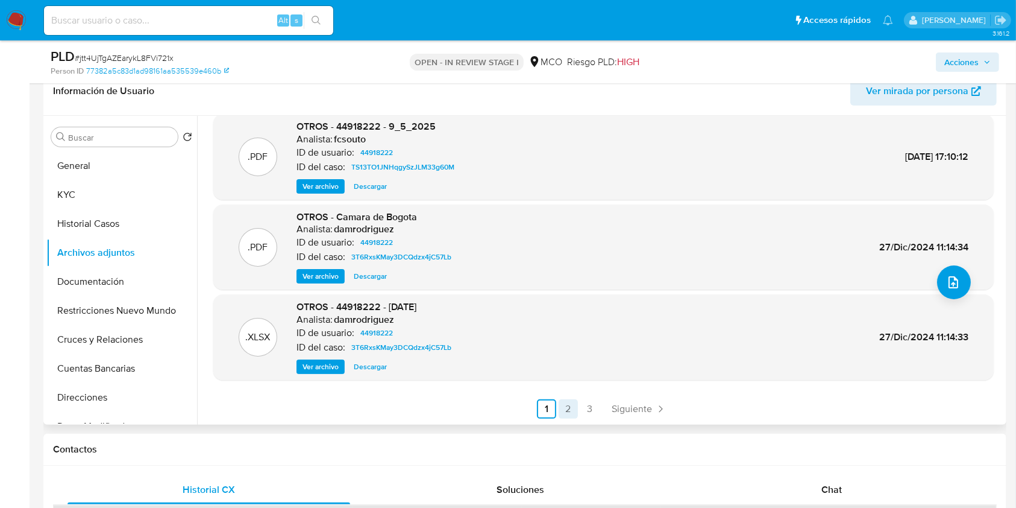
click at [565, 404] on link "2" at bounding box center [568, 408] width 19 height 19
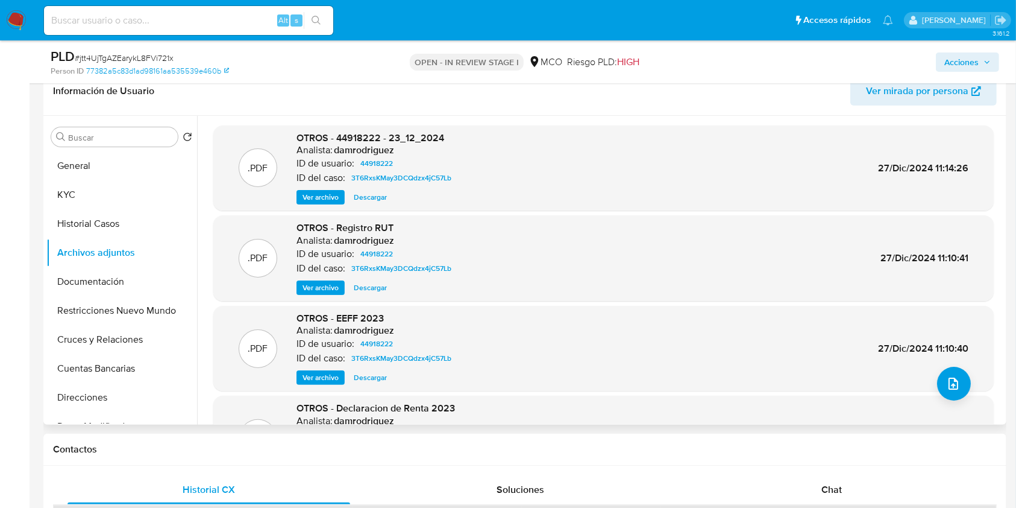
click at [306, 195] on span "Ver archivo" at bounding box center [321, 197] width 36 height 12
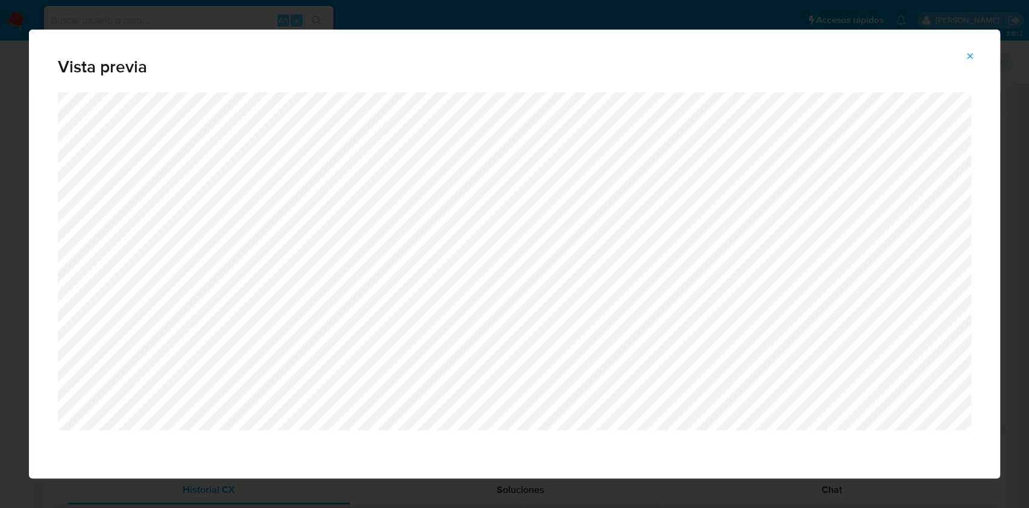
click at [969, 58] on icon "Attachment preview" at bounding box center [970, 56] width 10 height 10
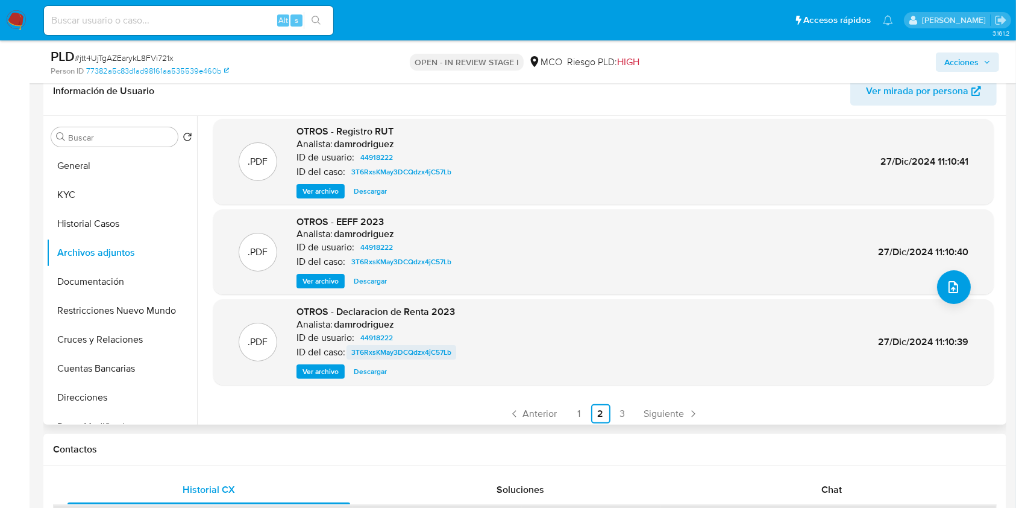
scroll to position [101, 0]
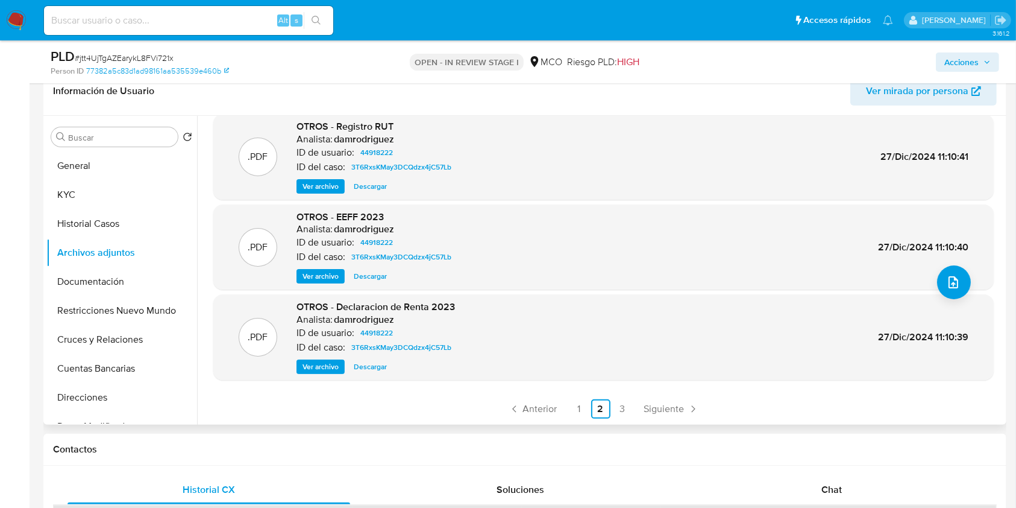
click at [330, 369] on span "Ver archivo" at bounding box center [321, 366] width 36 height 12
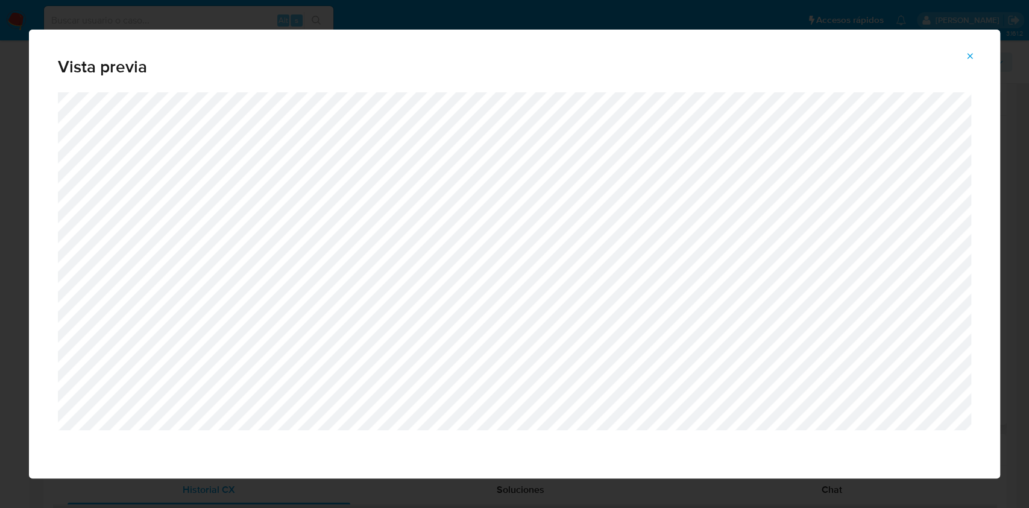
click at [974, 49] on span "Attachment preview" at bounding box center [970, 56] width 10 height 17
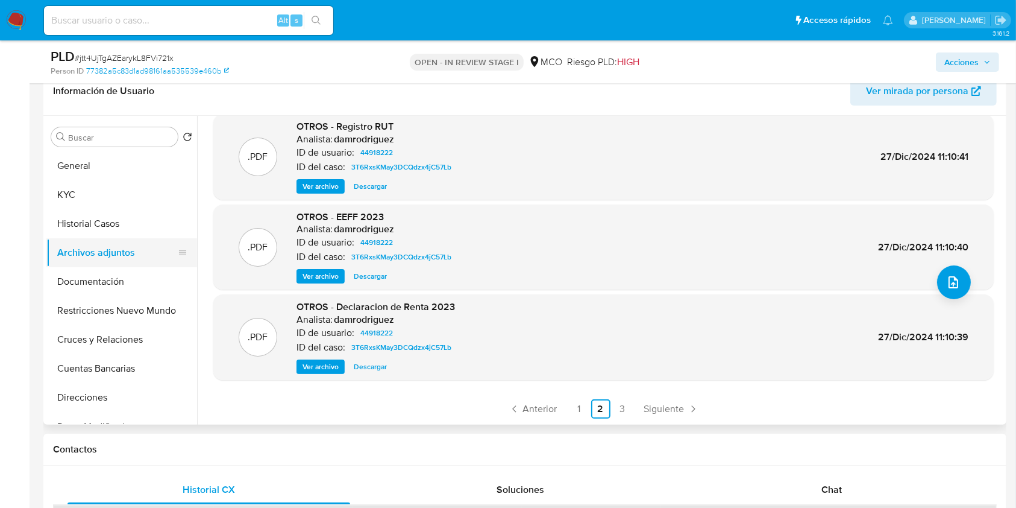
click at [86, 252] on button "Archivos adjuntos" at bounding box center [116, 252] width 141 height 29
click at [86, 223] on button "Historial Casos" at bounding box center [116, 223] width 141 height 29
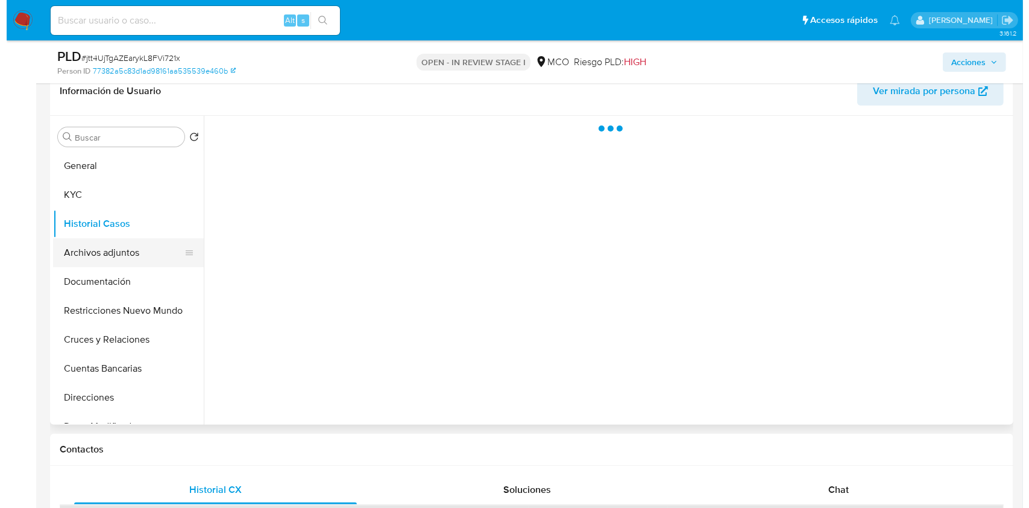
scroll to position [0, 0]
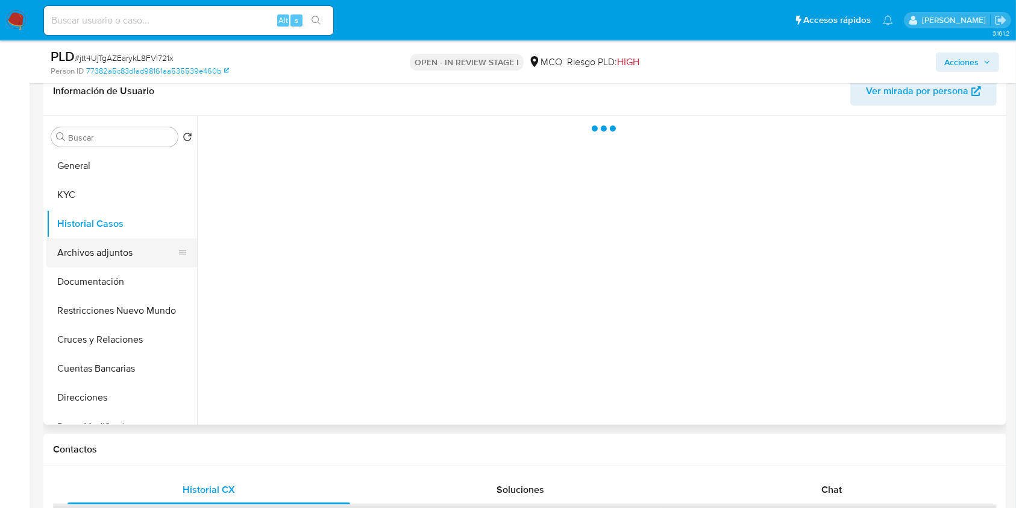
click at [89, 253] on button "Archivos adjuntos" at bounding box center [116, 252] width 141 height 29
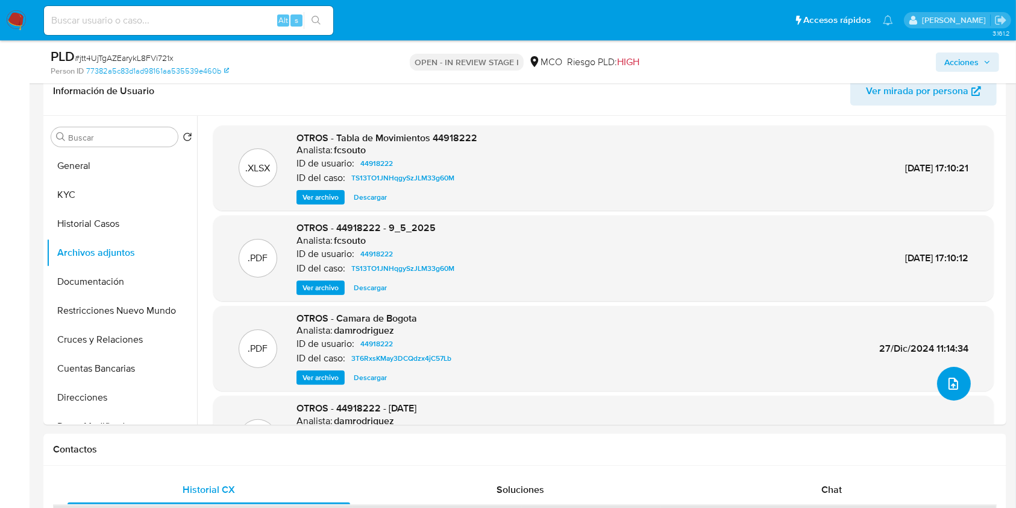
click at [954, 384] on icon "upload-file" at bounding box center [953, 383] width 14 height 14
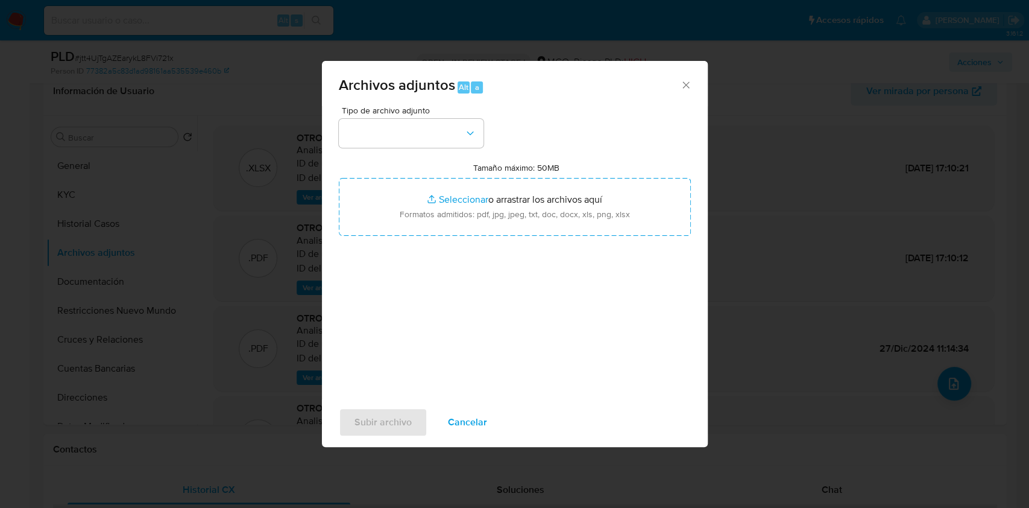
click at [687, 84] on icon "Cerrar" at bounding box center [686, 85] width 12 height 12
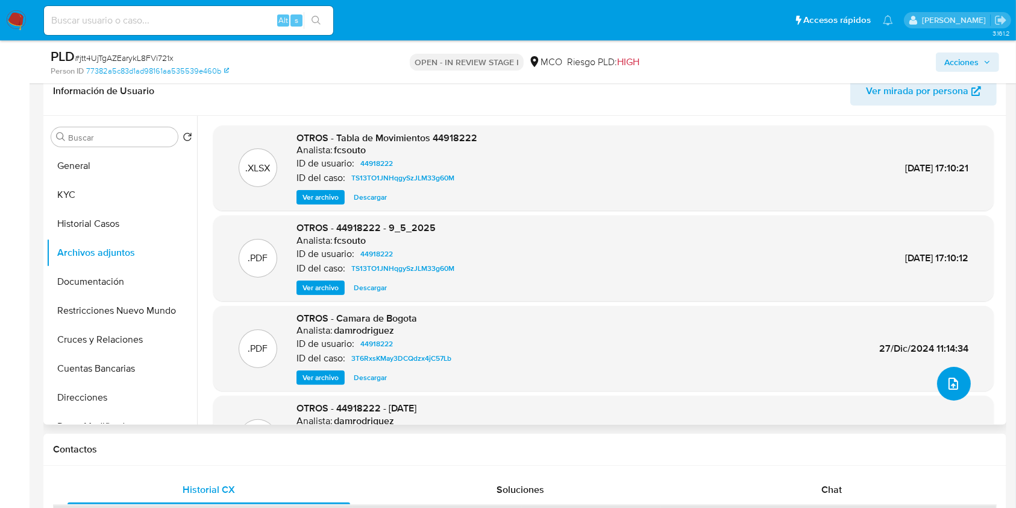
click at [949, 382] on icon "upload-file" at bounding box center [953, 383] width 14 height 14
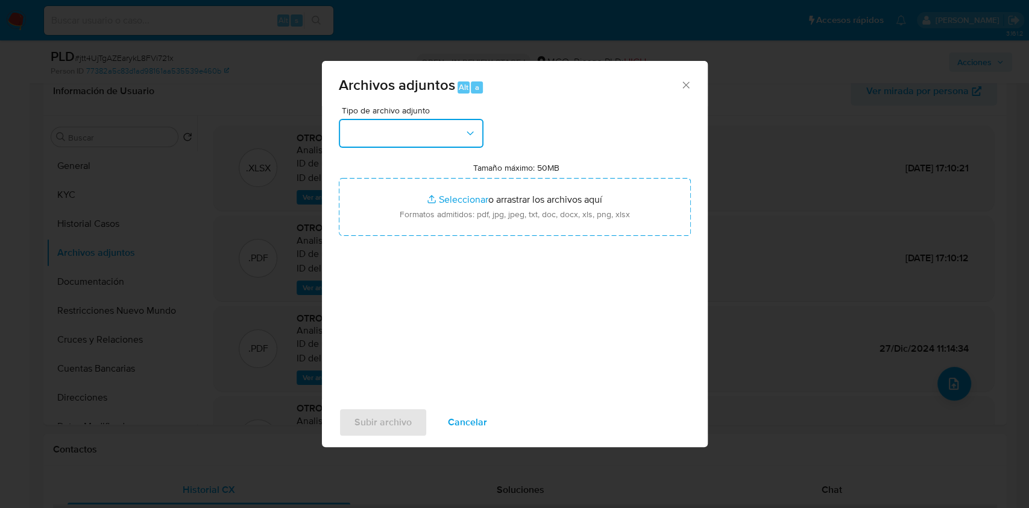
click at [412, 144] on button "button" at bounding box center [411, 133] width 145 height 29
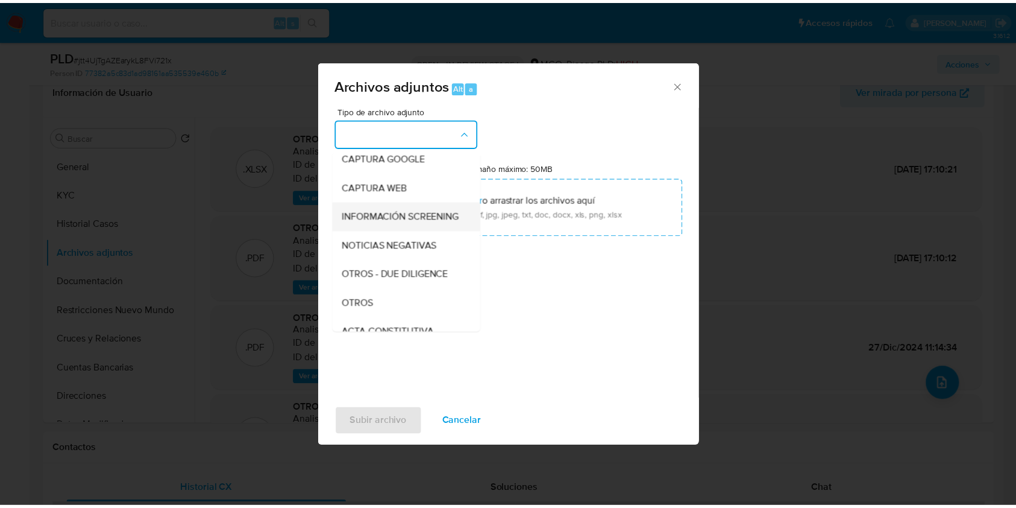
scroll to position [80, 0]
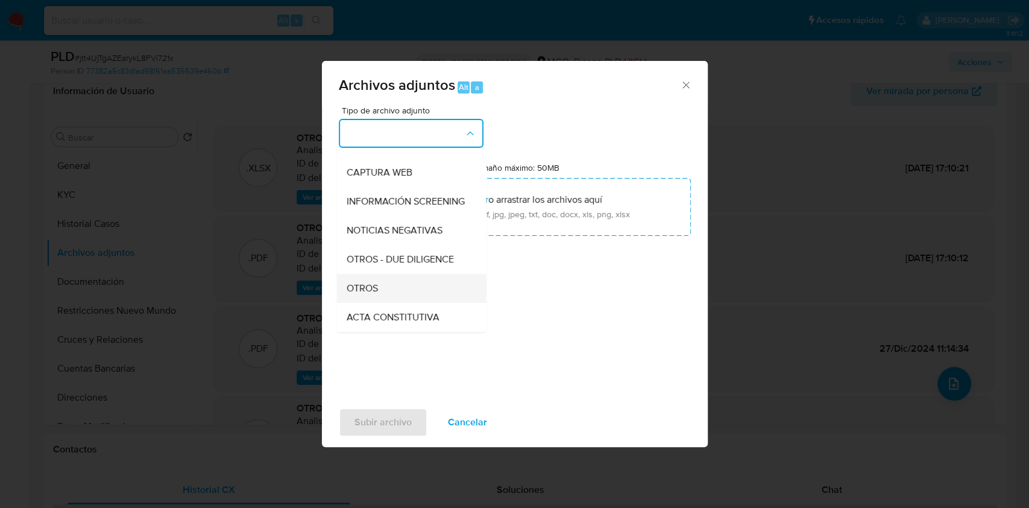
click at [395, 291] on div "OTROS" at bounding box center [407, 288] width 123 height 29
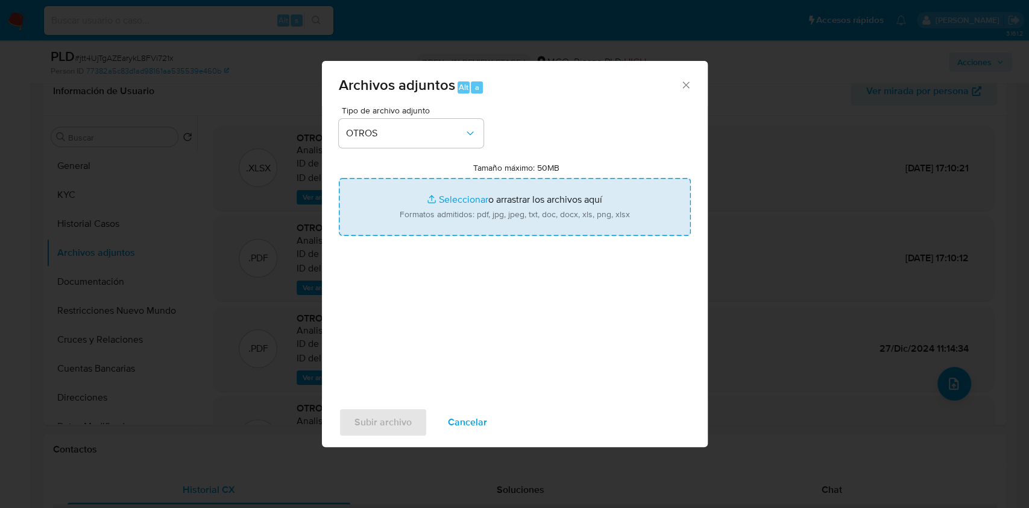
click at [498, 210] on input "Tamaño máximo: 50MB Seleccionar archivos" at bounding box center [515, 207] width 352 height 58
type input "C:\fakepath\44918222 - 25_09_2025.pdf"
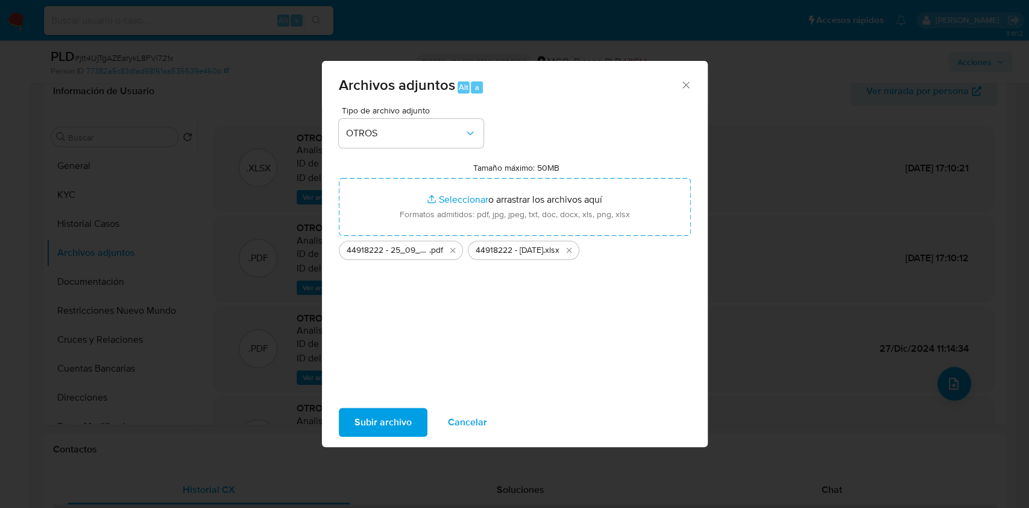
click at [398, 420] on span "Subir archivo" at bounding box center [382, 422] width 57 height 27
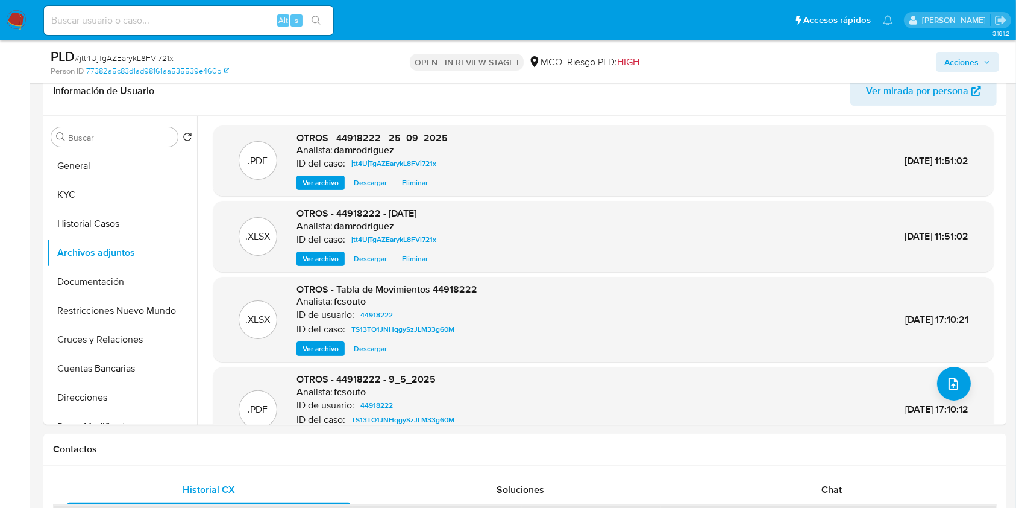
click at [968, 59] on span "Acciones" at bounding box center [962, 61] width 34 height 19
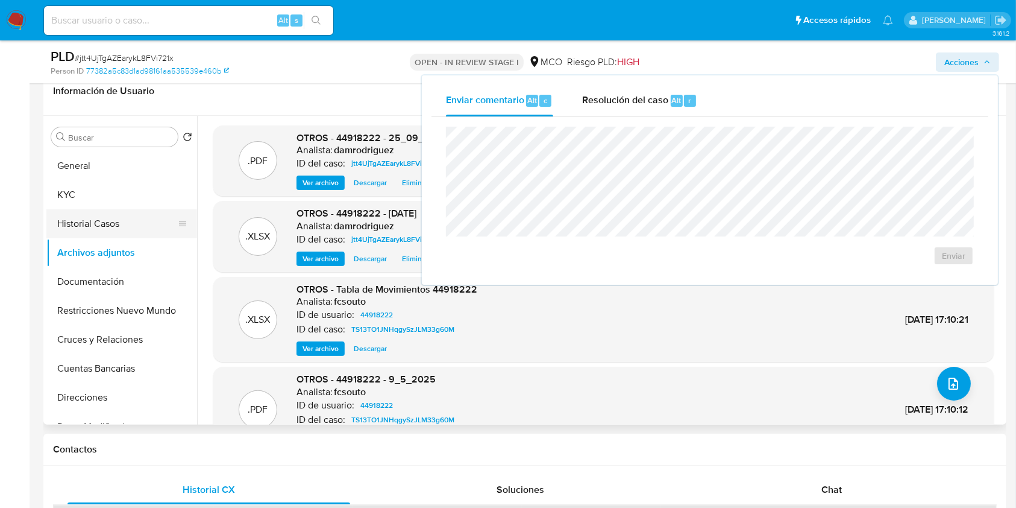
click at [88, 230] on button "Historial Casos" at bounding box center [116, 223] width 141 height 29
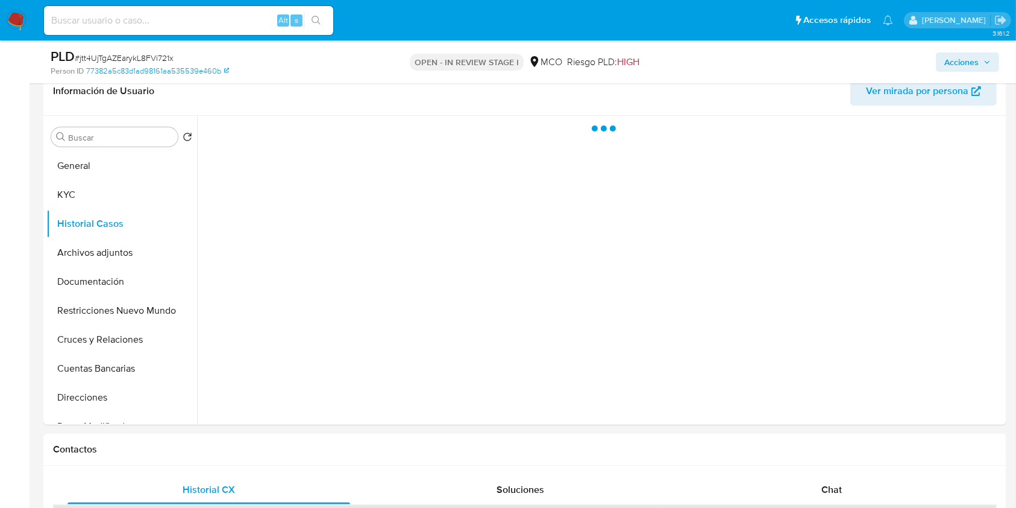
click at [969, 61] on span "Acciones" at bounding box center [962, 61] width 34 height 19
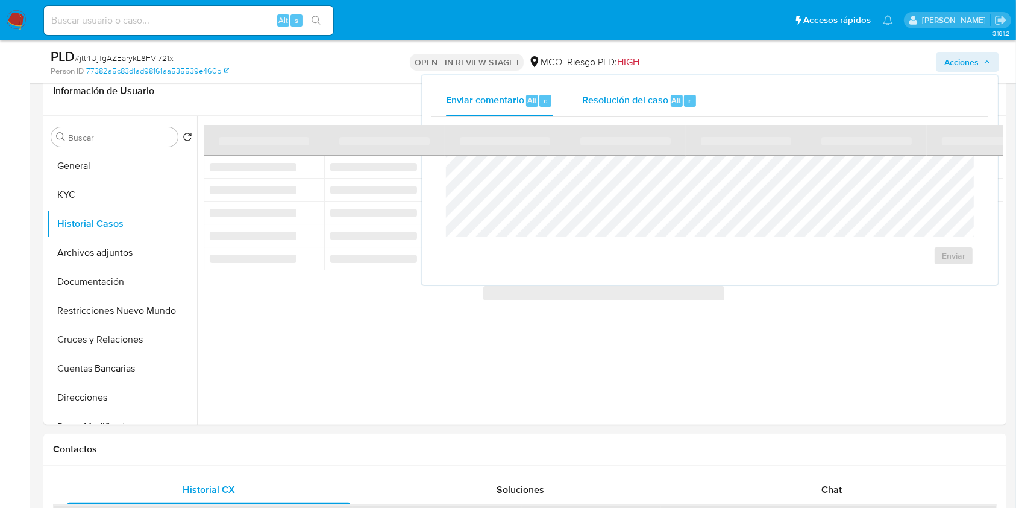
click at [672, 102] on span "Alt" at bounding box center [677, 100] width 10 height 11
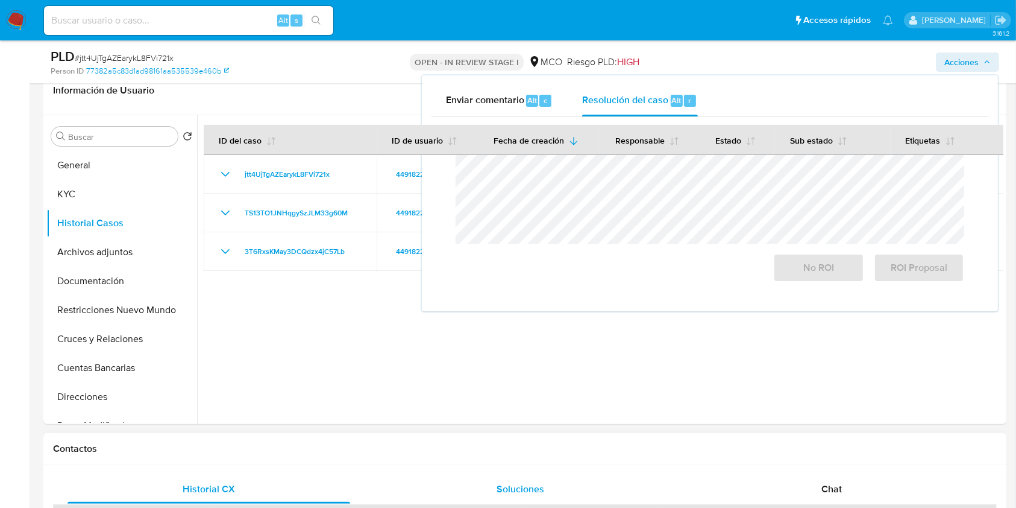
scroll to position [277, 0]
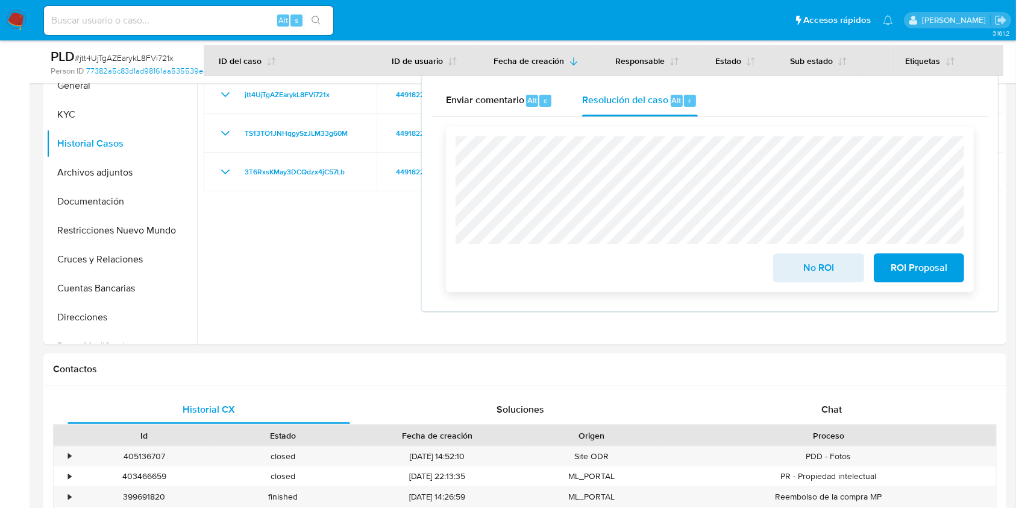
click at [810, 267] on span "No ROI" at bounding box center [818, 267] width 59 height 27
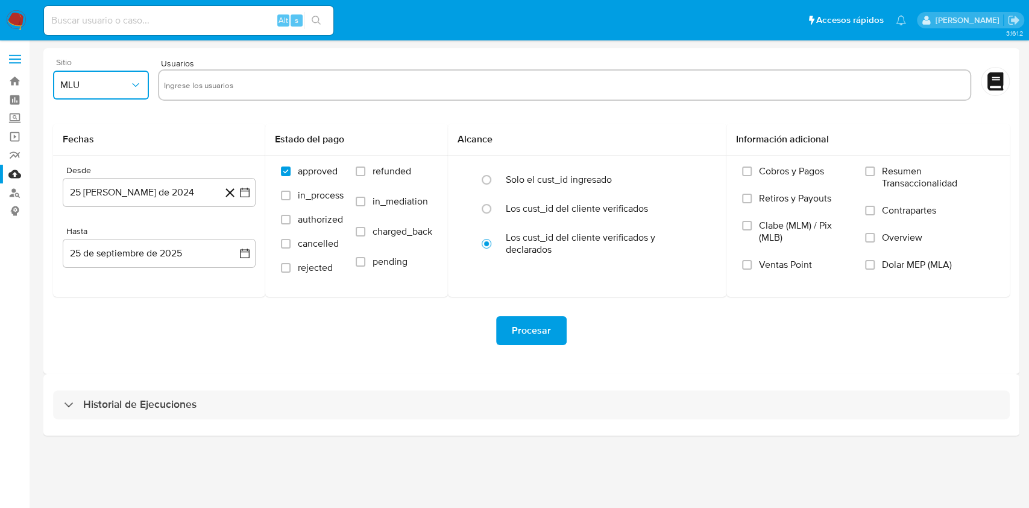
click at [105, 92] on button "MLU" at bounding box center [101, 85] width 96 height 29
click at [86, 172] on div "MCO" at bounding box center [97, 175] width 74 height 29
click at [223, 85] on input "text" at bounding box center [564, 84] width 801 height 19
type input "WZkIHEJiFRzjGsLiTBRNbuMX"
click at [253, 83] on input "text" at bounding box center [564, 84] width 801 height 19
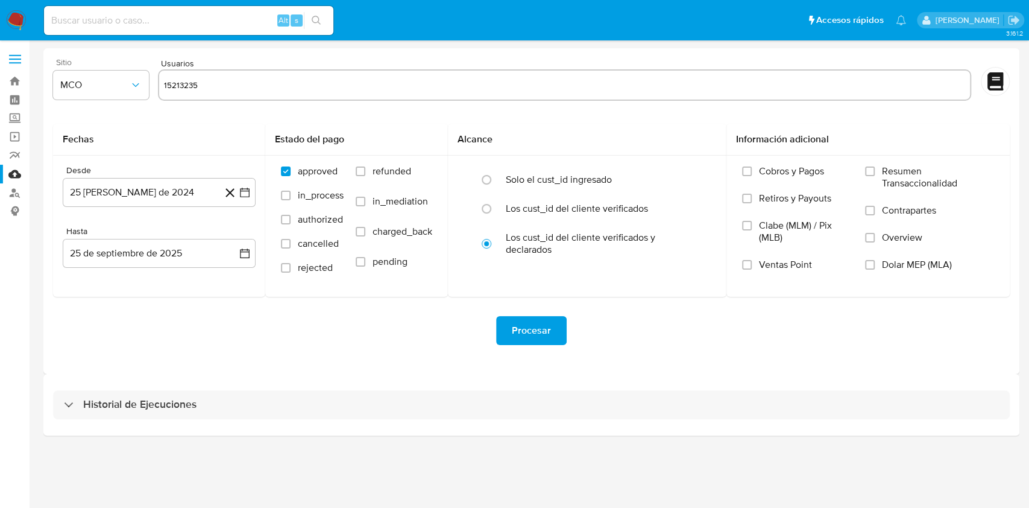
type input "152132352"
type input "23523234"
type input "23524326"
type input "252341341"
type input "23523425"
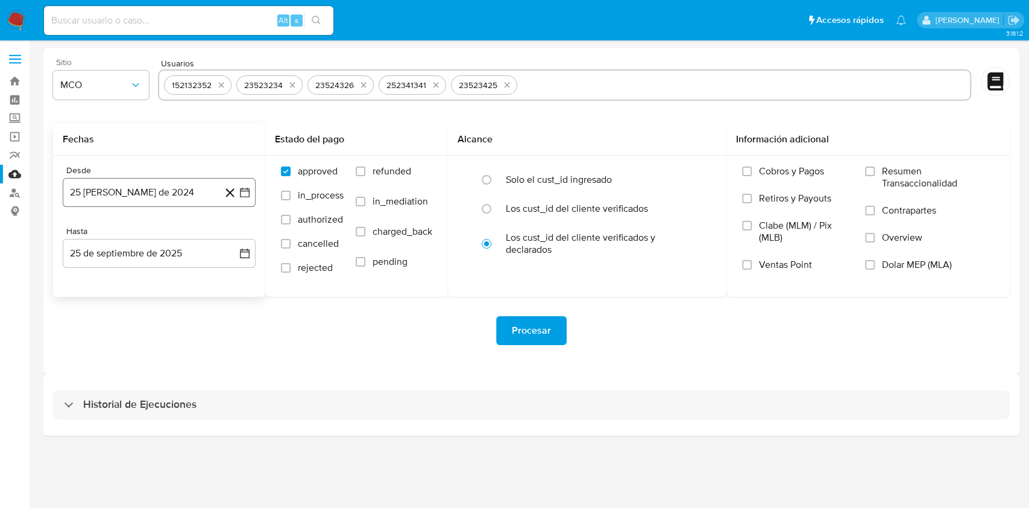
click at [160, 189] on button "25 [PERSON_NAME] de 2024" at bounding box center [159, 192] width 193 height 29
click at [225, 234] on div "agosto 2024" at bounding box center [159, 235] width 164 height 14
click at [236, 233] on icon "Mes siguiente" at bounding box center [234, 235] width 14 height 14
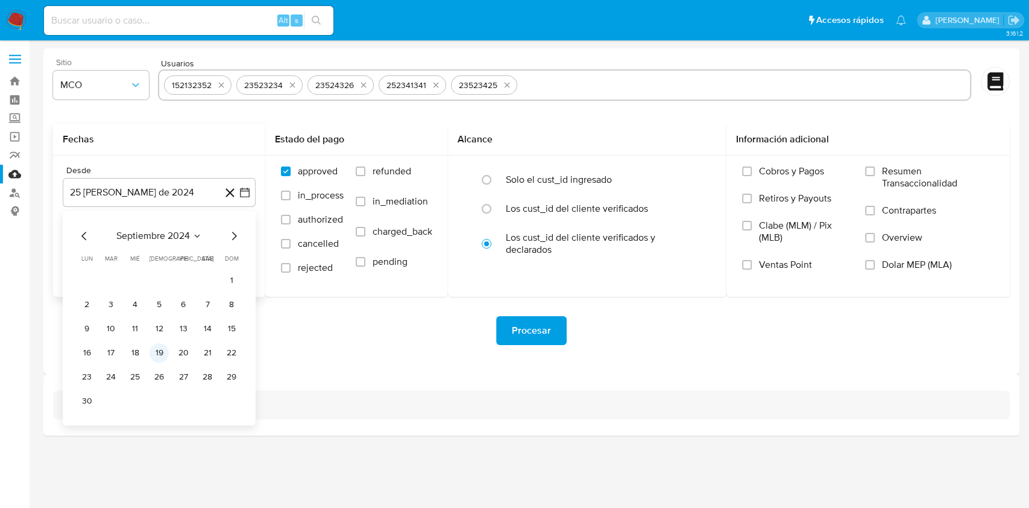
click at [165, 355] on button "19" at bounding box center [158, 352] width 19 height 19
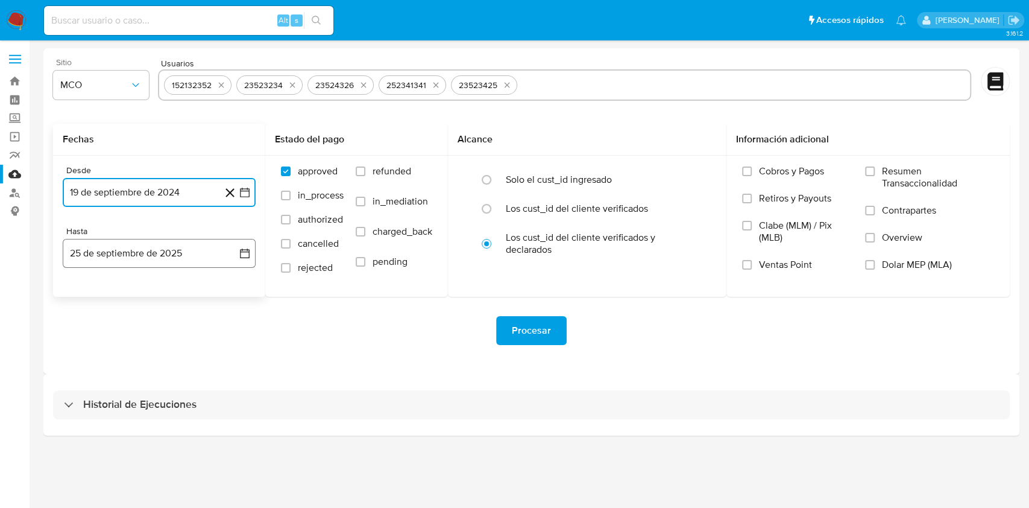
click at [140, 256] on button "25 de septiembre de 2025" at bounding box center [159, 253] width 193 height 29
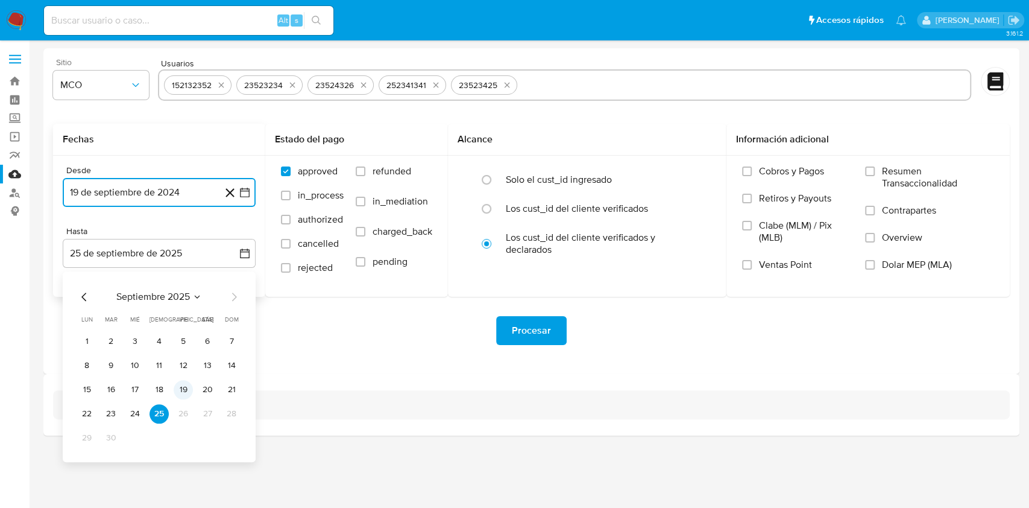
click at [181, 389] on button "19" at bounding box center [183, 389] width 19 height 19
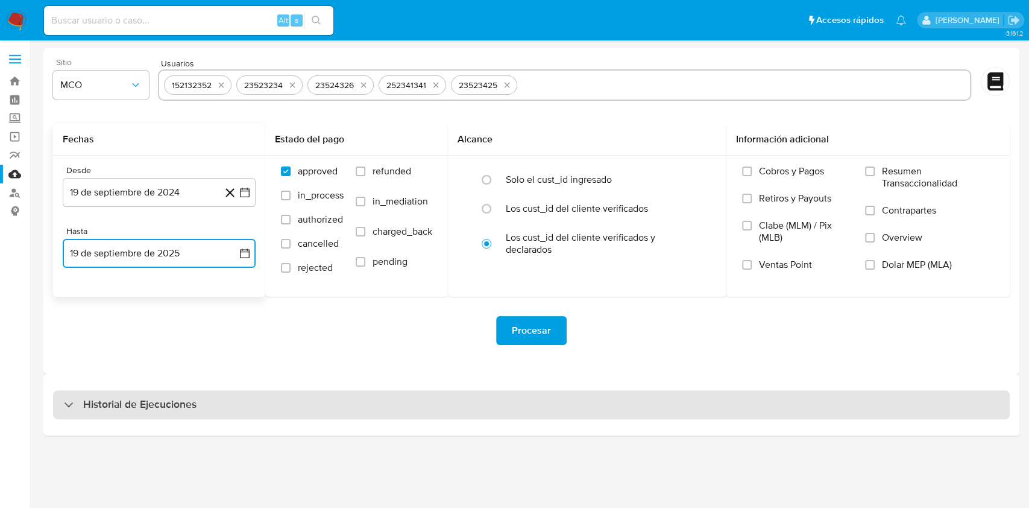
click at [208, 408] on div "Historial de Ejecuciones" at bounding box center [531, 404] width 957 height 29
select select "10"
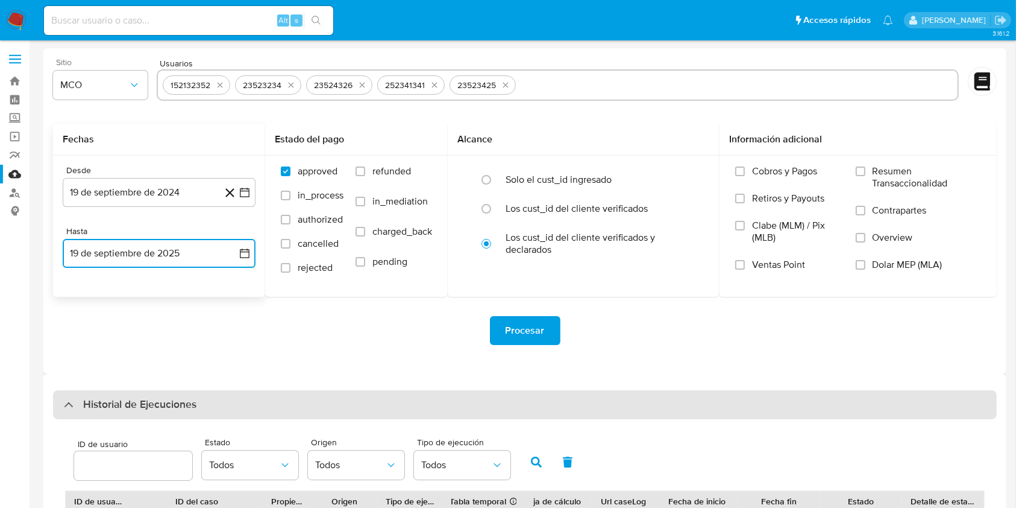
click at [211, 403] on div "Historial de Ejecuciones" at bounding box center [525, 404] width 944 height 29
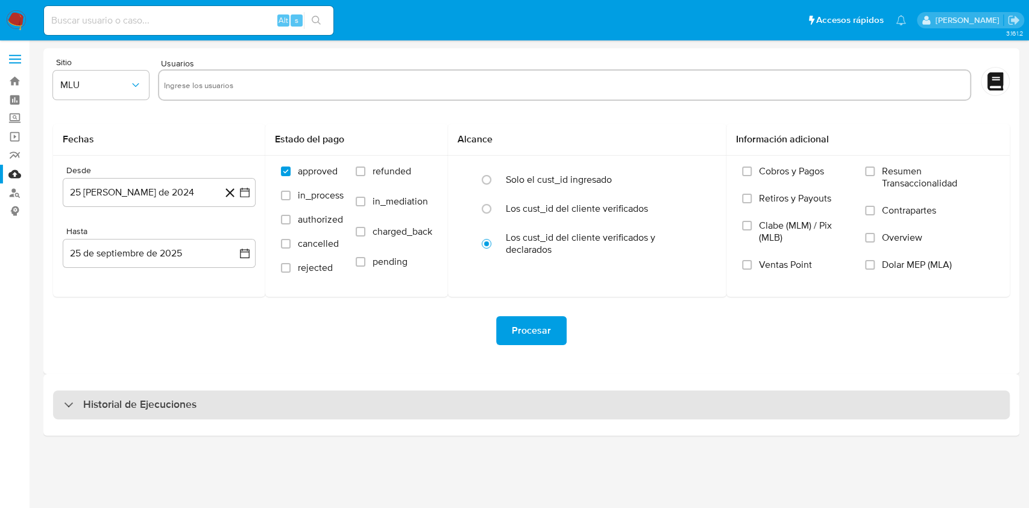
click at [210, 409] on div "Historial de Ejecuciones" at bounding box center [531, 404] width 957 height 29
select select "10"
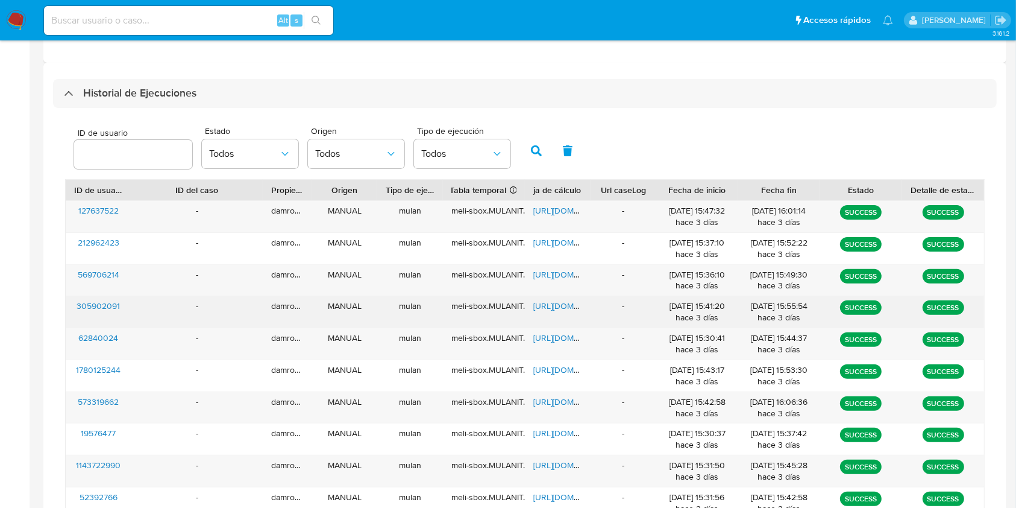
scroll to position [321, 0]
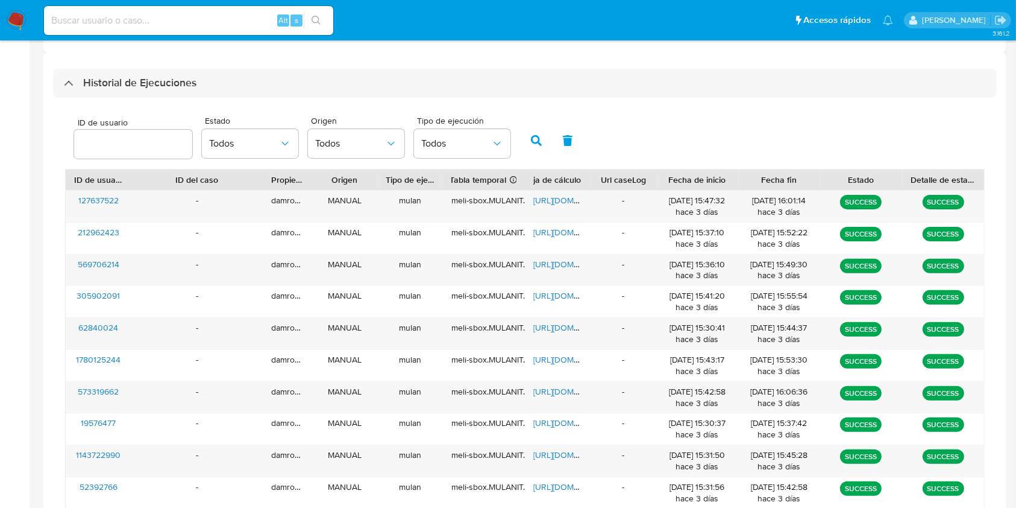
click at [133, 130] on div at bounding box center [133, 144] width 118 height 29
click at [127, 140] on input "number" at bounding box center [133, 144] width 118 height 16
paste input "44918222"
type input "44918222"
click at [539, 136] on icon "button" at bounding box center [536, 140] width 11 height 11
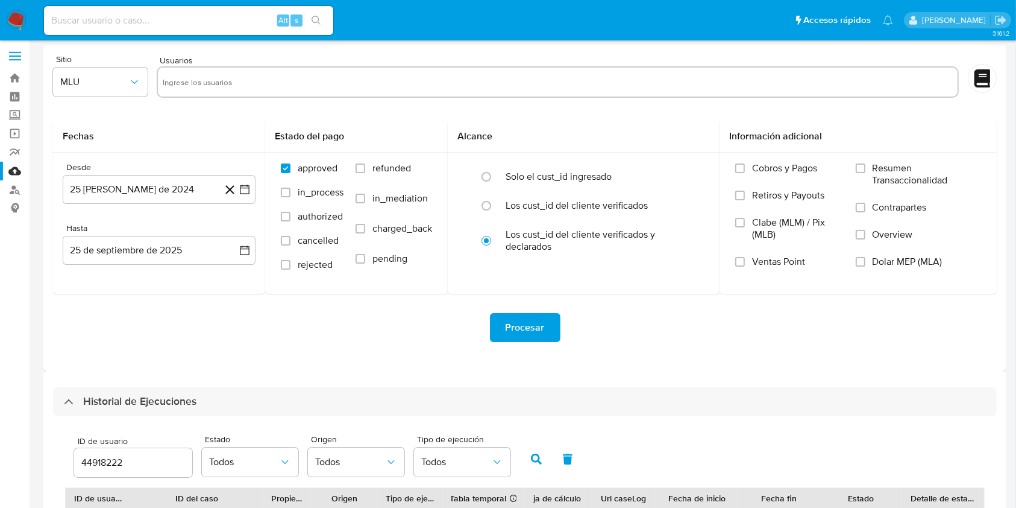
scroll to position [0, 0]
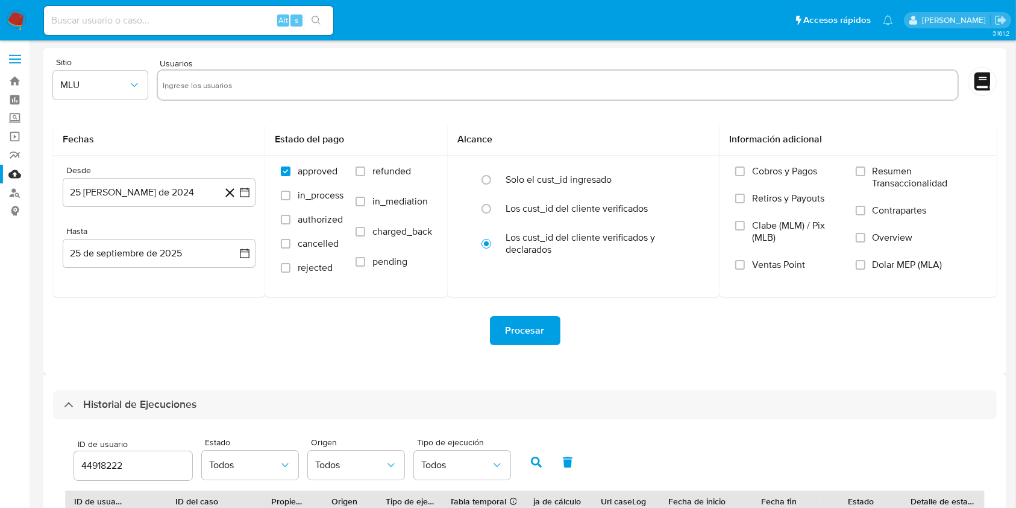
click at [23, 20] on img at bounding box center [16, 20] width 20 height 20
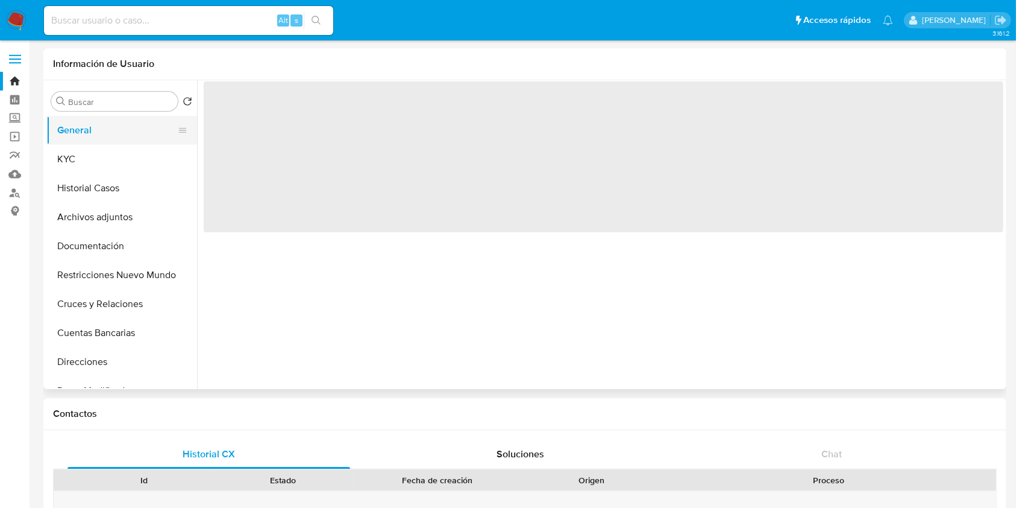
select select "10"
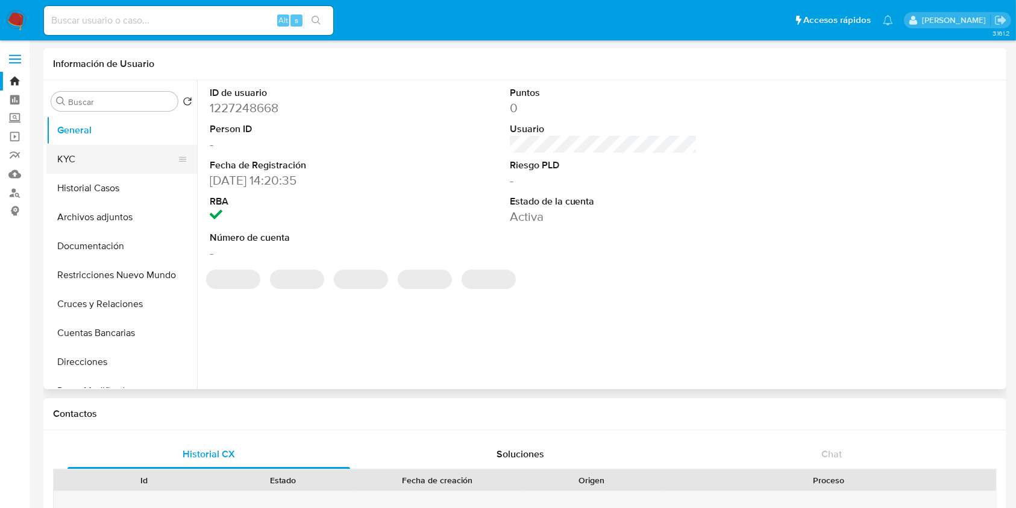
click at [111, 159] on button "KYC" at bounding box center [116, 159] width 141 height 29
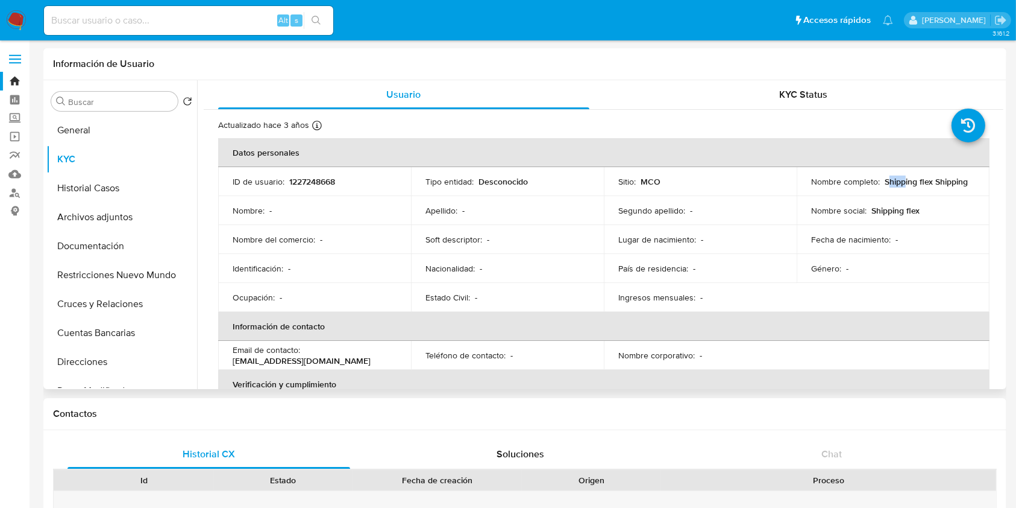
drag, startPoint x: 887, startPoint y: 186, endPoint x: 903, endPoint y: 186, distance: 16.3
click at [903, 186] on p "Shipping flex Shipping" at bounding box center [926, 181] width 83 height 11
drag, startPoint x: 917, startPoint y: 184, endPoint x: 924, endPoint y: 183, distance: 6.1
click at [923, 183] on p "Shipping flex Shipping" at bounding box center [926, 181] width 83 height 11
click at [969, 200] on td "Nombre social : Shipping flex" at bounding box center [893, 210] width 193 height 29
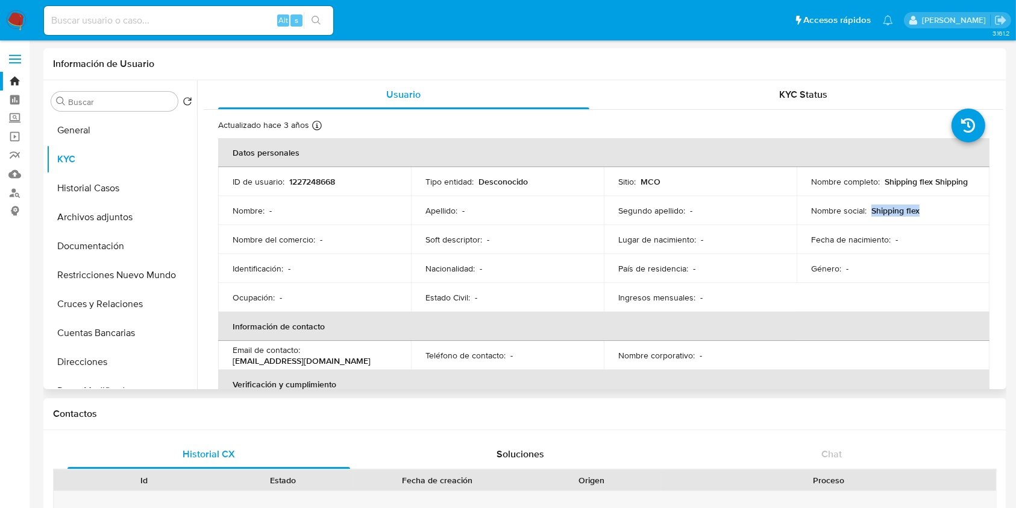
drag, startPoint x: 936, startPoint y: 209, endPoint x: 868, endPoint y: 210, distance: 67.5
click at [868, 210] on div "Nombre social : Shipping flex" at bounding box center [893, 210] width 164 height 11
click at [883, 216] on td "Nombre social : Shipping flex" at bounding box center [893, 210] width 193 height 29
drag, startPoint x: 878, startPoint y: 209, endPoint x: 913, endPoint y: 215, distance: 35.5
click at [913, 215] on p "Shipping flex" at bounding box center [896, 210] width 48 height 11
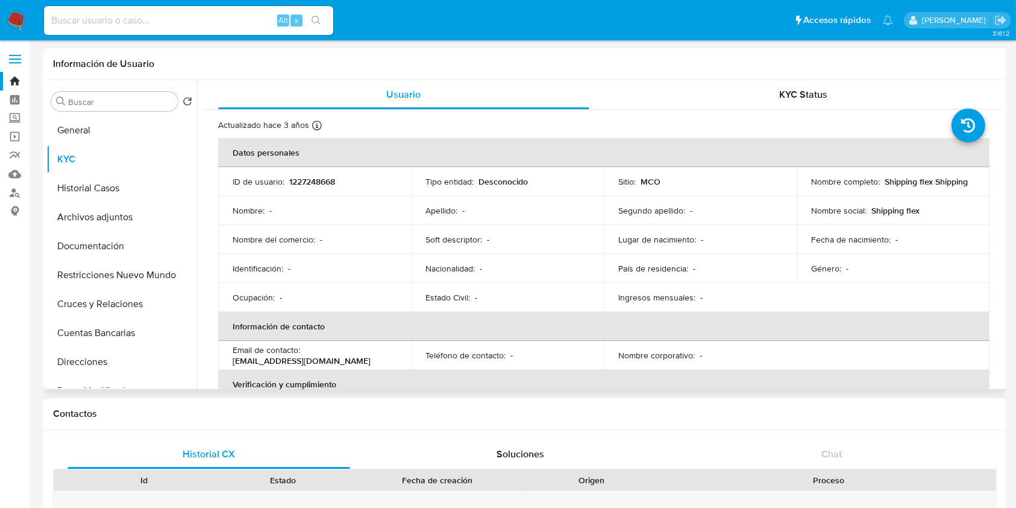
click at [927, 215] on div "Nombre social : Shipping flex" at bounding box center [893, 210] width 164 height 11
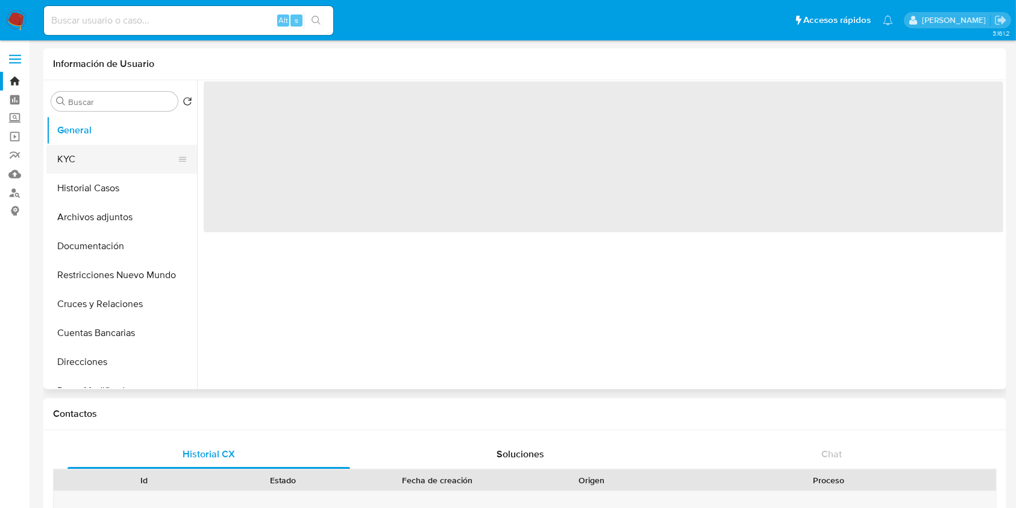
select select "10"
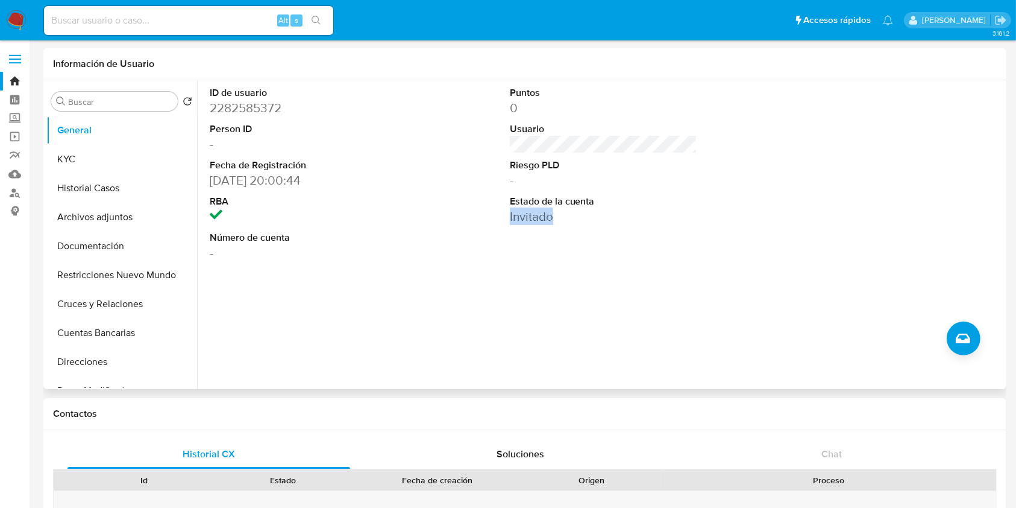
drag, startPoint x: 562, startPoint y: 219, endPoint x: 485, endPoint y: 224, distance: 78.0
click at [485, 224] on div "ID de usuario 2282585372 Person ID - Fecha de Registración 20/02/2025 20:00:44 …" at bounding box center [604, 173] width 800 height 187
click at [436, 314] on div "ID de usuario 2282585372 Person ID - Fecha de Registración 20/02/2025 20:00:44 …" at bounding box center [600, 234] width 807 height 309
drag, startPoint x: 658, startPoint y: 301, endPoint x: 555, endPoint y: 236, distance: 122.2
click at [555, 236] on div "ID de usuario 2282585372 Person ID - Fecha de Registración 20/02/2025 20:00:44 …" at bounding box center [600, 234] width 807 height 309
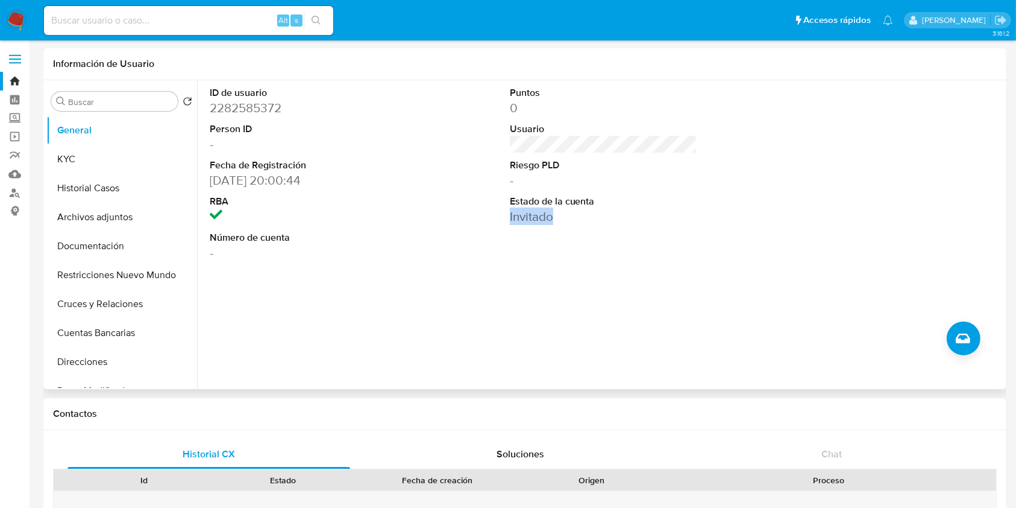
drag, startPoint x: 568, startPoint y: 226, endPoint x: 497, endPoint y: 217, distance: 71.7
click at [497, 218] on div "ID de usuario 2282585372 Person ID - Fecha de Registración 20/02/2025 20:00:44 …" at bounding box center [604, 173] width 800 height 187
click at [92, 159] on button "KYC" at bounding box center [116, 159] width 141 height 29
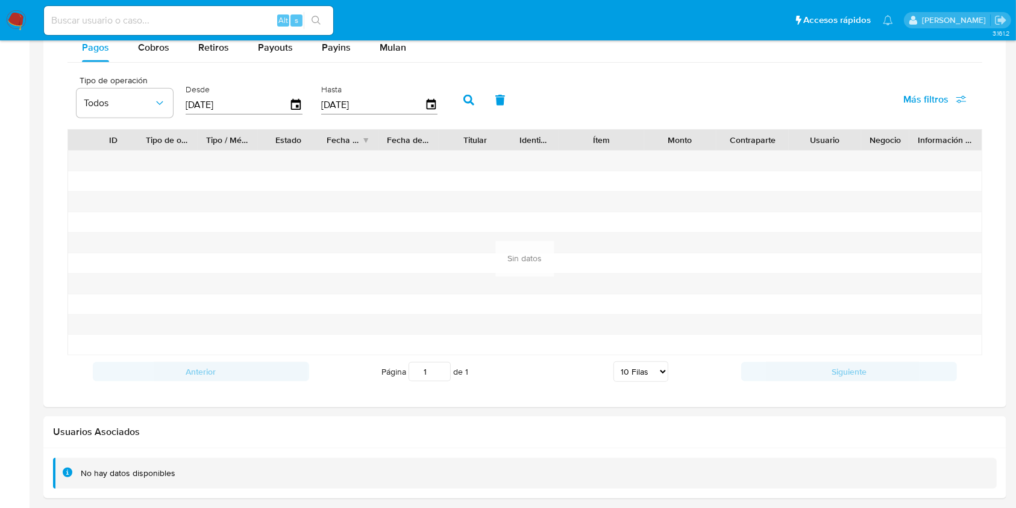
scroll to position [643, 0]
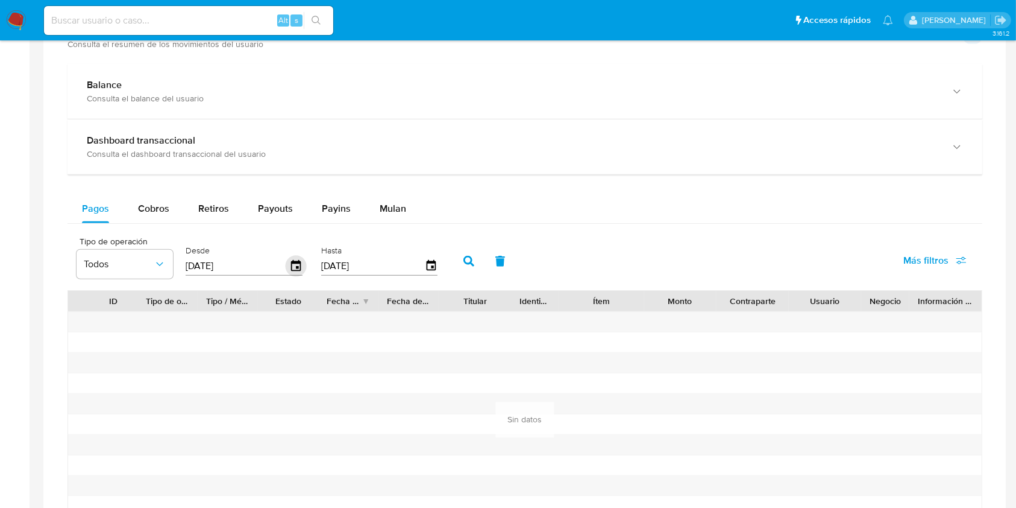
click at [294, 262] on icon "button" at bounding box center [296, 265] width 10 height 11
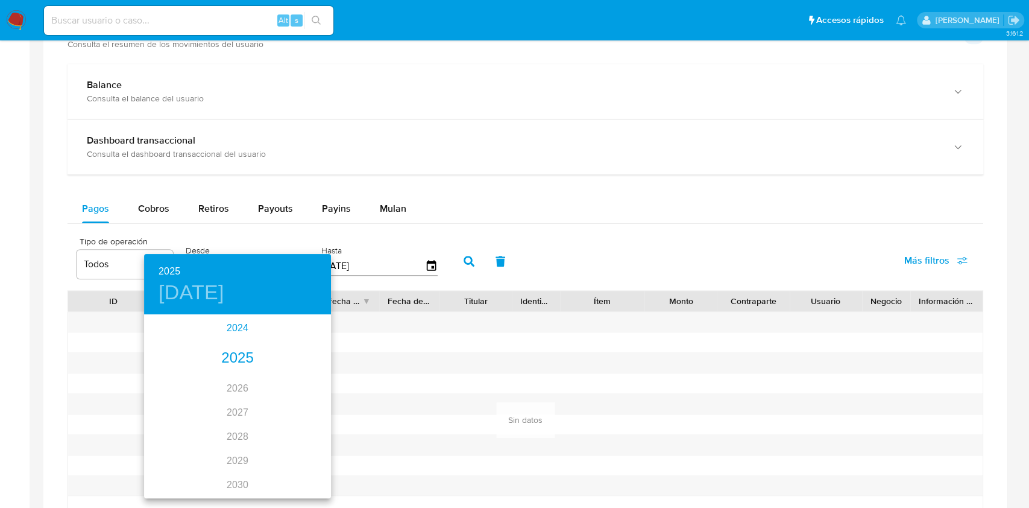
click at [238, 321] on div "2024" at bounding box center [237, 328] width 187 height 24
click at [295, 435] on div "sep." at bounding box center [300, 428] width 62 height 45
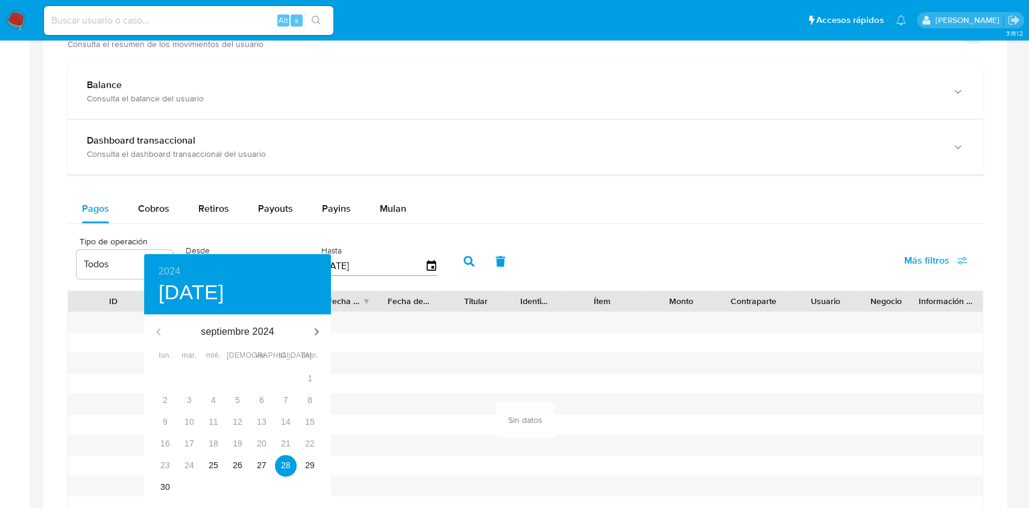
type input "28/09/2024"
click at [296, 466] on span "28" at bounding box center [286, 465] width 22 height 12
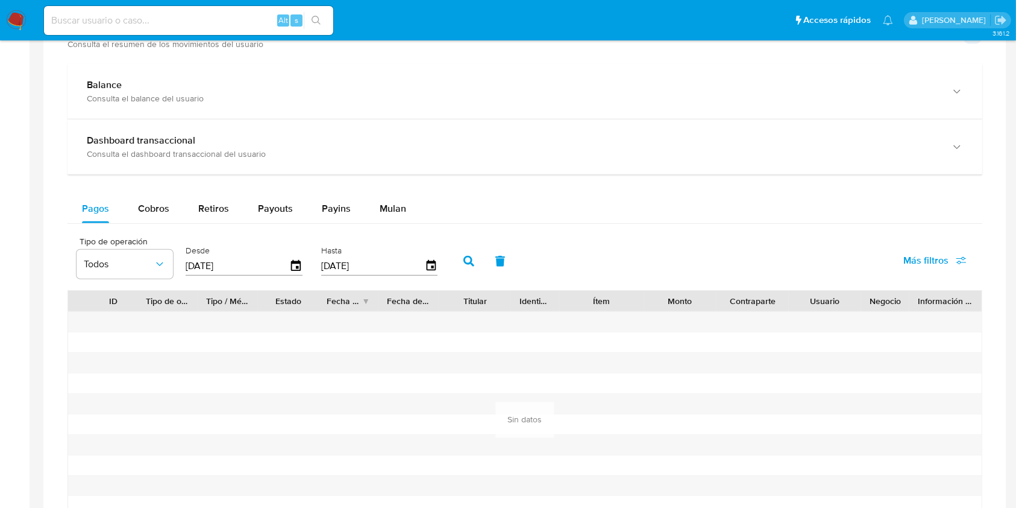
click at [477, 252] on button "button" at bounding box center [468, 261] width 31 height 29
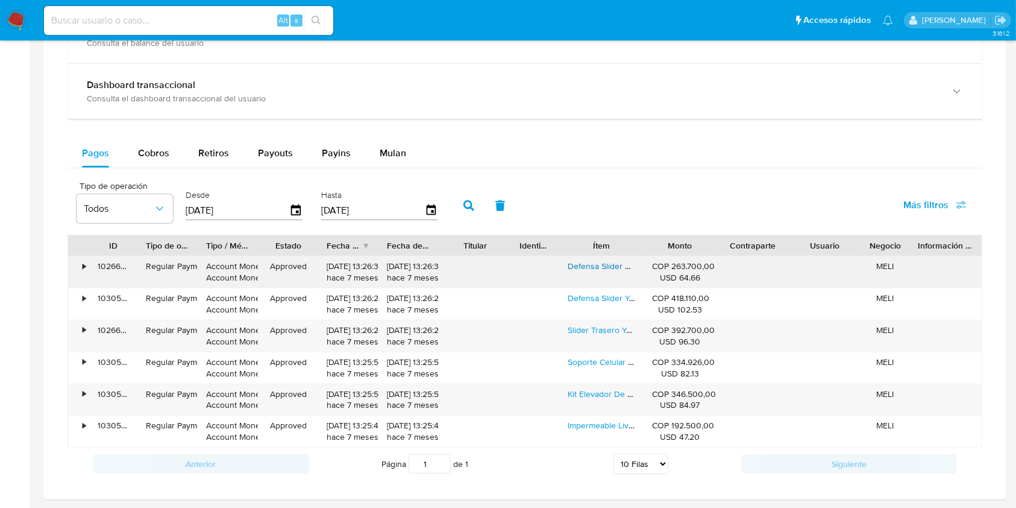
scroll to position [723, 0]
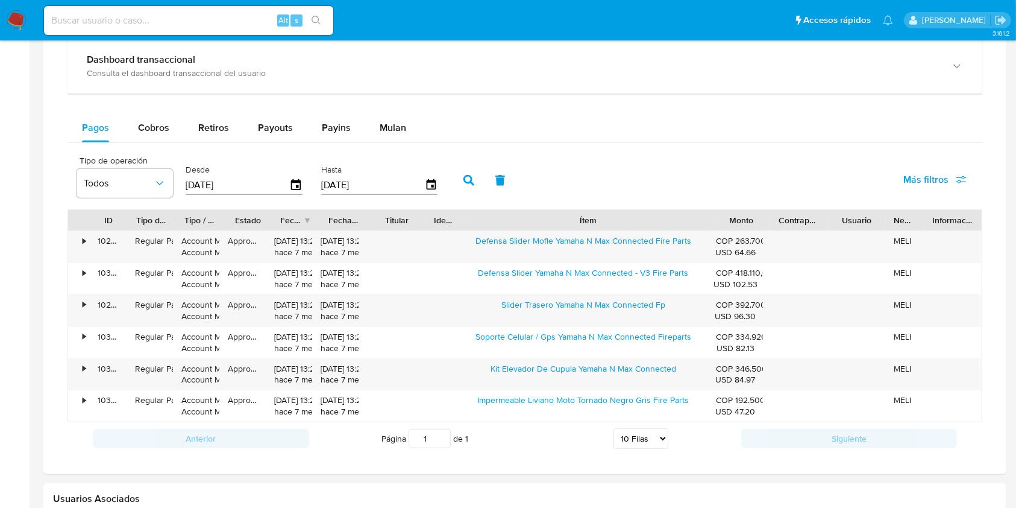
drag, startPoint x: 643, startPoint y: 220, endPoint x: 810, endPoint y: 224, distance: 166.4
click at [810, 224] on div "ID Tipo de operación Tipo / Método Estado Fecha de creación Fecha de aprobación…" at bounding box center [525, 220] width 914 height 20
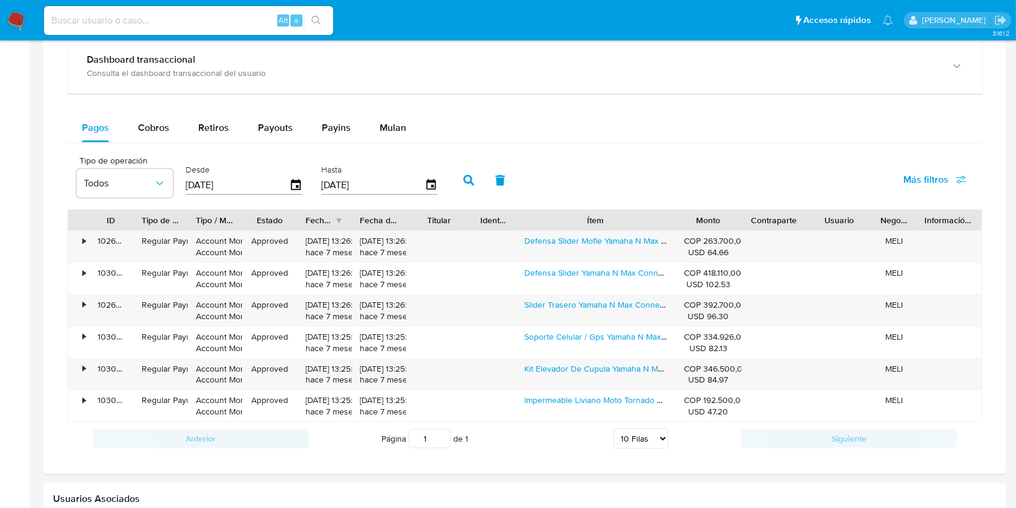
drag, startPoint x: 713, startPoint y: 221, endPoint x: 621, endPoint y: 227, distance: 91.8
click at [621, 227] on div "Ítem" at bounding box center [596, 220] width 160 height 20
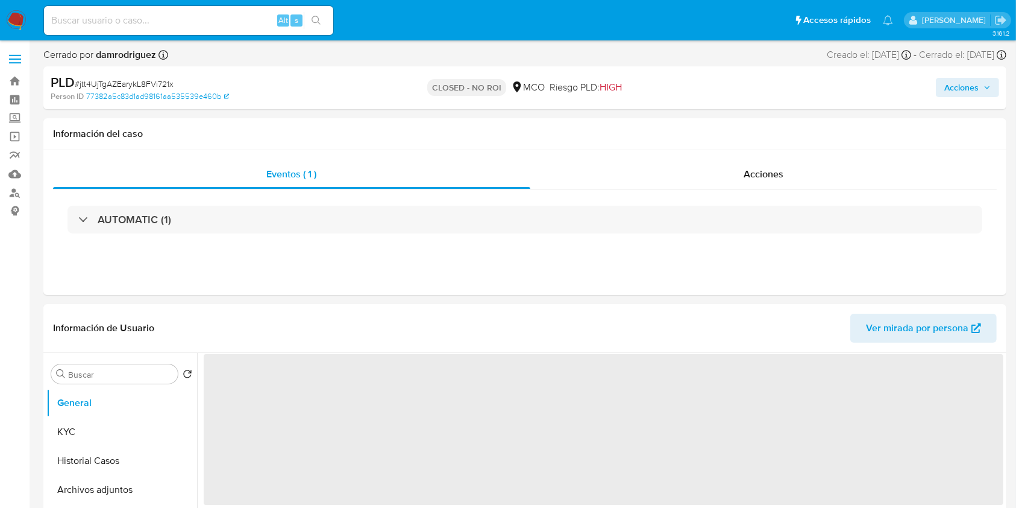
select select "10"
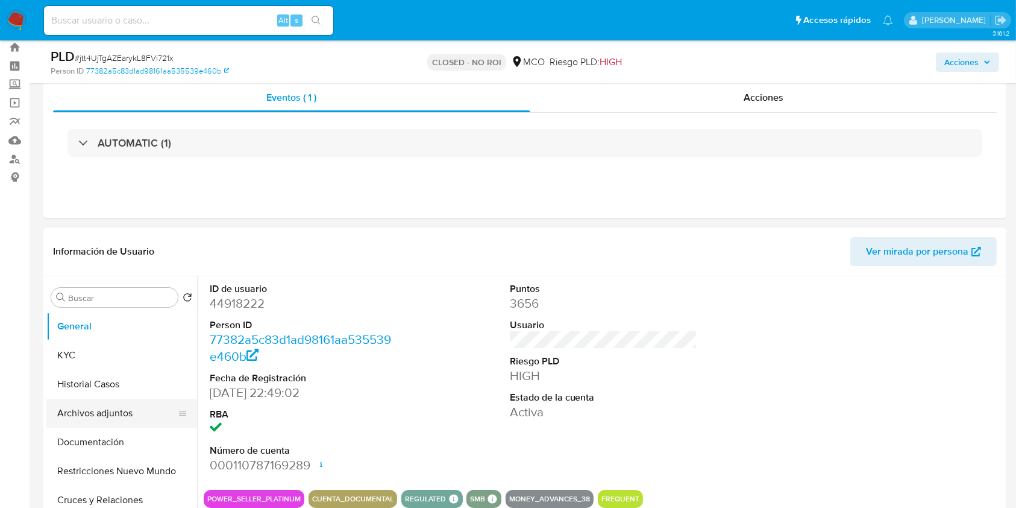
scroll to position [80, 0]
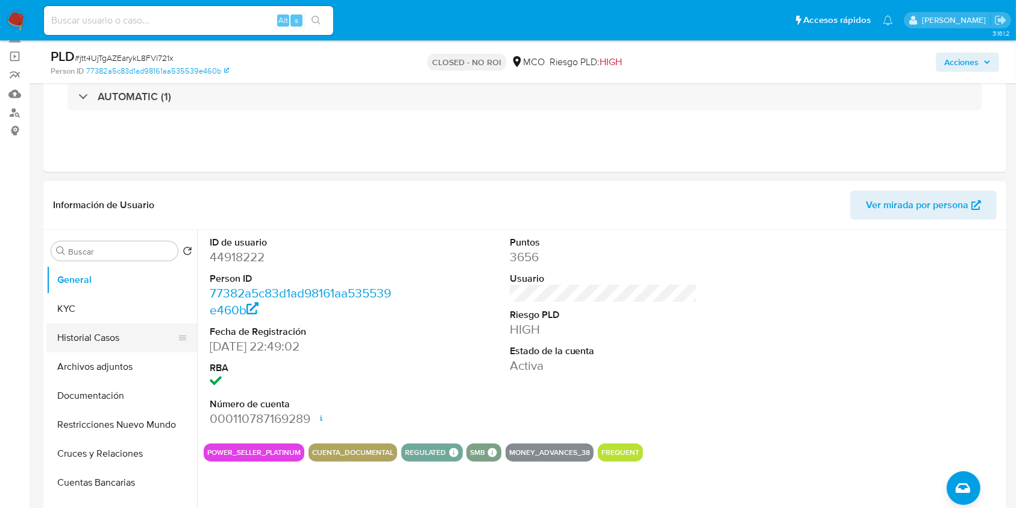
click at [92, 336] on button "Historial Casos" at bounding box center [116, 337] width 141 height 29
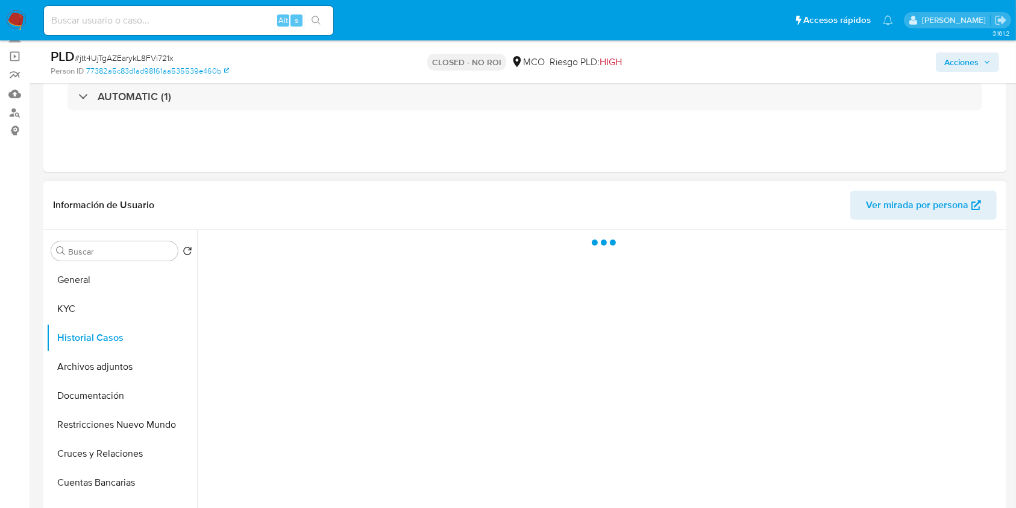
click at [234, 208] on header "Información de Usuario Ver mirada por persona" at bounding box center [525, 204] width 944 height 29
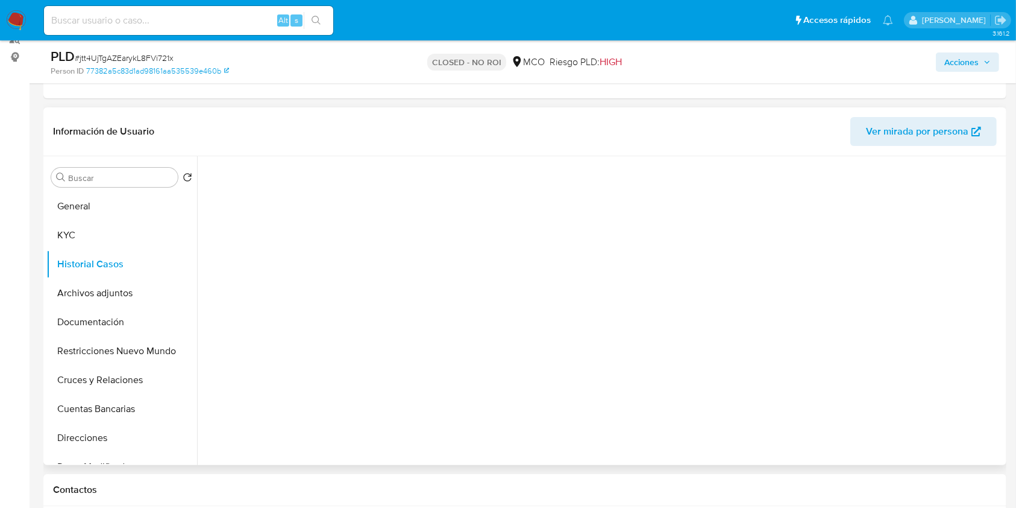
scroll to position [160, 0]
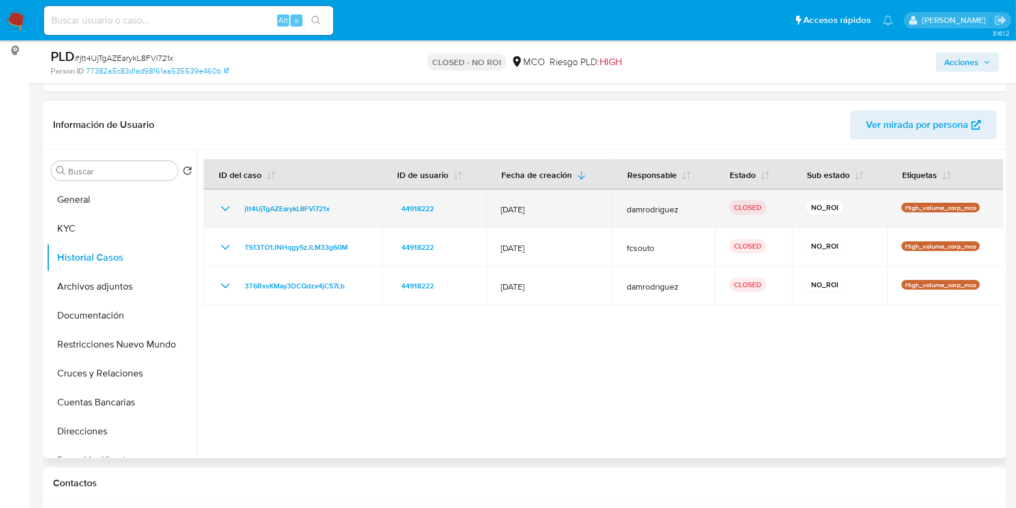
drag, startPoint x: 608, startPoint y: 203, endPoint x: 675, endPoint y: 204, distance: 66.9
click at [675, 204] on td "damrodriguez" at bounding box center [663, 208] width 102 height 39
drag, startPoint x: 826, startPoint y: 210, endPoint x: 868, endPoint y: 210, distance: 41.6
click at [868, 210] on td "NO_ROI" at bounding box center [839, 208] width 95 height 39
click at [225, 207] on icon "Mostrar/Ocultar" at bounding box center [225, 208] width 14 height 14
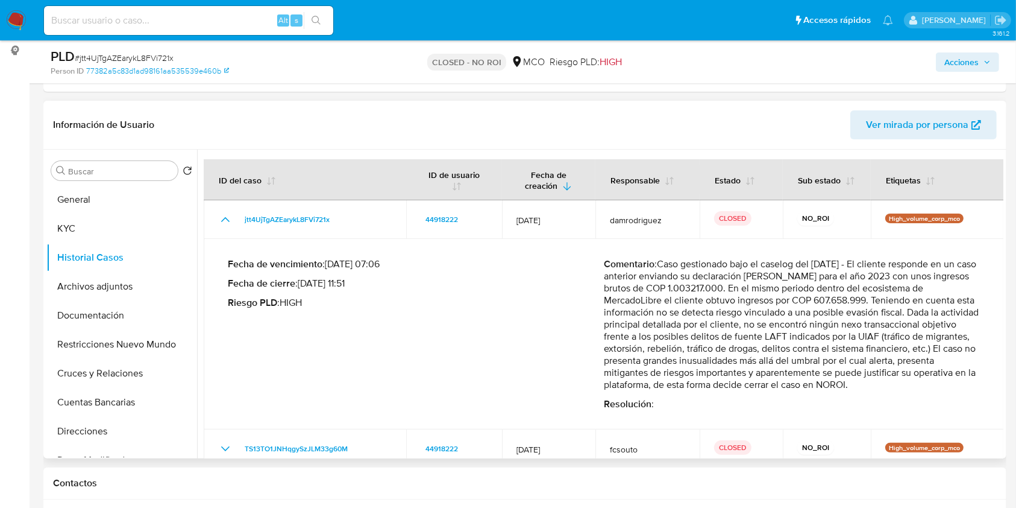
drag, startPoint x: 706, startPoint y: 283, endPoint x: 910, endPoint y: 379, distance: 225.2
click at [901, 379] on p "Comentario : Caso gestionado bajo el caselog del [DATE] - El cliente responde e…" at bounding box center [792, 324] width 376 height 133
click at [951, 386] on p "Comentario : Caso gestionado bajo el caselog del [DATE] - El cliente responde e…" at bounding box center [792, 324] width 376 height 133
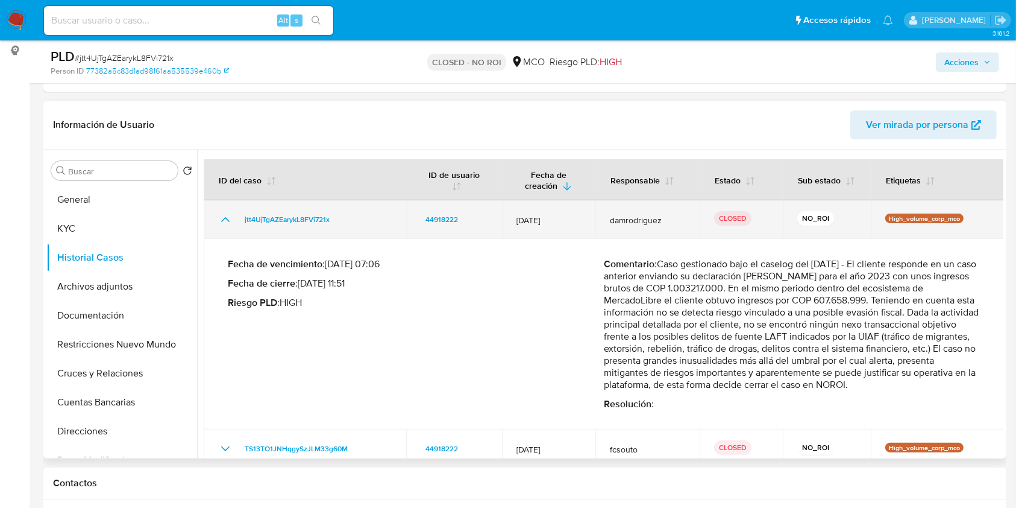
click at [226, 221] on icon "Mostrar/Ocultar" at bounding box center [225, 219] width 14 height 14
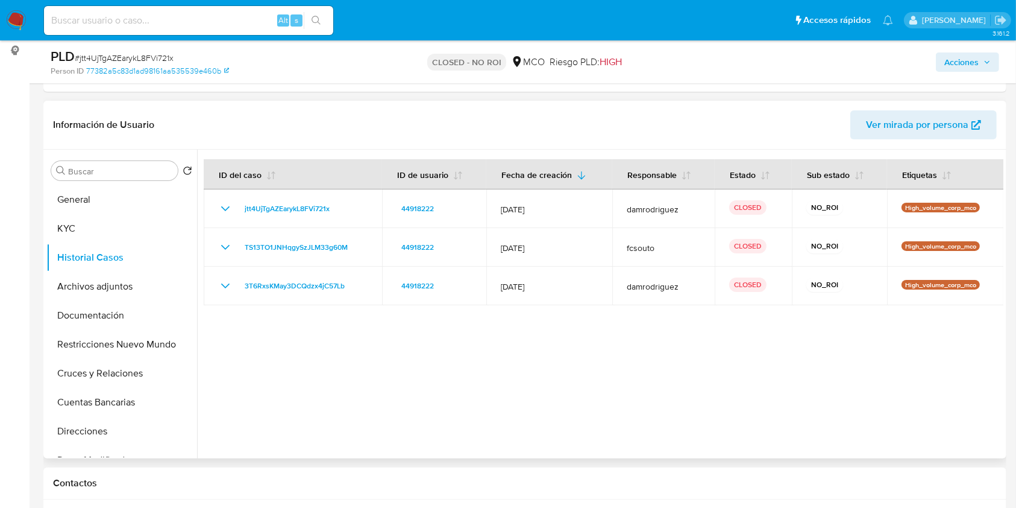
click at [257, 133] on header "Información de Usuario Ver mirada por persona" at bounding box center [525, 124] width 944 height 29
click at [119, 202] on button "General" at bounding box center [116, 199] width 141 height 29
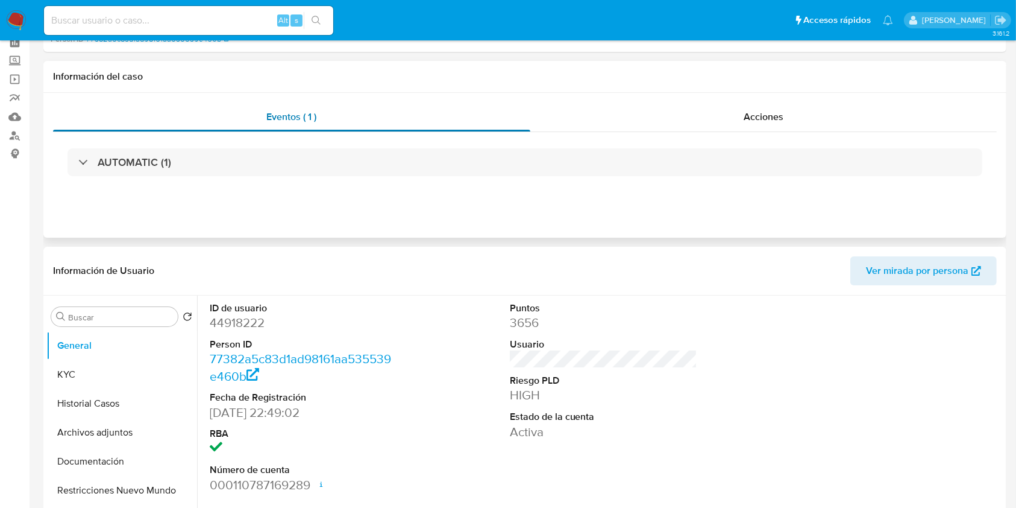
scroll to position [0, 0]
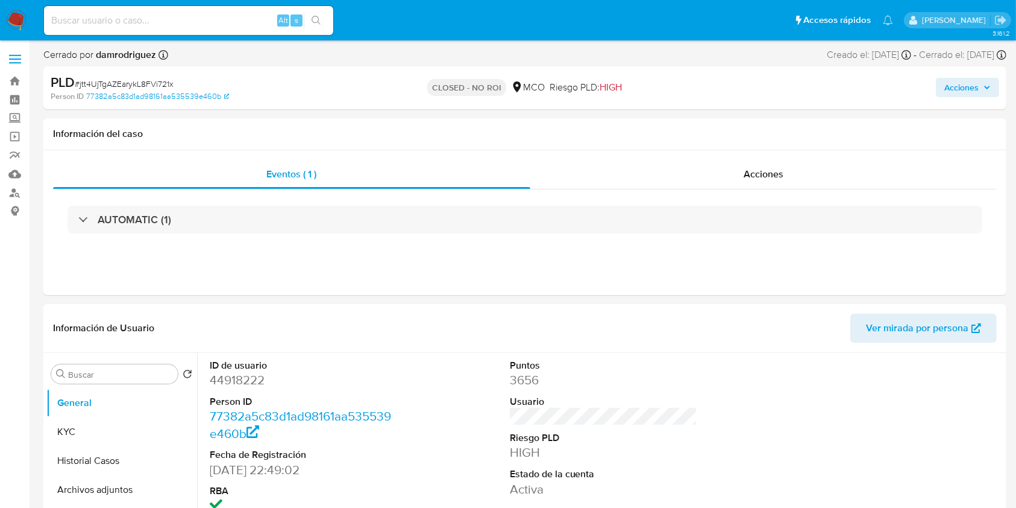
click at [19, 23] on img at bounding box center [16, 20] width 20 height 20
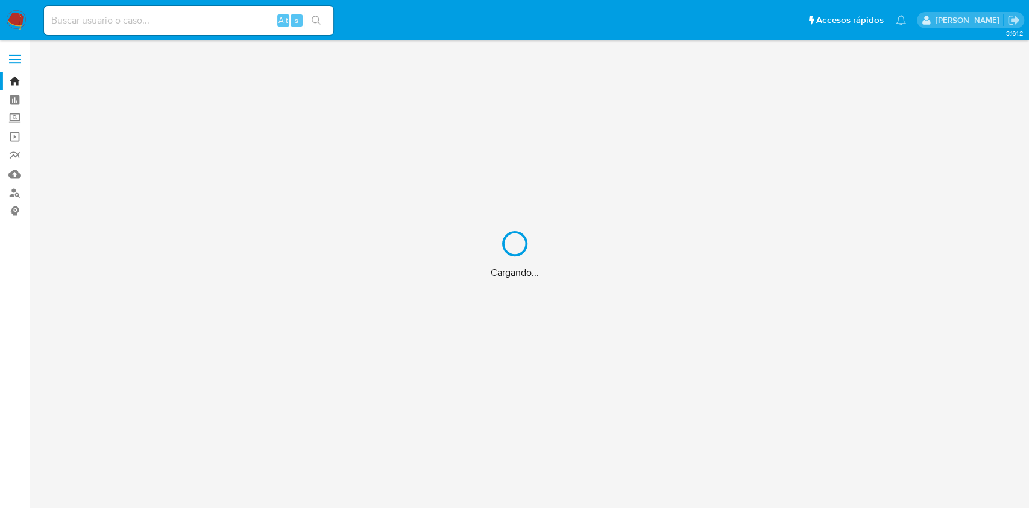
click at [410, 14] on div "Cargando..." at bounding box center [514, 254] width 1029 height 508
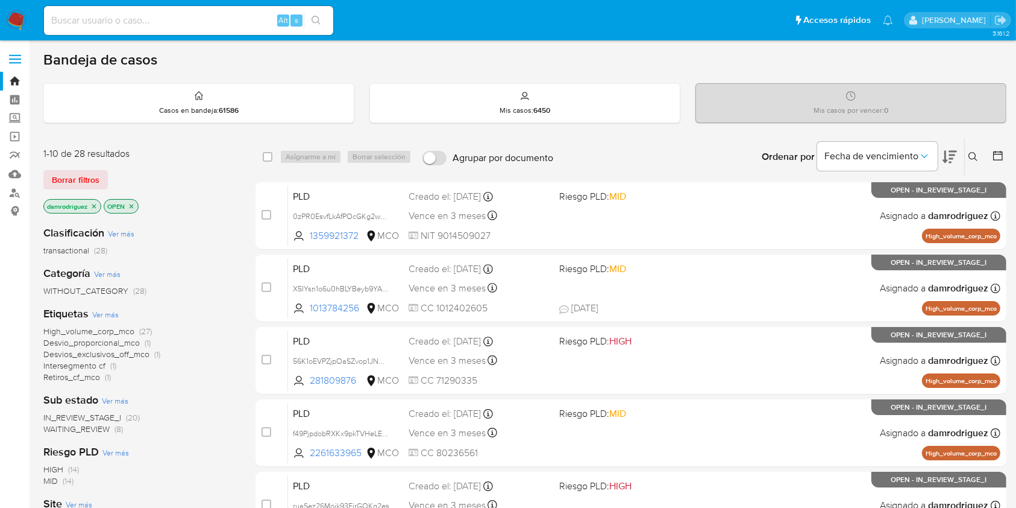
drag, startPoint x: 96, startPoint y: 204, endPoint x: 124, endPoint y: 198, distance: 28.3
click at [96, 204] on icon "close-filter" at bounding box center [94, 206] width 4 height 4
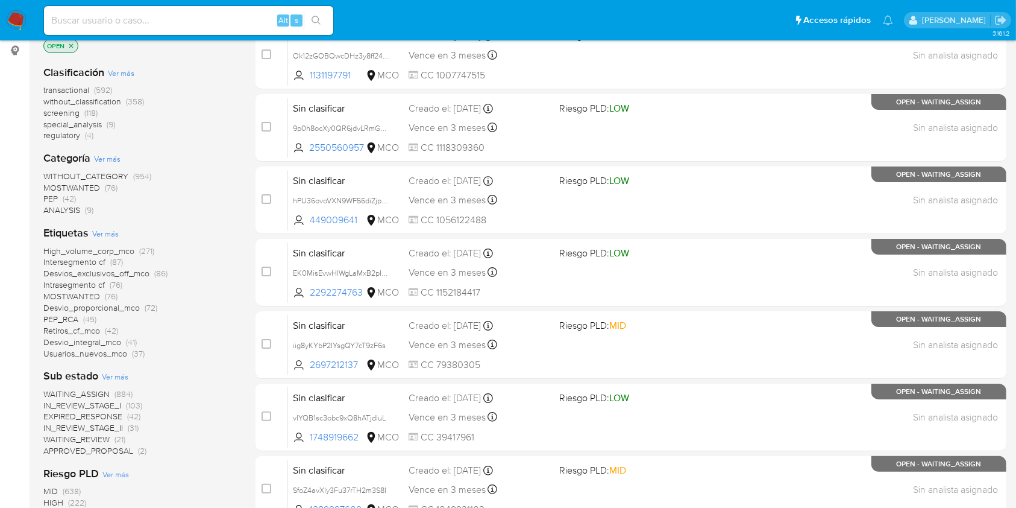
scroll to position [80, 0]
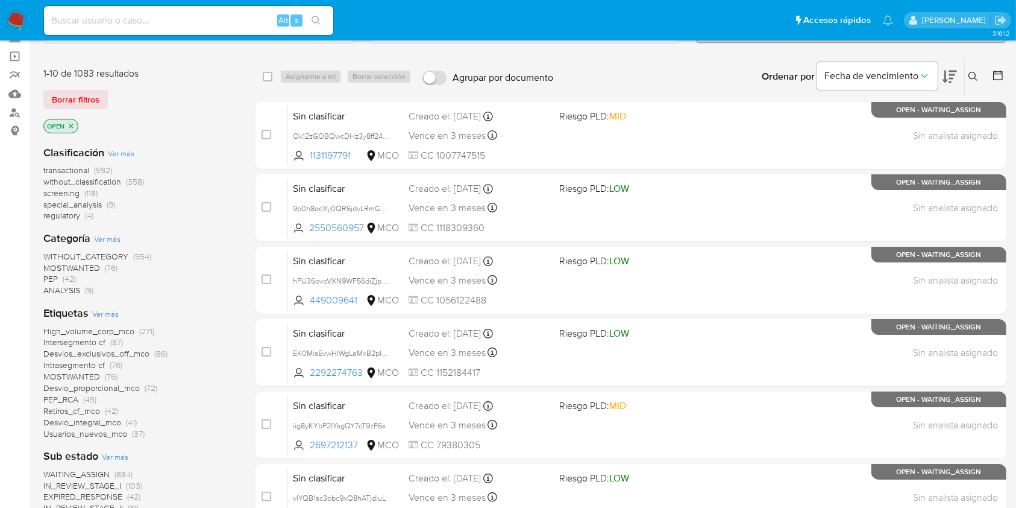
click at [1003, 64] on div at bounding box center [996, 76] width 22 height 37
click at [1002, 66] on div at bounding box center [996, 76] width 22 height 37
click at [999, 75] on icon at bounding box center [998, 75] width 12 height 12
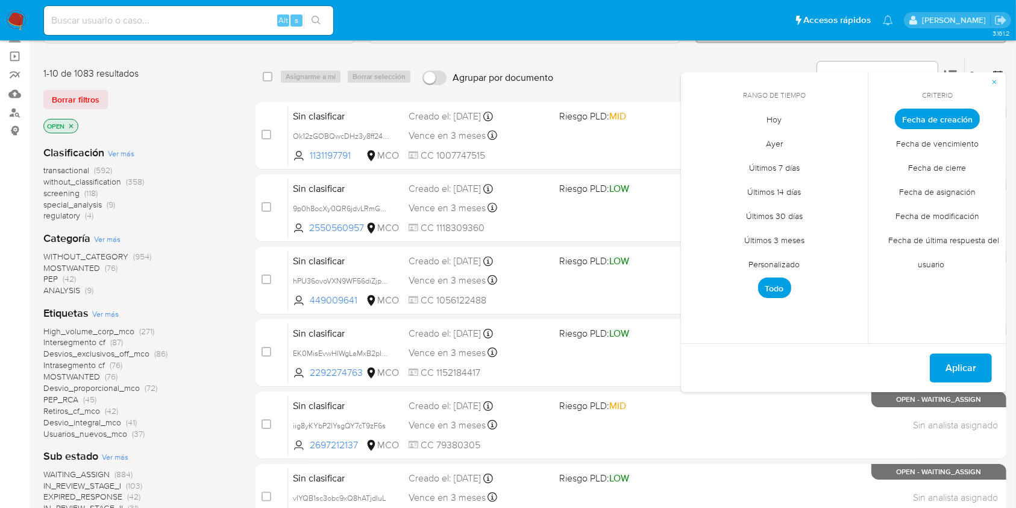
drag, startPoint x: 788, startPoint y: 260, endPoint x: 762, endPoint y: 232, distance: 38.4
click at [787, 262] on span "Personalizado" at bounding box center [775, 264] width 77 height 25
click at [694, 138] on icon "Mes anterior" at bounding box center [700, 141] width 14 height 14
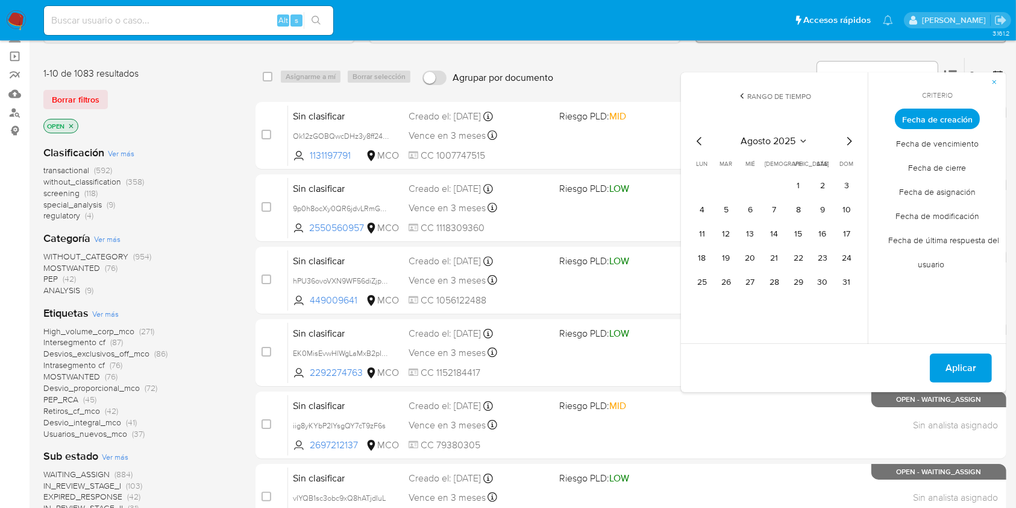
click at [697, 138] on icon "Mes anterior" at bounding box center [700, 141] width 14 height 14
click at [773, 209] on button "10" at bounding box center [774, 209] width 19 height 19
click at [849, 206] on button "13" at bounding box center [846, 209] width 19 height 19
click at [952, 366] on span "Aplicar" at bounding box center [961, 367] width 31 height 27
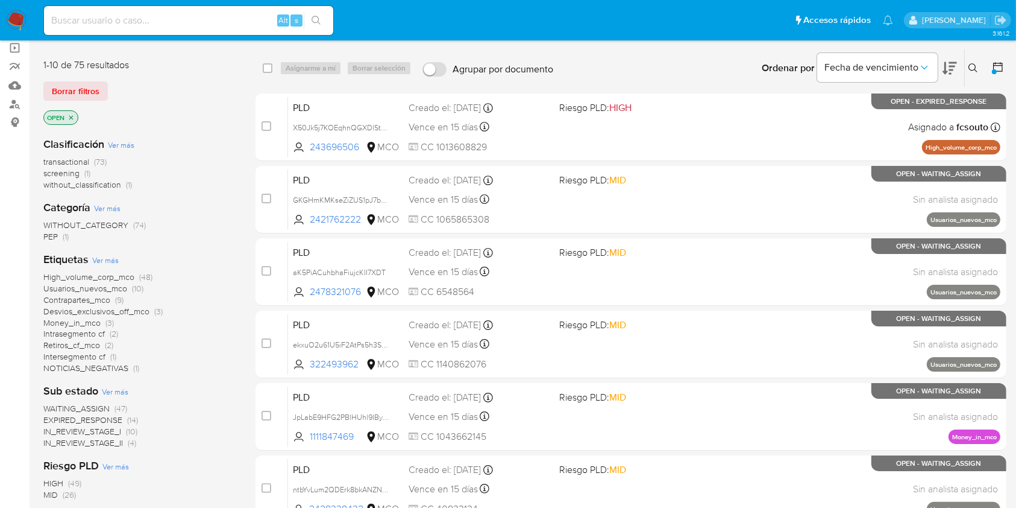
scroll to position [160, 0]
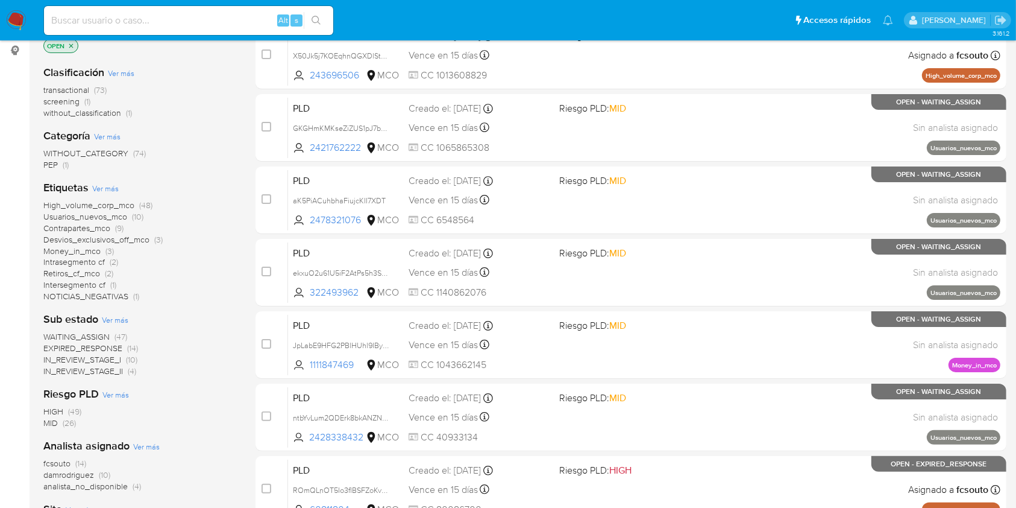
click at [99, 334] on span "WAITING_ASSIGN" at bounding box center [76, 336] width 66 height 12
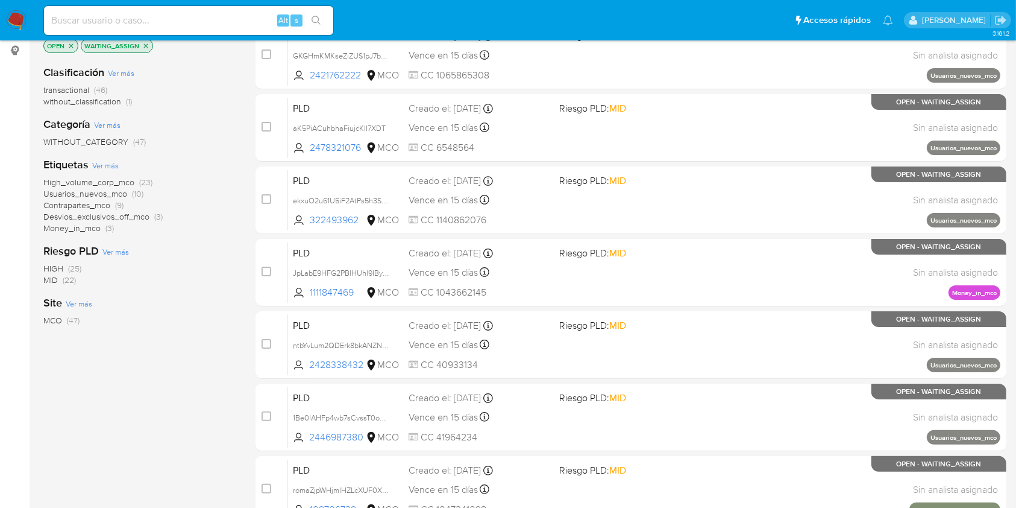
scroll to position [80, 0]
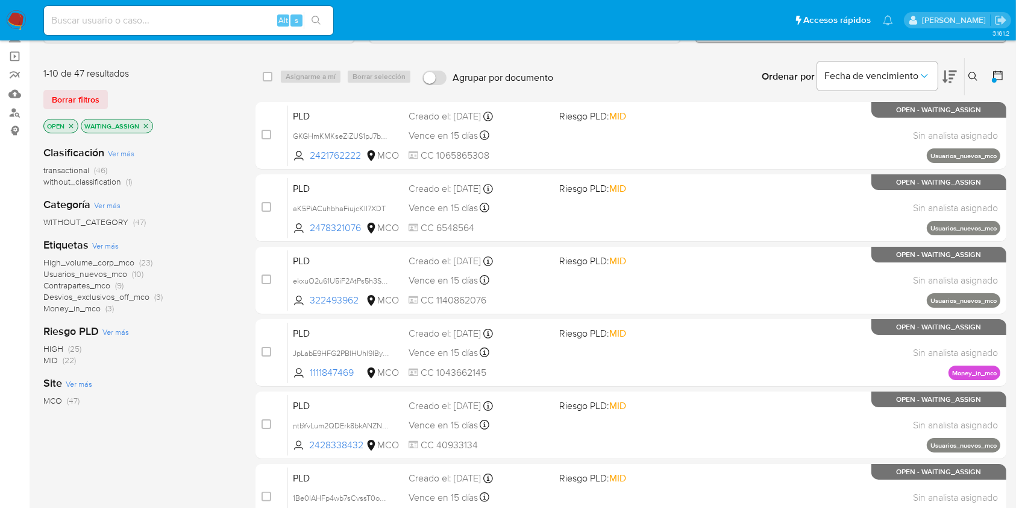
click at [70, 167] on span "transactional" at bounding box center [66, 170] width 46 height 12
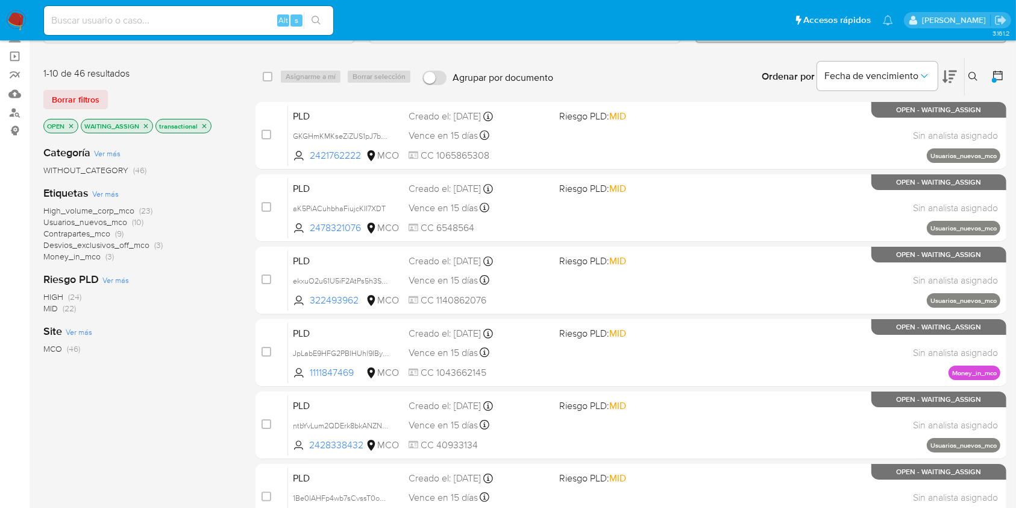
click at [104, 244] on span "Desvios_exclusivos_off_mco" at bounding box center [96, 245] width 106 height 12
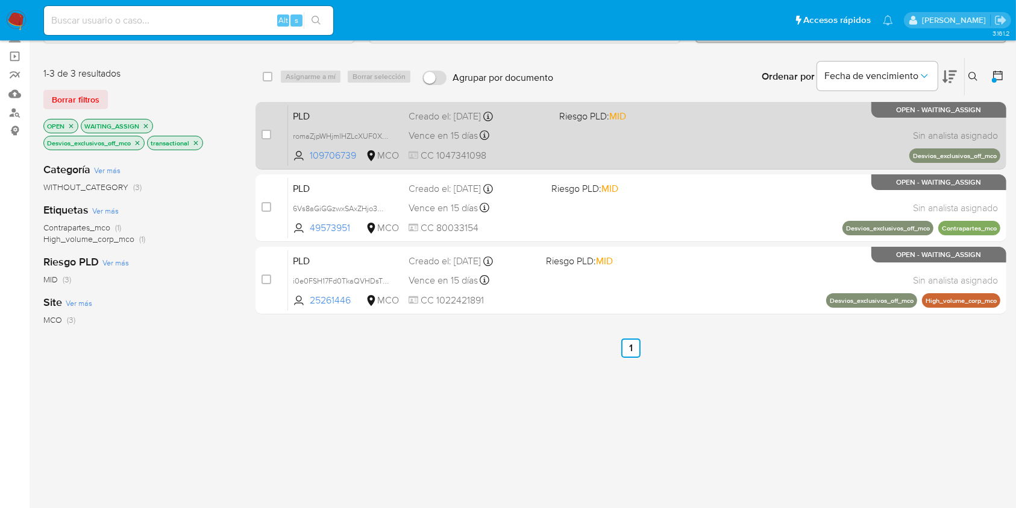
click at [309, 115] on span "PLD" at bounding box center [346, 115] width 106 height 16
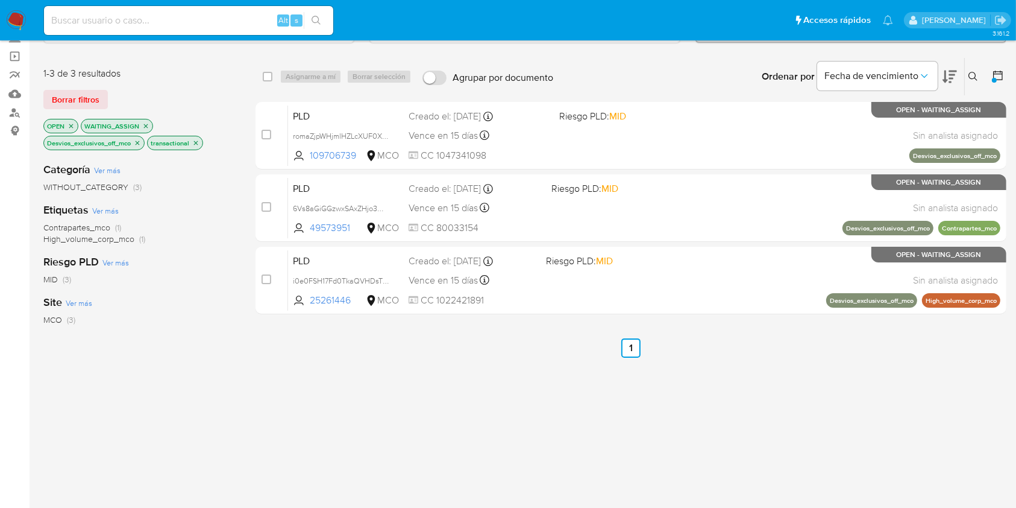
click at [138, 140] on icon "close-filter" at bounding box center [138, 142] width 4 height 4
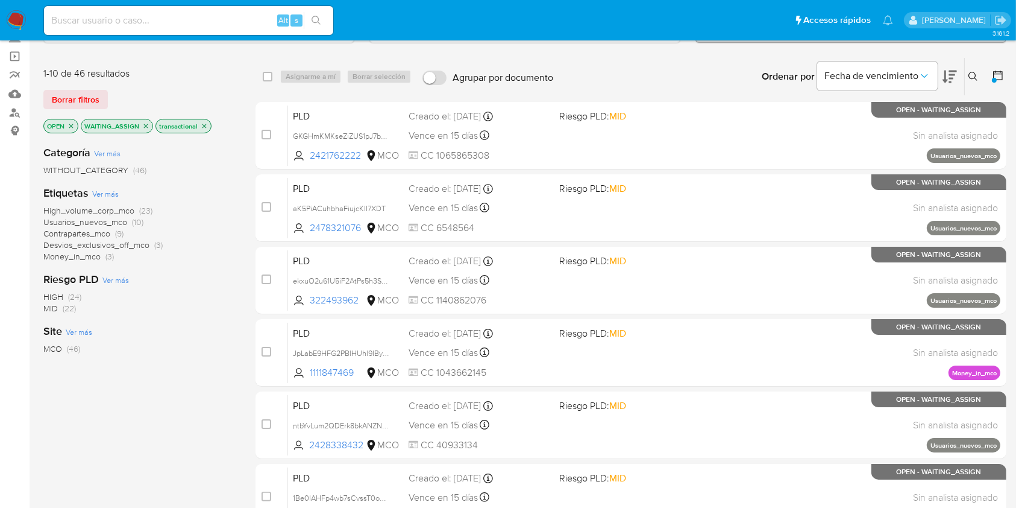
click at [119, 207] on span "High_volume_corp_mco" at bounding box center [88, 210] width 91 height 12
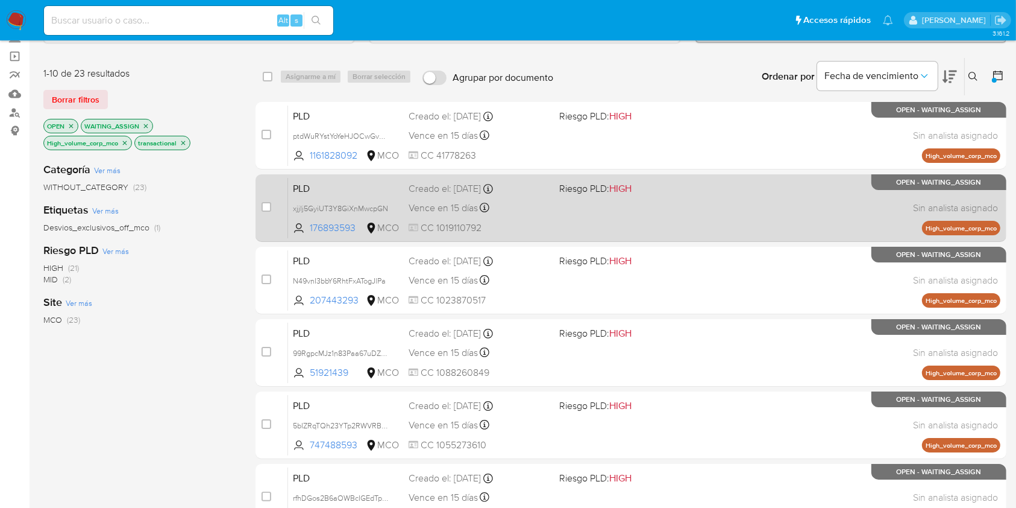
click at [323, 184] on span "PLD" at bounding box center [346, 188] width 106 height 16
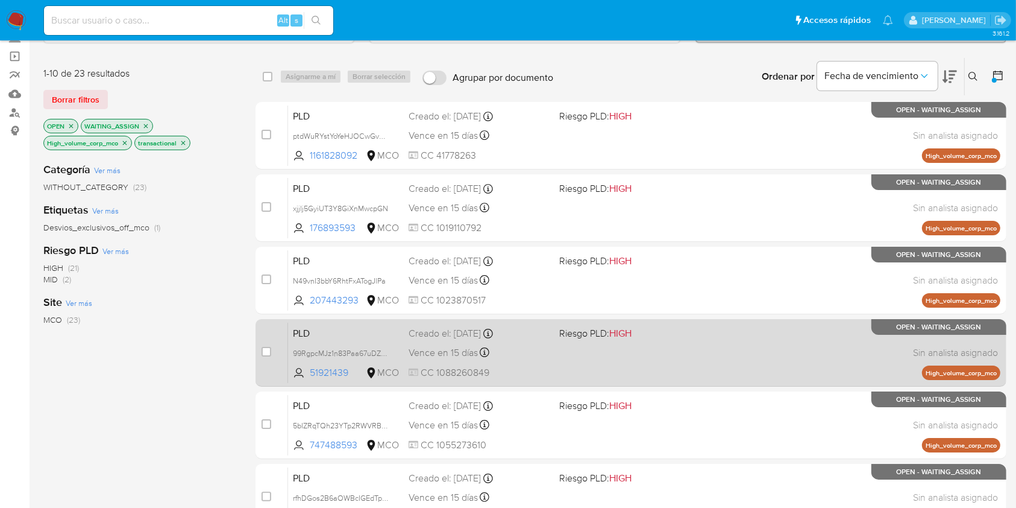
click at [333, 330] on span "PLD" at bounding box center [346, 332] width 106 height 16
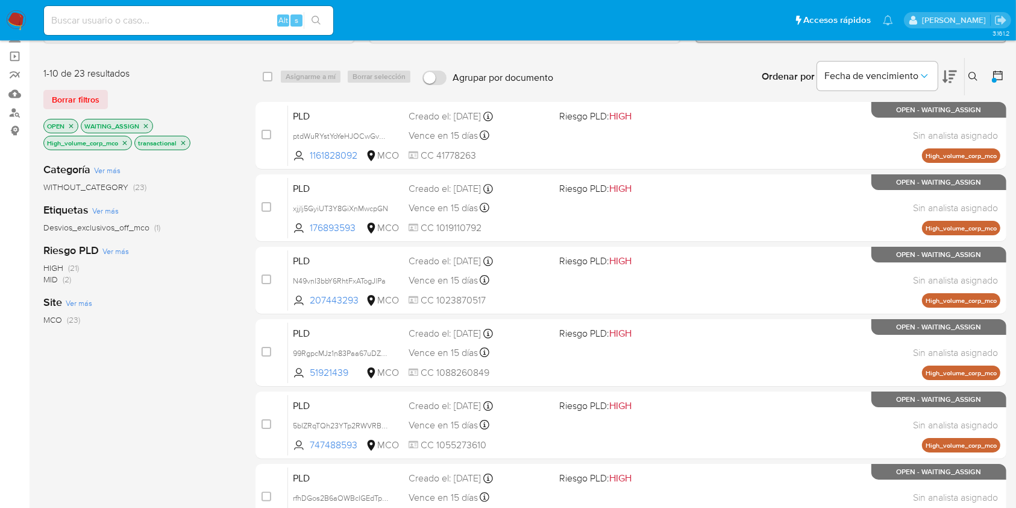
click at [125, 141] on icon "close-filter" at bounding box center [125, 142] width 4 height 4
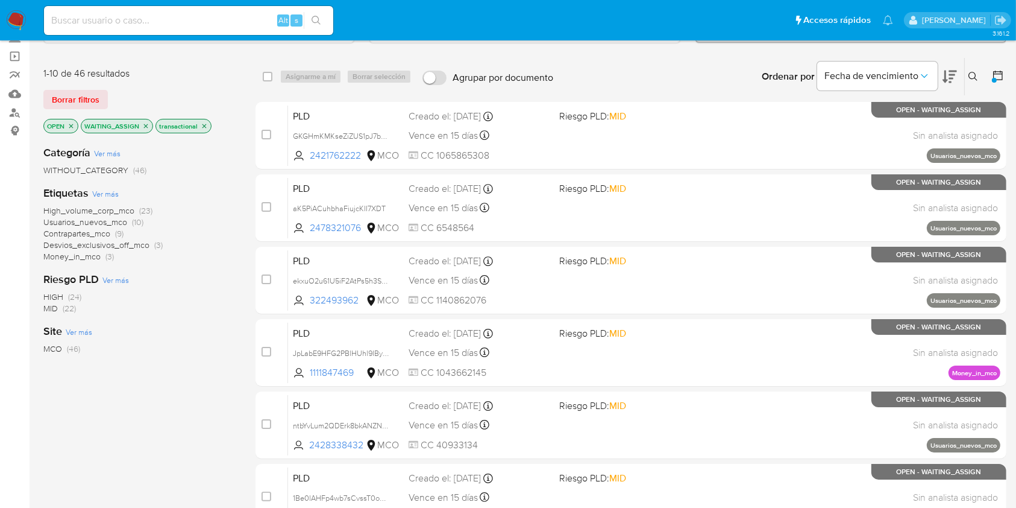
click at [998, 75] on icon at bounding box center [998, 75] width 12 height 12
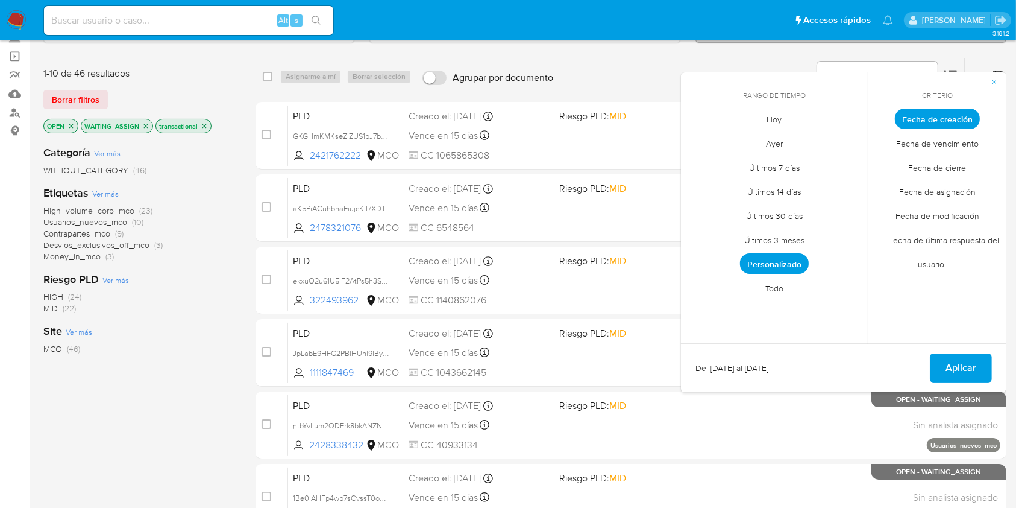
click at [773, 261] on span "Personalizado" at bounding box center [774, 263] width 69 height 20
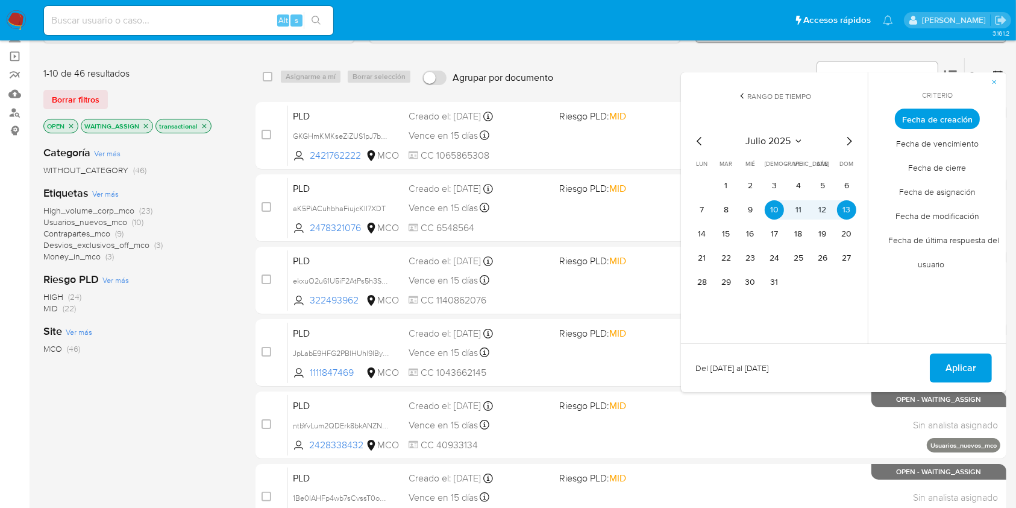
click at [848, 141] on icon "Mes siguiente" at bounding box center [849, 141] width 14 height 14
click at [820, 209] on button "9" at bounding box center [822, 209] width 19 height 19
click at [770, 232] on button "14" at bounding box center [774, 233] width 19 height 19
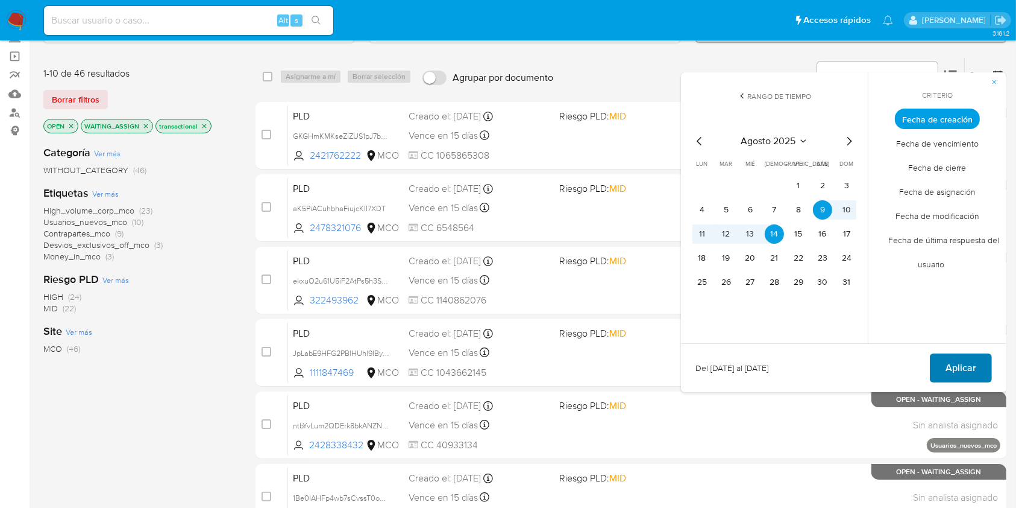
click at [939, 364] on button "Aplicar" at bounding box center [961, 367] width 62 height 29
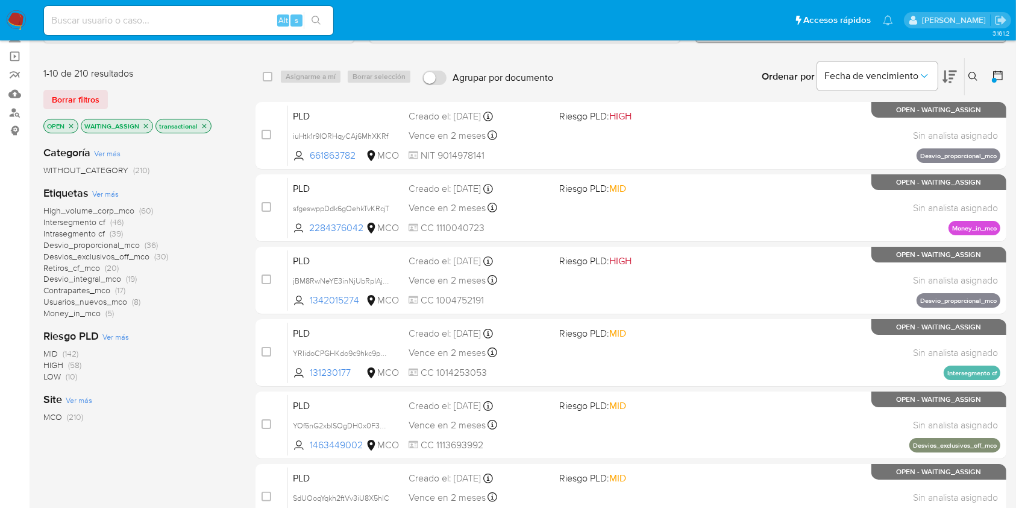
click at [107, 254] on span "Desvios_exclusivos_off_mco" at bounding box center [96, 256] width 106 height 12
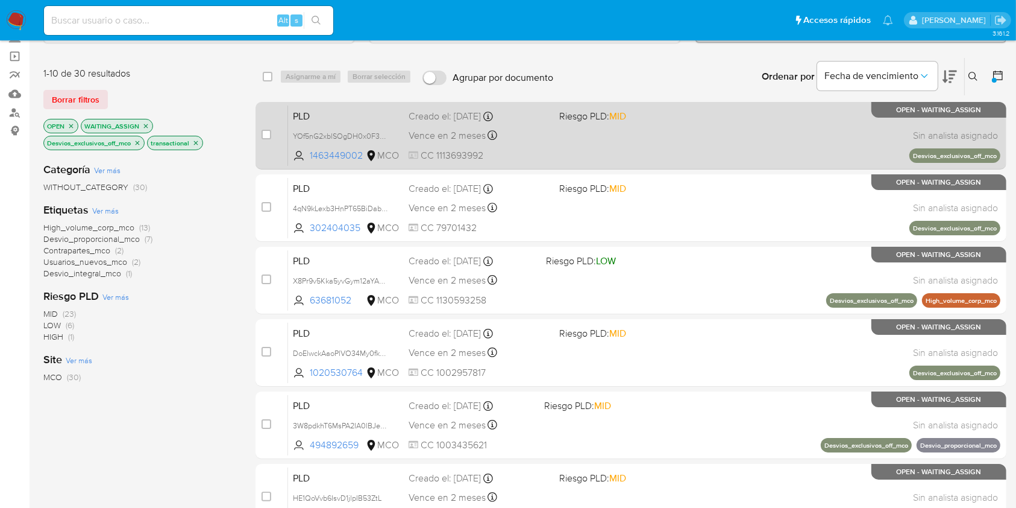
click at [323, 119] on span "PLD" at bounding box center [346, 115] width 106 height 16
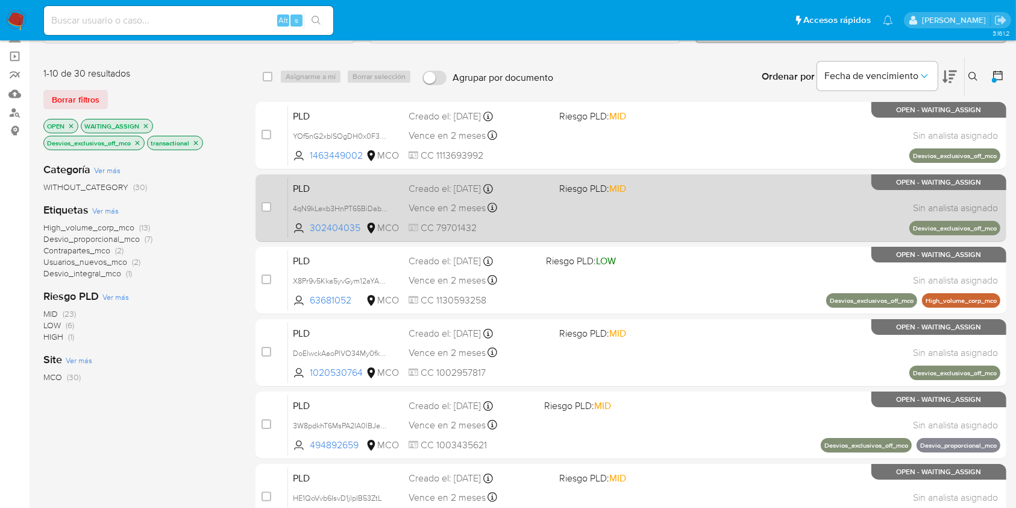
click at [315, 191] on span "PLD" at bounding box center [346, 188] width 106 height 16
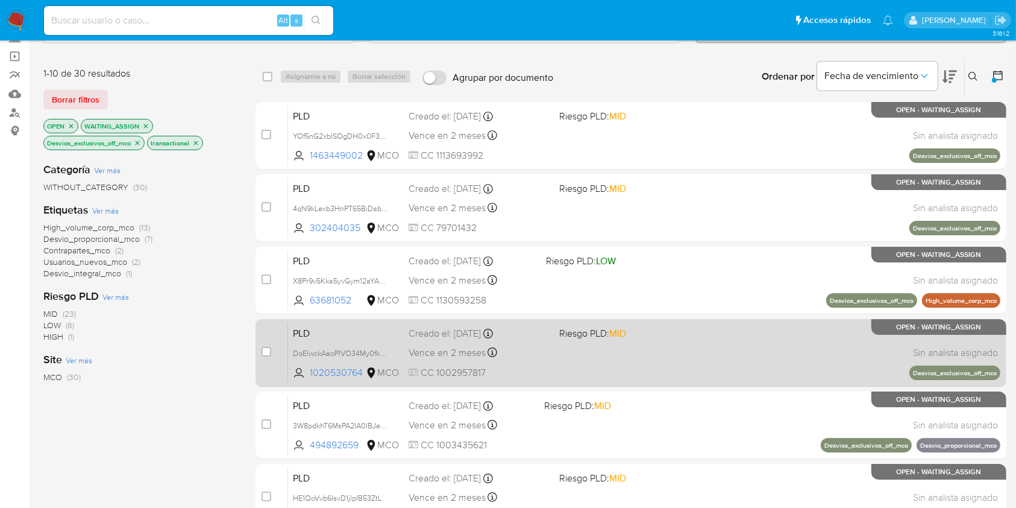
click at [325, 328] on span "PLD" at bounding box center [346, 332] width 106 height 16
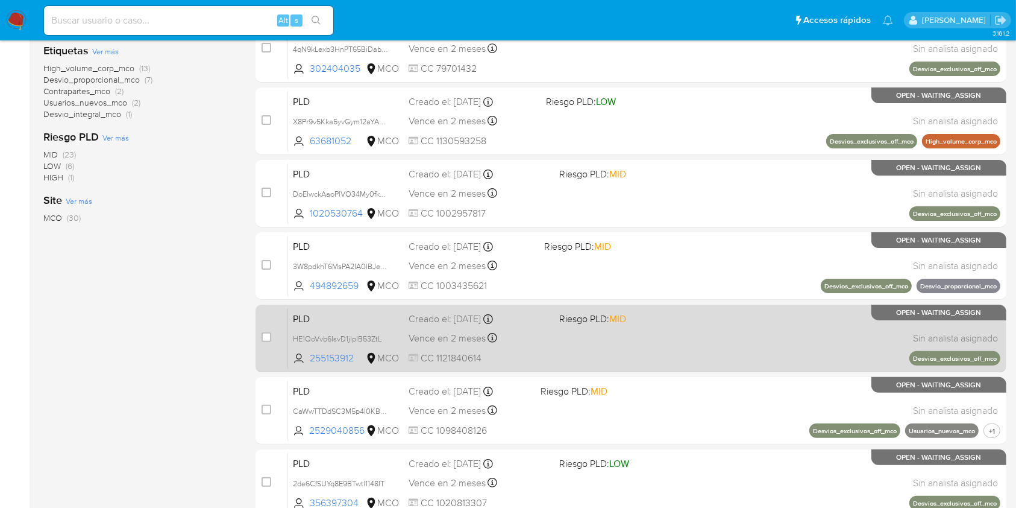
scroll to position [241, 0]
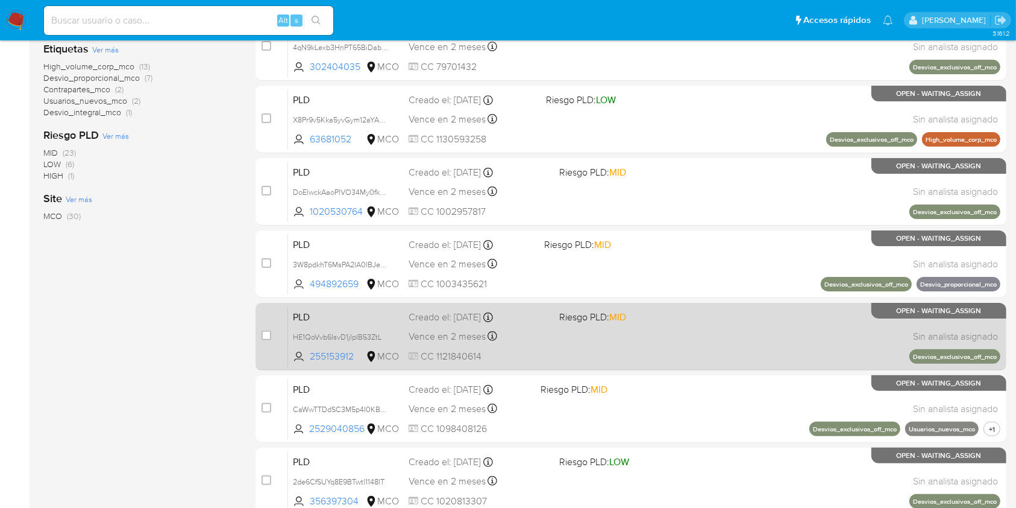
click at [330, 309] on span "PLD" at bounding box center [346, 316] width 106 height 16
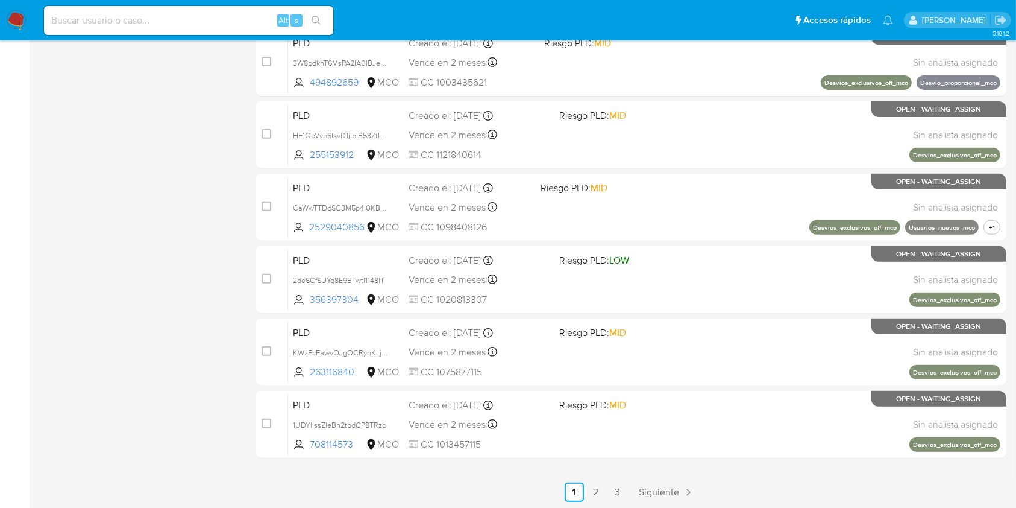
scroll to position [482, 0]
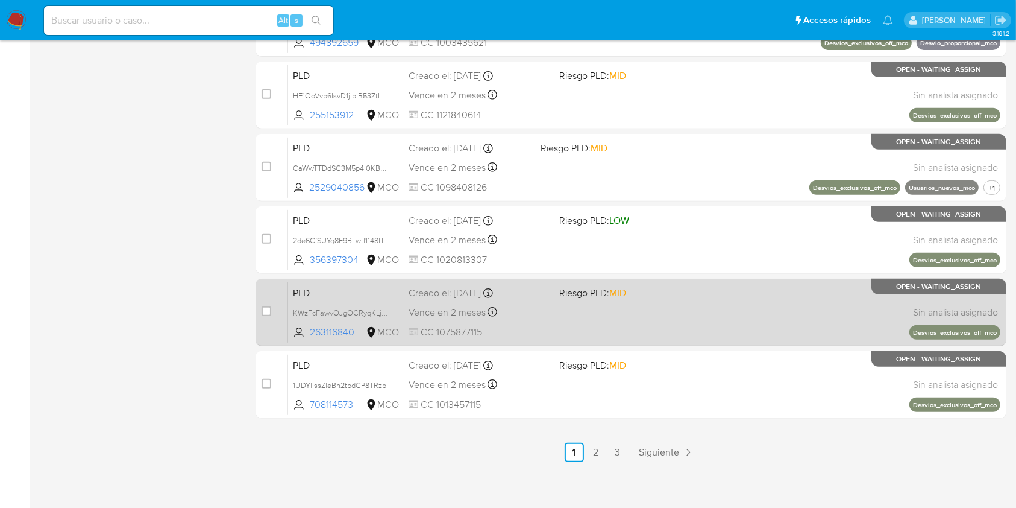
click at [326, 291] on span "PLD" at bounding box center [346, 292] width 106 height 16
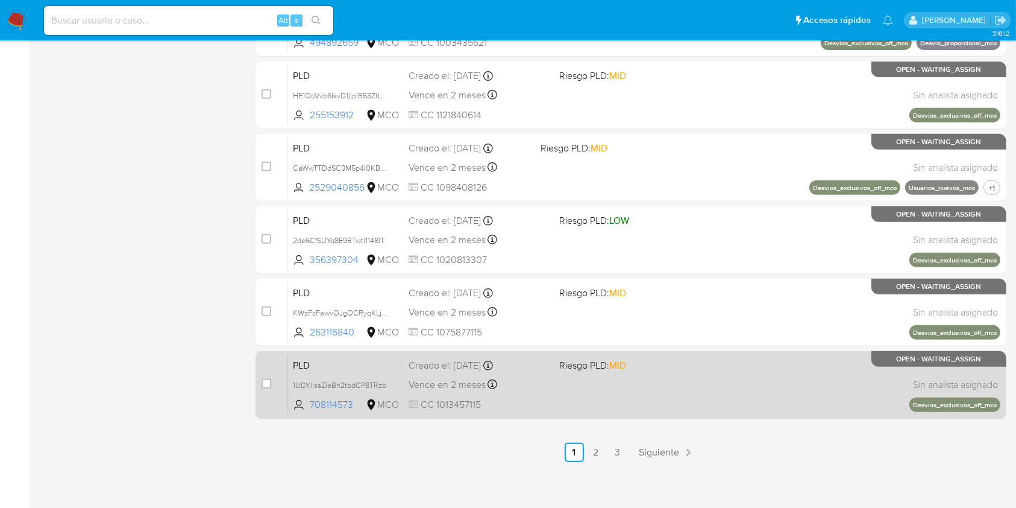
click at [333, 359] on span "PLD" at bounding box center [346, 364] width 106 height 16
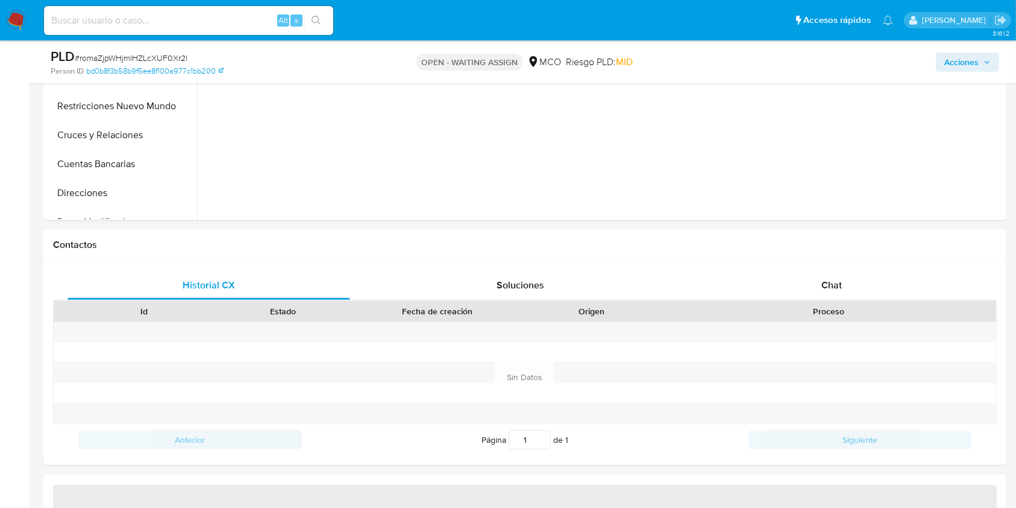
scroll to position [884, 0]
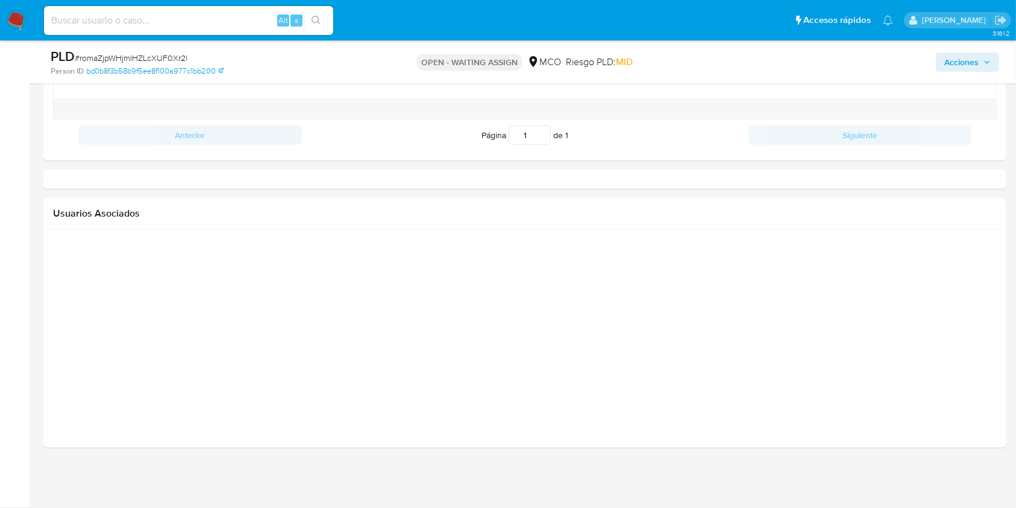
select select "10"
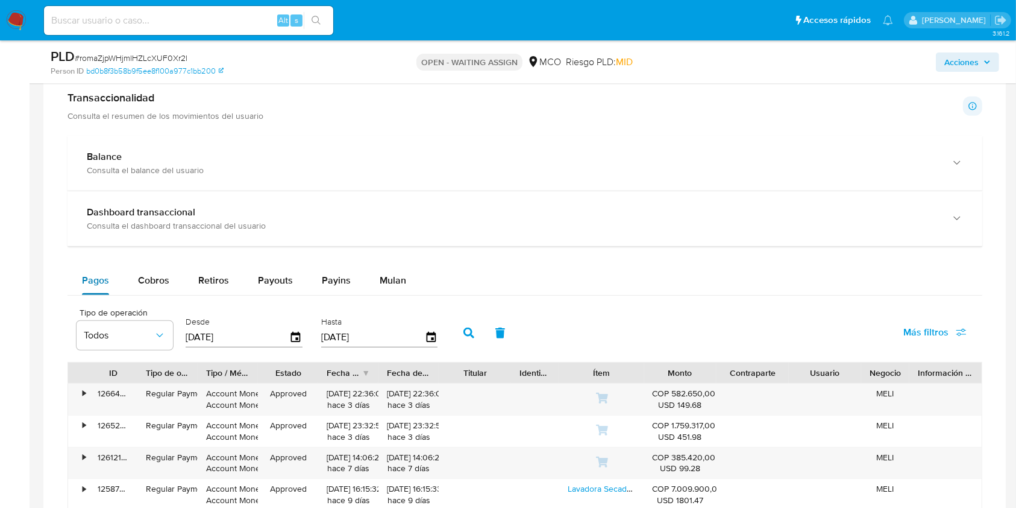
click at [150, 282] on span "Cobros" at bounding box center [153, 280] width 31 height 14
select select "10"
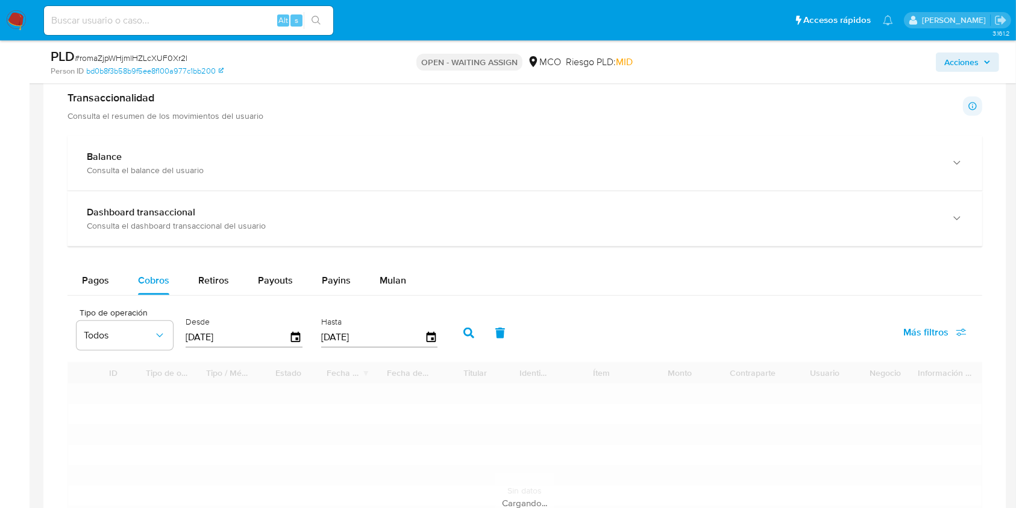
scroll to position [965, 0]
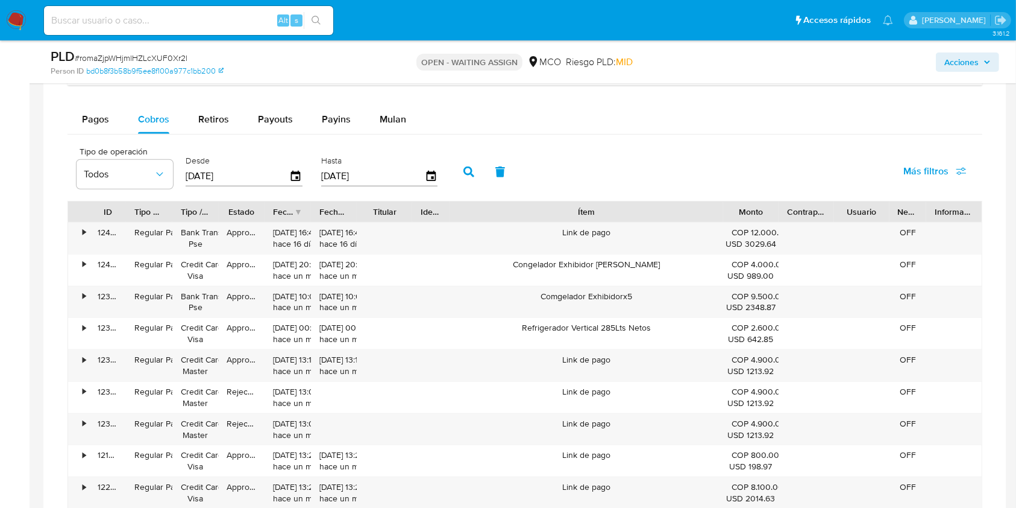
drag, startPoint x: 804, startPoint y: 214, endPoint x: 835, endPoint y: 214, distance: 31.9
click at [835, 214] on div "ID Tipo de operación Tipo / Método Estado Fecha de creación Fecha de aprobación…" at bounding box center [525, 211] width 914 height 20
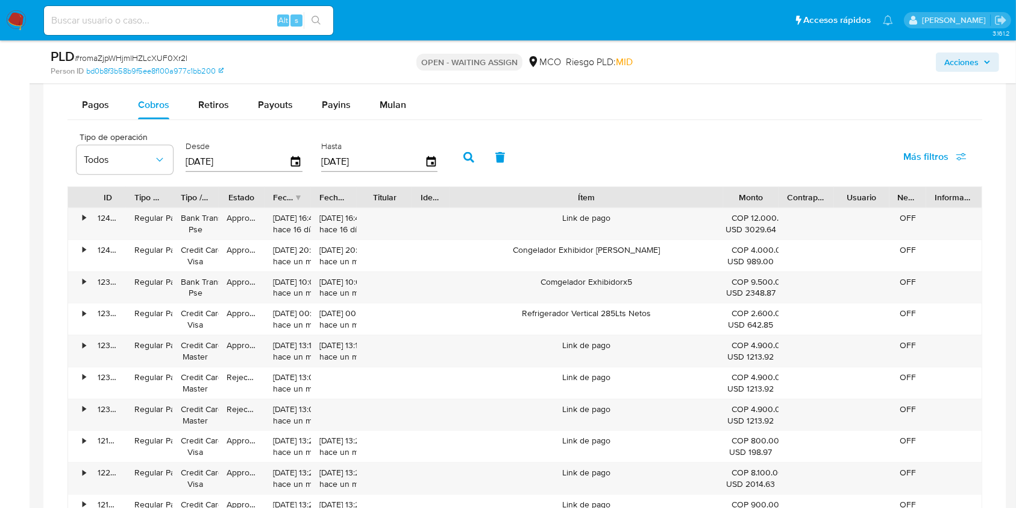
scroll to position [714, 0]
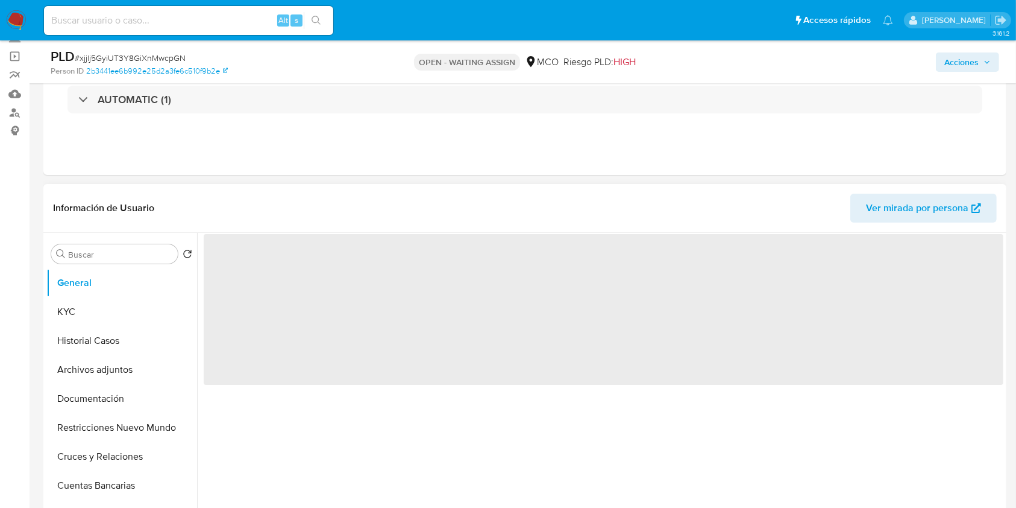
select select "10"
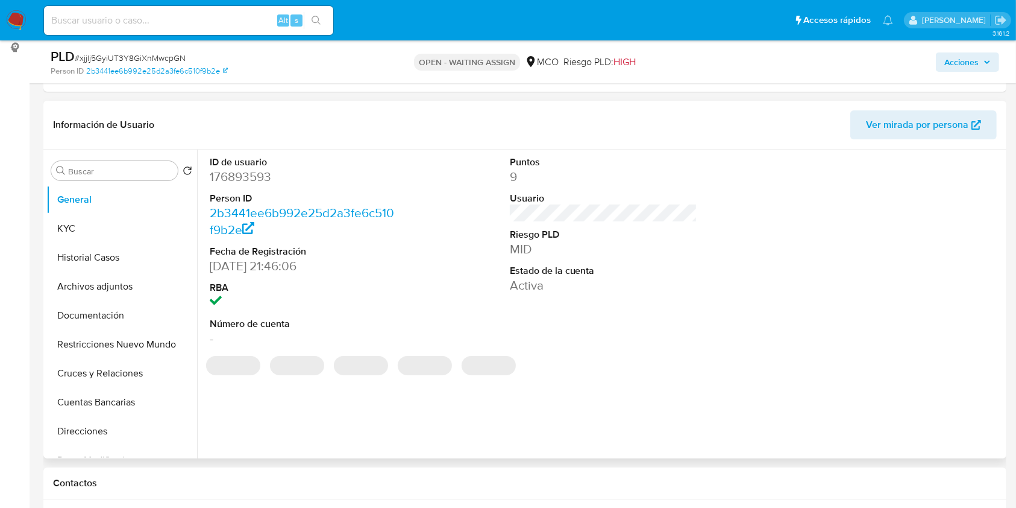
scroll to position [160, 0]
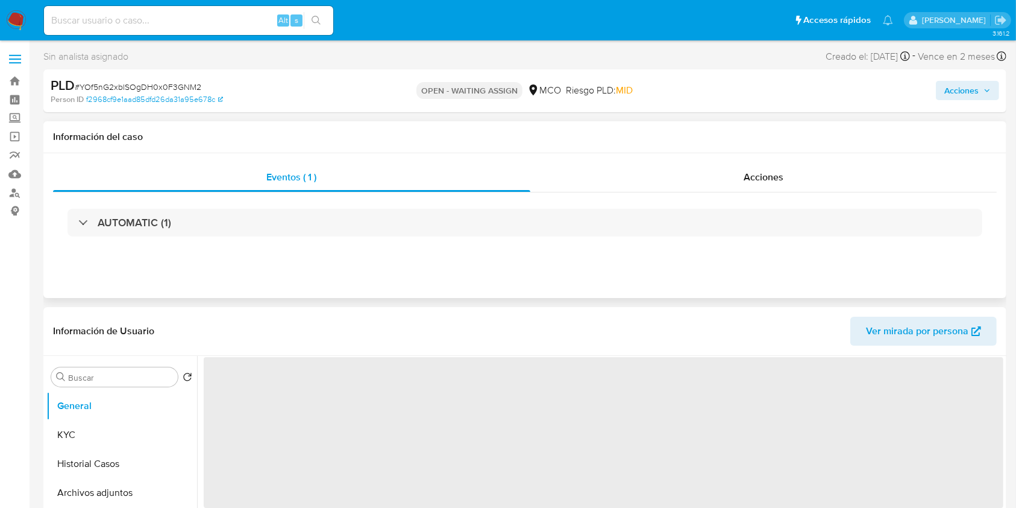
select select "10"
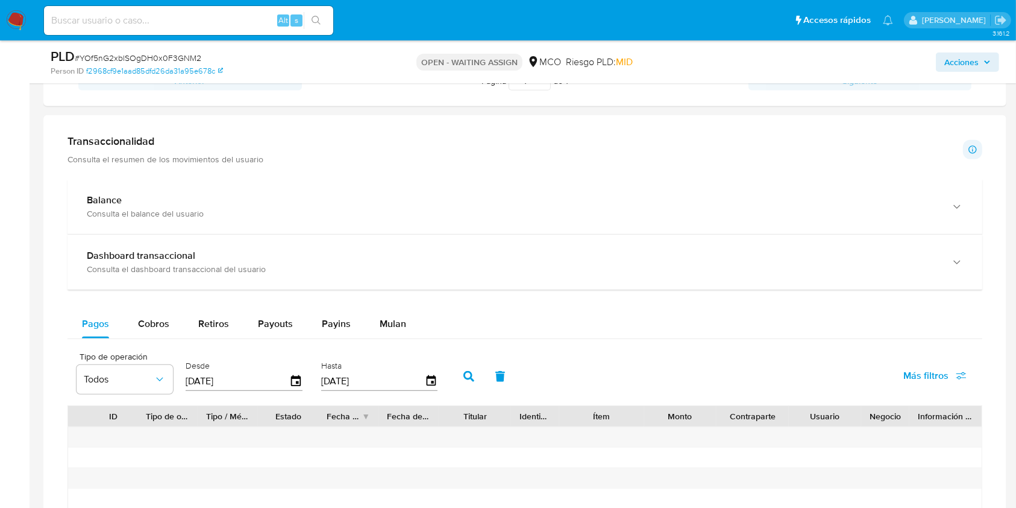
scroll to position [723, 0]
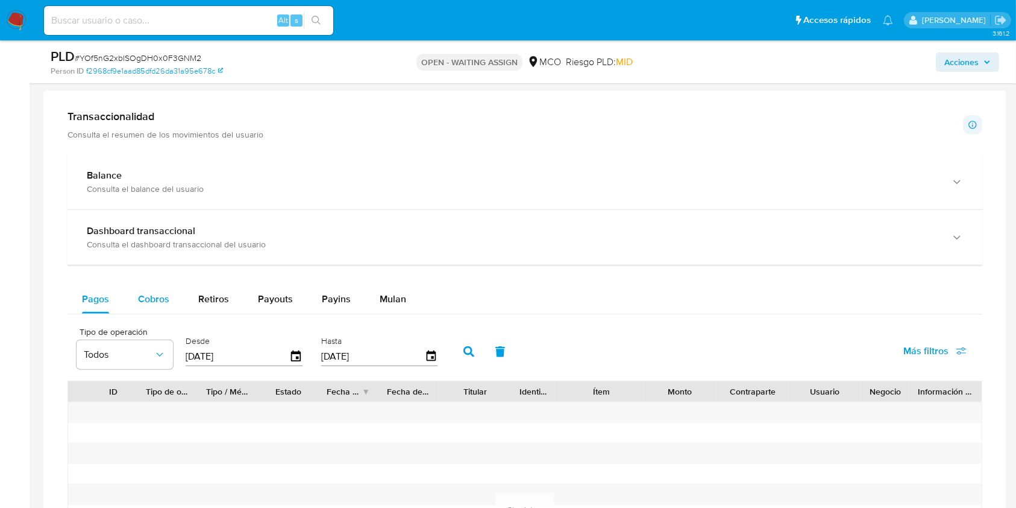
click at [156, 300] on span "Cobros" at bounding box center [153, 299] width 31 height 14
select select "10"
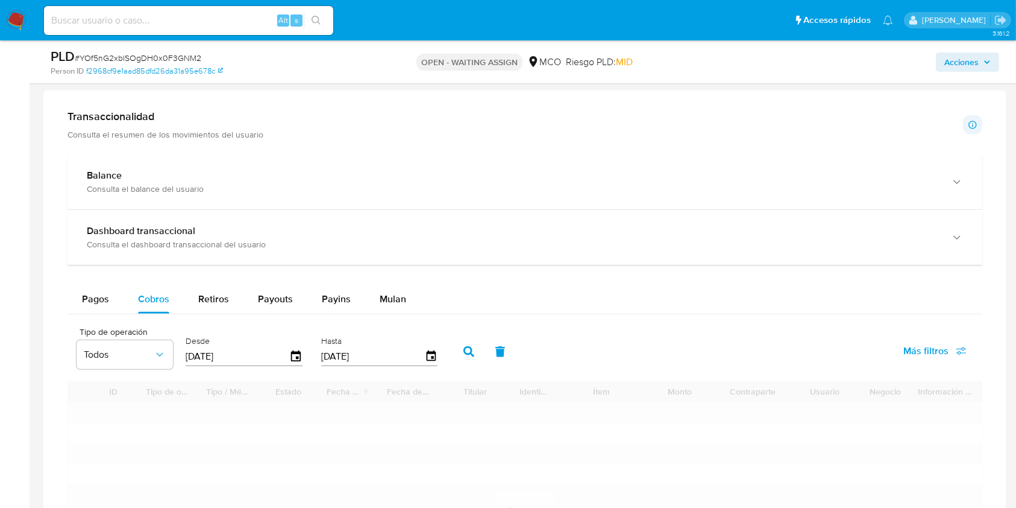
scroll to position [884, 0]
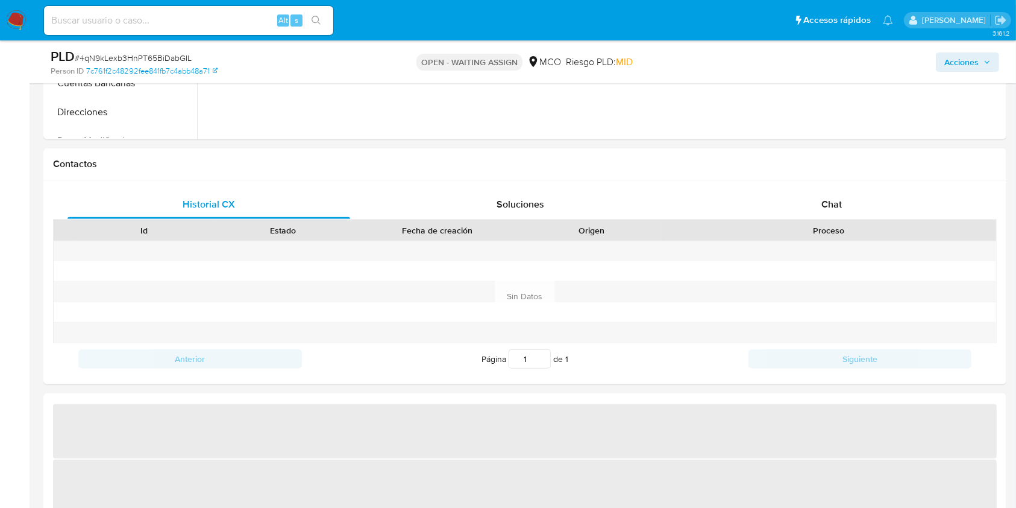
scroll to position [804, 0]
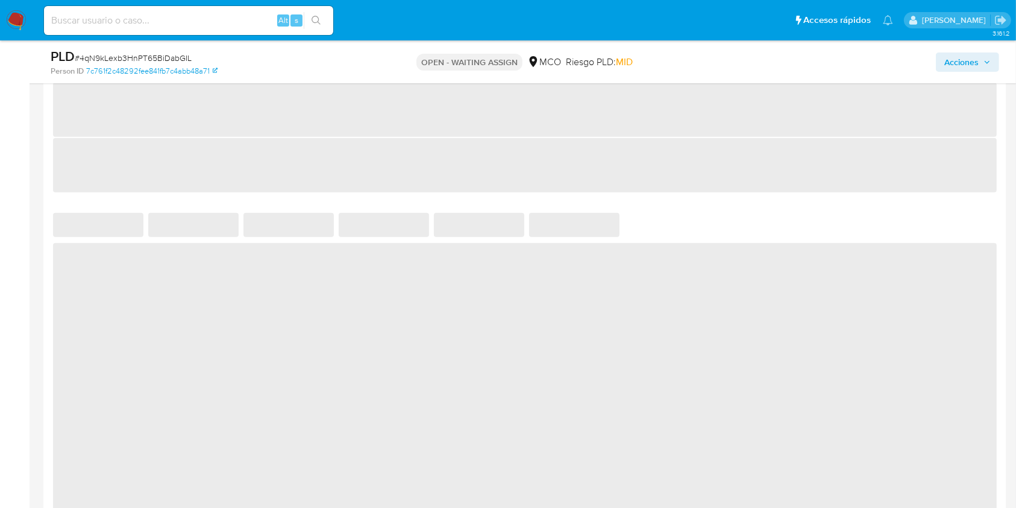
select select "10"
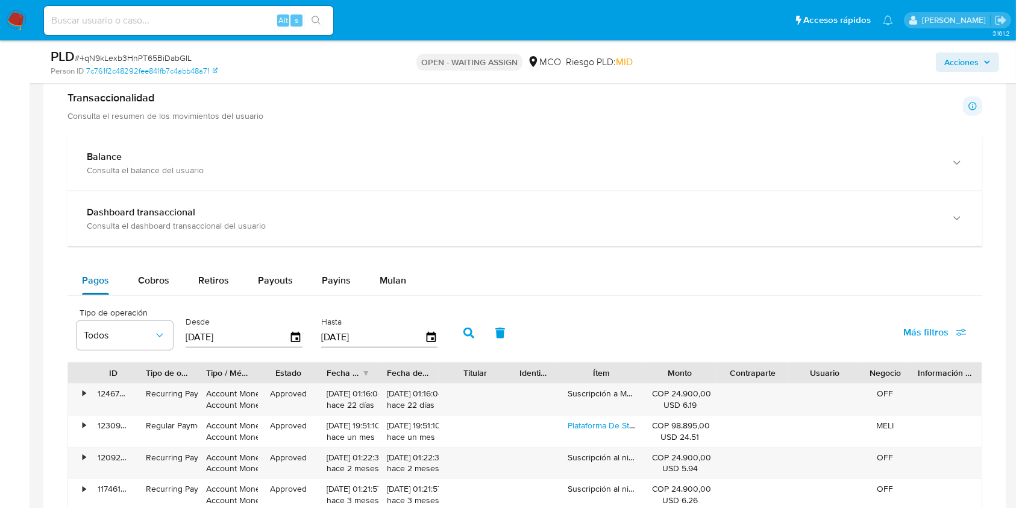
drag, startPoint x: 159, startPoint y: 282, endPoint x: 77, endPoint y: 286, distance: 82.7
click at [159, 282] on span "Cobros" at bounding box center [153, 280] width 31 height 14
select select "10"
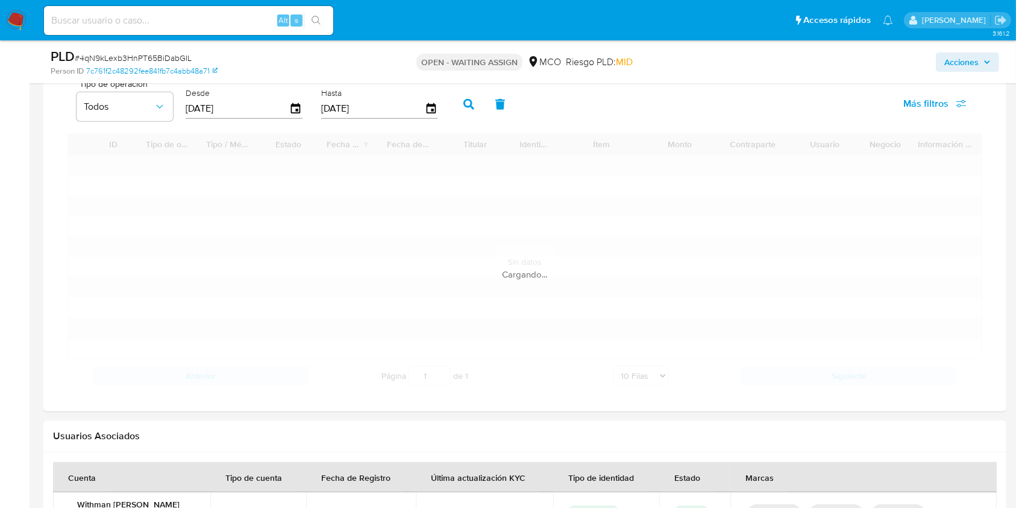
scroll to position [1045, 0]
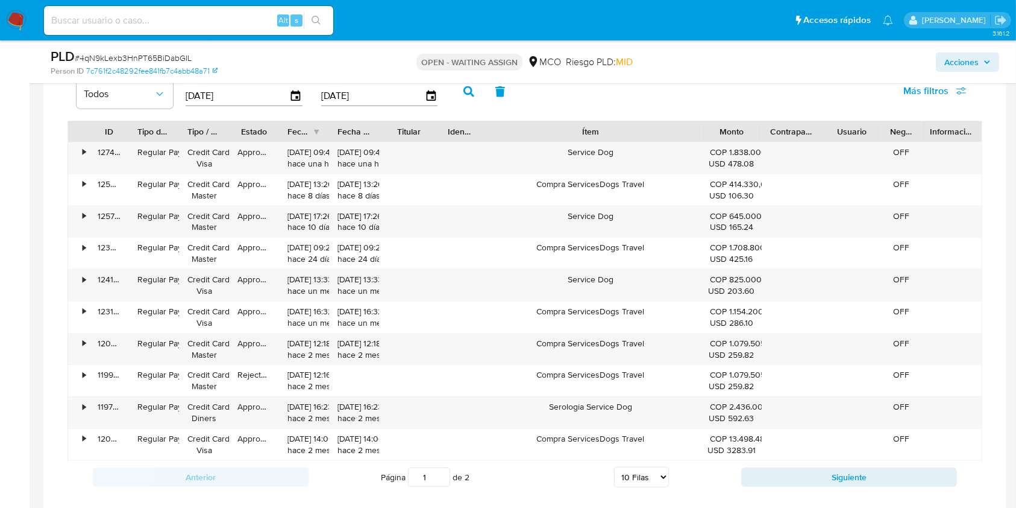
drag, startPoint x: 637, startPoint y: 127, endPoint x: 775, endPoint y: 128, distance: 138.0
click at [775, 128] on div "ID Tipo de operación Tipo / Método Estado Fecha de creación Fecha de aprobación…" at bounding box center [525, 131] width 914 height 20
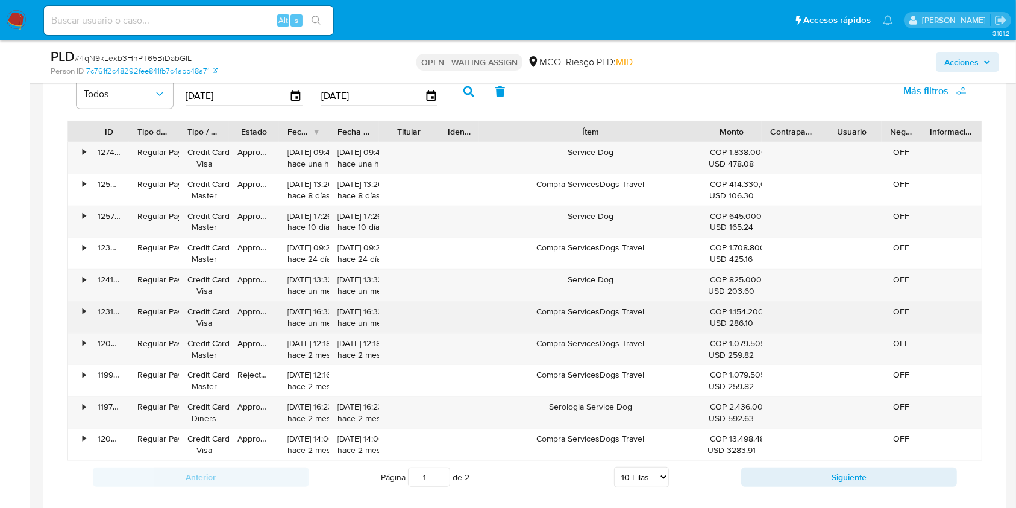
drag, startPoint x: 651, startPoint y: 307, endPoint x: 570, endPoint y: 320, distance: 82.4
click at [570, 320] on div "Compra ServicesDogs Travel" at bounding box center [590, 316] width 222 height 31
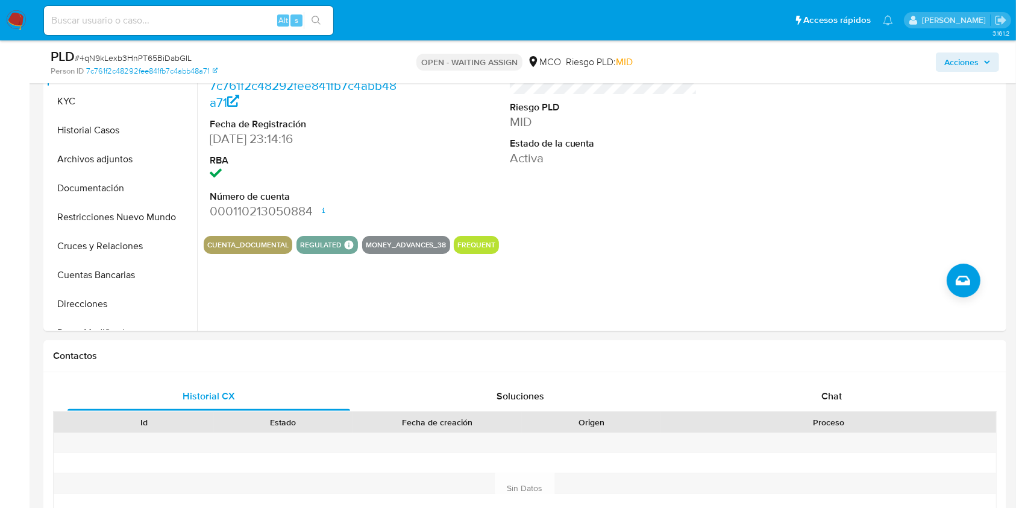
scroll to position [241, 0]
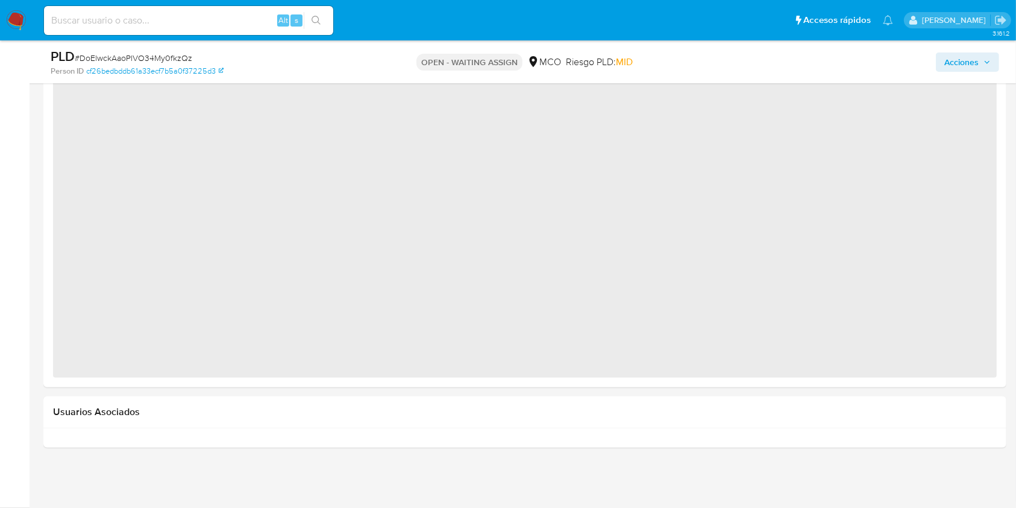
select select "10"
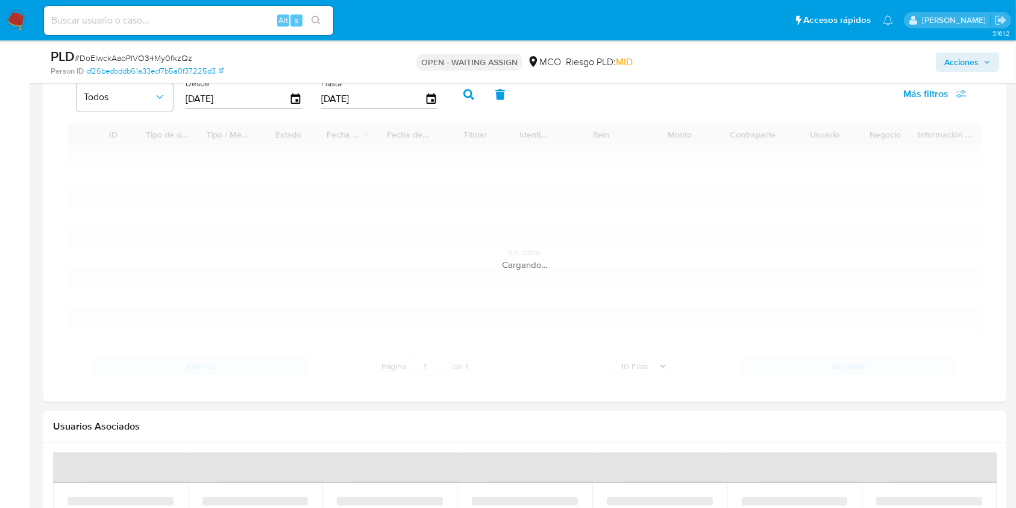
scroll to position [881, 0]
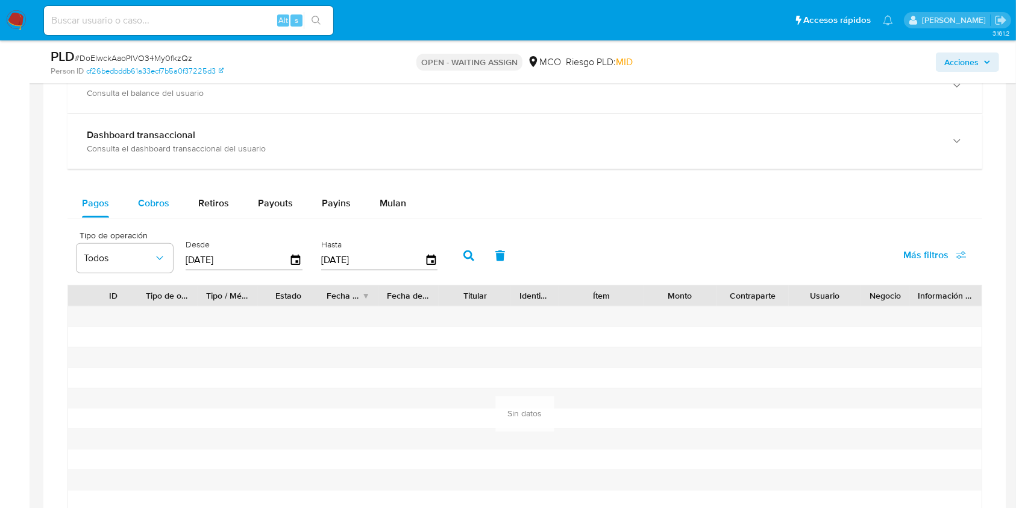
click at [166, 215] on div "Cobros" at bounding box center [153, 203] width 31 height 29
select select "10"
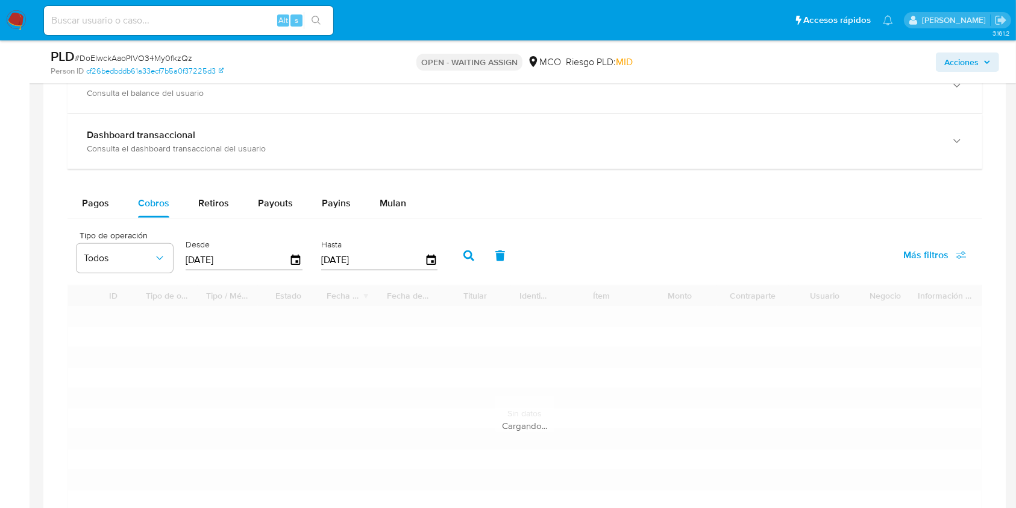
click at [613, 207] on div "Pagos Cobros Retiros Payouts Payins Mulan" at bounding box center [525, 203] width 915 height 29
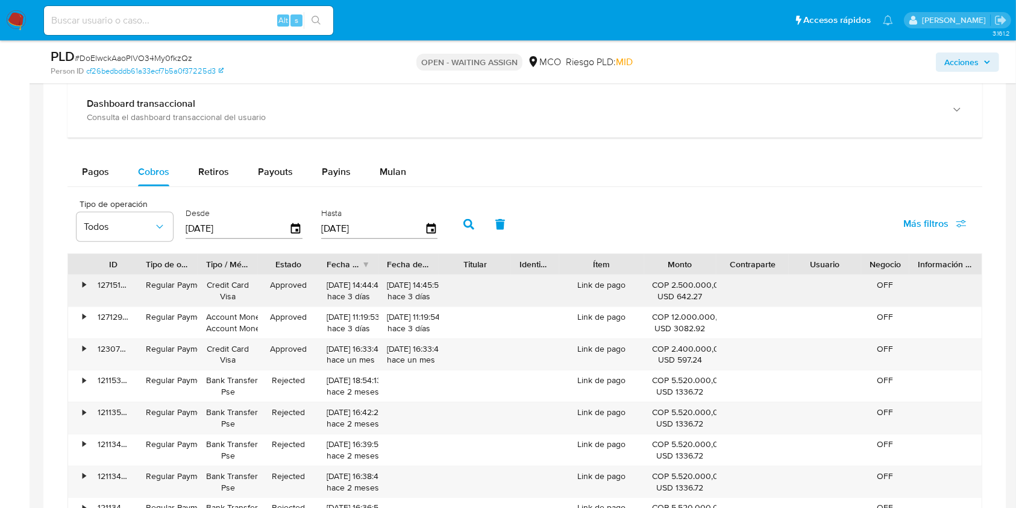
scroll to position [961, 0]
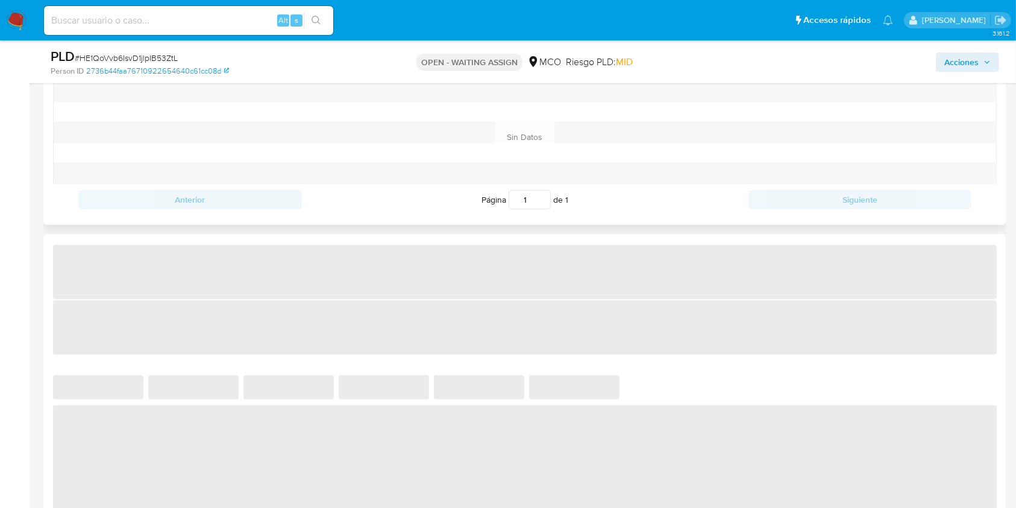
select select "10"
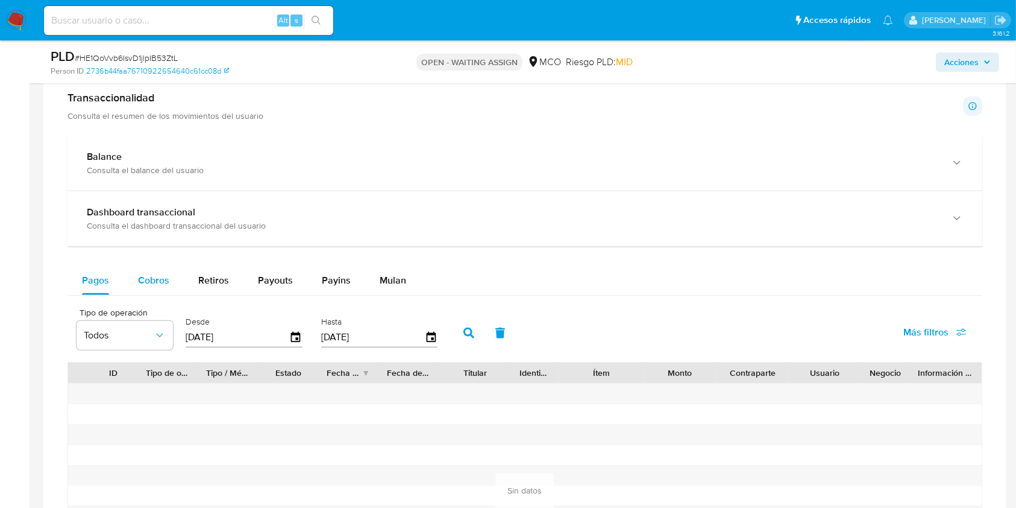
click at [163, 291] on div "Cobros" at bounding box center [153, 280] width 31 height 29
select select "10"
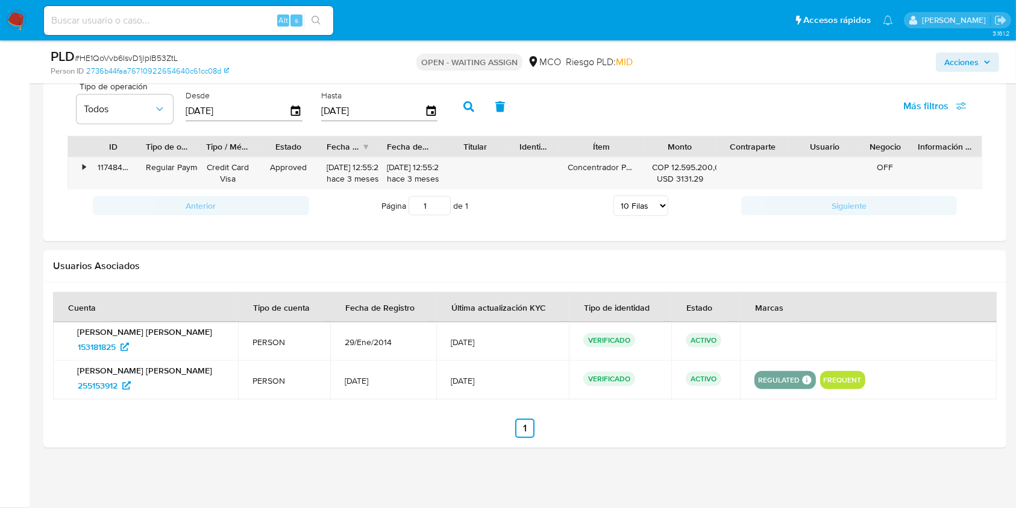
scroll to position [1028, 0]
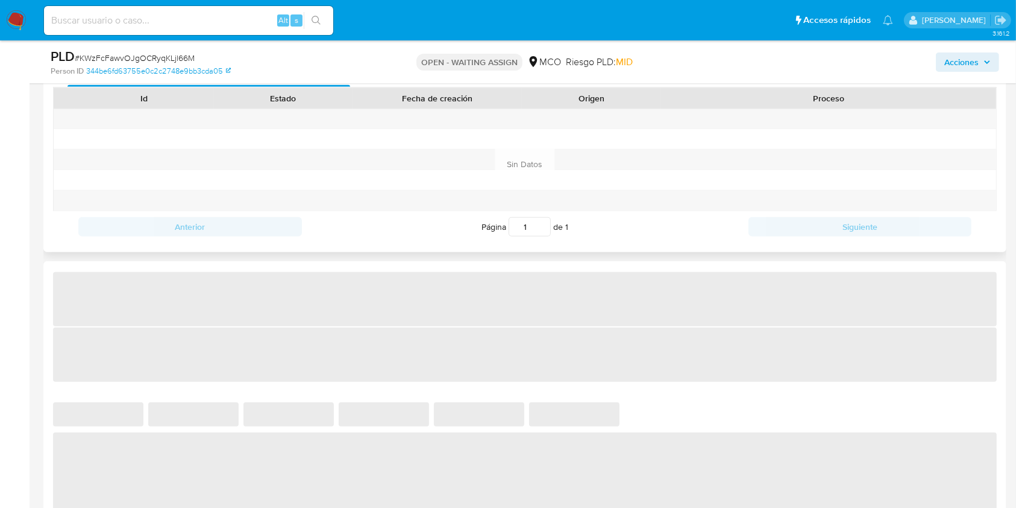
select select "10"
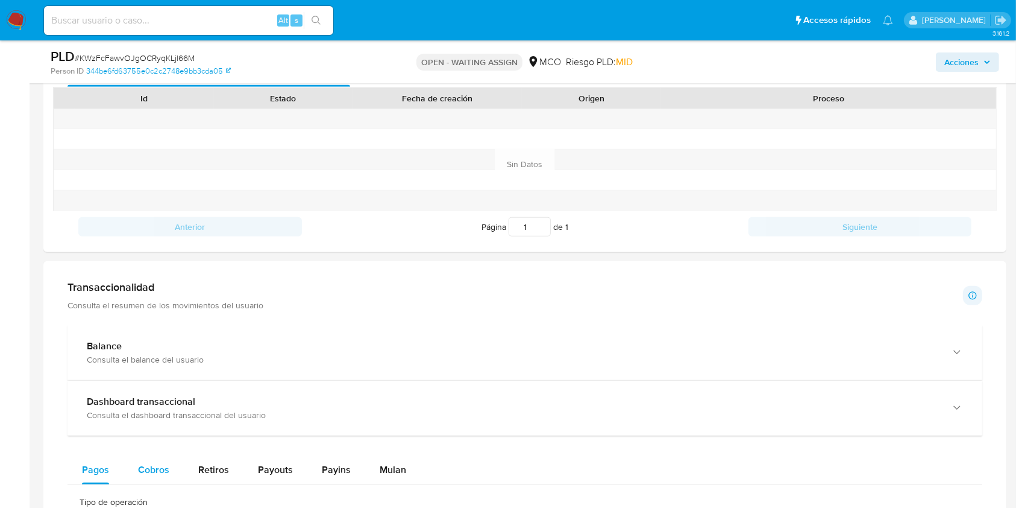
scroll to position [884, 0]
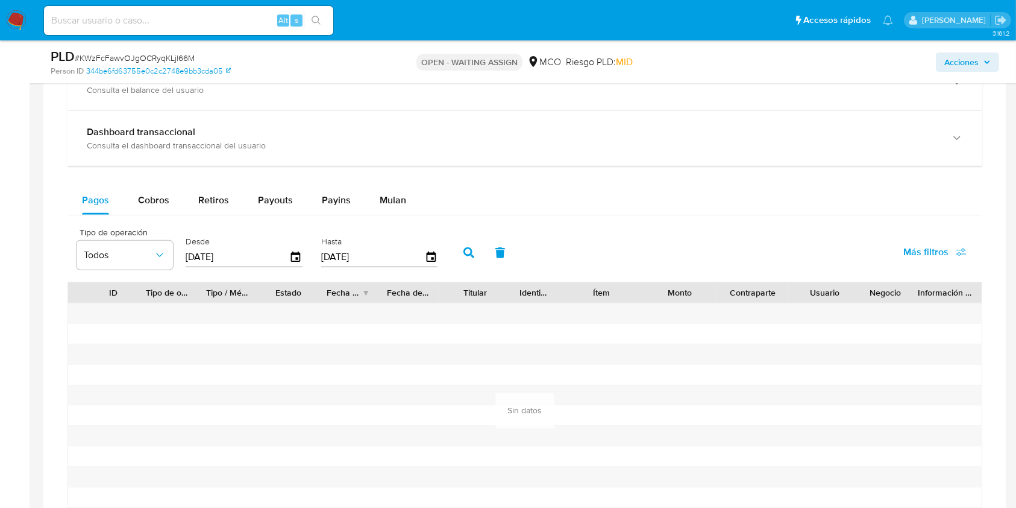
click at [145, 181] on div "Balance Consulta el balance del usuario Dashboard transaccional Consulta el das…" at bounding box center [525, 297] width 915 height 485
click at [149, 197] on span "Cobros" at bounding box center [153, 200] width 31 height 14
select select "10"
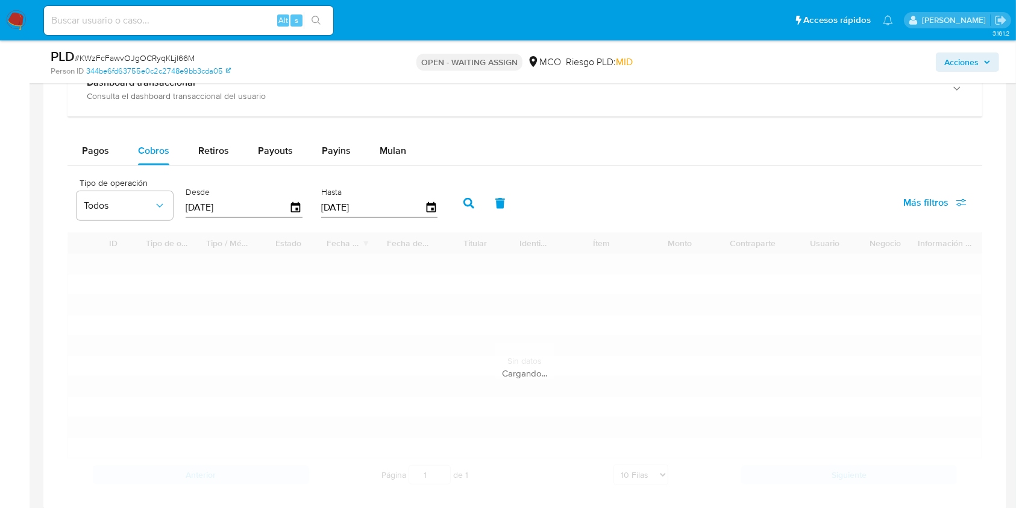
scroll to position [1045, 0]
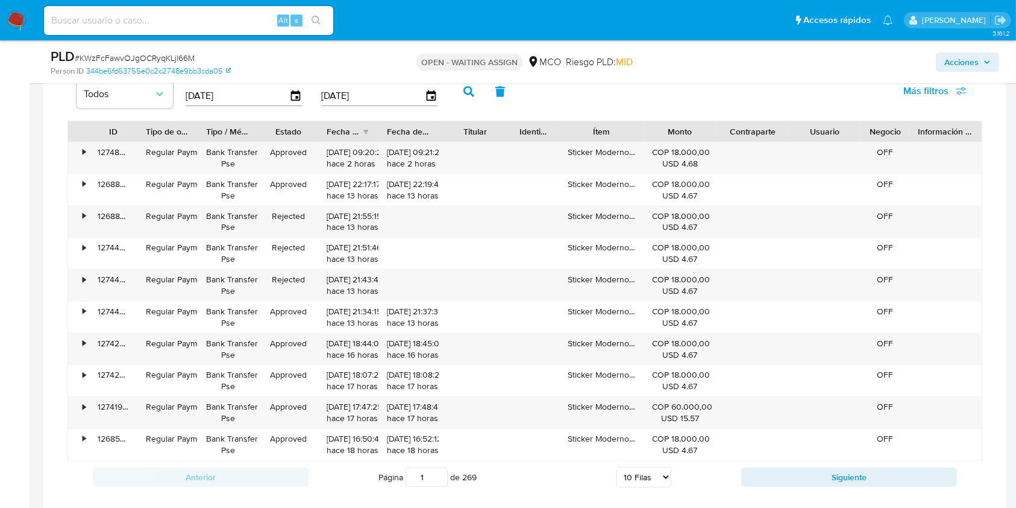
drag, startPoint x: 636, startPoint y: 127, endPoint x: 742, endPoint y: 1, distance: 164.7
click at [733, 128] on div "ID Tipo de operación Tipo / Método Estado Fecha de creación Fecha de aprobación…" at bounding box center [525, 131] width 914 height 20
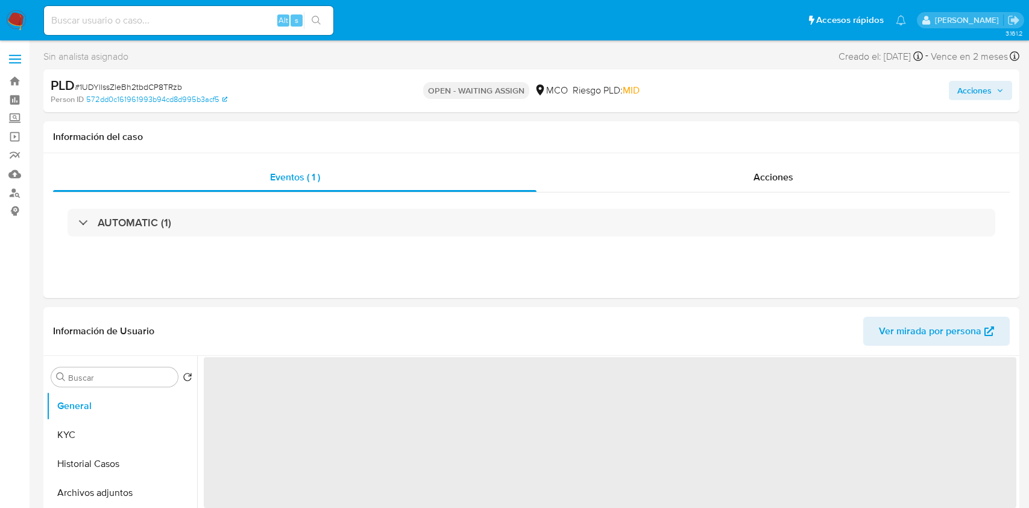
select select "10"
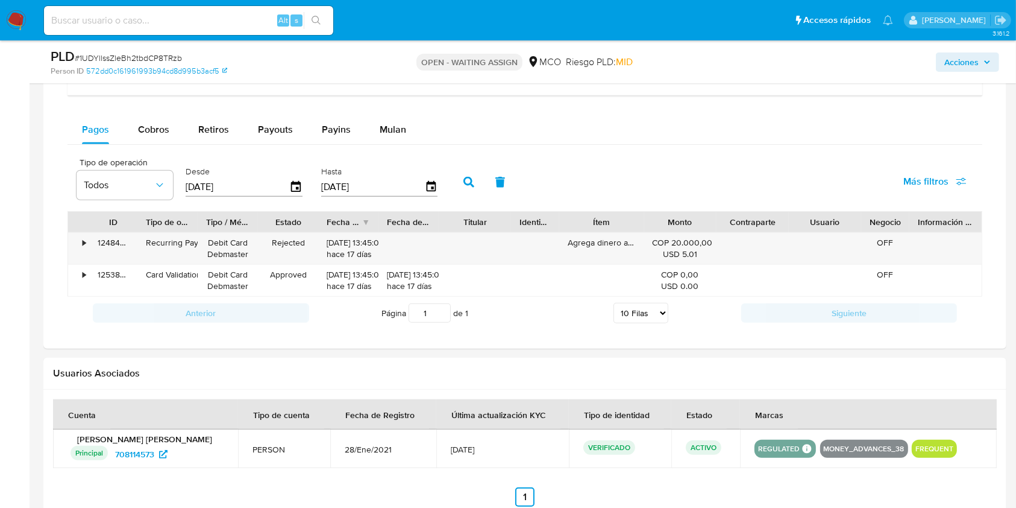
scroll to position [860, 0]
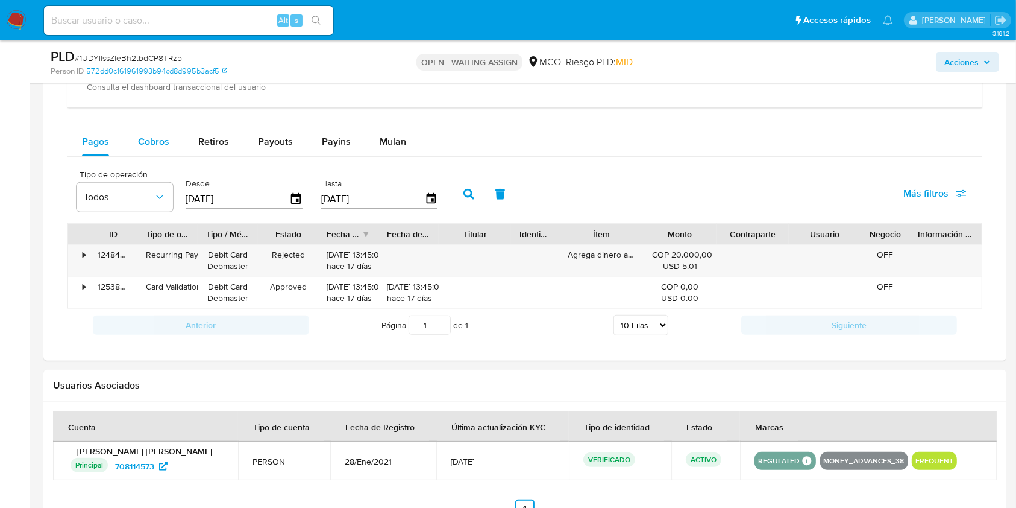
click at [140, 141] on span "Cobros" at bounding box center [153, 141] width 31 height 14
select select "10"
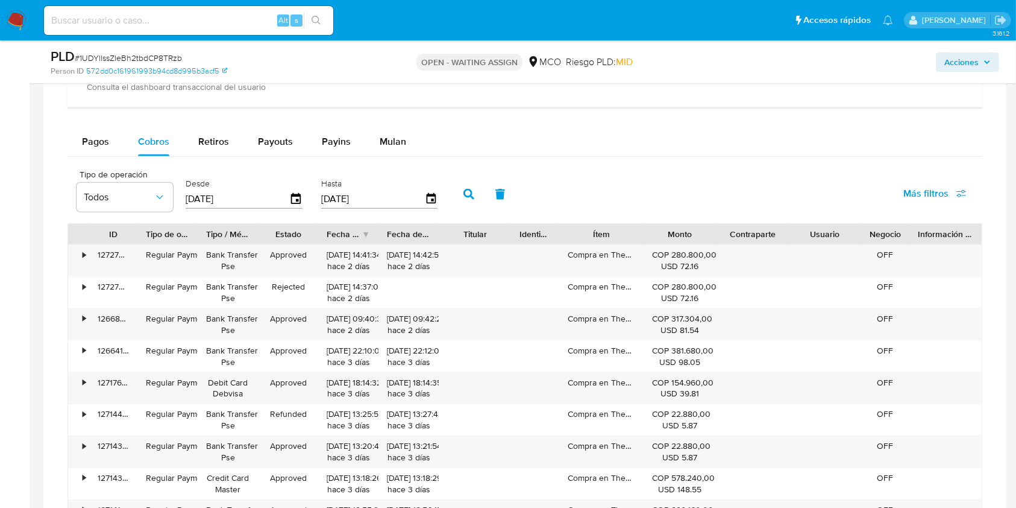
drag, startPoint x: 642, startPoint y: 238, endPoint x: 651, endPoint y: 237, distance: 9.1
click at [644, 237] on div "Ítem" at bounding box center [601, 234] width 84 height 20
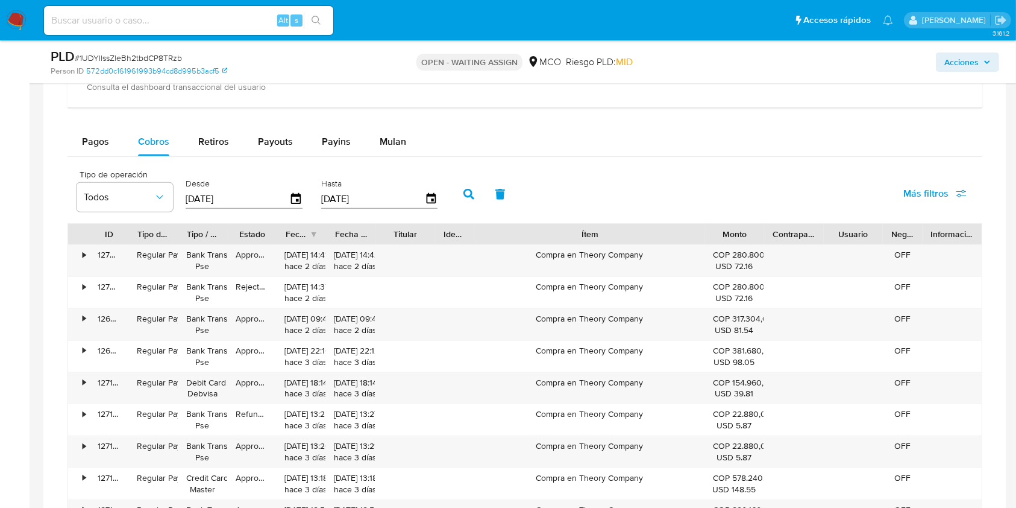
drag, startPoint x: 646, startPoint y: 233, endPoint x: 793, endPoint y: 218, distance: 147.3
click at [793, 218] on div "Tipo de operación Todos Desde [DATE] Hasta [DATE] Más filtros ID Tipo de operac…" at bounding box center [525, 379] width 915 height 433
drag, startPoint x: 672, startPoint y: 246, endPoint x: 545, endPoint y: 253, distance: 127.4
click at [537, 253] on div "Compra en Theory Company" at bounding box center [589, 260] width 231 height 31
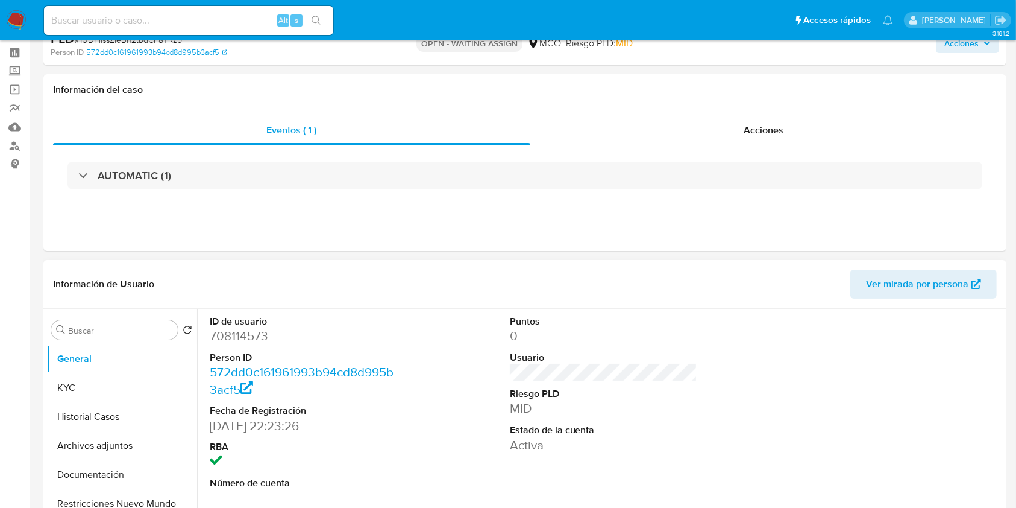
scroll to position [80, 0]
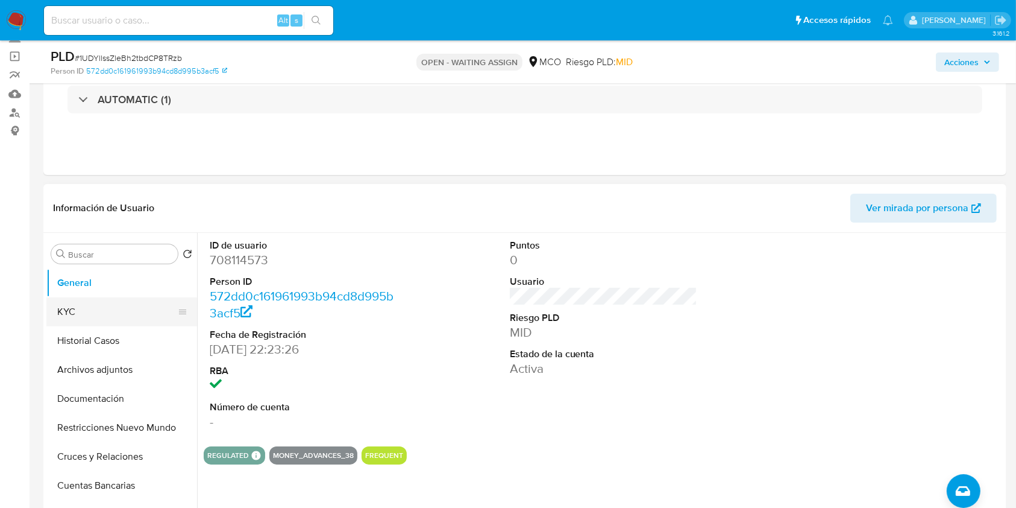
drag, startPoint x: 121, startPoint y: 315, endPoint x: 111, endPoint y: 314, distance: 9.7
click at [121, 315] on button "KYC" at bounding box center [116, 311] width 141 height 29
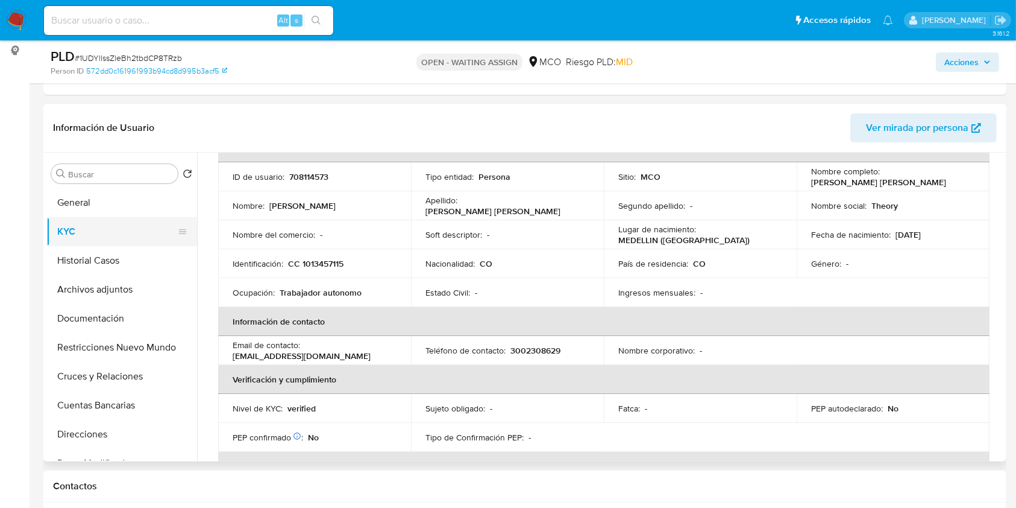
scroll to position [241, 0]
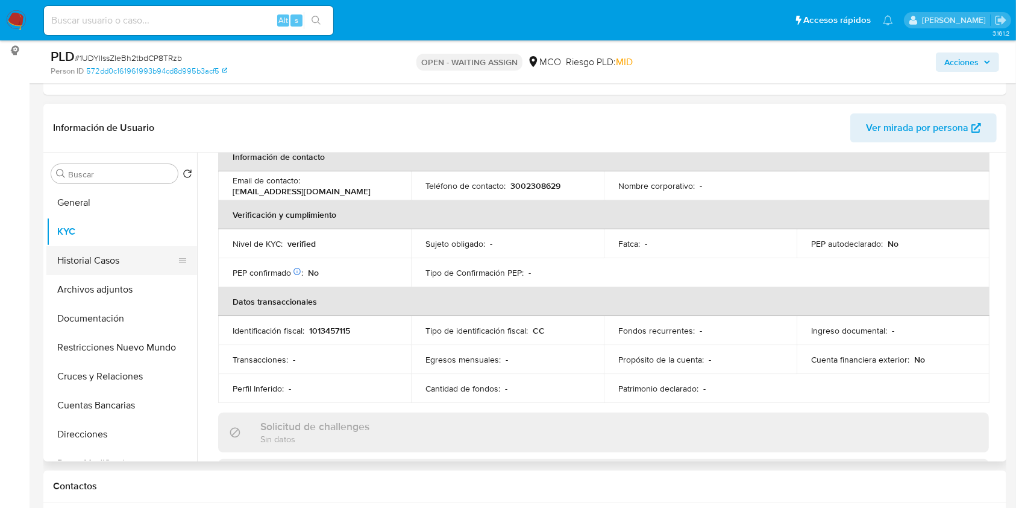
click at [102, 257] on button "Historial Casos" at bounding box center [116, 260] width 141 height 29
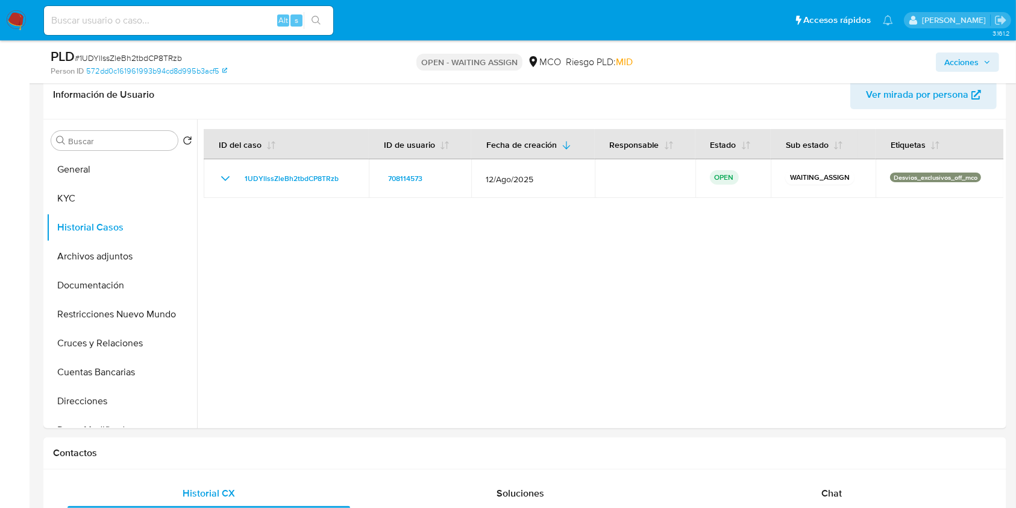
scroll to position [80, 0]
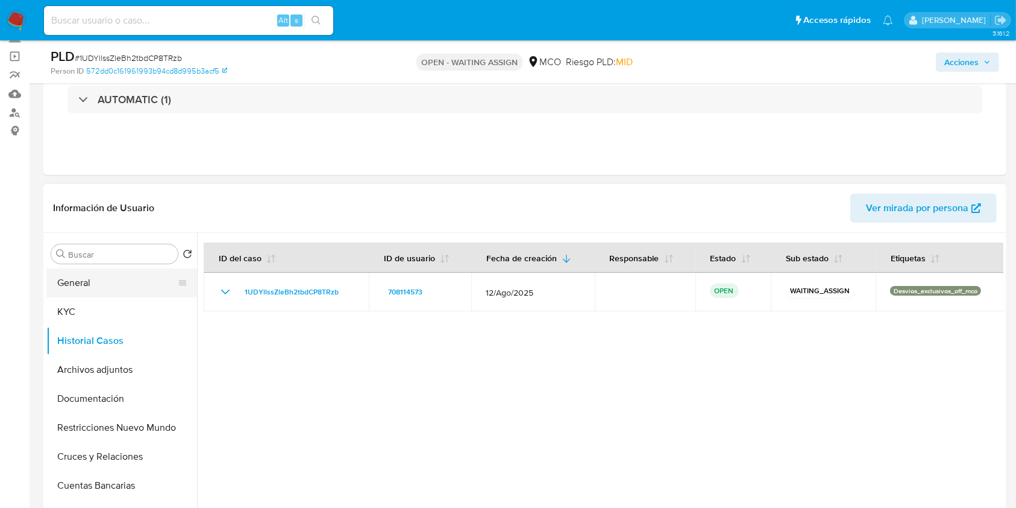
click at [90, 289] on button "General" at bounding box center [116, 282] width 141 height 29
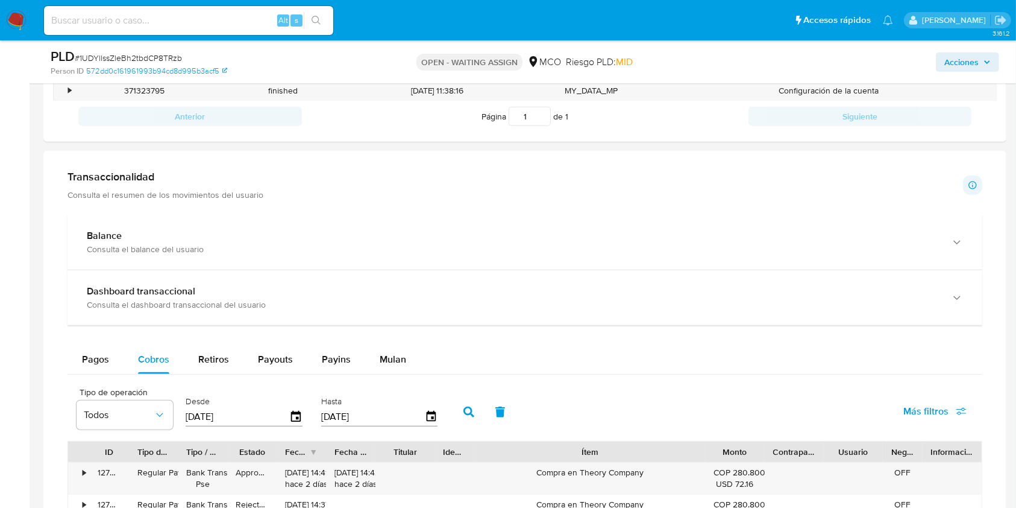
scroll to position [723, 0]
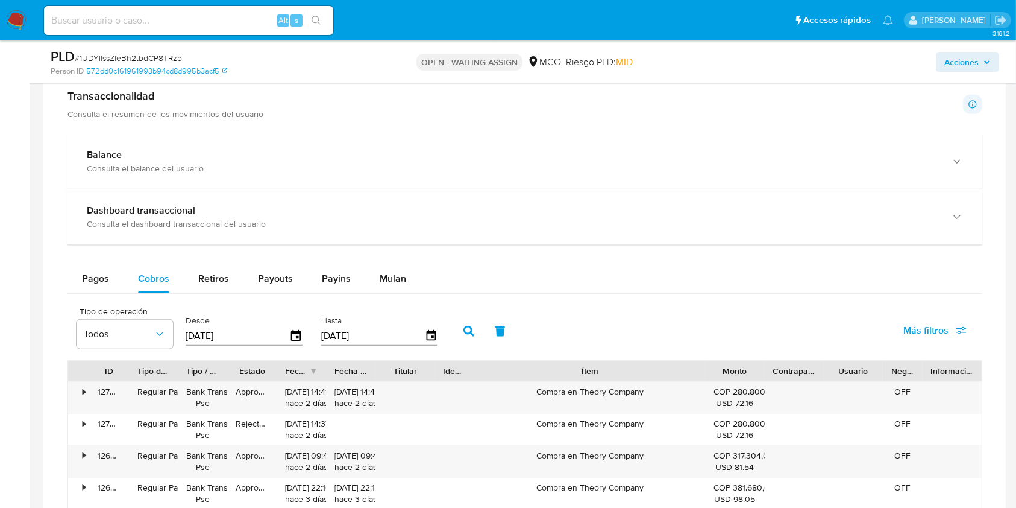
click at [19, 260] on aside "Bandeja Tablero Screening Búsqueda en Listas Watchlist Herramientas Operaciones…" at bounding box center [15, 128] width 30 height 1703
